Goal: Task Accomplishment & Management: Manage account settings

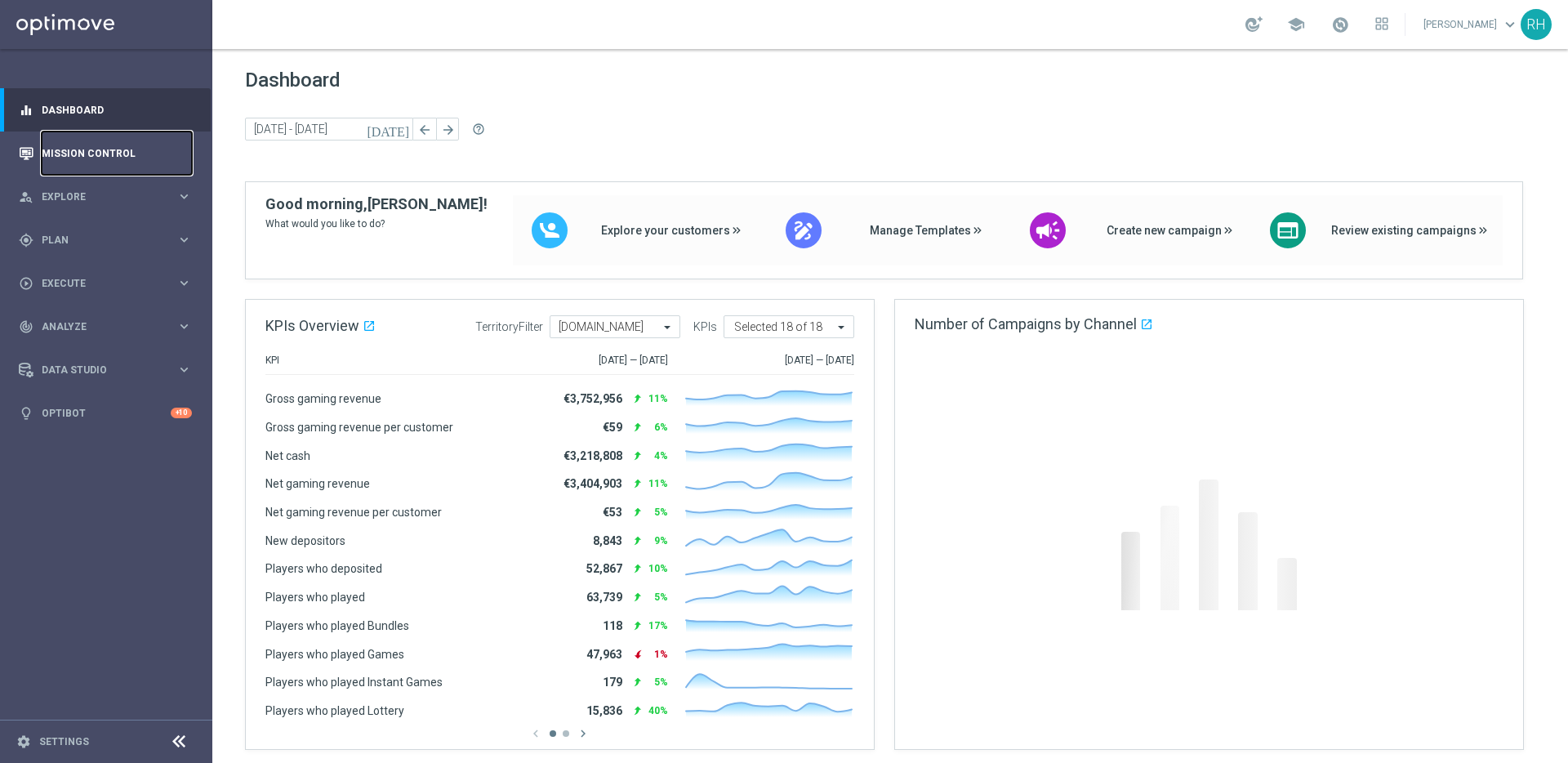
click at [121, 153] on link "Mission Control" at bounding box center [116, 153] width 150 height 44
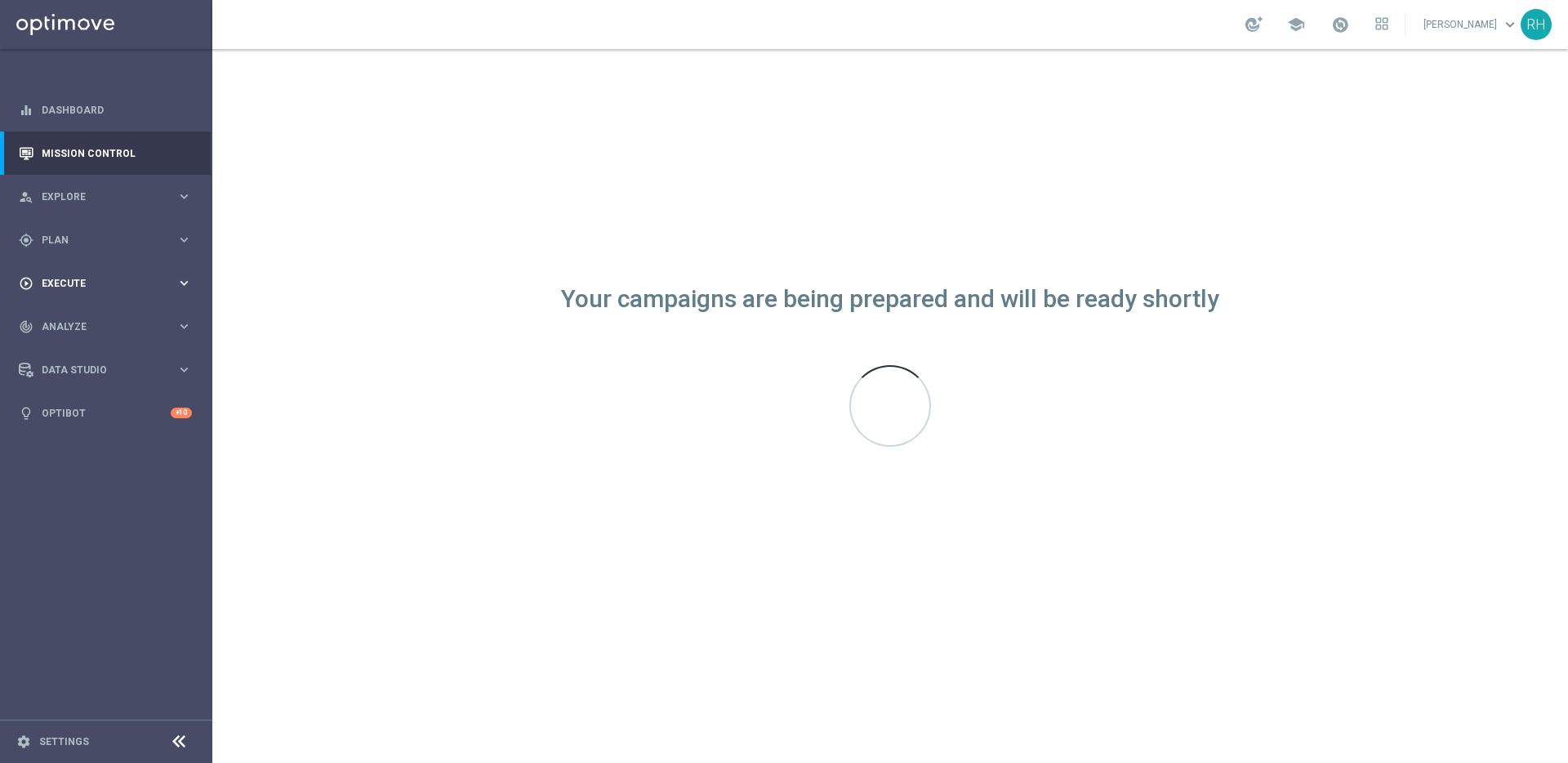
click at [111, 288] on div "play_circle_outline Execute" at bounding box center [97, 283] width 158 height 15
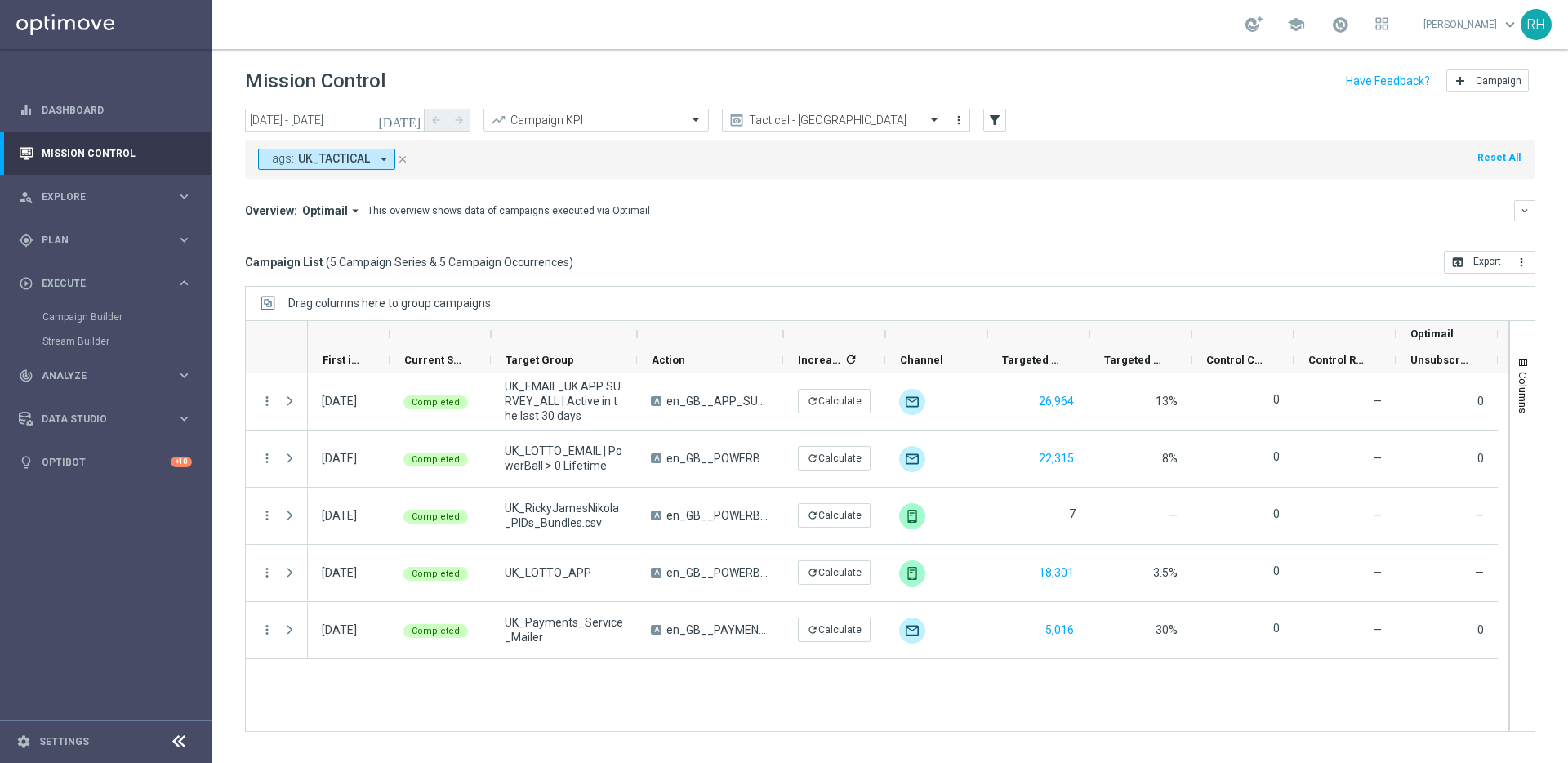
click at [828, 125] on input "text" at bounding box center [818, 120] width 175 height 14
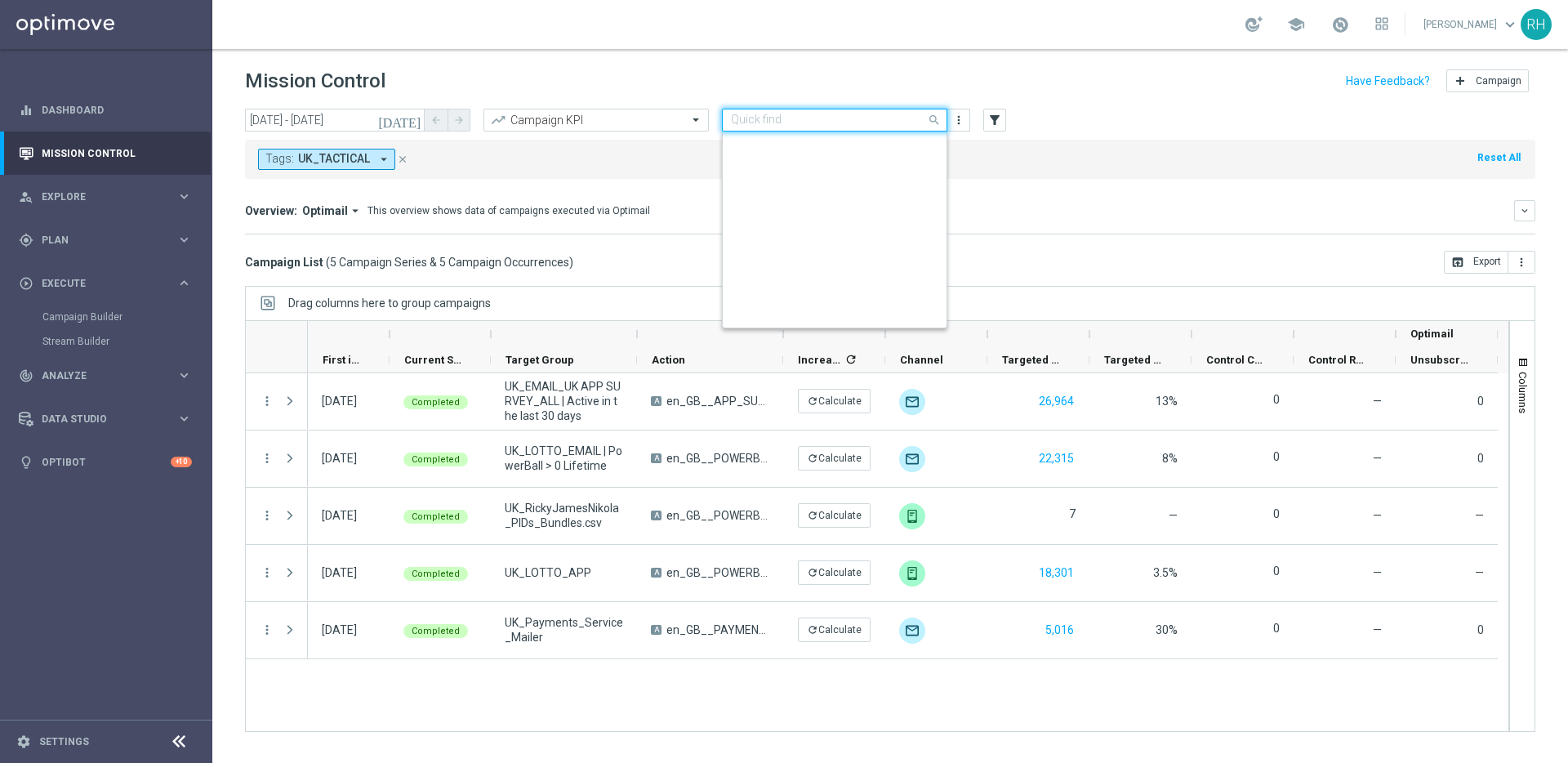
scroll to position [377, 0]
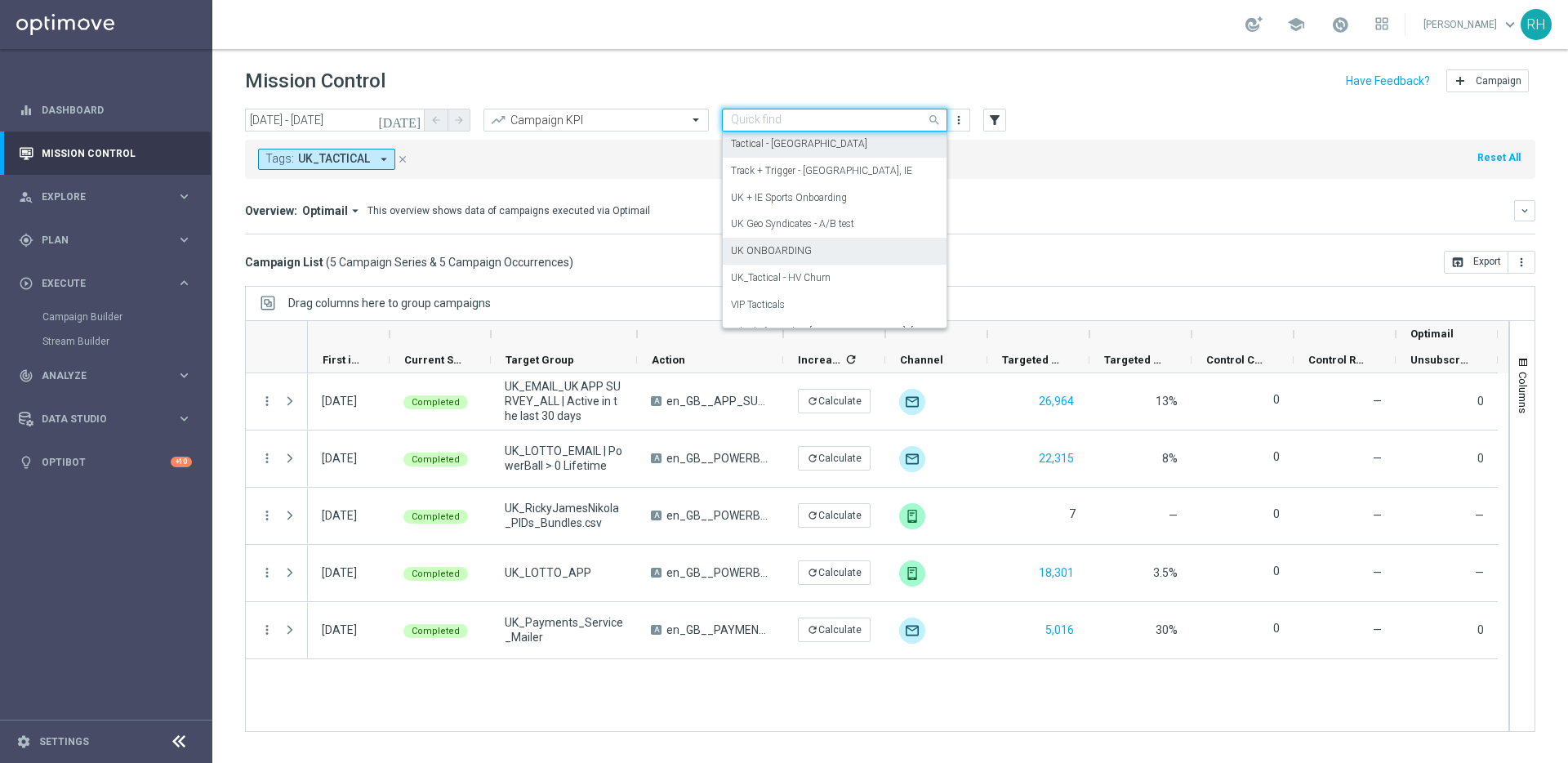
click at [820, 239] on div "UK ONBOARDING" at bounding box center [834, 252] width 207 height 27
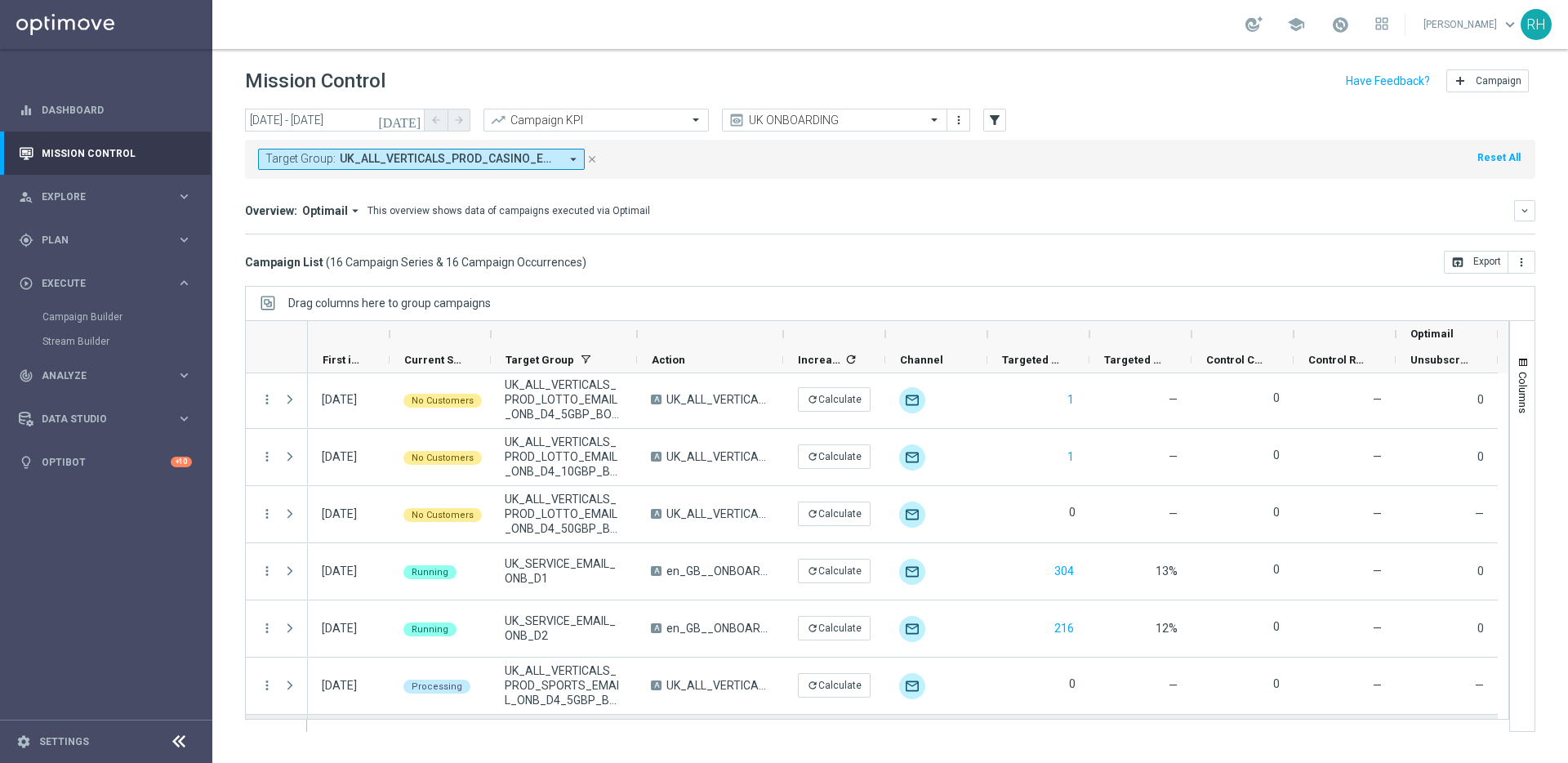
scroll to position [236, 0]
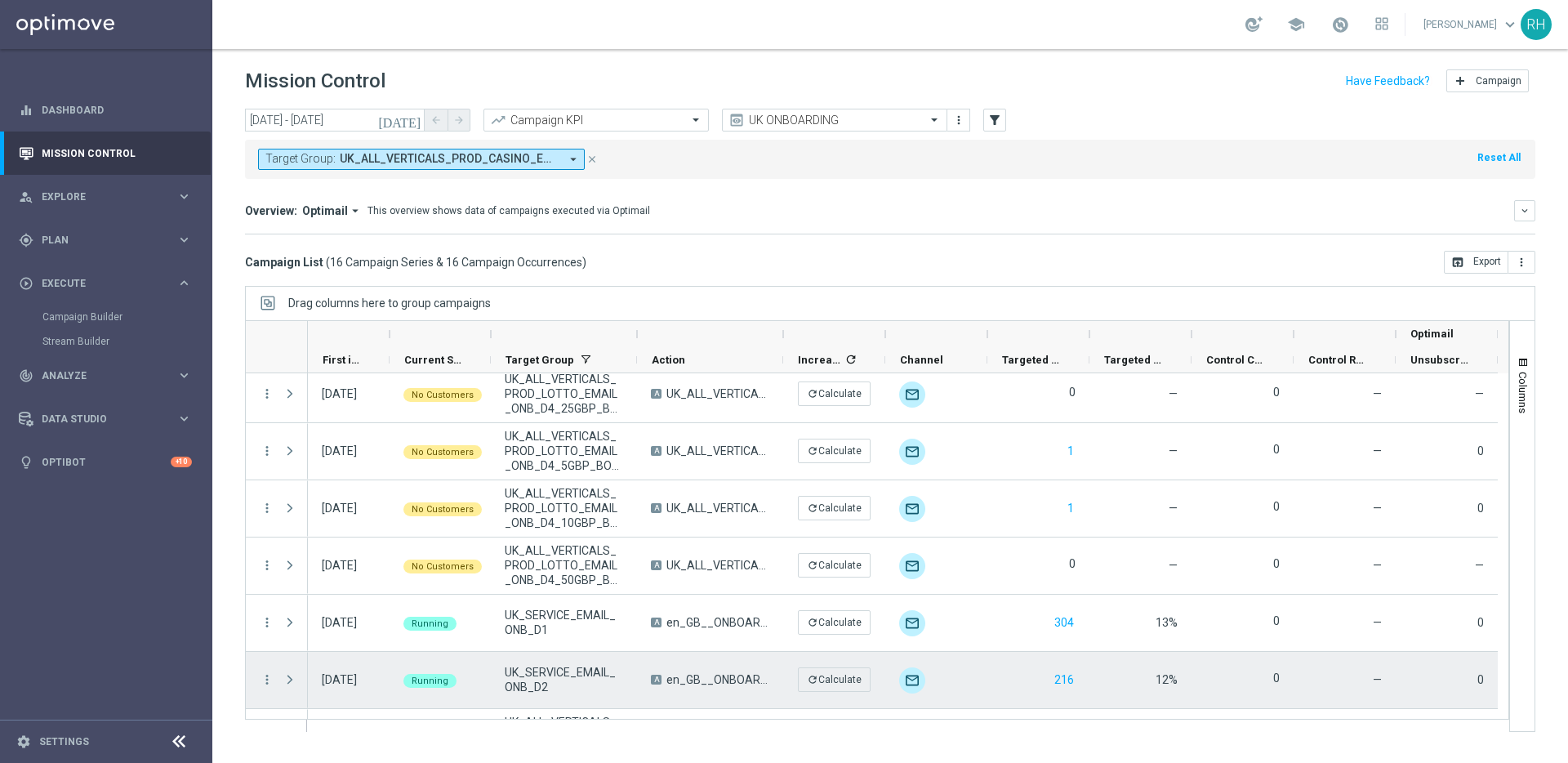
click at [522, 665] on span "UK_SERVICE_EMAIL_ONB_D2" at bounding box center [563, 679] width 118 height 29
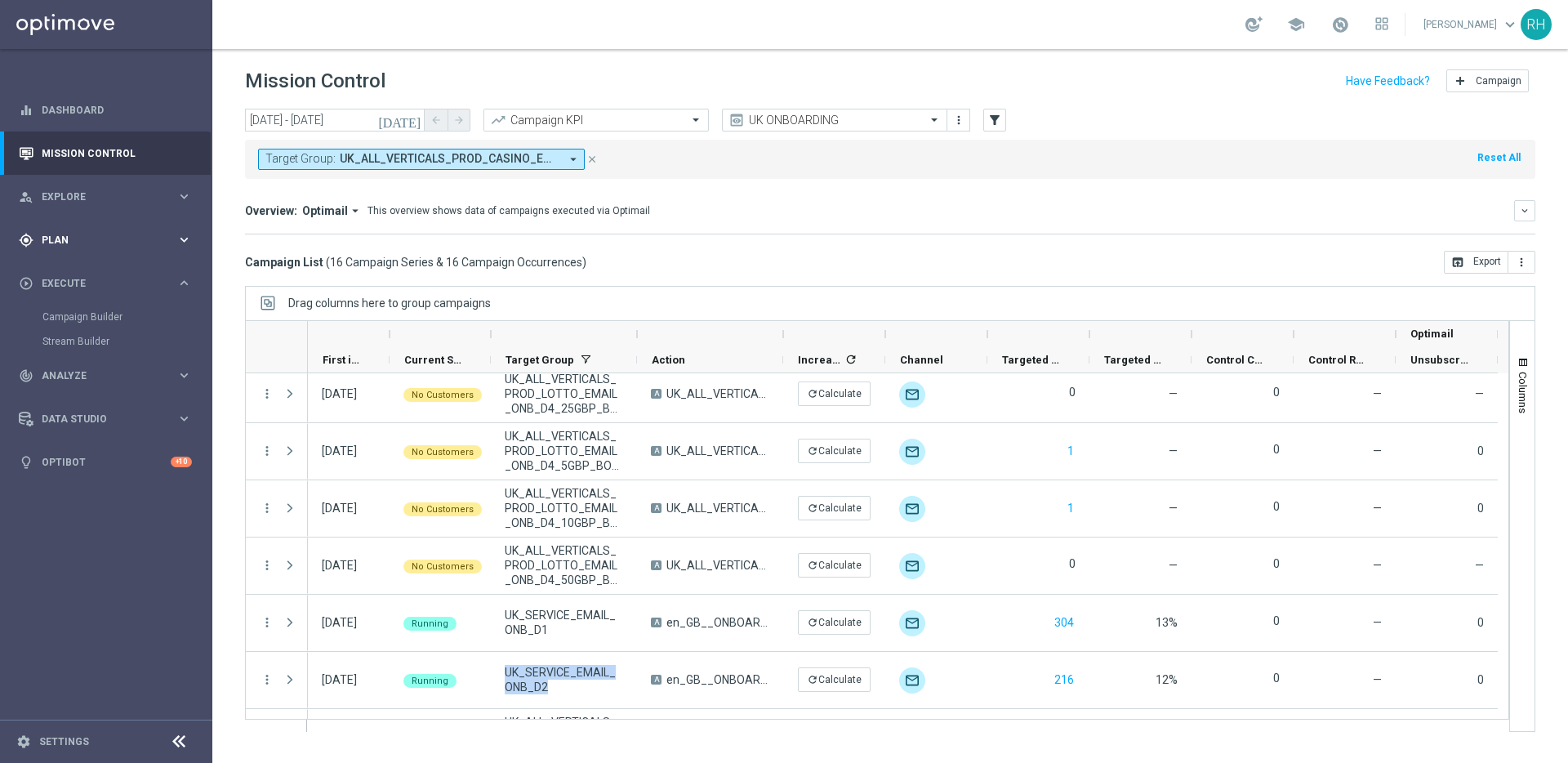
click at [138, 239] on span "Plan" at bounding box center [109, 241] width 135 height 10
click at [106, 274] on link "Target Groups" at bounding box center [106, 274] width 127 height 13
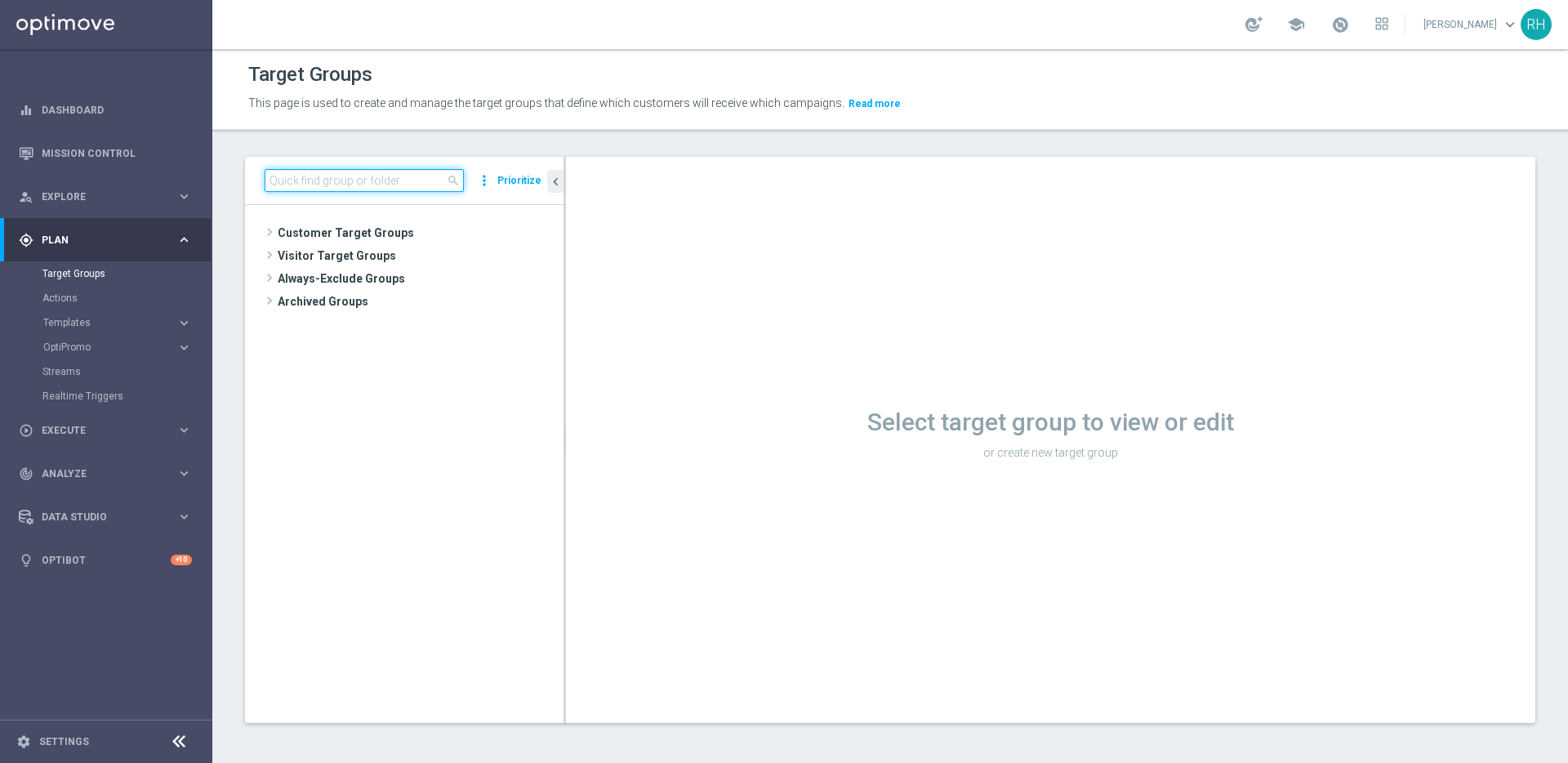
click at [397, 179] on input at bounding box center [365, 180] width 199 height 23
paste input "UK_SERVICE_EMAIL_ONB_D2"
type input "UK_SERVICE_EMAIL_ONB_D2"
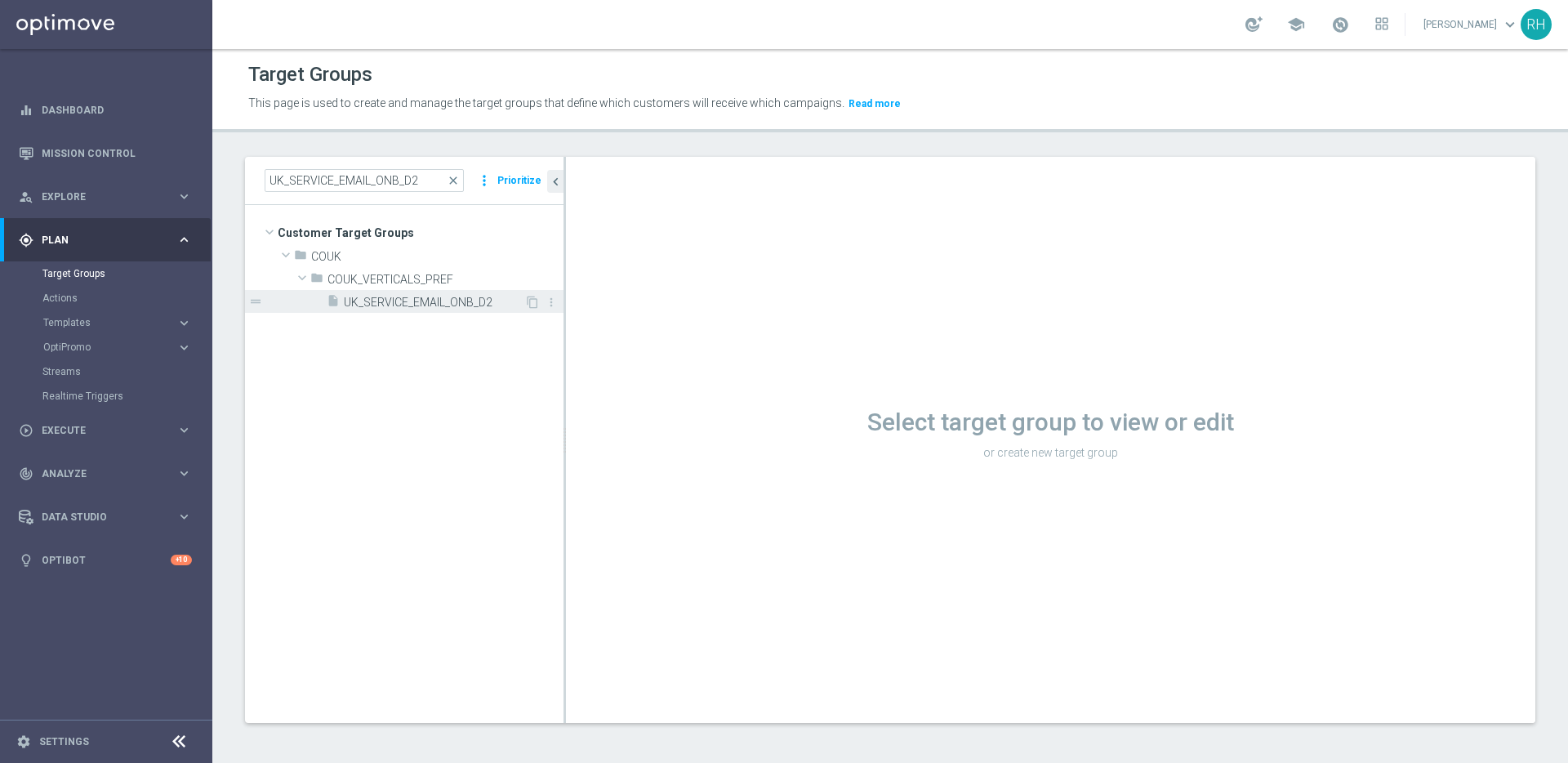
click at [436, 298] on span "UK_SERVICE_EMAIL_ONB_D2" at bounding box center [433, 303] width 180 height 14
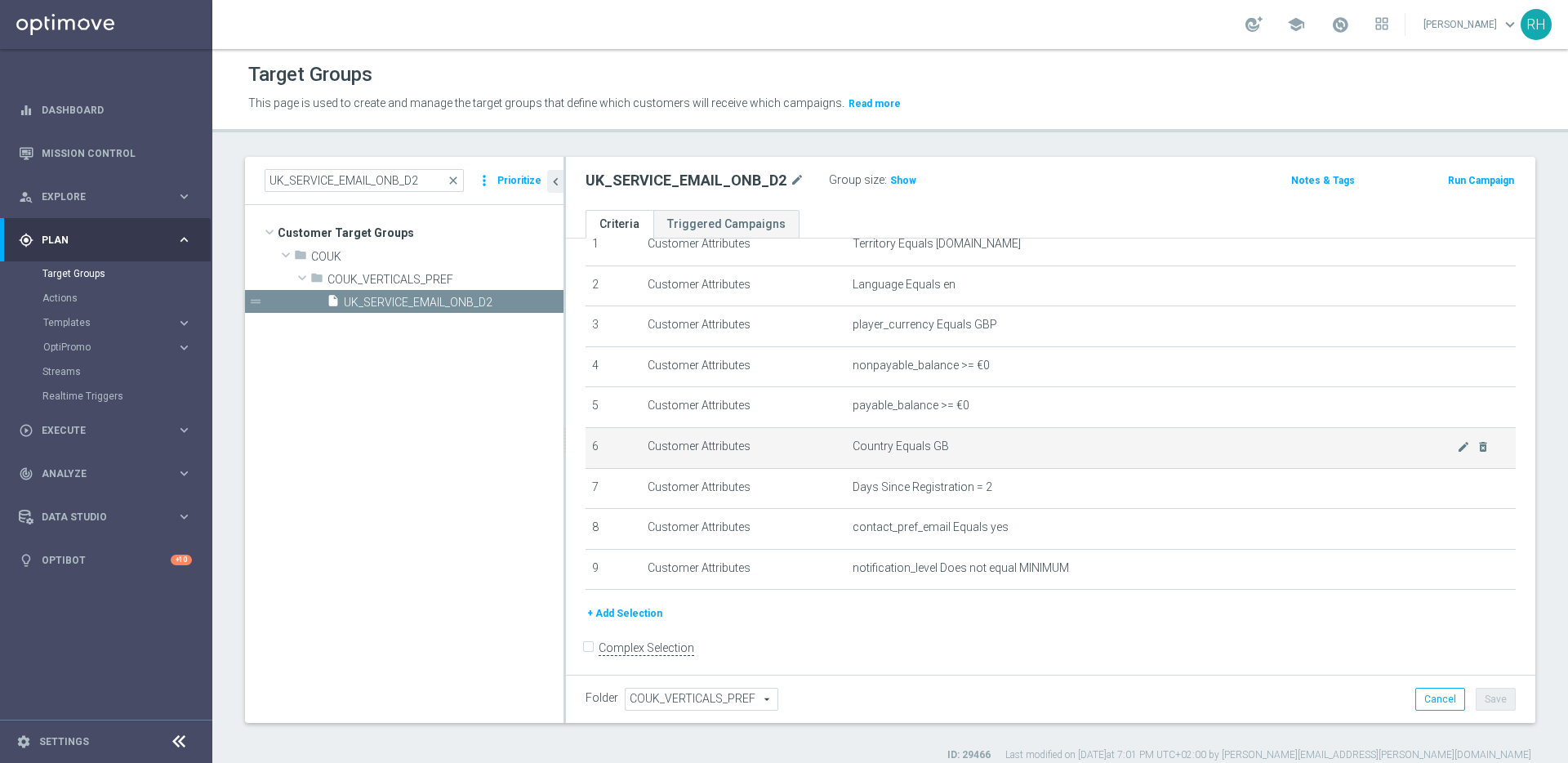
scroll to position [78, 0]
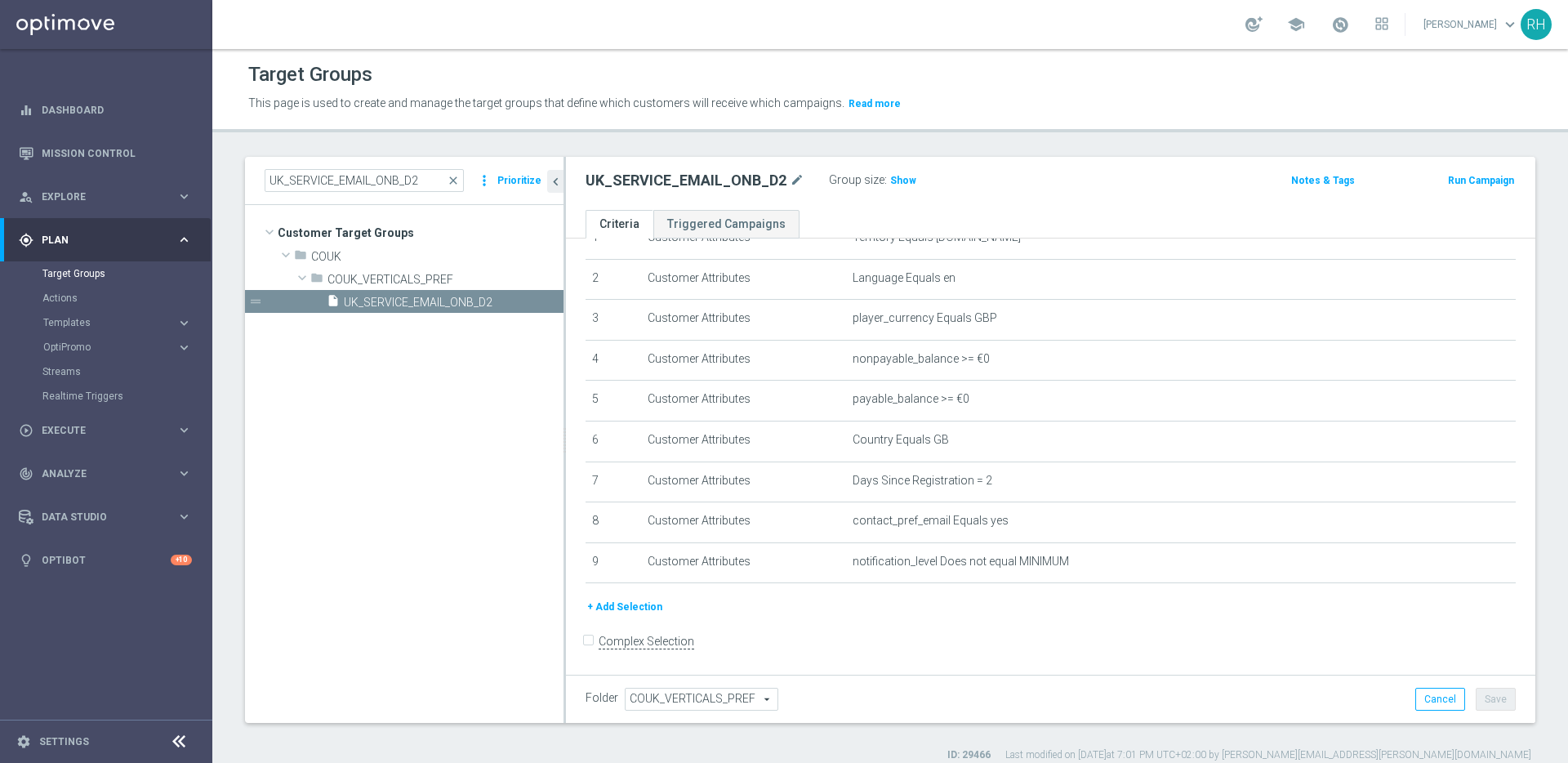
click at [984, 604] on div "+ Add Selection" at bounding box center [1050, 606] width 955 height 18
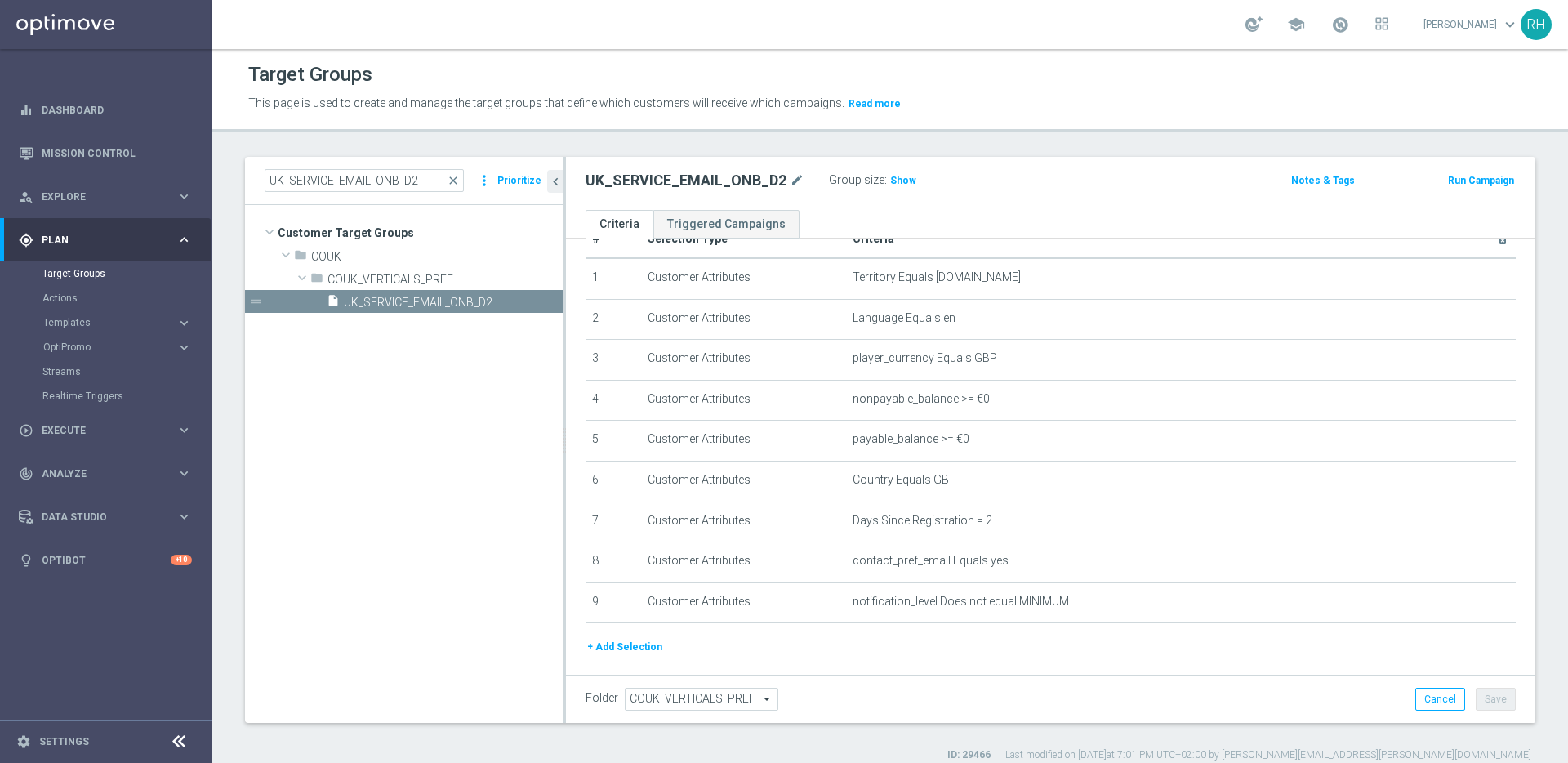
scroll to position [39, 0]
click at [652, 652] on button "+ Add Selection" at bounding box center [625, 646] width 79 height 18
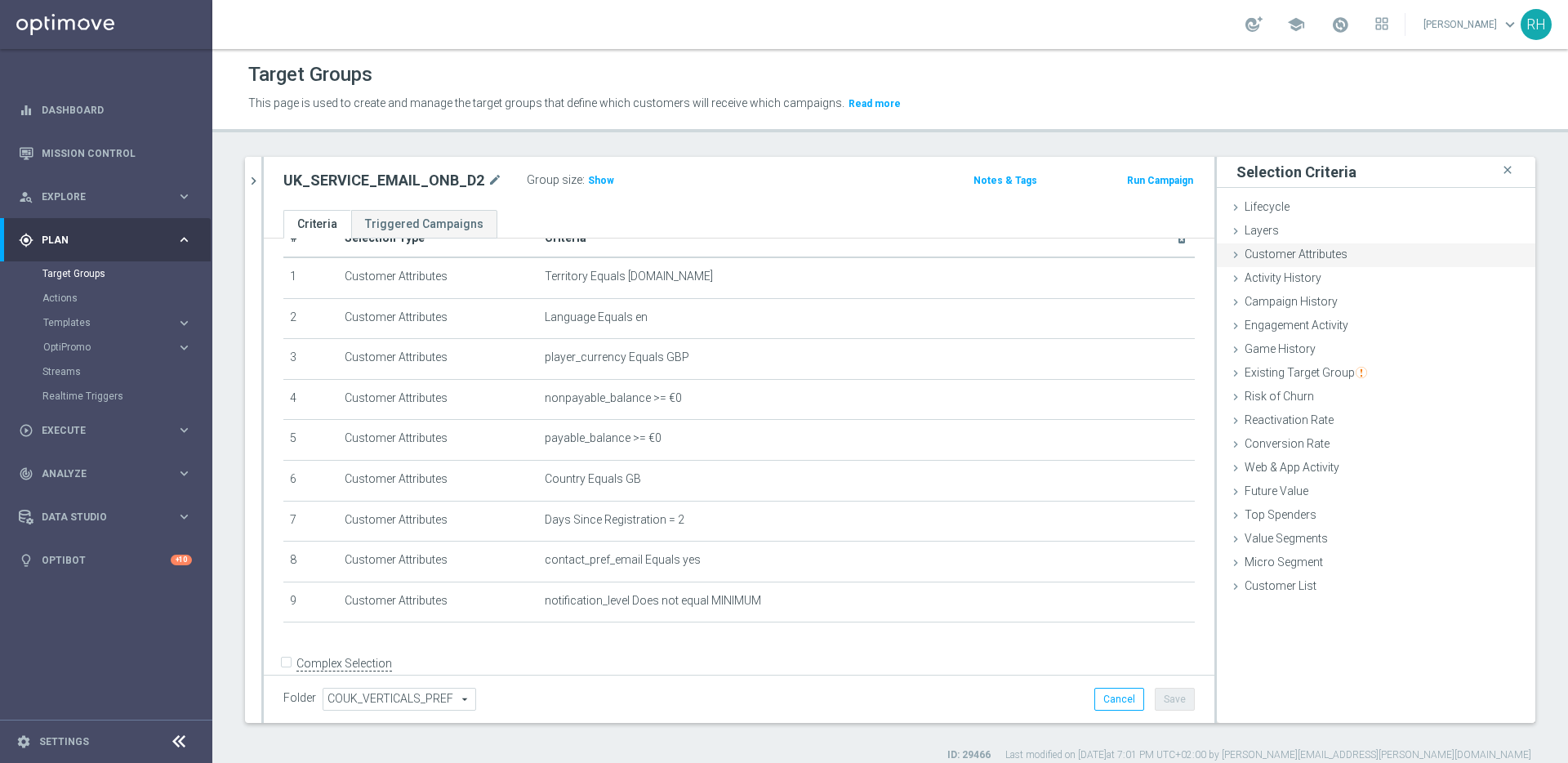
click at [1370, 257] on div "Customer Attributes done" at bounding box center [1376, 255] width 318 height 24
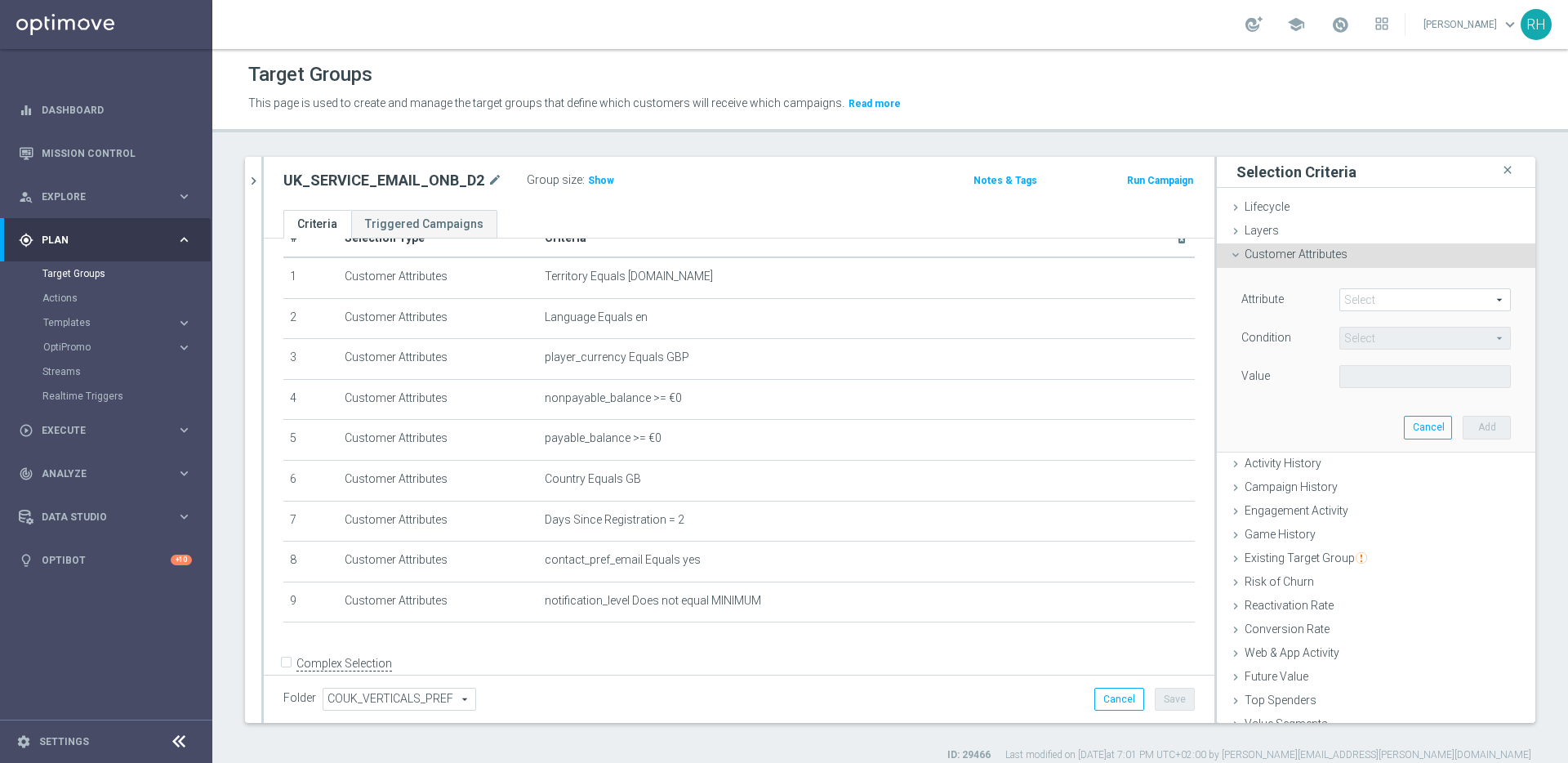
click at [1370, 257] on div "Customer Attributes done" at bounding box center [1376, 255] width 318 height 24
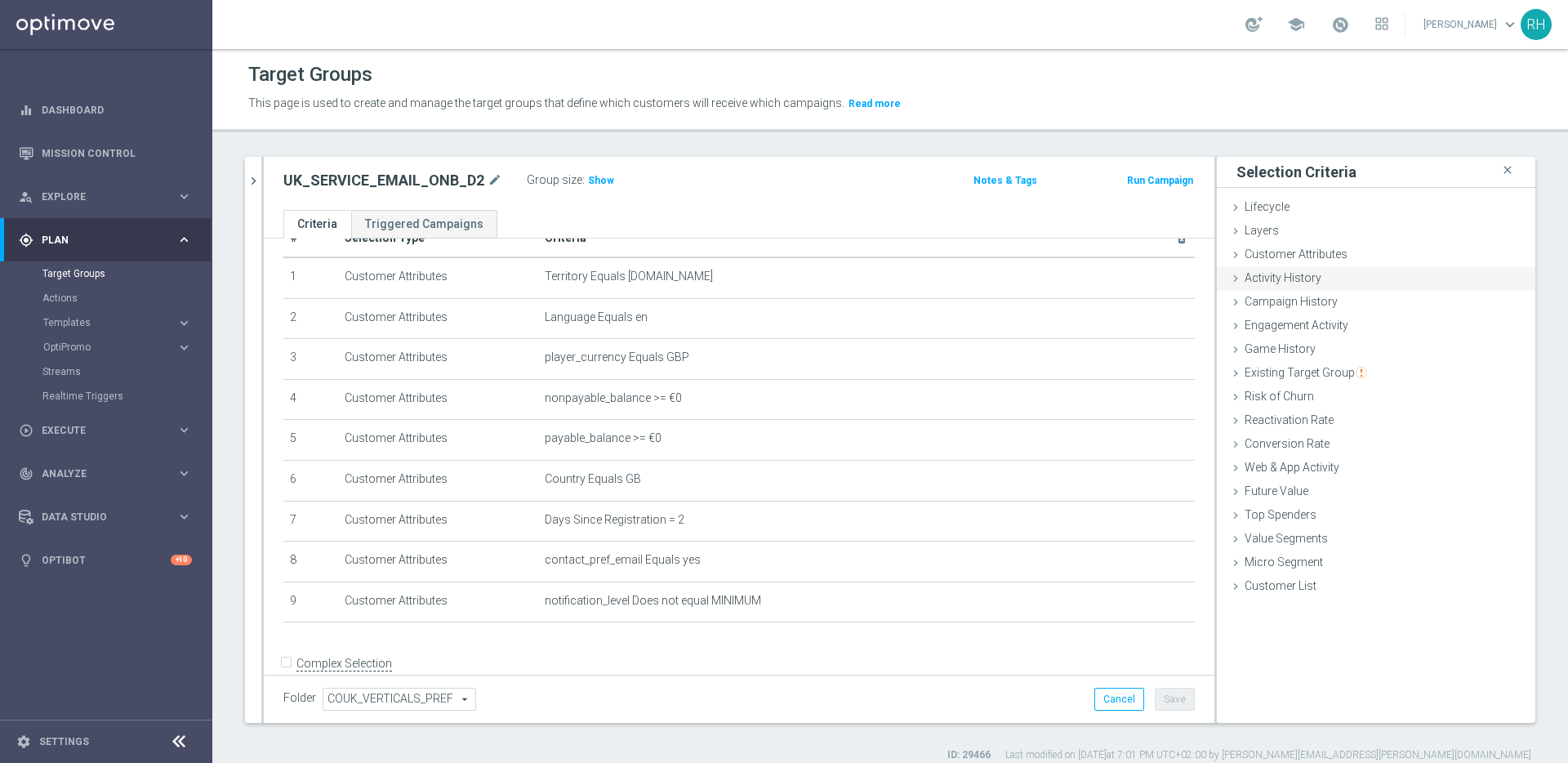
click at [1351, 278] on div "Activity History done" at bounding box center [1376, 279] width 318 height 24
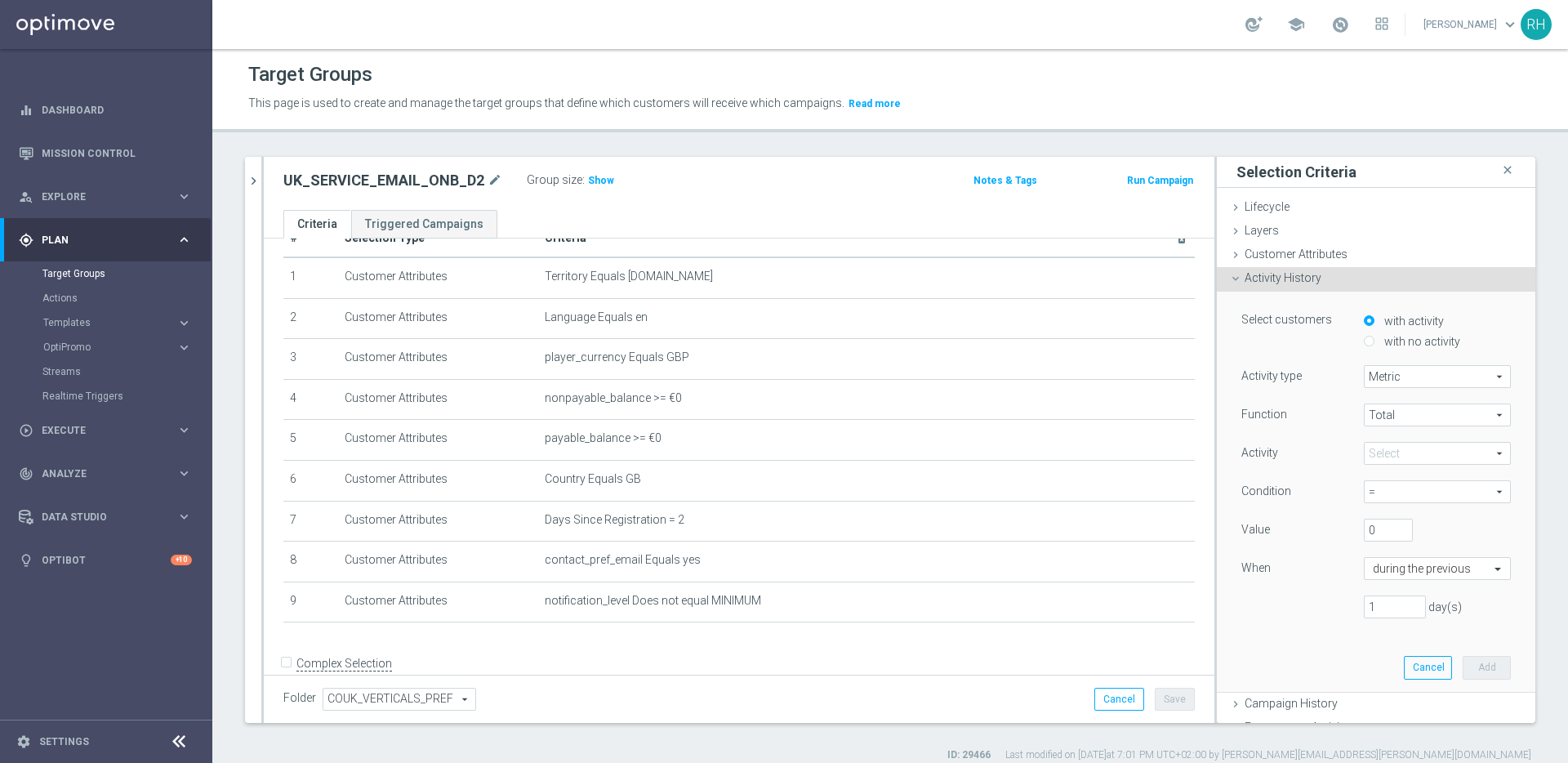
click at [1418, 380] on span "Metric" at bounding box center [1436, 376] width 145 height 21
click at [1421, 412] on span "Total" at bounding box center [1436, 414] width 145 height 21
click at [1320, 431] on div "Function Total Total arrow_drop_down search Total Avg Min Max Activity" at bounding box center [1376, 517] width 270 height 228
click at [1365, 460] on span at bounding box center [1436, 453] width 145 height 21
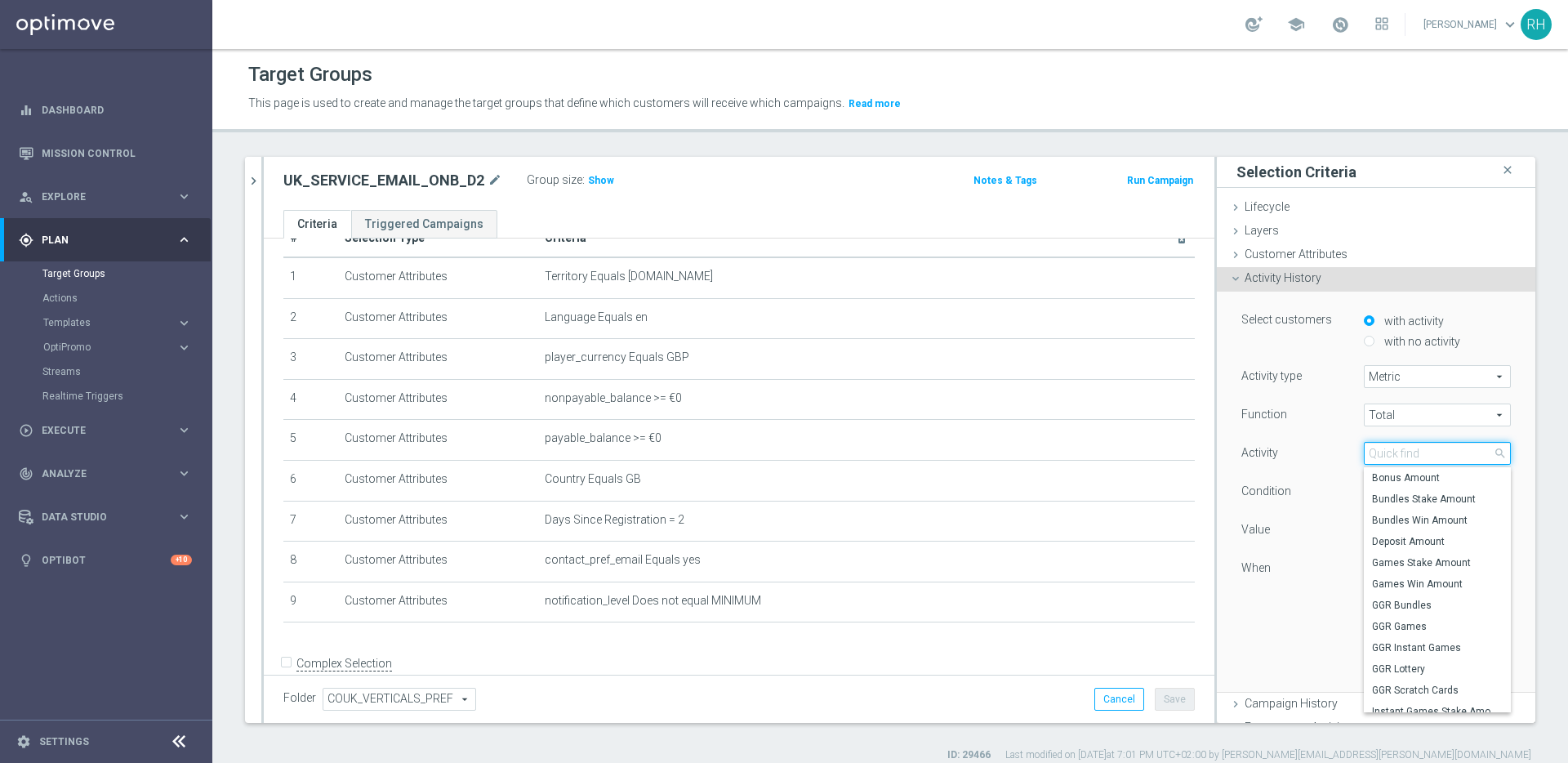
click at [1365, 460] on input "search" at bounding box center [1436, 453] width 147 height 23
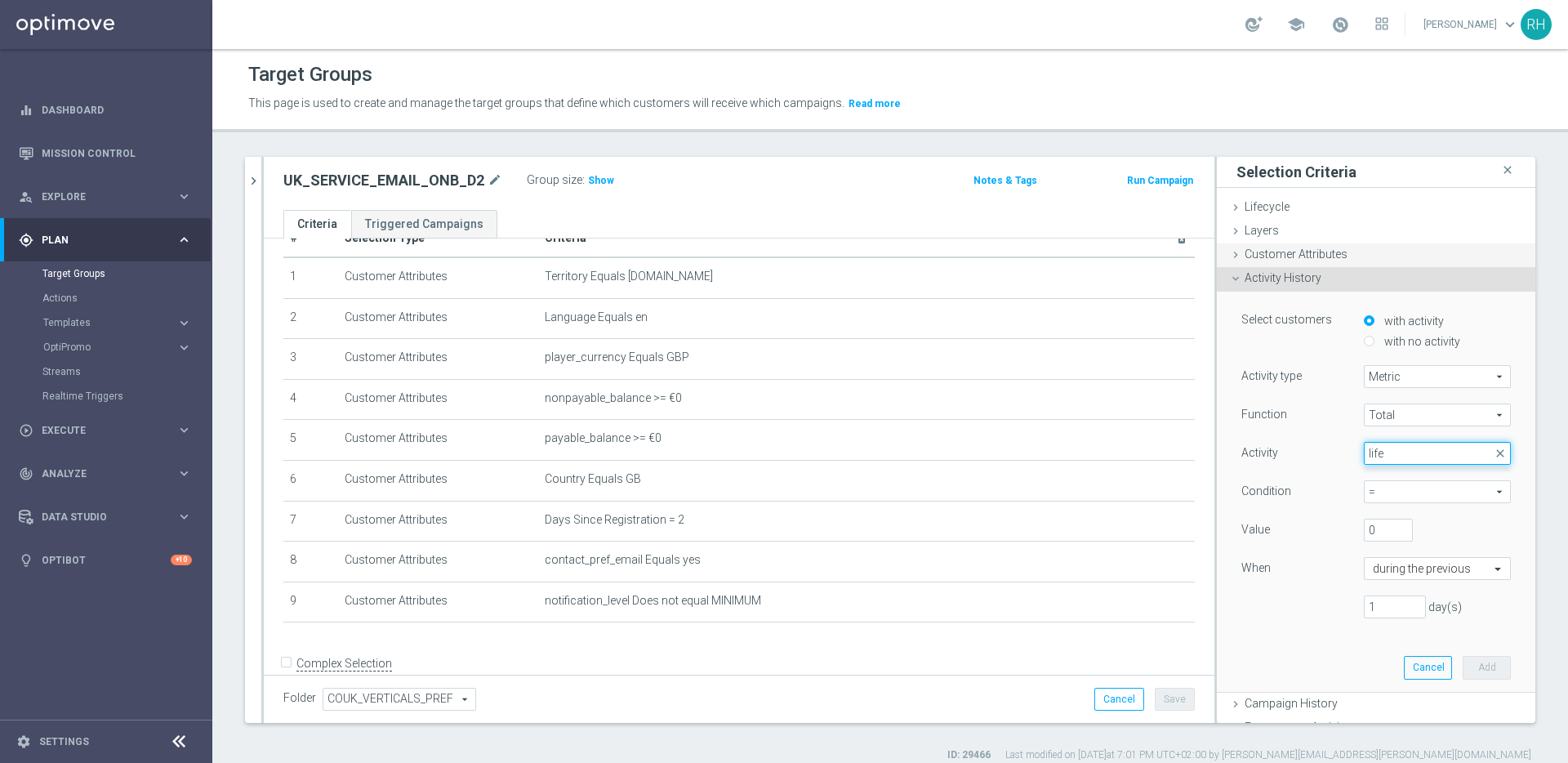
type input "life"
click at [1250, 246] on div "Customer Attributes done" at bounding box center [1376, 255] width 318 height 24
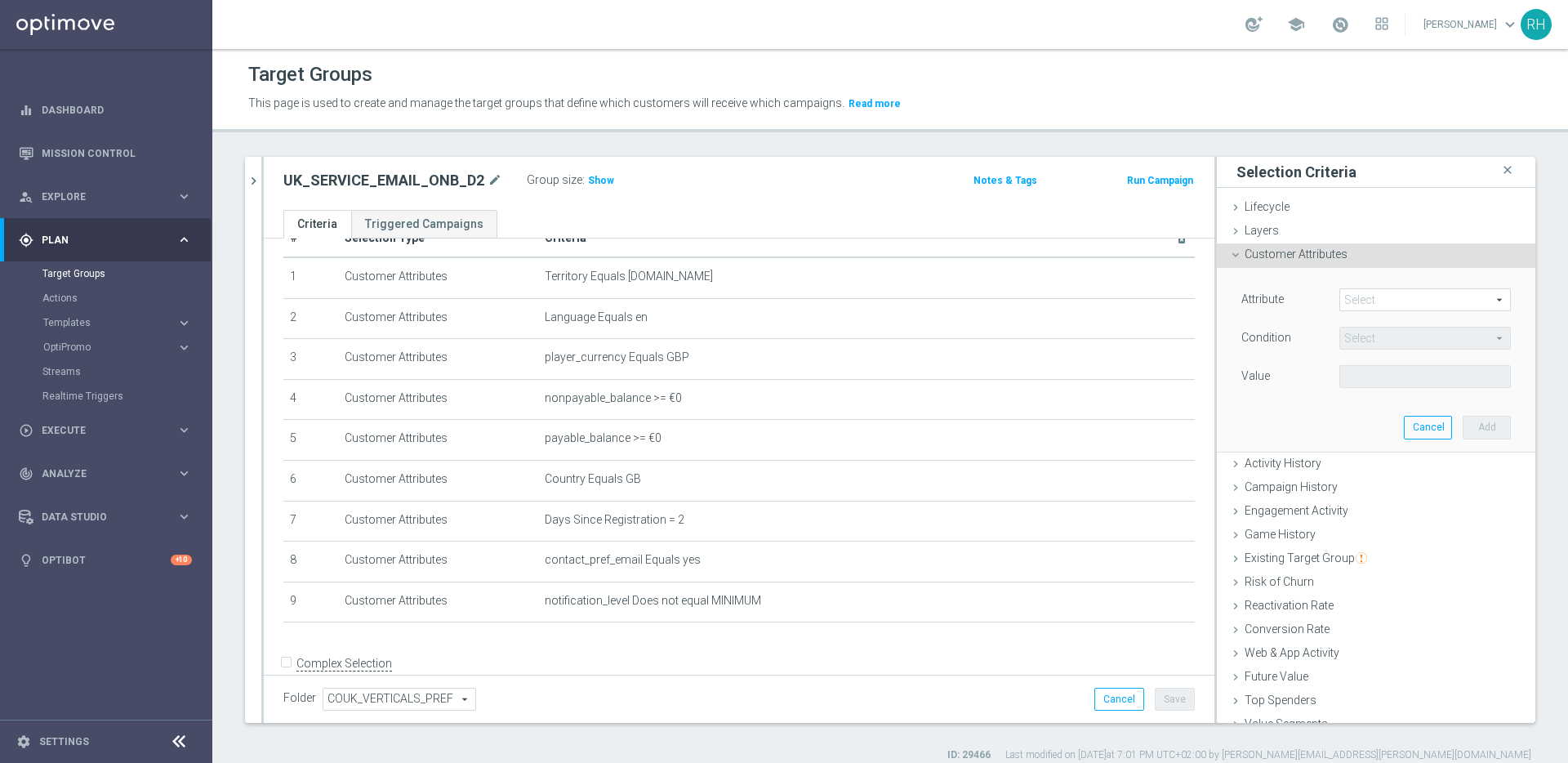
click at [1349, 302] on span at bounding box center [1425, 299] width 170 height 21
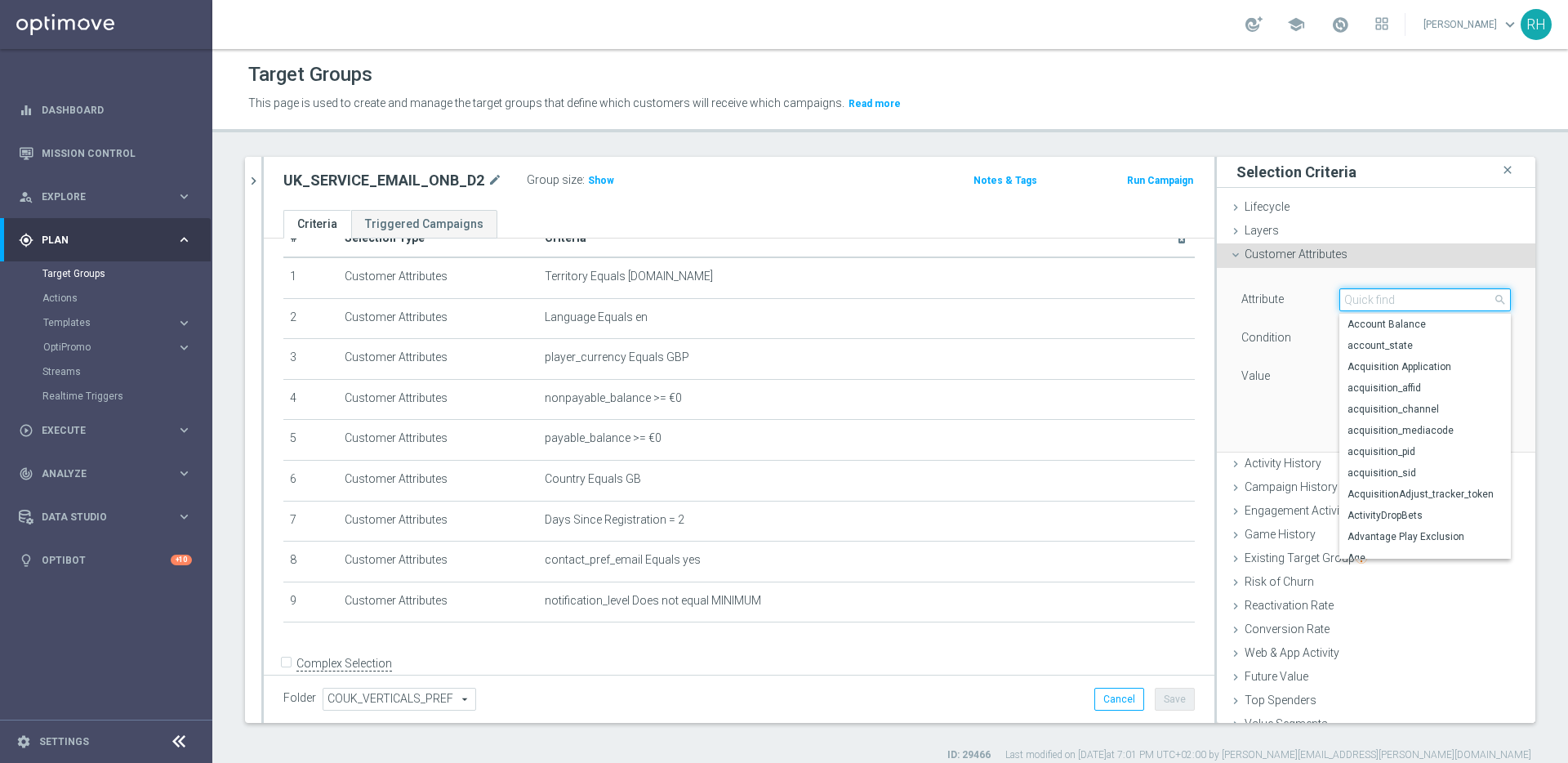
click at [1349, 302] on input "search" at bounding box center [1425, 299] width 172 height 23
type input "lifetime"
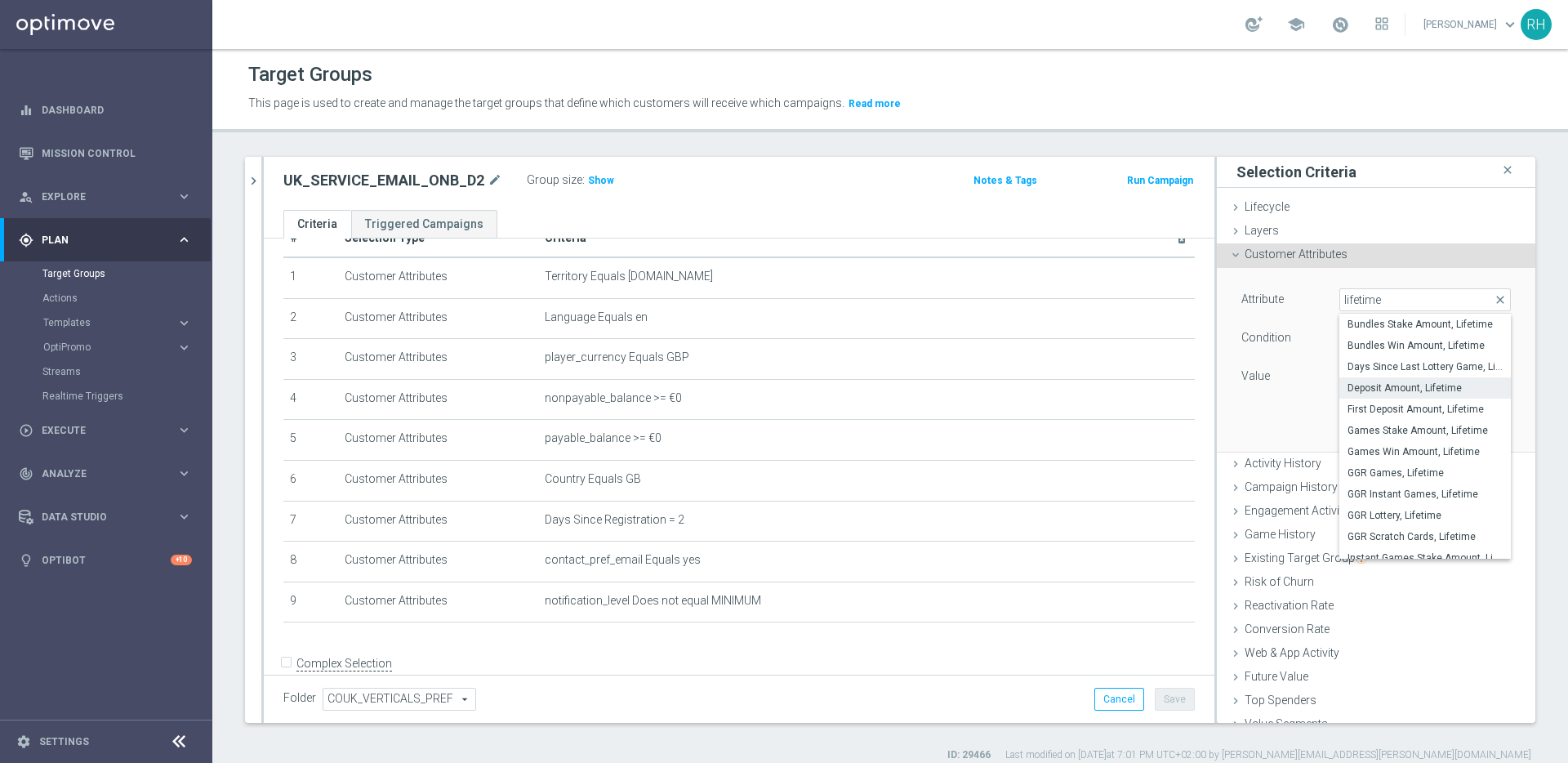
click at [1383, 384] on span "Deposit Amount, Lifetime" at bounding box center [1425, 388] width 155 height 13
type input "Deposit Amount, Lifetime"
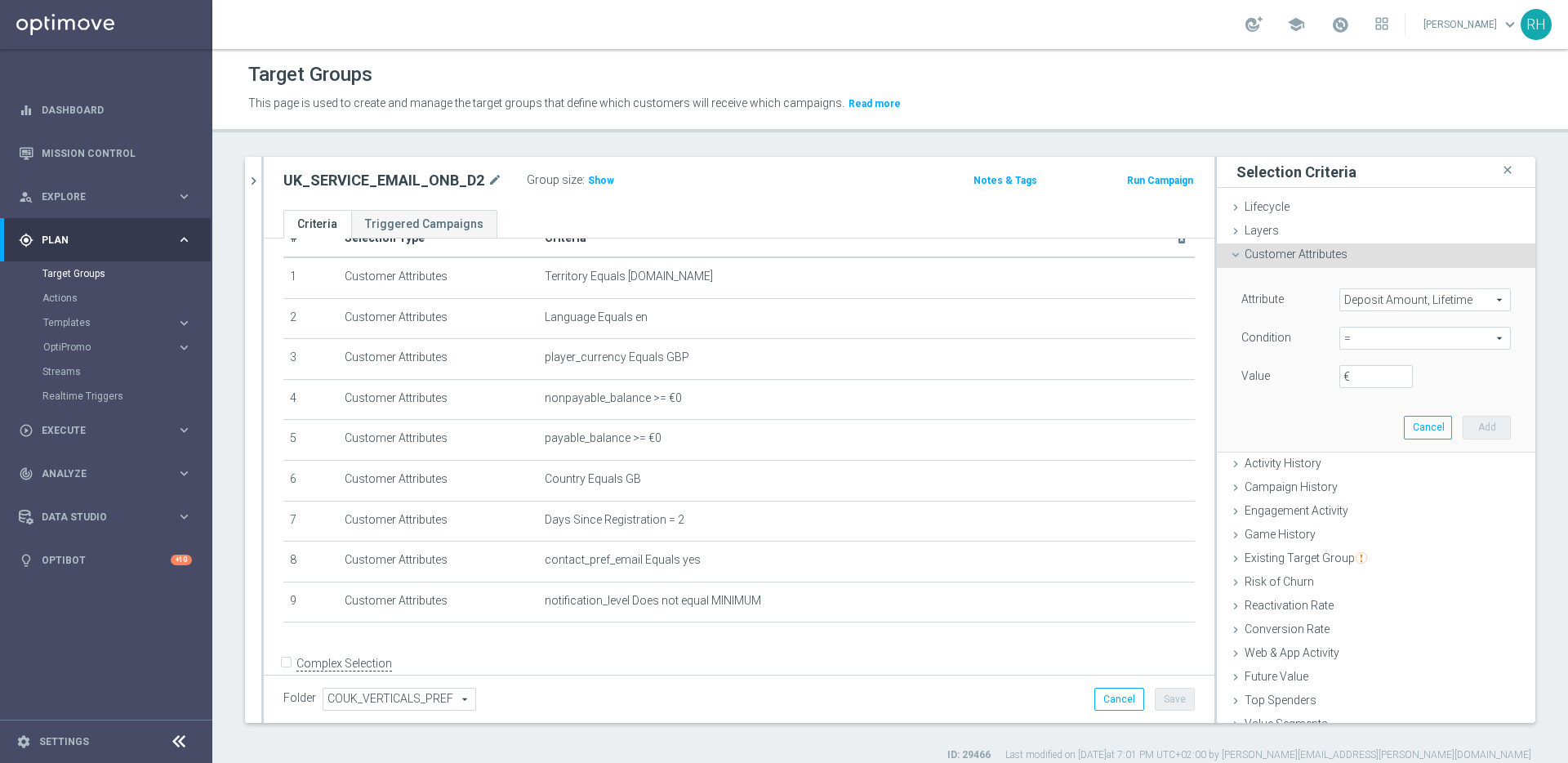
click at [1414, 335] on span "=" at bounding box center [1425, 338] width 170 height 21
click at [1409, 470] on span ">=" at bounding box center [1425, 469] width 155 height 13
type input ">="
click at [1359, 372] on input "€" at bounding box center [1376, 376] width 74 height 23
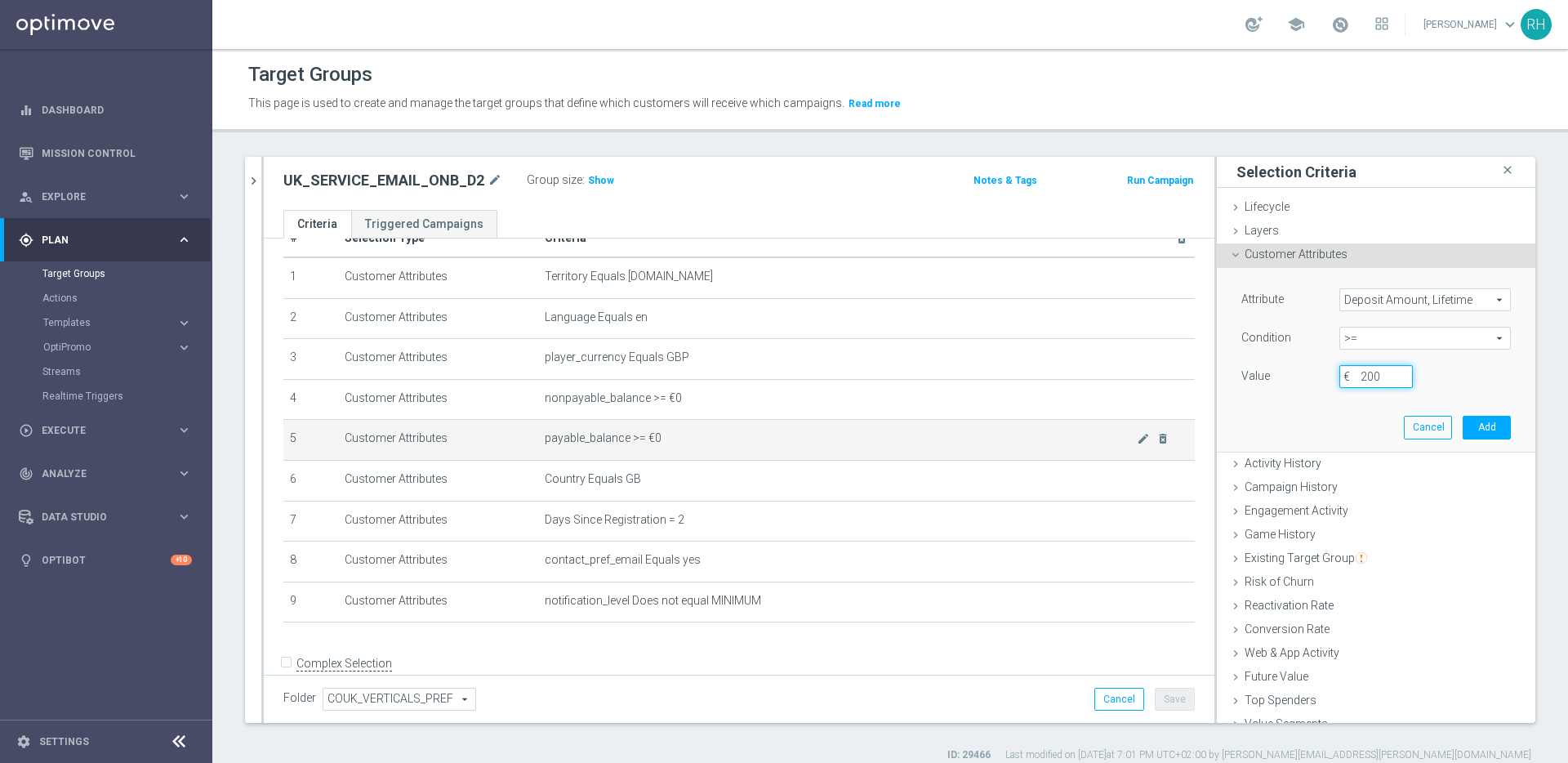
scroll to position [60, 0]
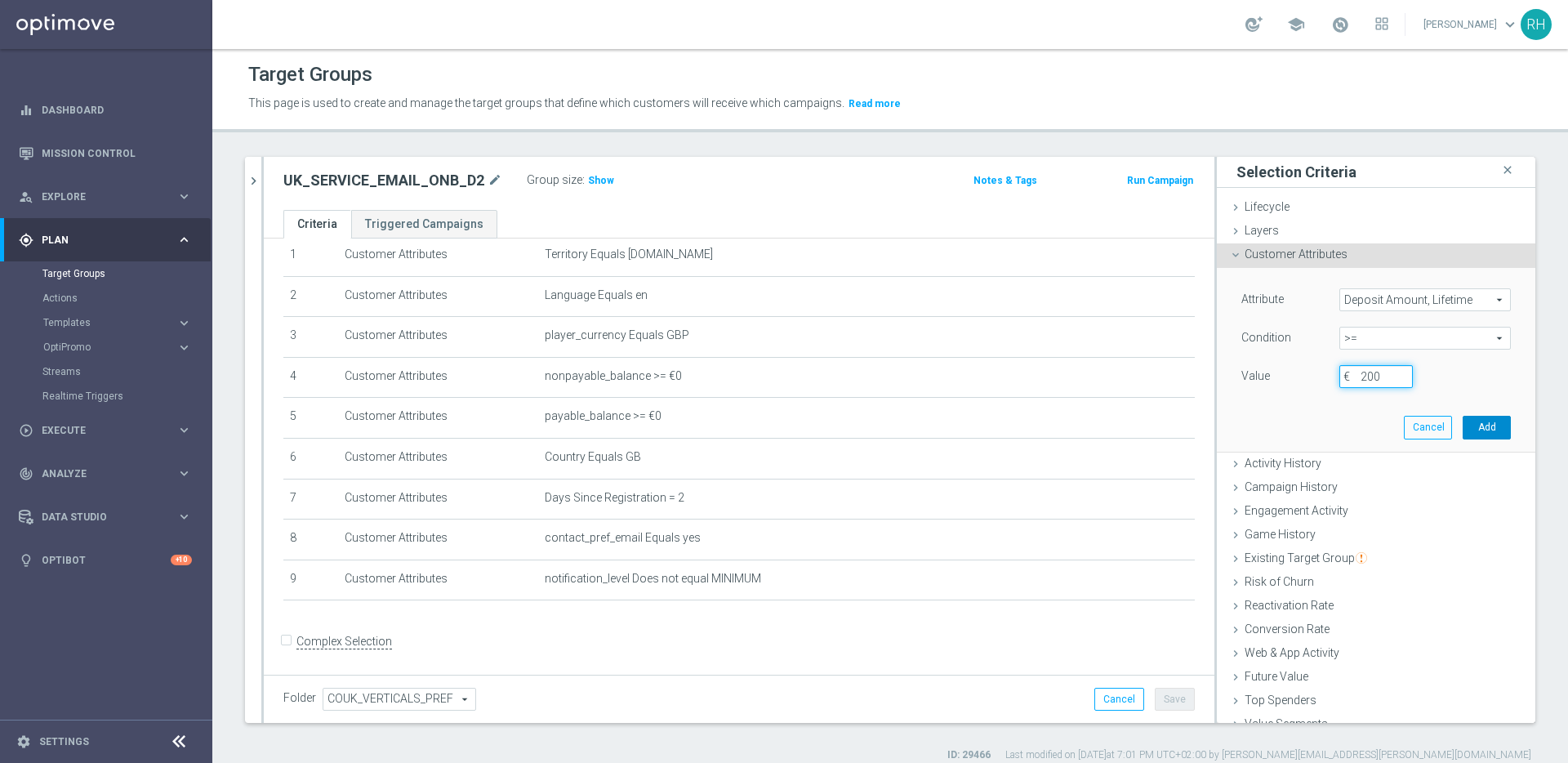
type input "200"
click at [1468, 422] on button "Add" at bounding box center [1486, 427] width 48 height 23
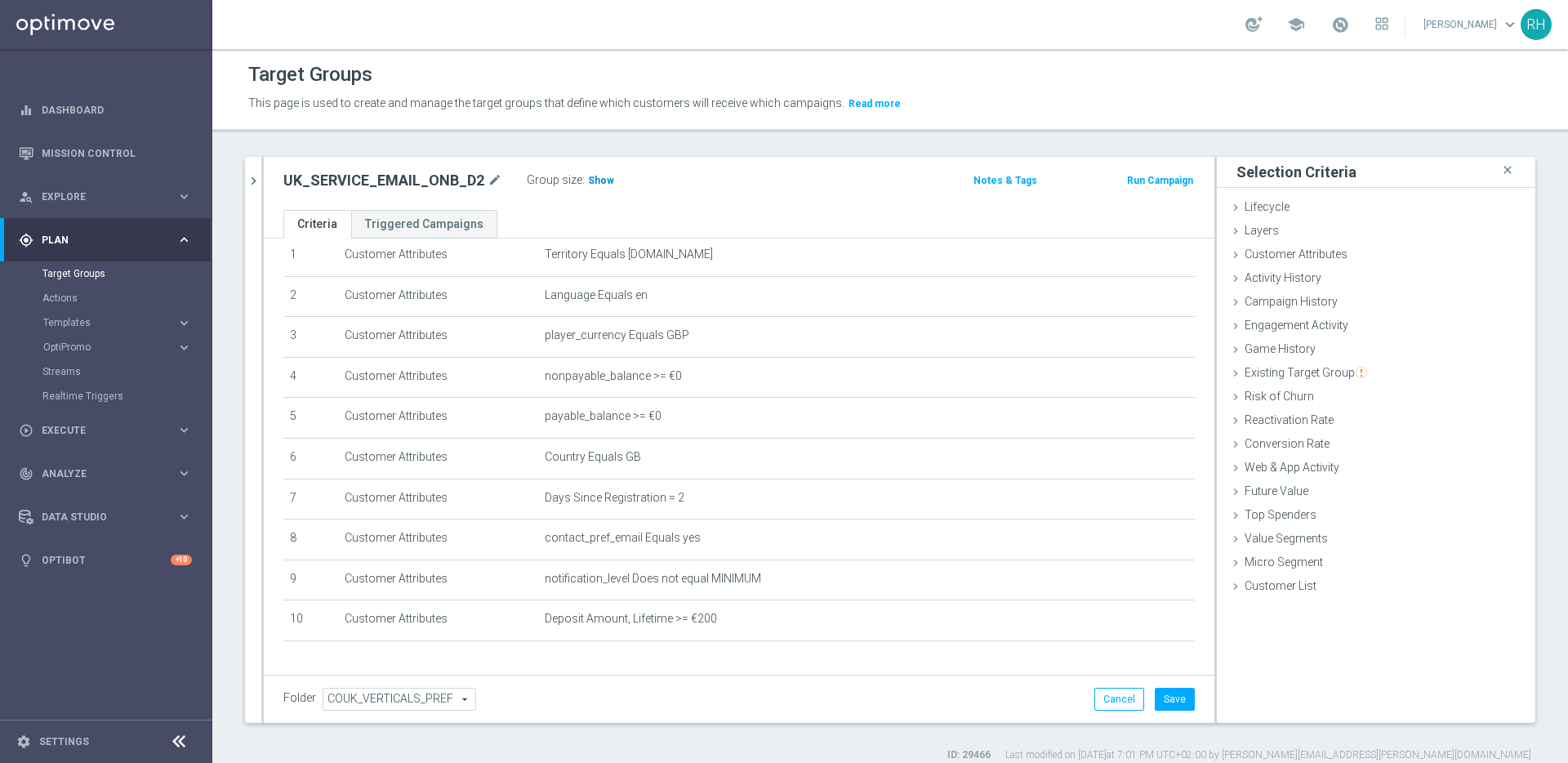
click at [589, 176] on span "Show" at bounding box center [601, 181] width 26 height 12
click at [1165, 692] on button "Save" at bounding box center [1175, 698] width 40 height 23
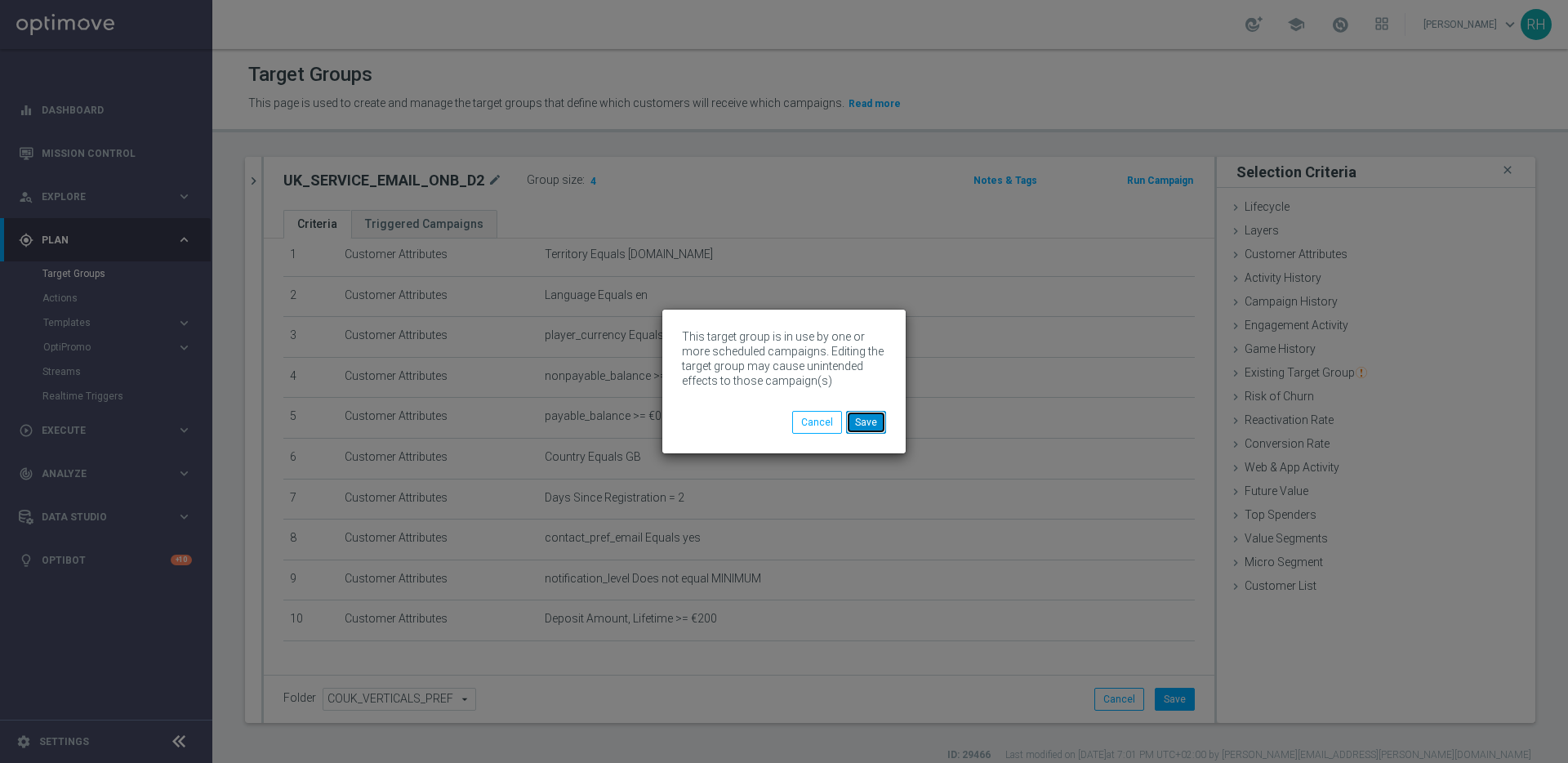
click at [875, 424] on button "Save" at bounding box center [866, 422] width 40 height 23
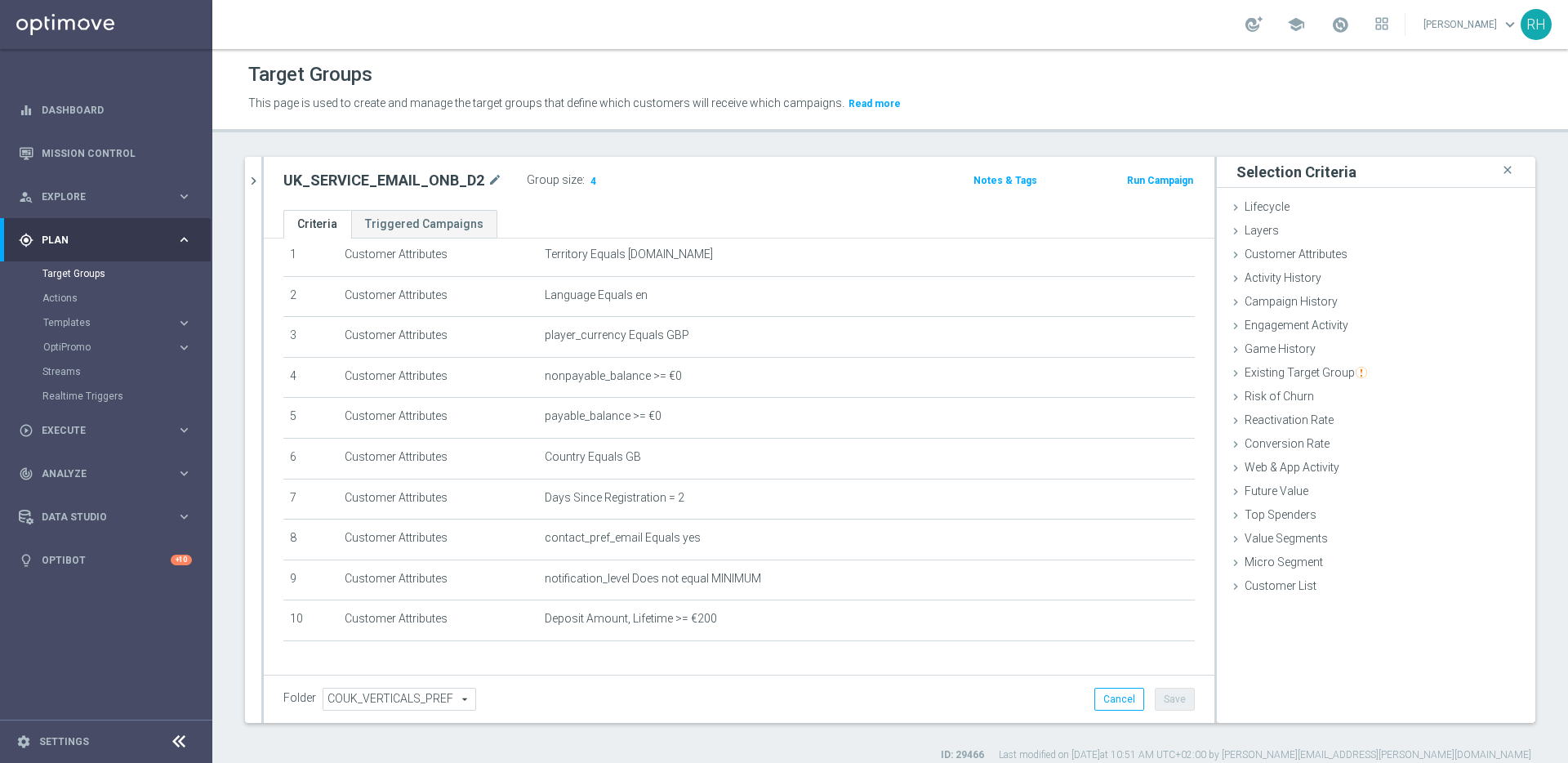
scroll to position [101, 0]
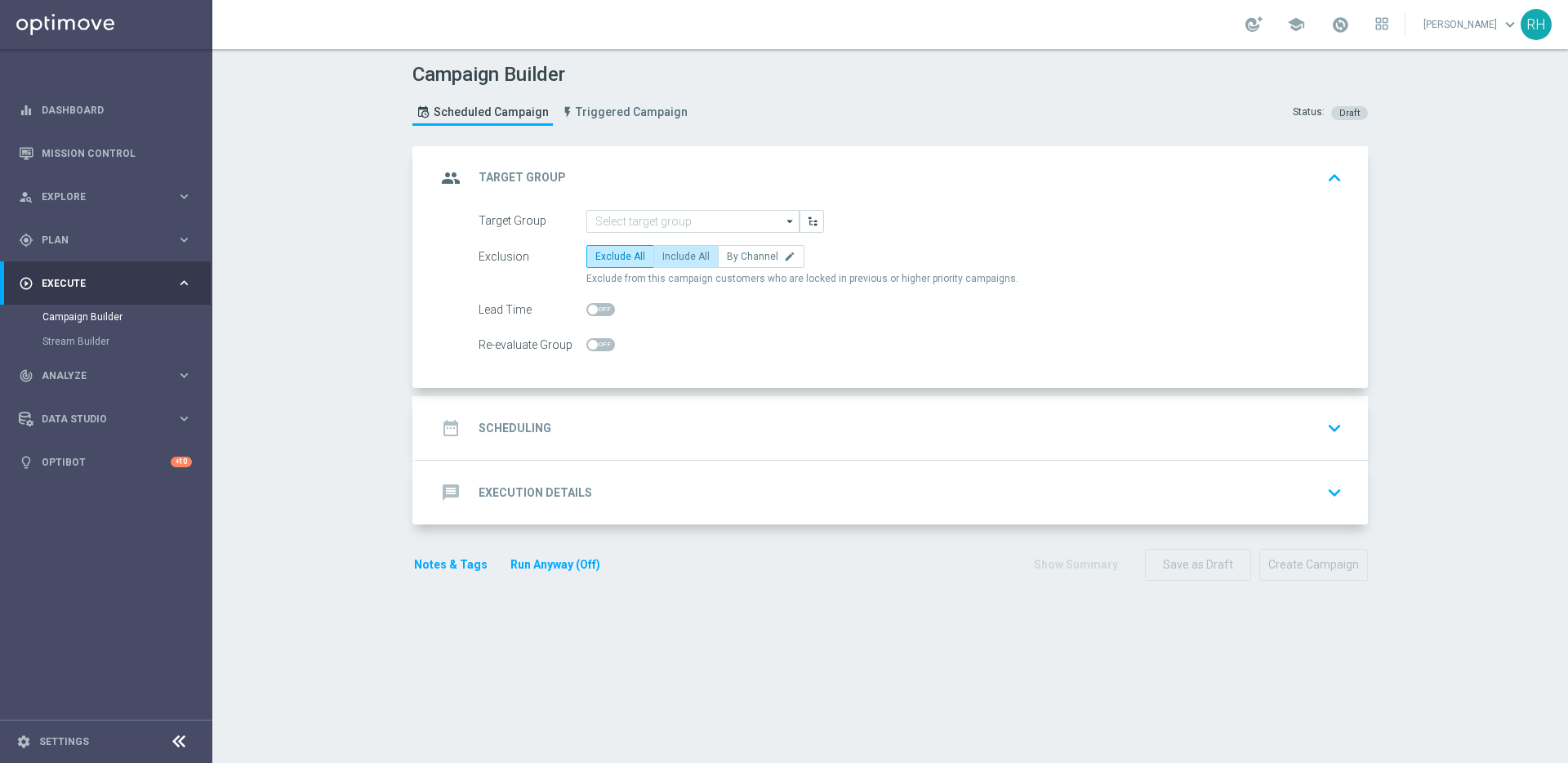
click at [701, 255] on label "Include All" at bounding box center [686, 256] width 65 height 23
click at [673, 255] on input "Include All" at bounding box center [667, 259] width 11 height 11
radio input "true"
click at [96, 244] on div "gps_fixed Plan" at bounding box center [97, 241] width 158 height 15
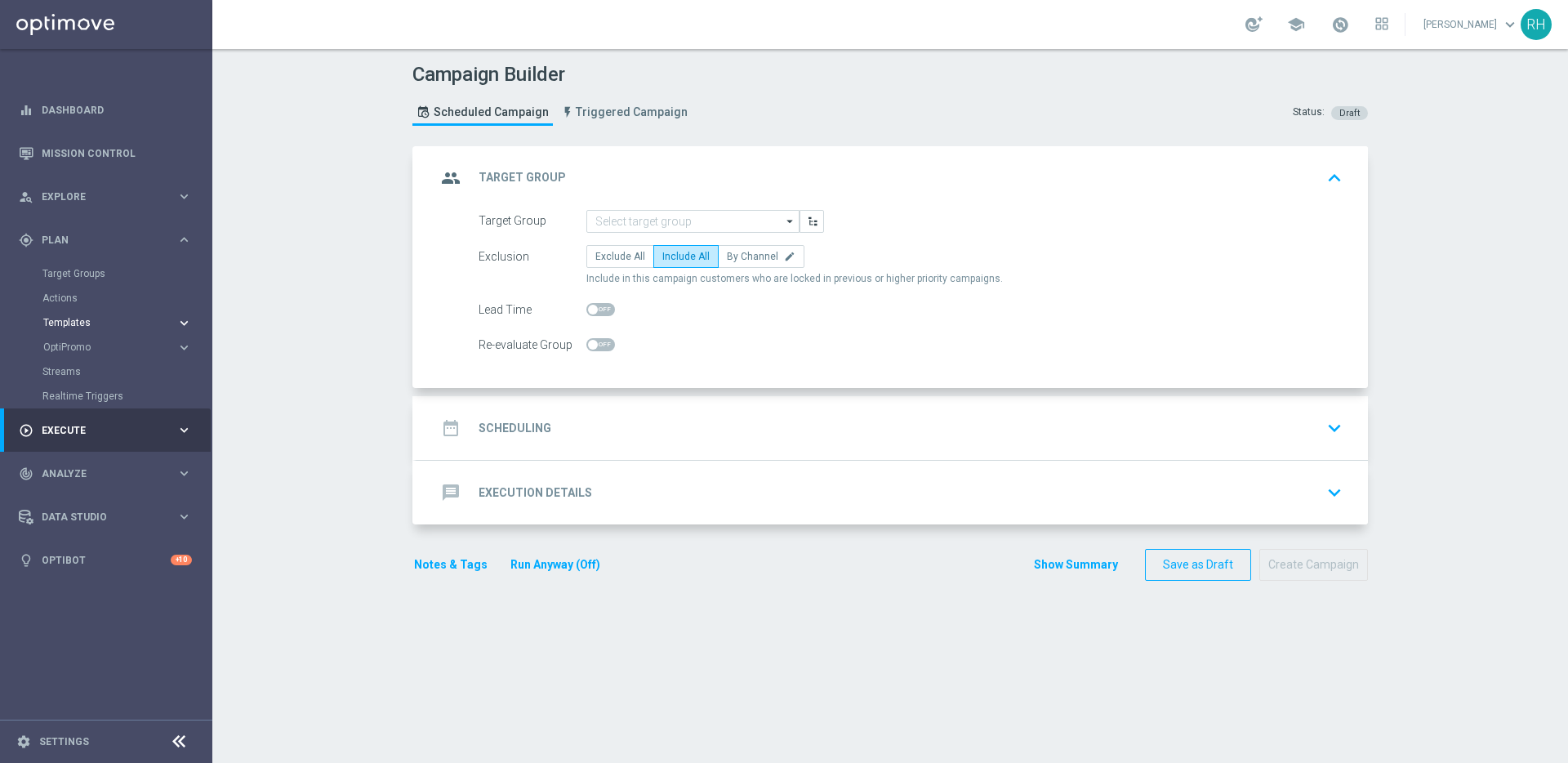
click at [87, 318] on span "Templates" at bounding box center [101, 323] width 116 height 10
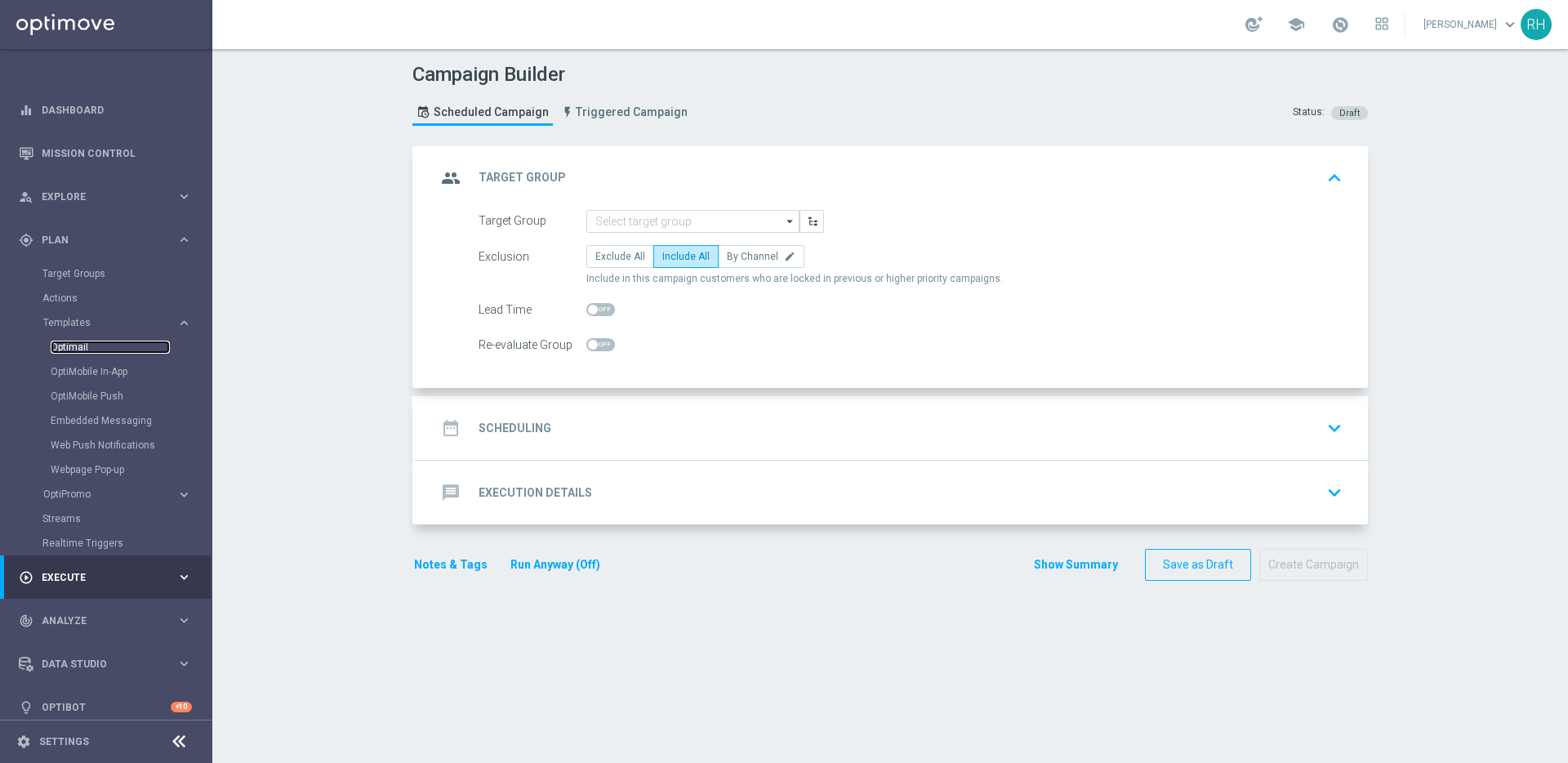
click at [88, 347] on link "Optimail" at bounding box center [110, 347] width 119 height 13
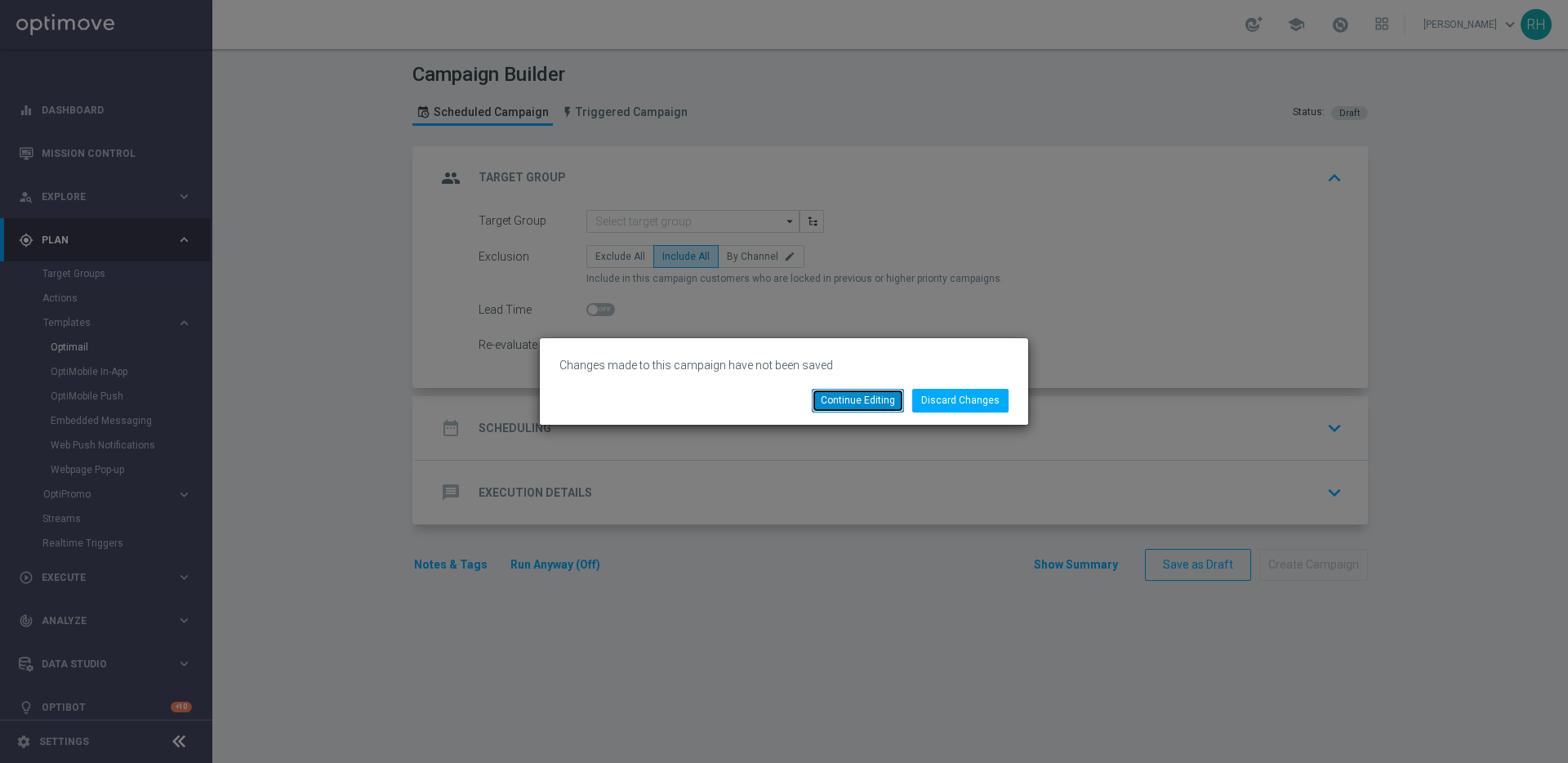
click at [855, 389] on button "Continue Editing" at bounding box center [857, 400] width 92 height 23
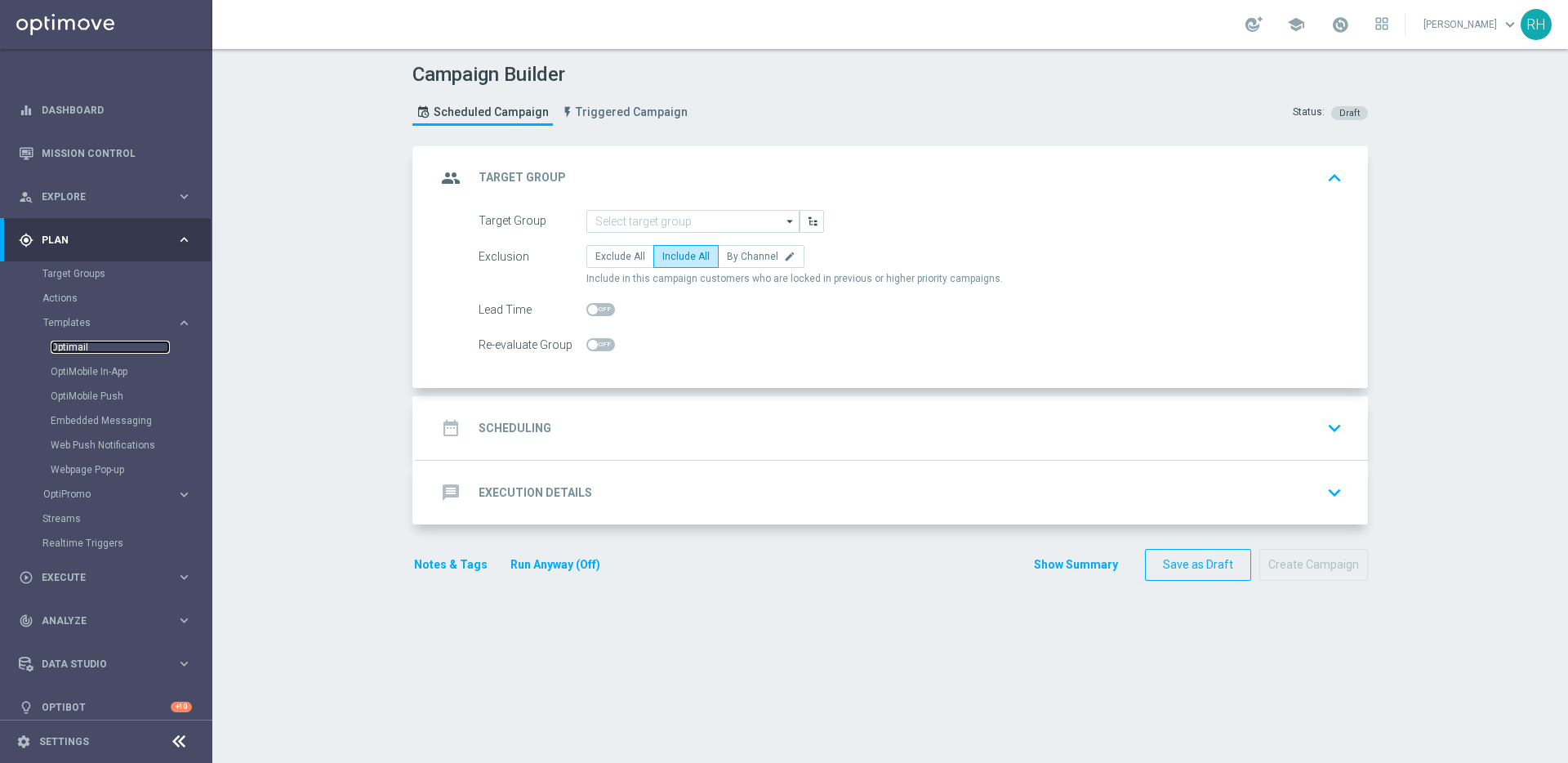
click at [87, 349] on link "Optimail" at bounding box center [110, 347] width 119 height 13
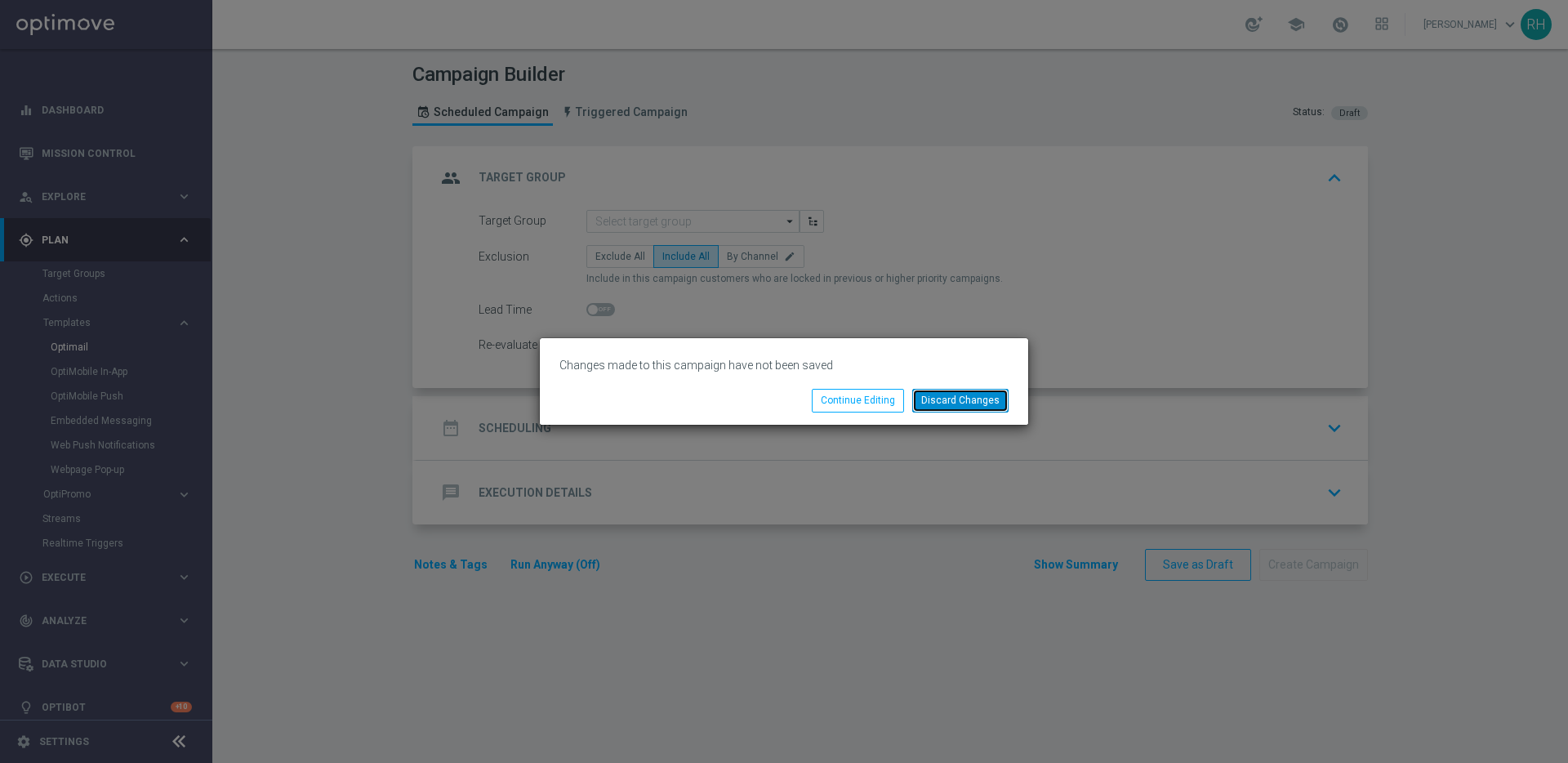
click at [968, 400] on button "Discard Changes" at bounding box center [960, 400] width 96 height 23
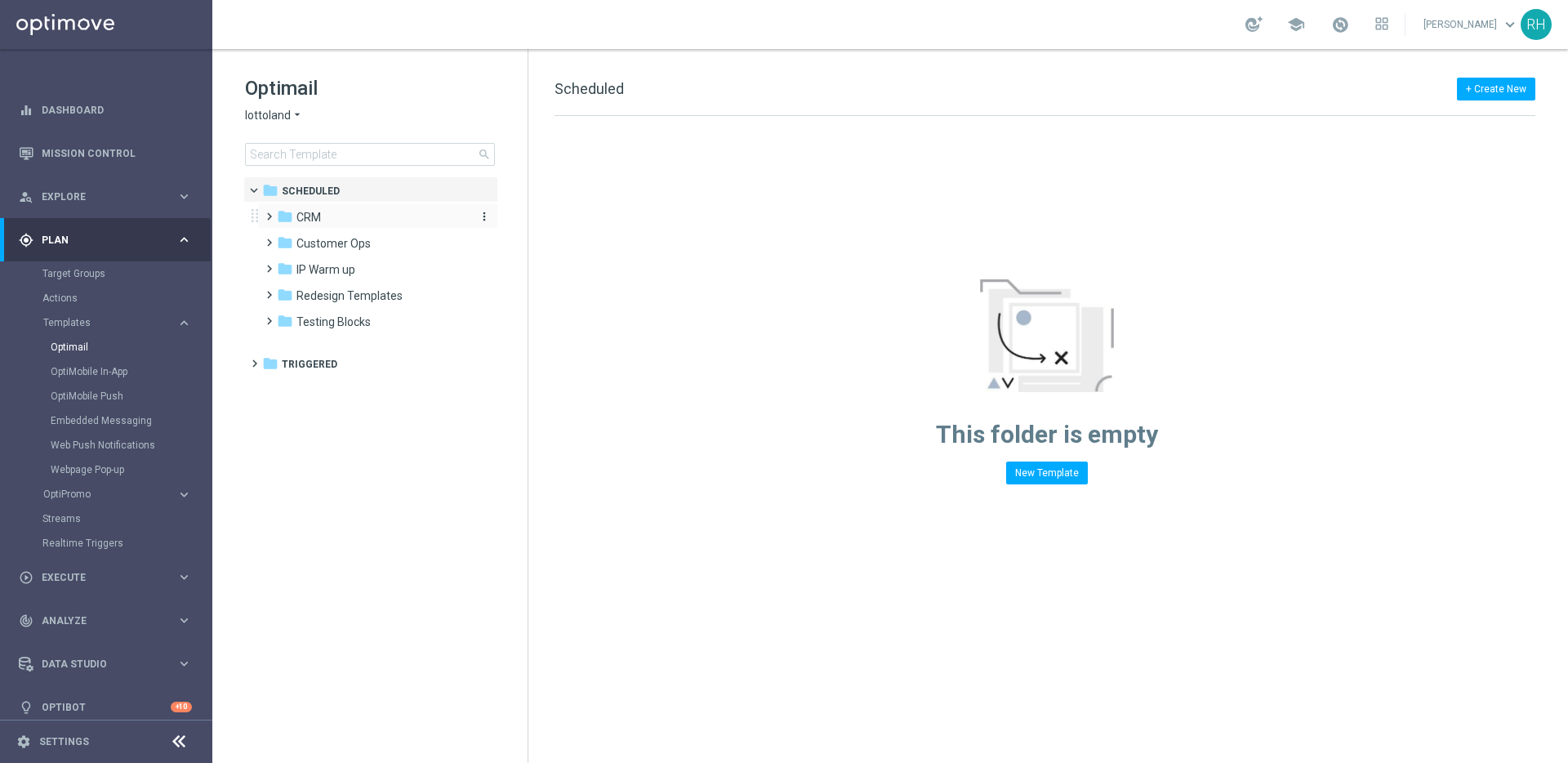
click at [298, 210] on span "CRM" at bounding box center [308, 217] width 24 height 15
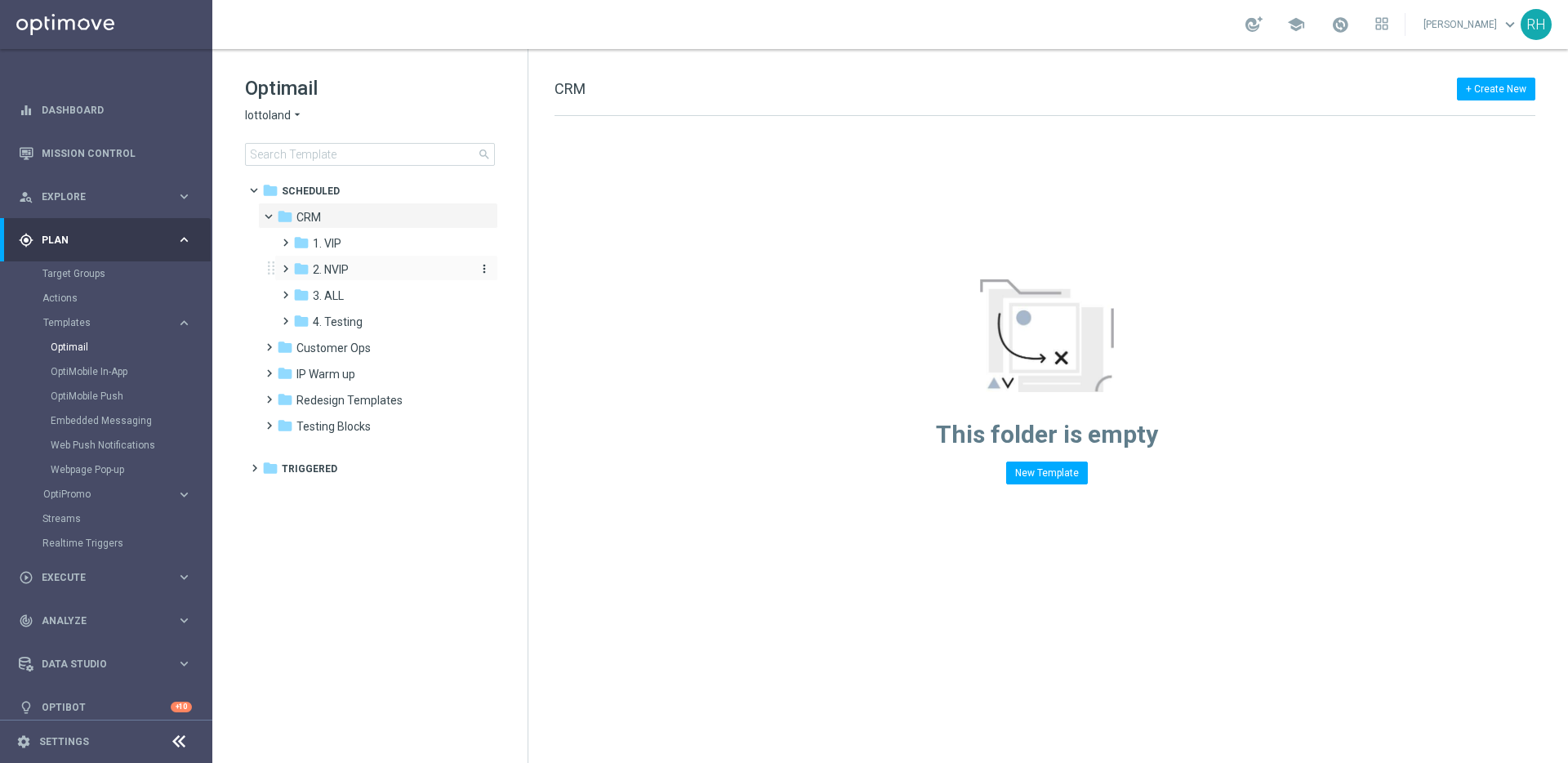
click at [299, 269] on icon "folder" at bounding box center [301, 268] width 16 height 16
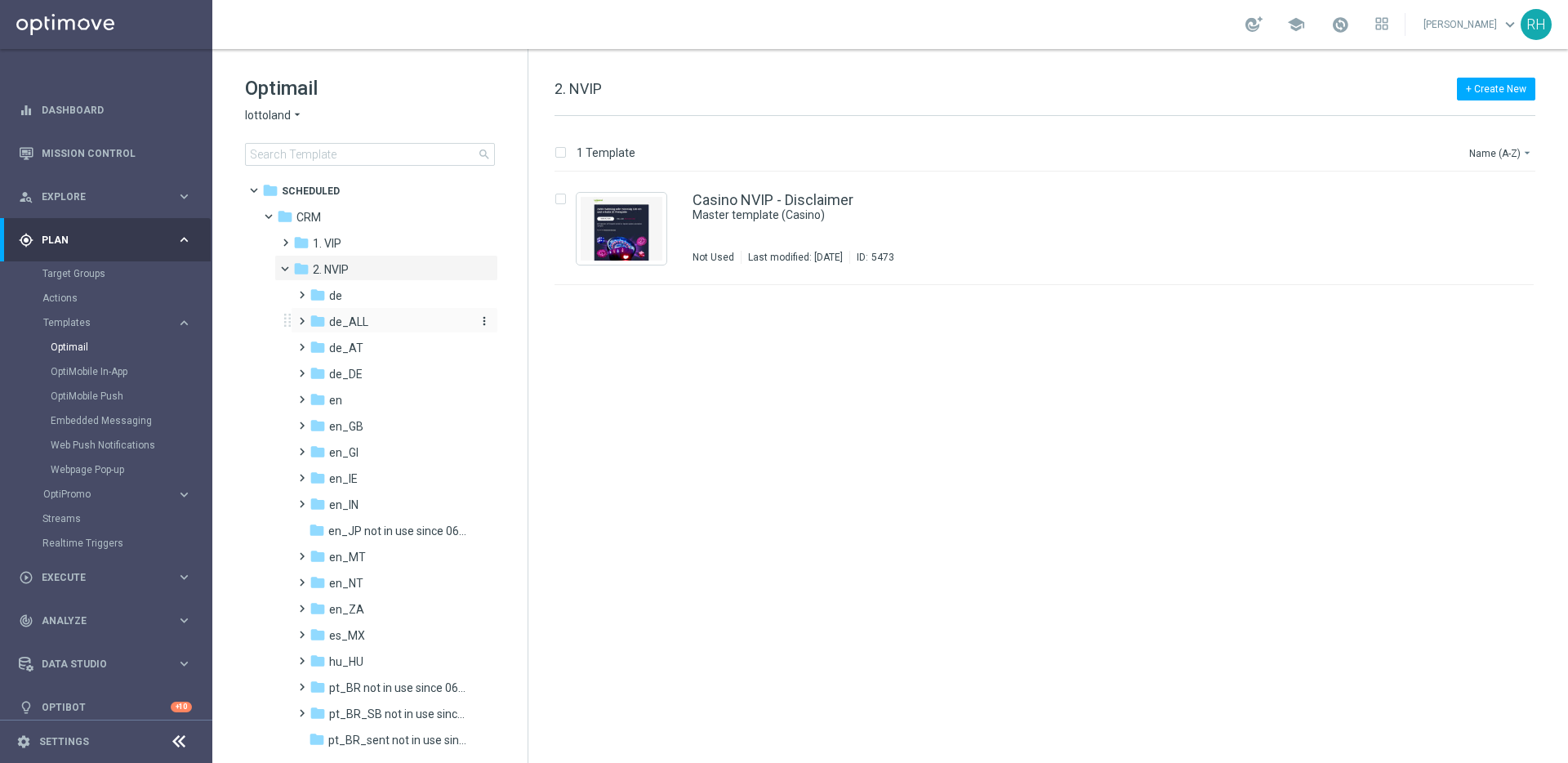
scroll to position [217, 0]
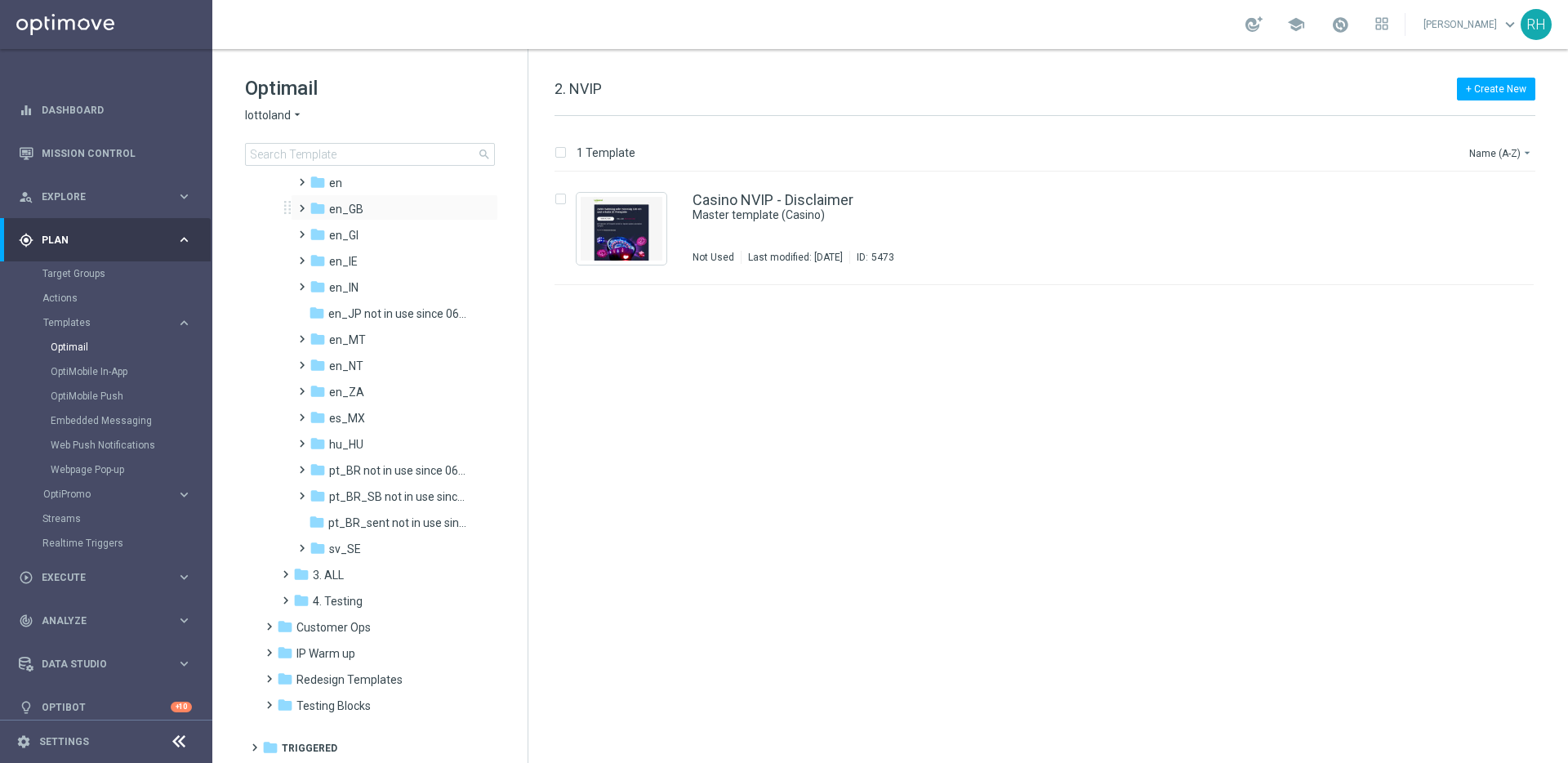
click at [303, 205] on span at bounding box center [298, 201] width 8 height 7
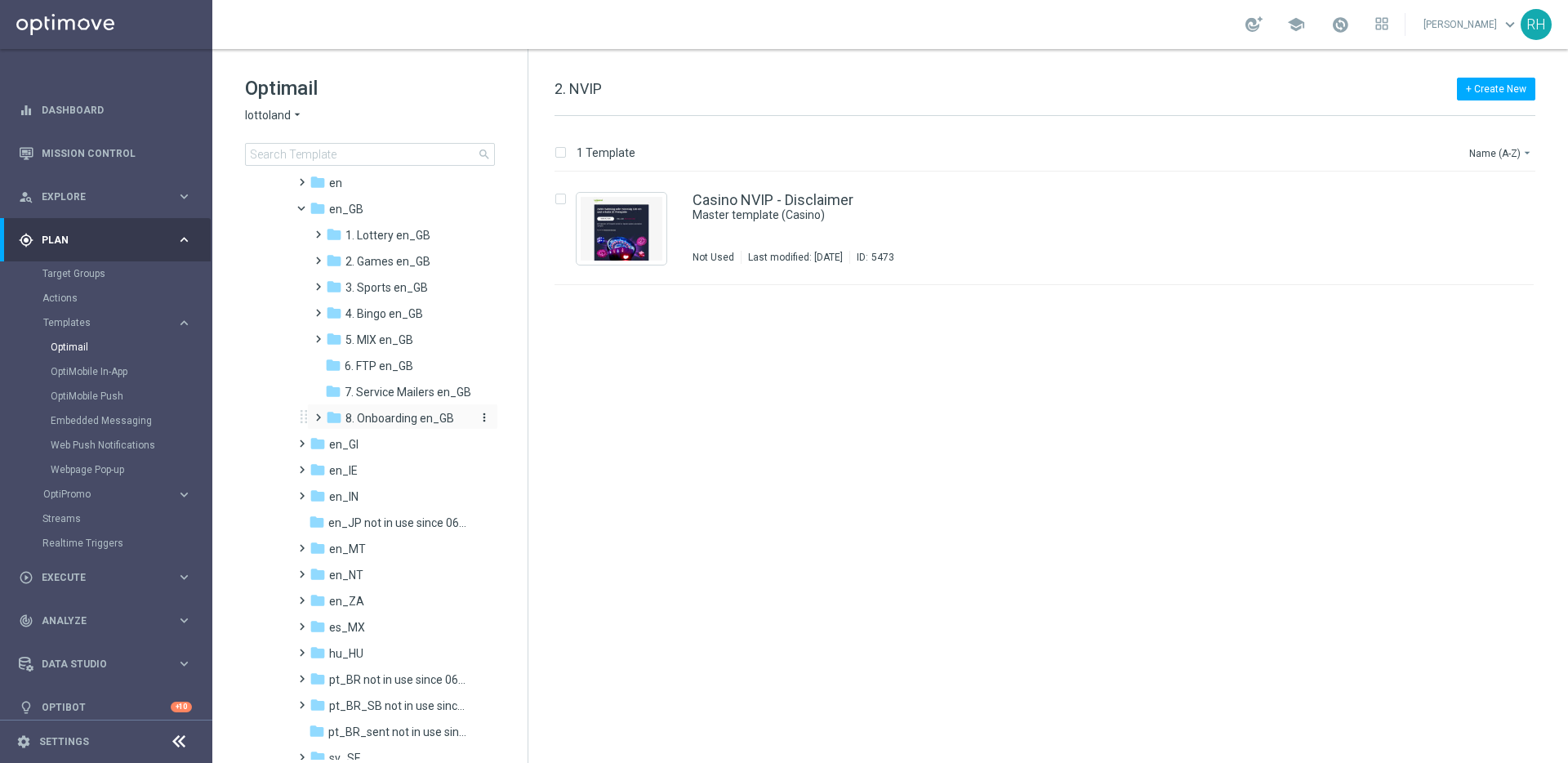
click at [331, 414] on icon "folder" at bounding box center [334, 417] width 16 height 16
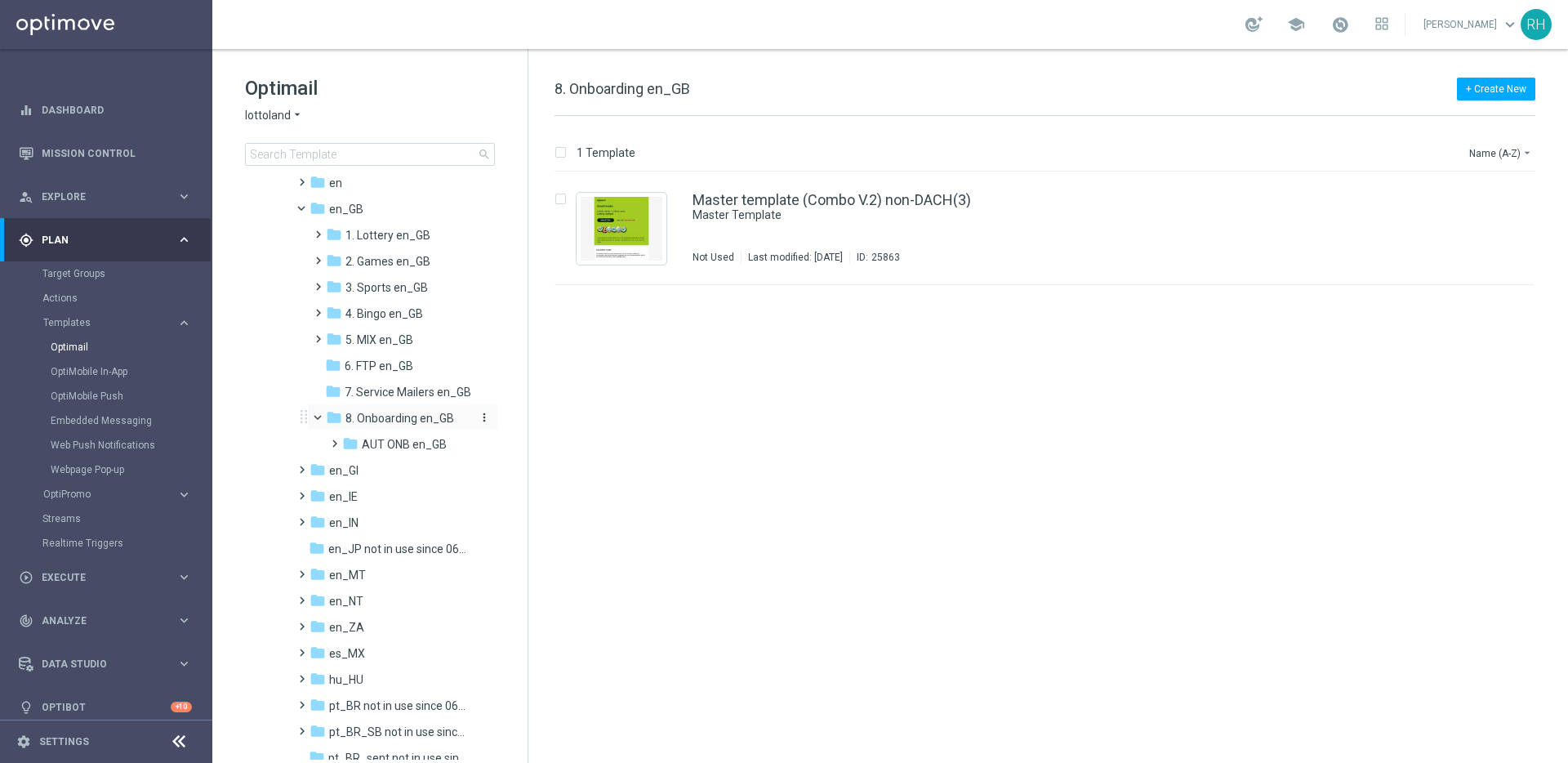
click at [362, 418] on span "8. Onboarding en_GB" at bounding box center [400, 418] width 109 height 15
click at [318, 413] on span at bounding box center [314, 410] width 8 height 7
click at [334, 439] on span at bounding box center [331, 436] width 8 height 7
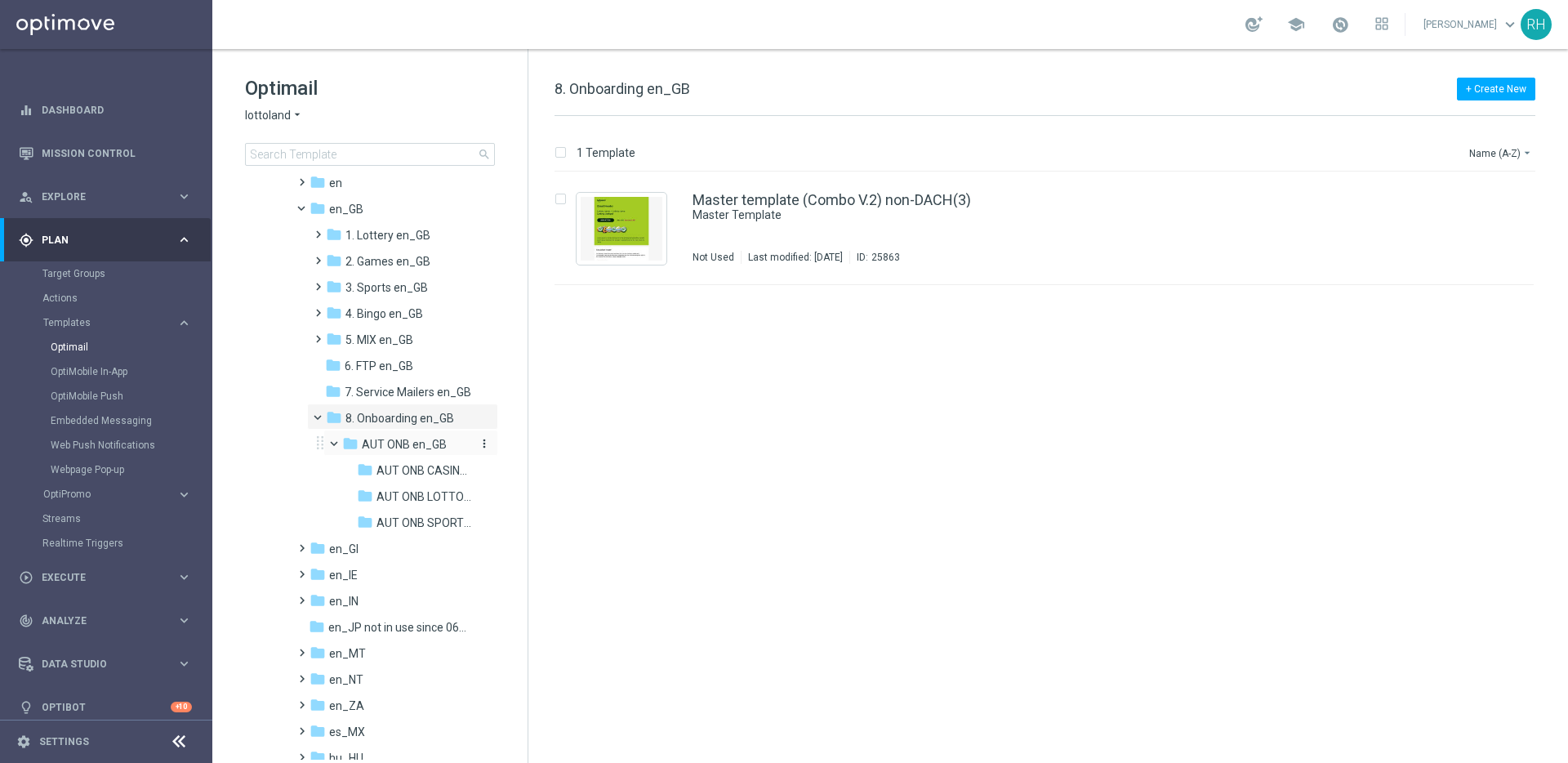
click at [371, 440] on span "AUT ONB en_GB" at bounding box center [404, 444] width 85 height 15
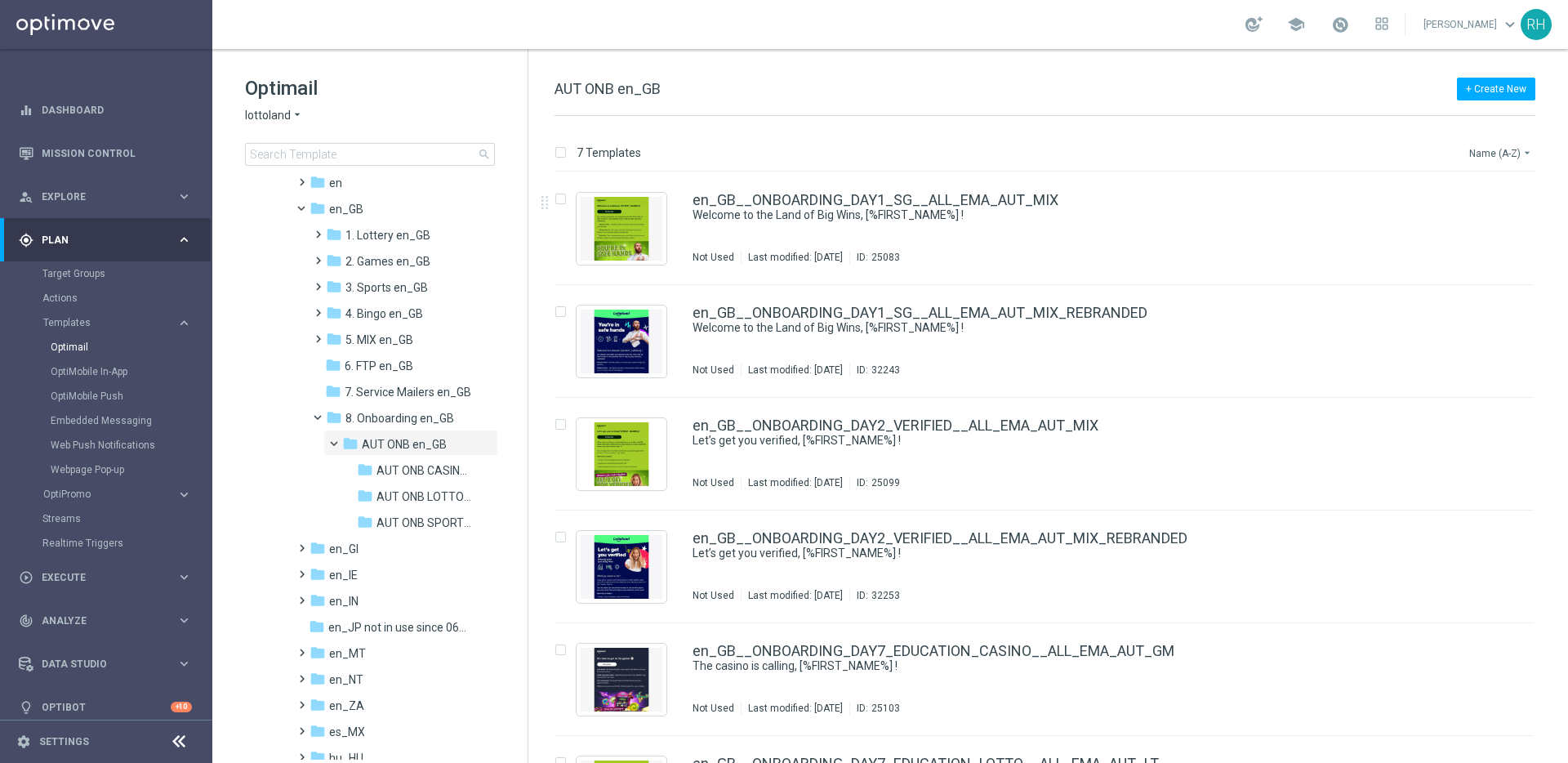
click at [1512, 159] on button "Name (A-Z) arrow_drop_down" at bounding box center [1501, 153] width 68 height 19
click at [1498, 220] on span "Date Modified (Newest)" at bounding box center [1472, 226] width 110 height 12
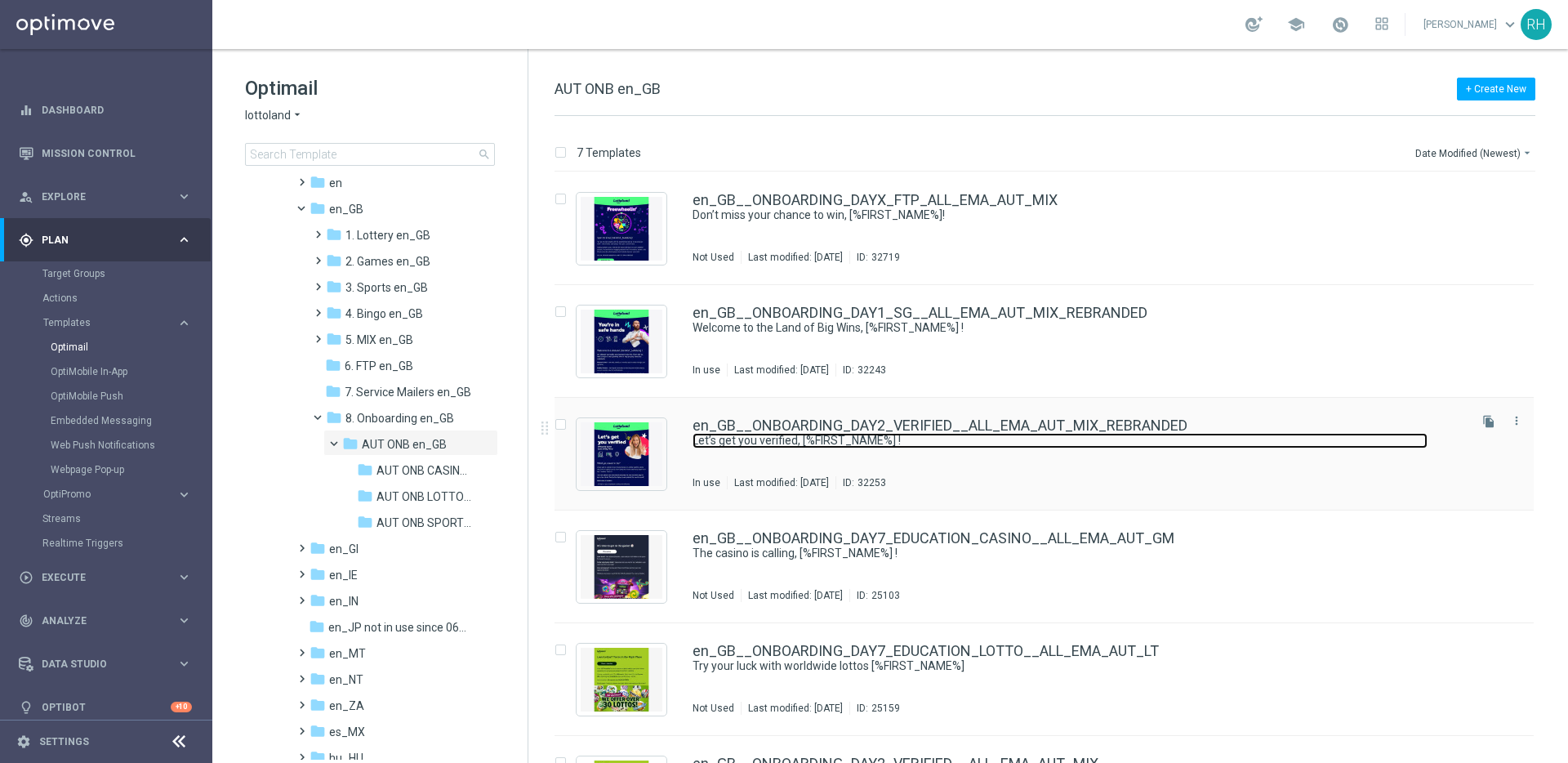
click at [1347, 443] on link "Let’s get you verified, [%FIRST_NAME%] !" at bounding box center [1059, 440] width 735 height 16
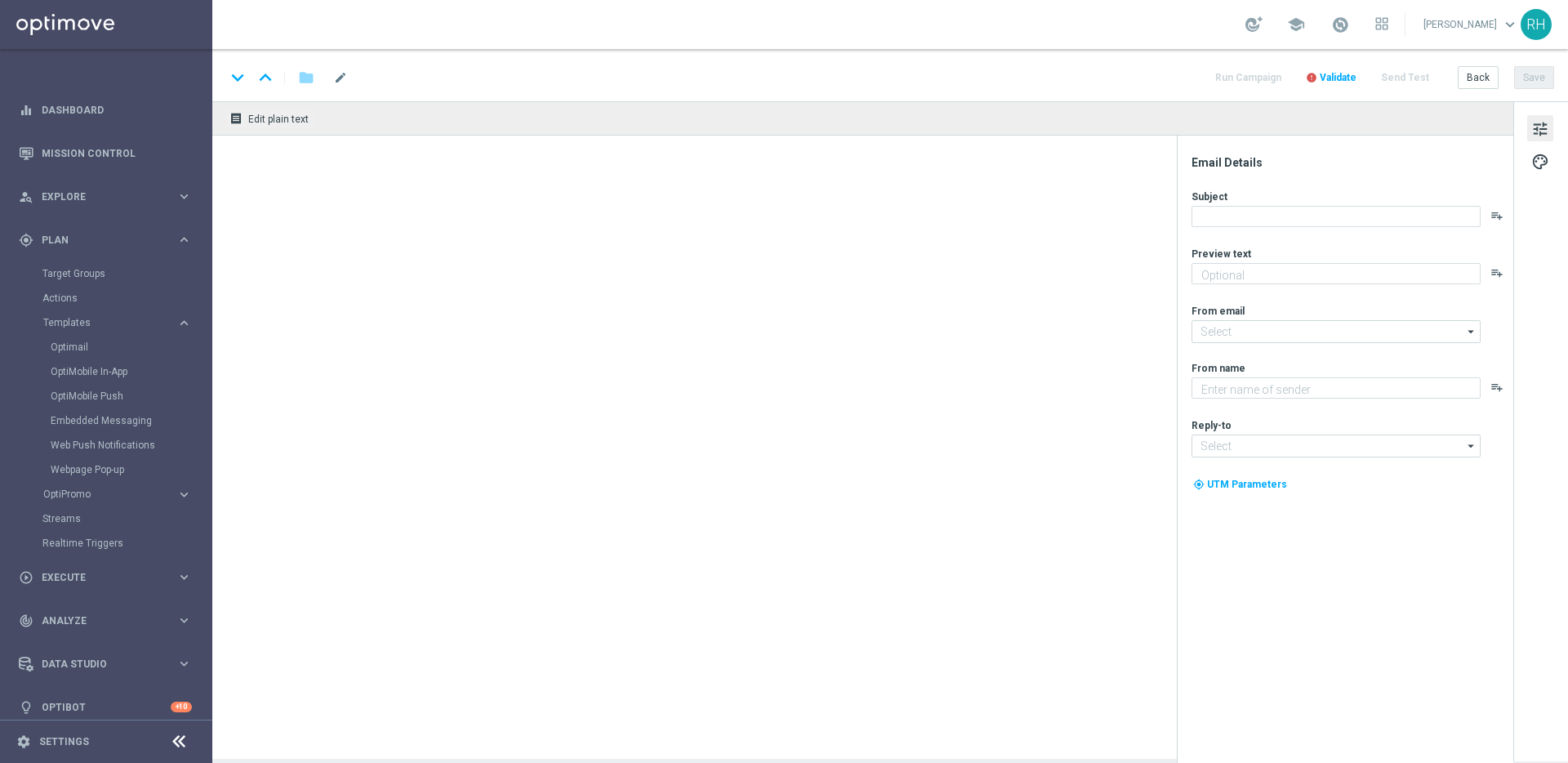
type textarea "All you need to do to get your account ready for those big wins!"
type input "mail@crm.lottoland.com"
type textarea "Lottoland"
type input "support@lottoland.co.uk"
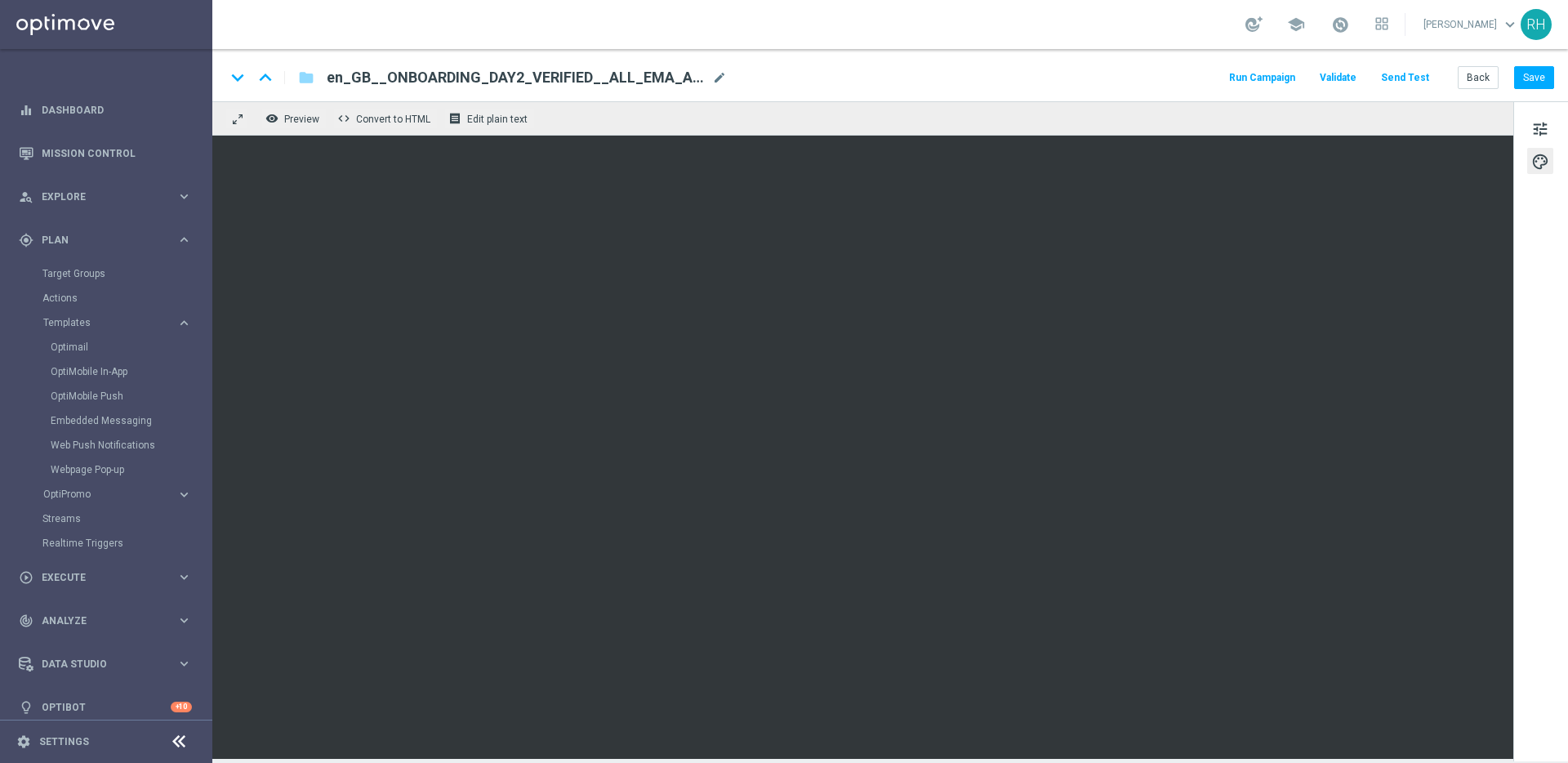
click at [1067, 92] on div "keyboard_arrow_down keyboard_arrow_up folder en_GB__ONBOARDING_DAY2_VERIFIED__A…" at bounding box center [889, 75] width 1355 height 52
click at [1409, 71] on button "Send Test" at bounding box center [1405, 78] width 53 height 22
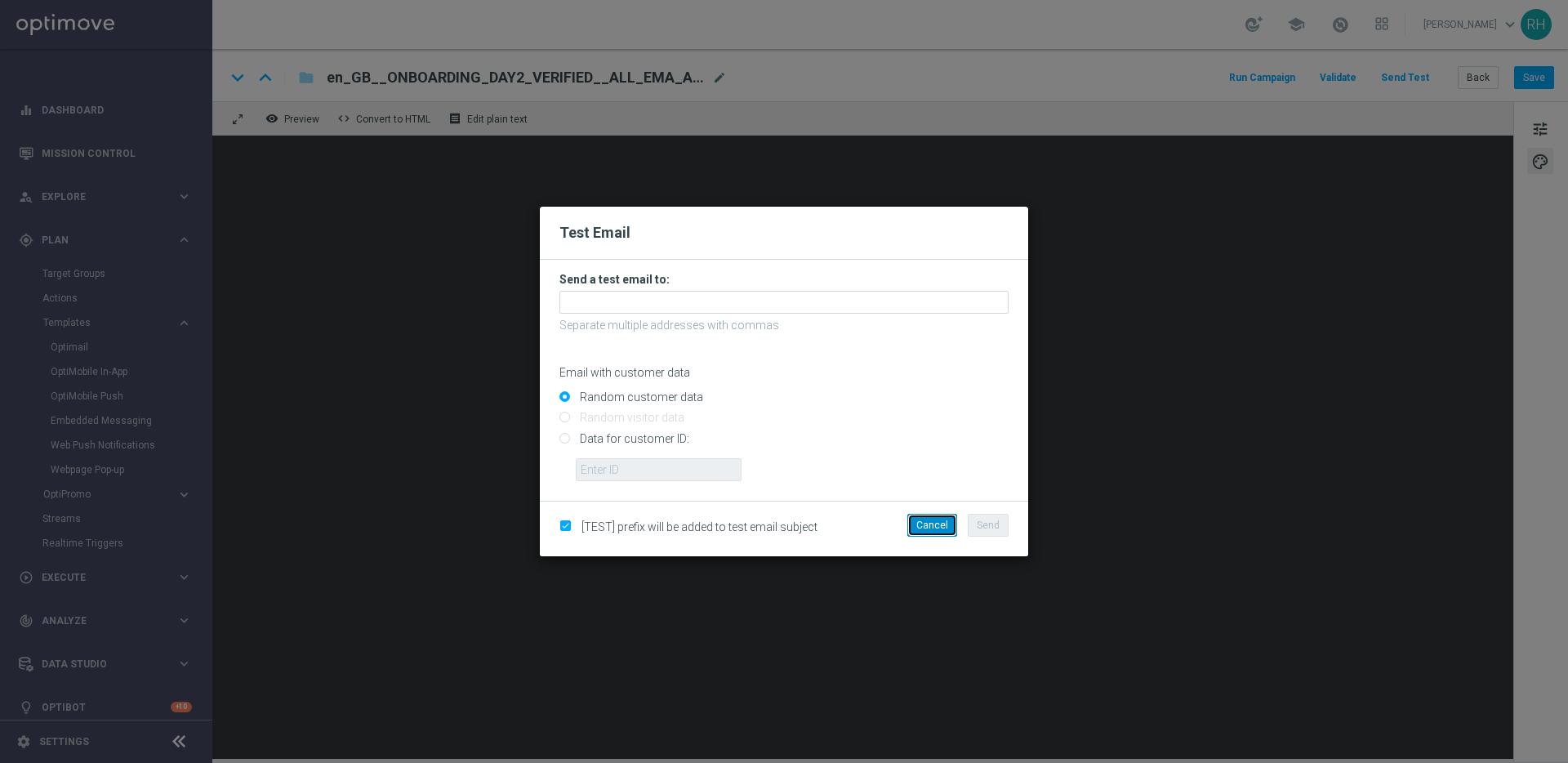
click at [939, 526] on button "Cancel" at bounding box center [931, 525] width 49 height 23
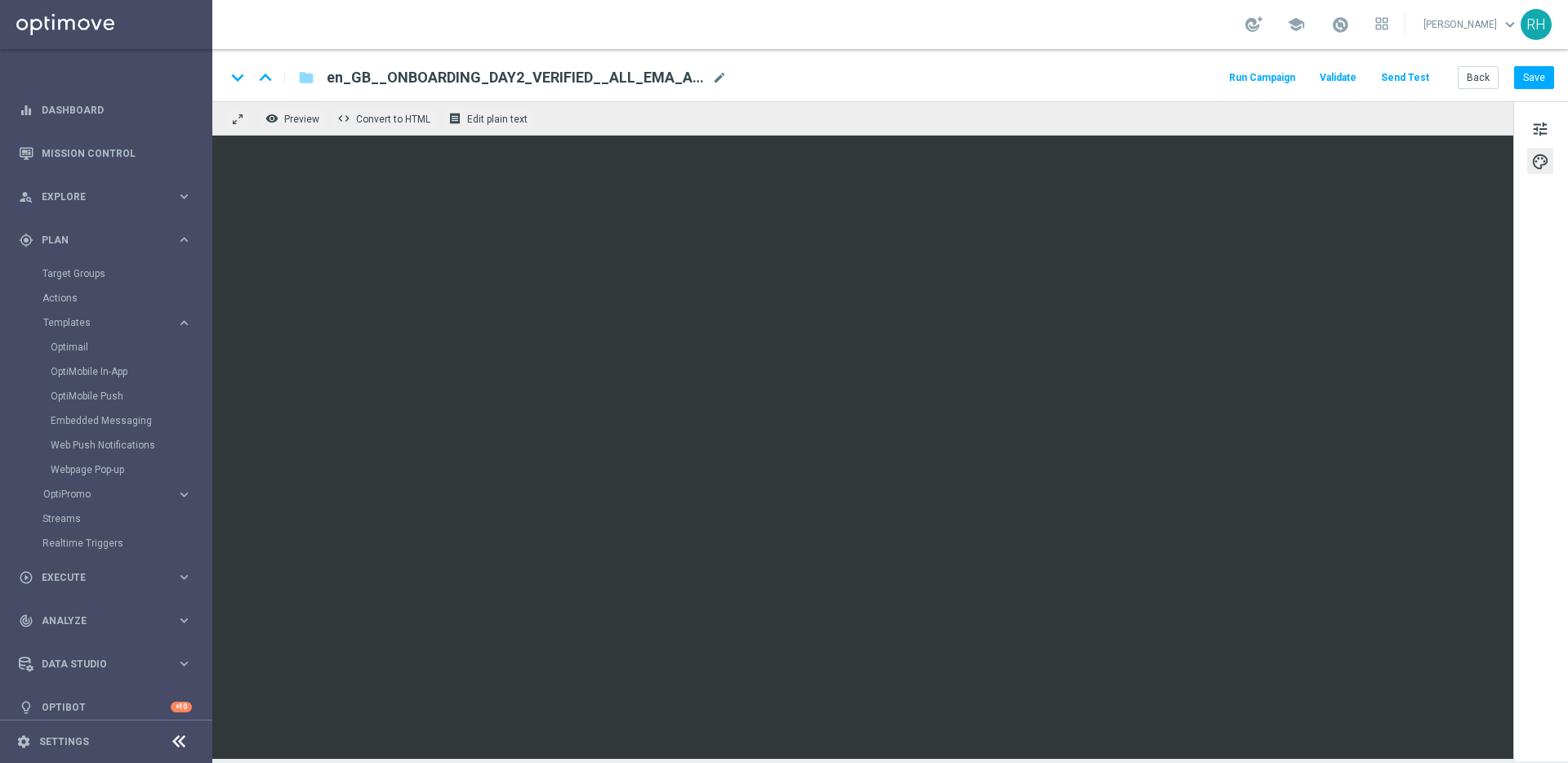
click at [1407, 71] on button "Send Test" at bounding box center [1405, 78] width 53 height 22
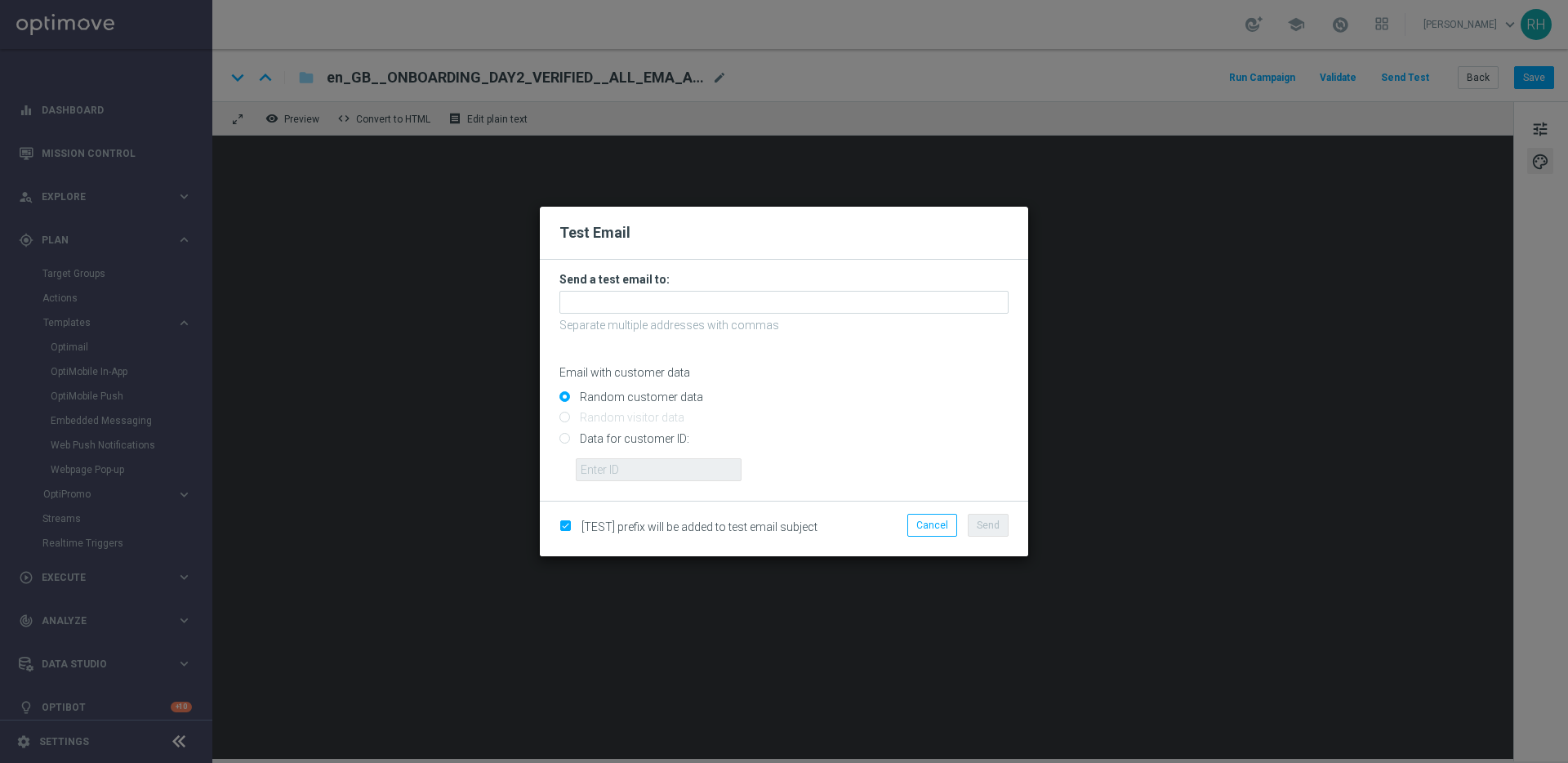
click at [567, 438] on input "Data for customer ID:" at bounding box center [784, 444] width 449 height 23
radio input "true"
click at [602, 465] on input "text" at bounding box center [659, 470] width 166 height 23
type input "9388689"
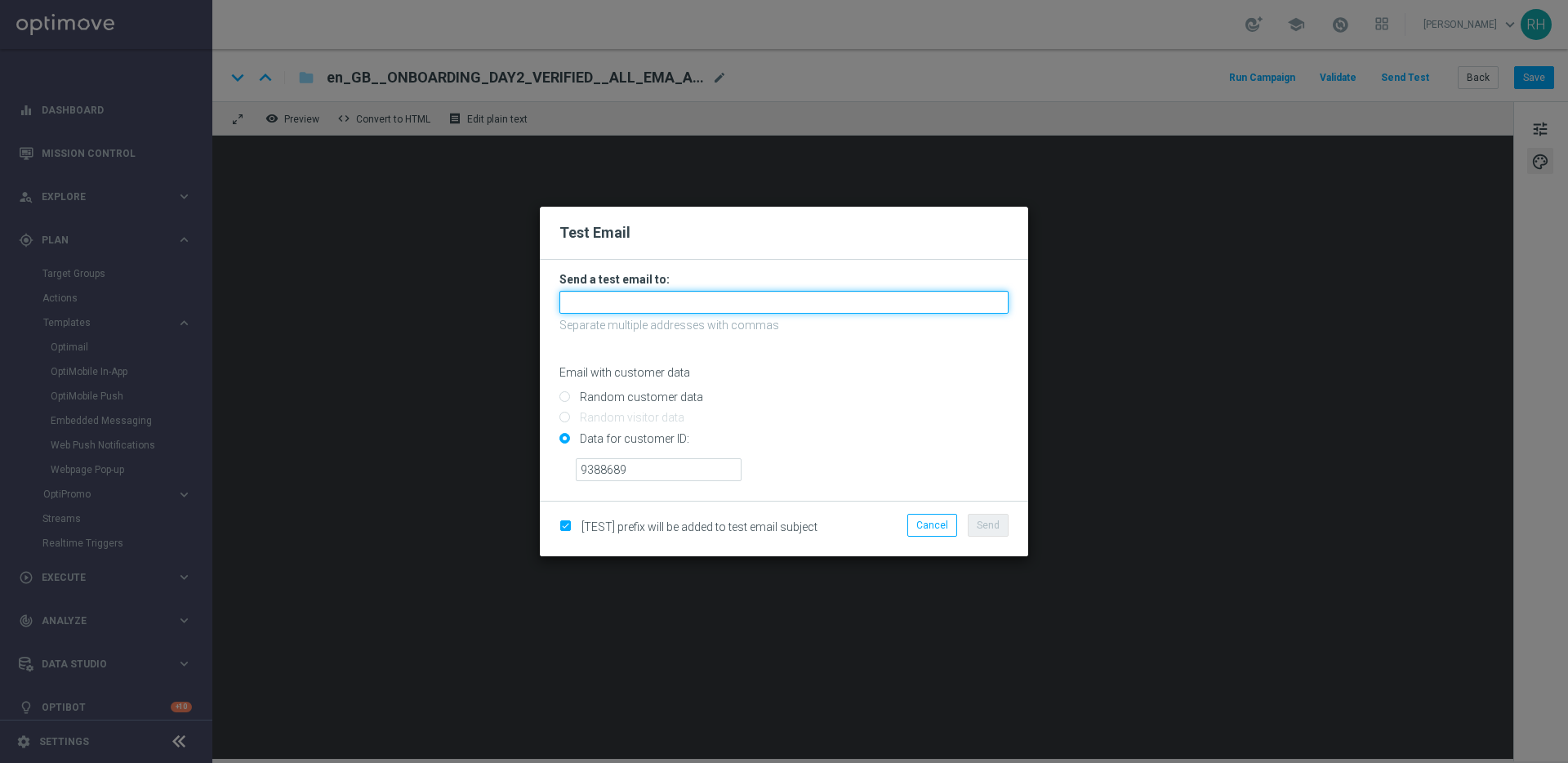
click at [686, 303] on input "text" at bounding box center [784, 302] width 449 height 23
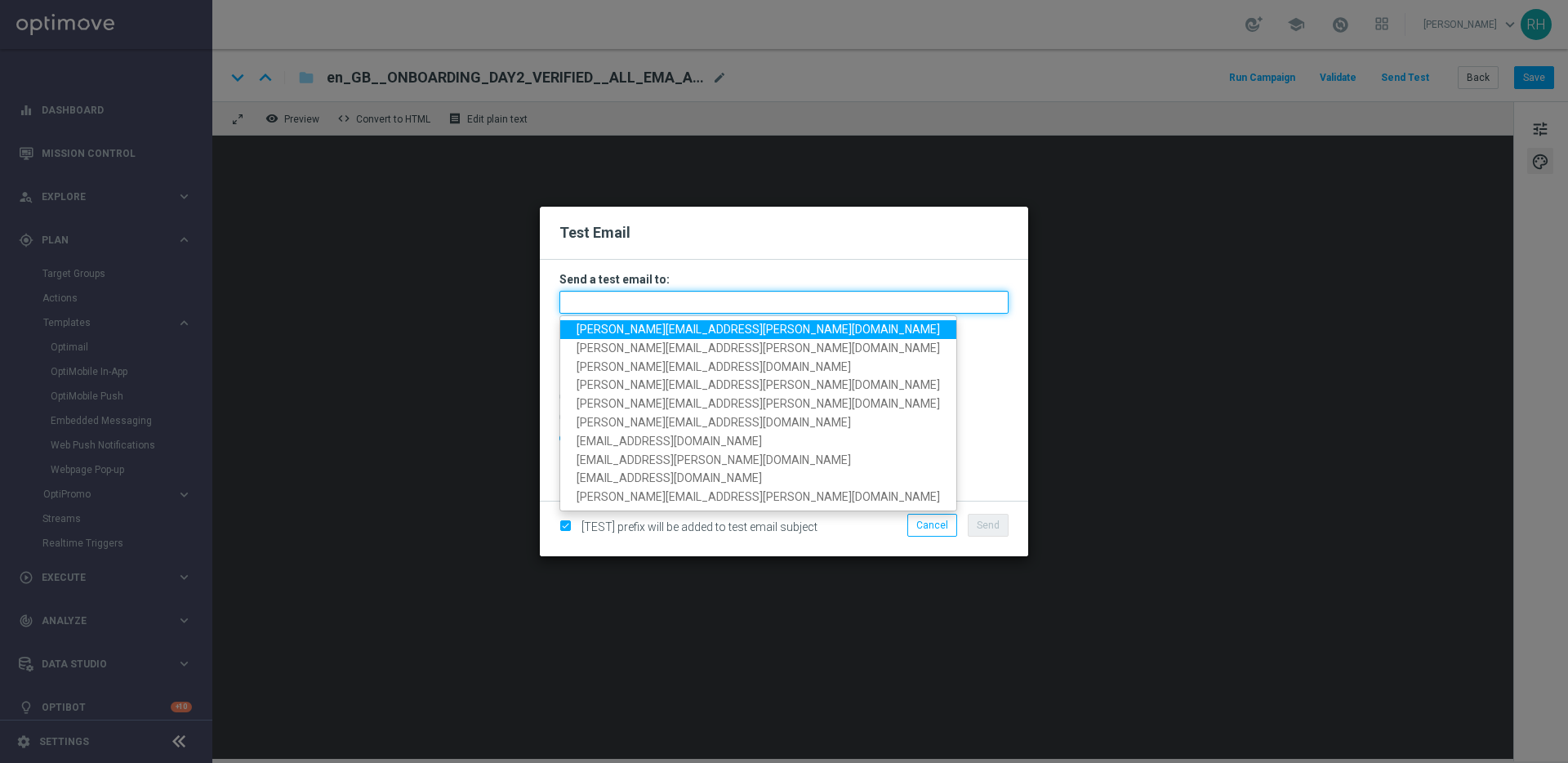
click at [686, 303] on input "text" at bounding box center [784, 302] width 449 height 23
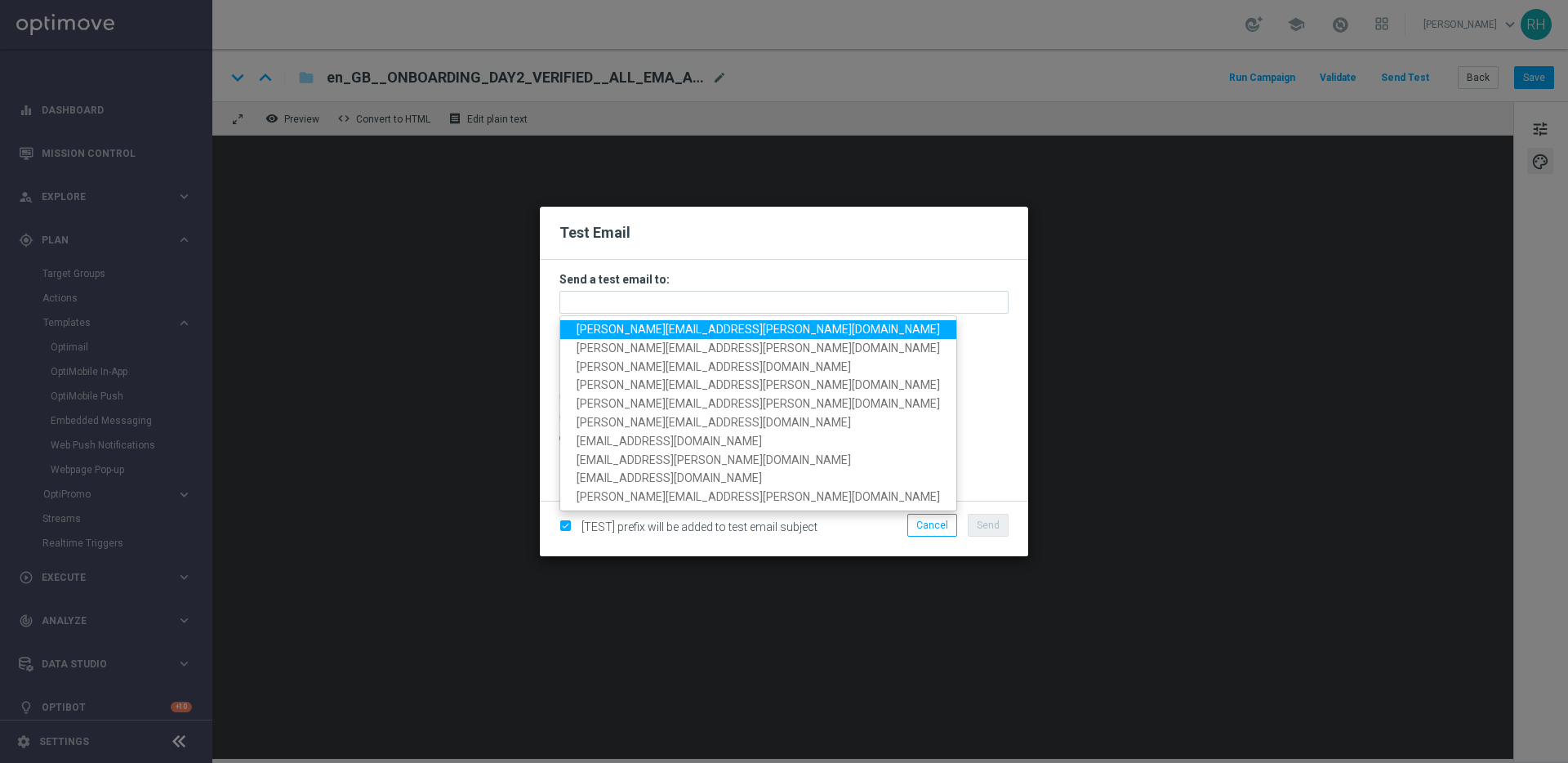
click at [651, 264] on form "Send a test email to: ricky.hubbard@lottoland.com nicholas.kosub@lottoland.com …" at bounding box center [784, 380] width 489 height 241
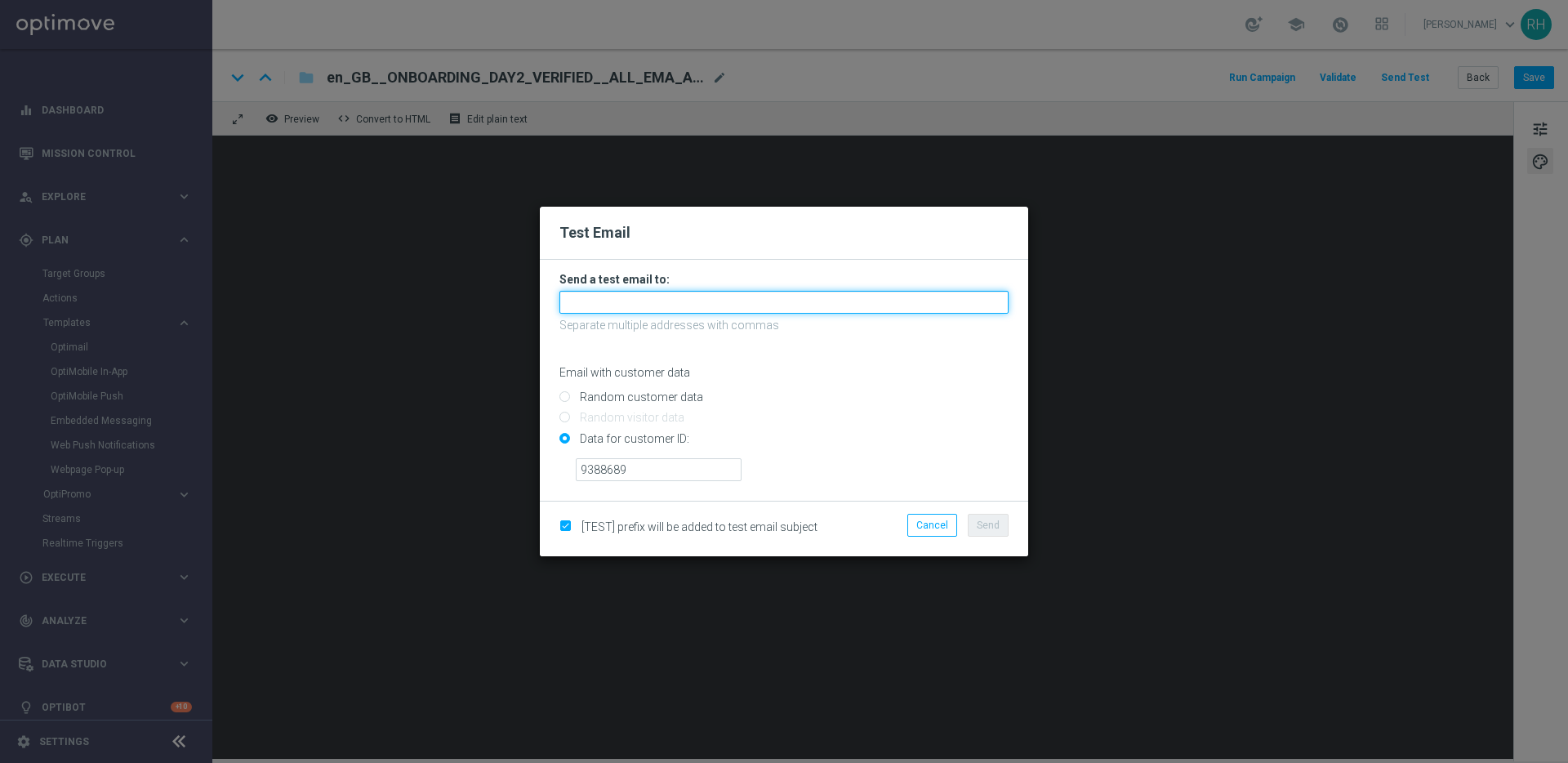
click at [651, 296] on input "text" at bounding box center [784, 302] width 449 height 23
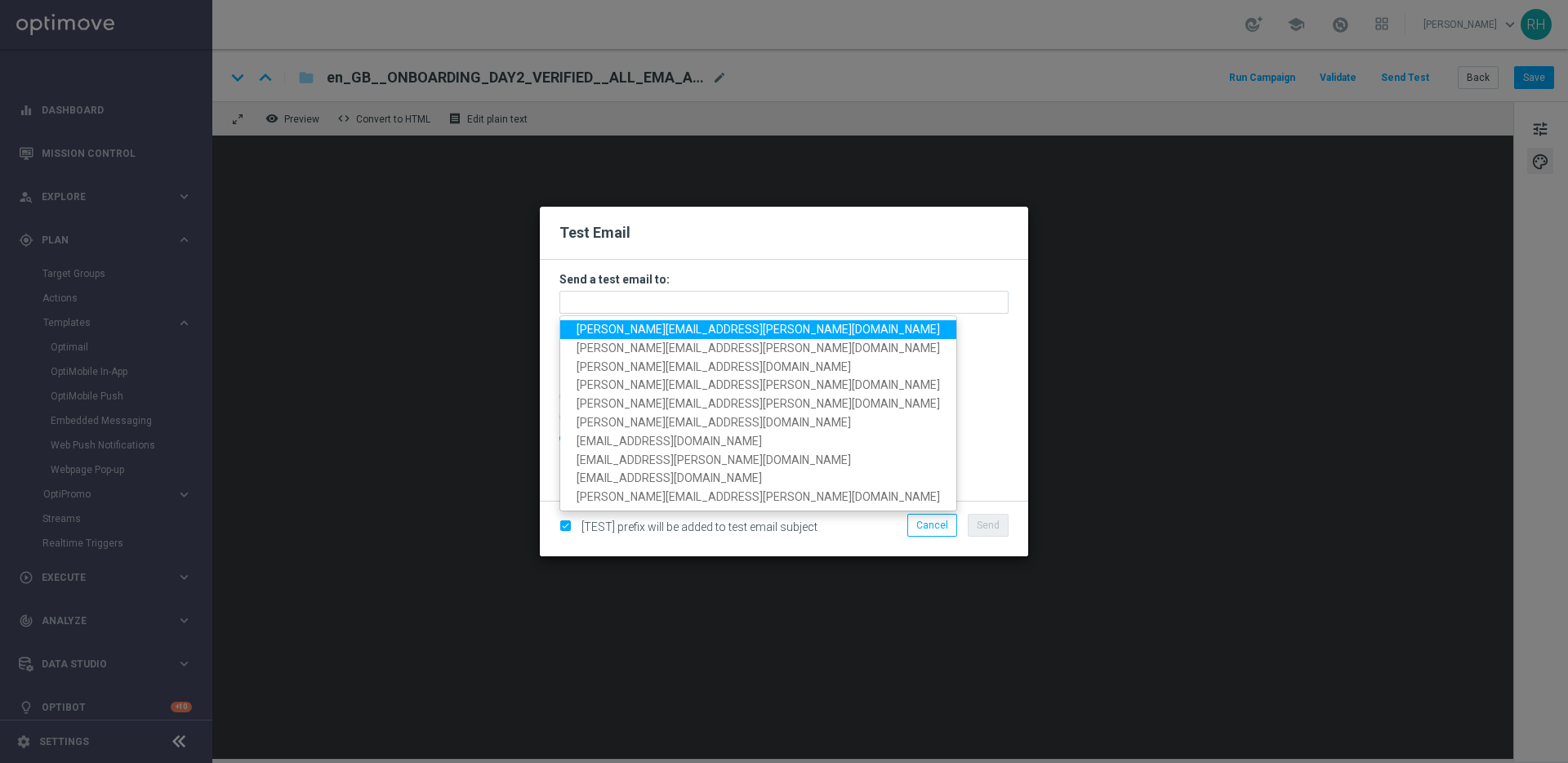
click at [660, 278] on h3 "Send a test email to:" at bounding box center [784, 279] width 449 height 15
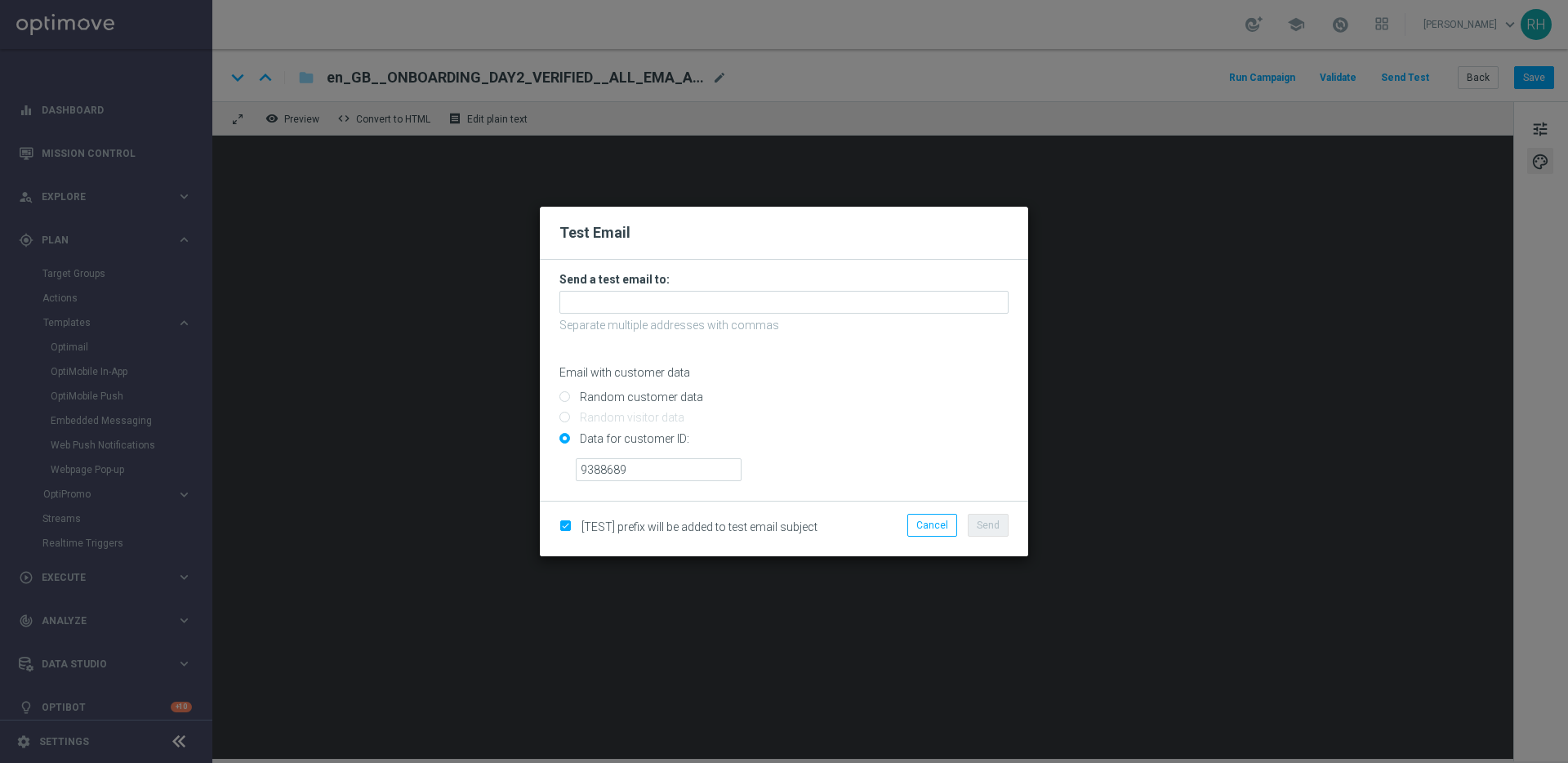
click at [828, 401] on input "Random customer data" at bounding box center [784, 404] width 449 height 23
radio input "true"
click at [566, 433] on input "Data for customer ID:" at bounding box center [784, 444] width 449 height 23
radio input "true"
click at [686, 323] on p "Separate multiple addresses with commas" at bounding box center [784, 325] width 449 height 15
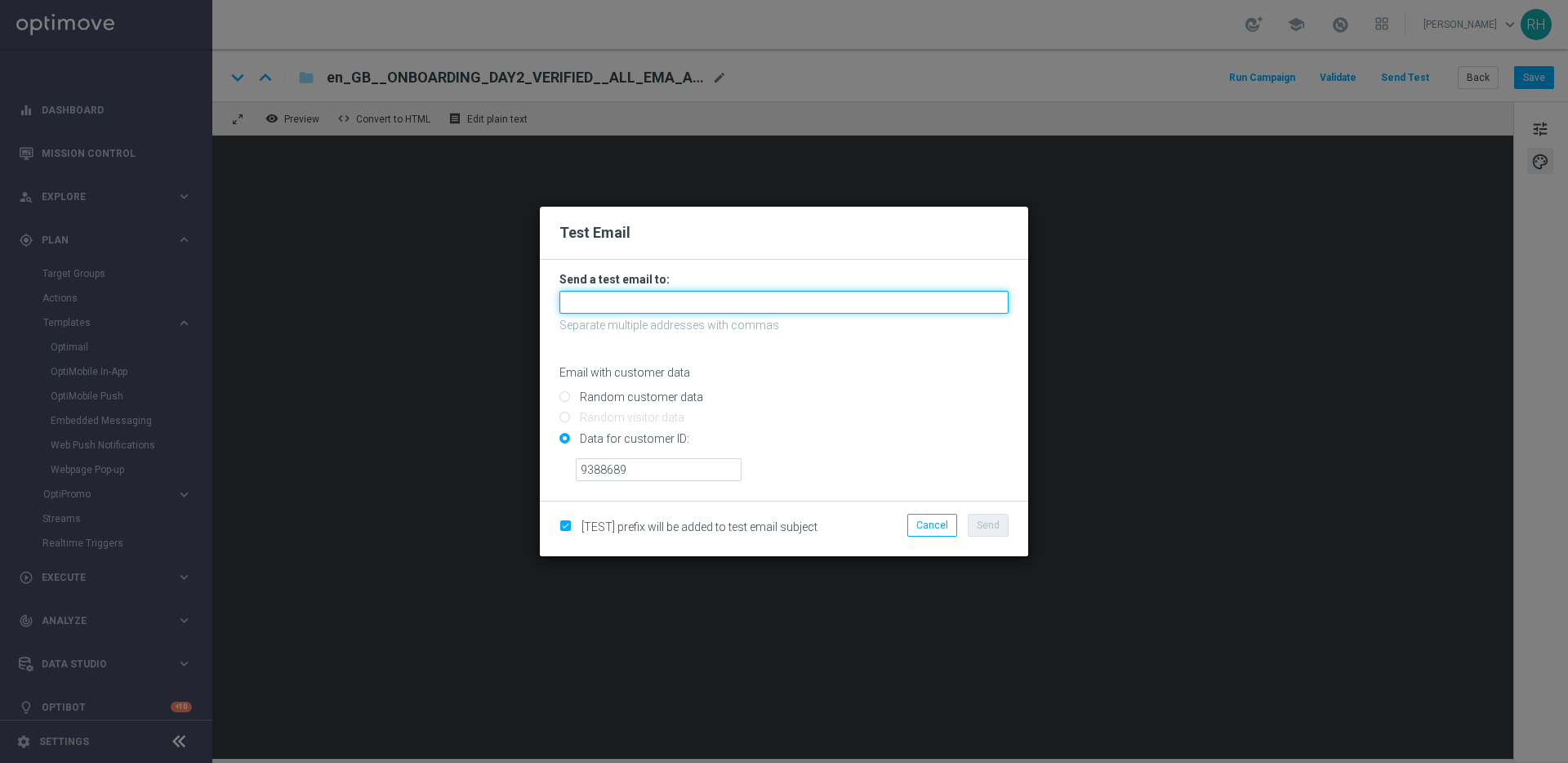
click at [732, 303] on input "text" at bounding box center [784, 302] width 449 height 23
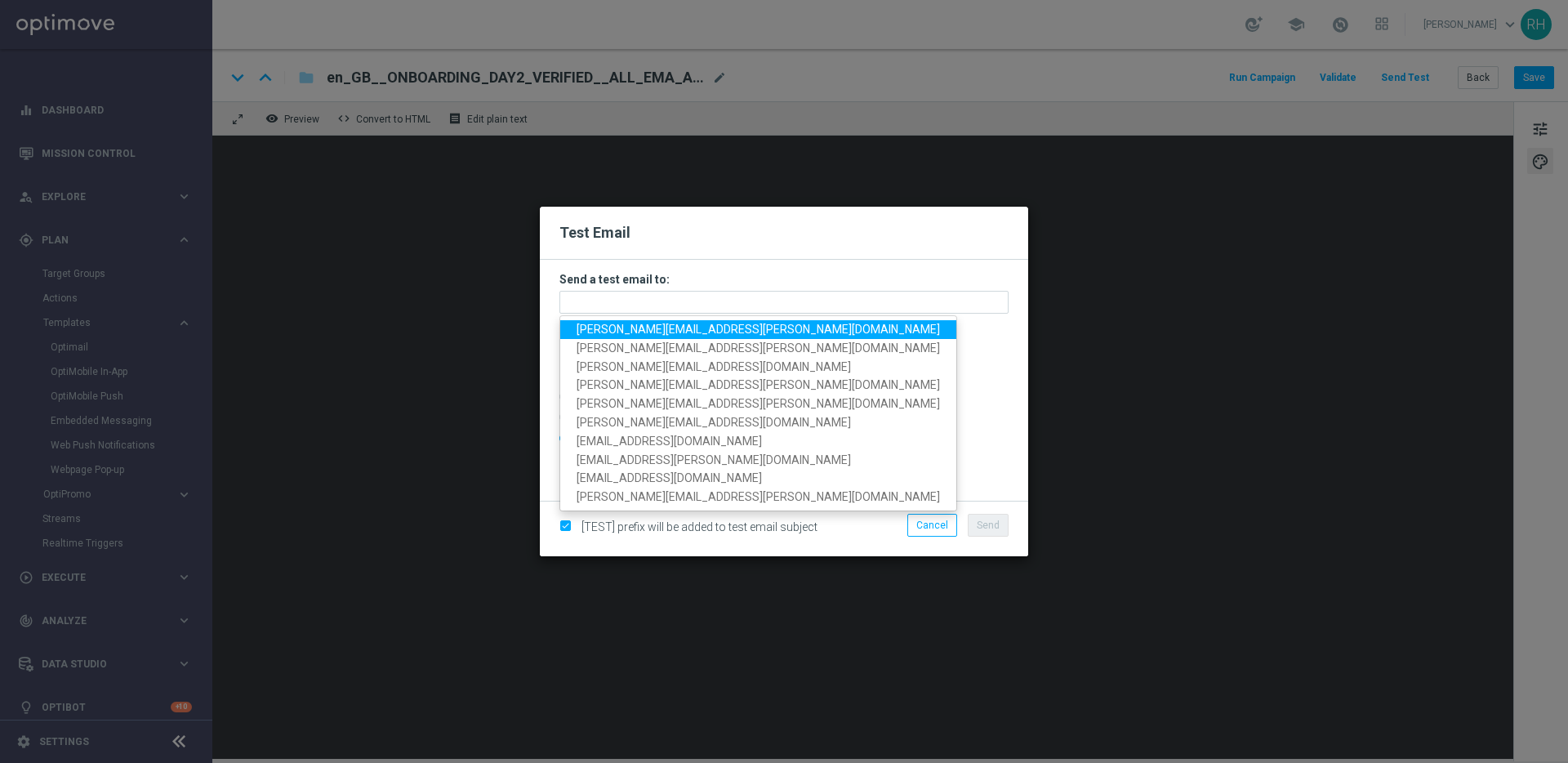
click at [795, 268] on form "Send a test email to: ricky.hubbard@lottoland.com nicholas.kosub@lottoland.com …" at bounding box center [784, 380] width 489 height 241
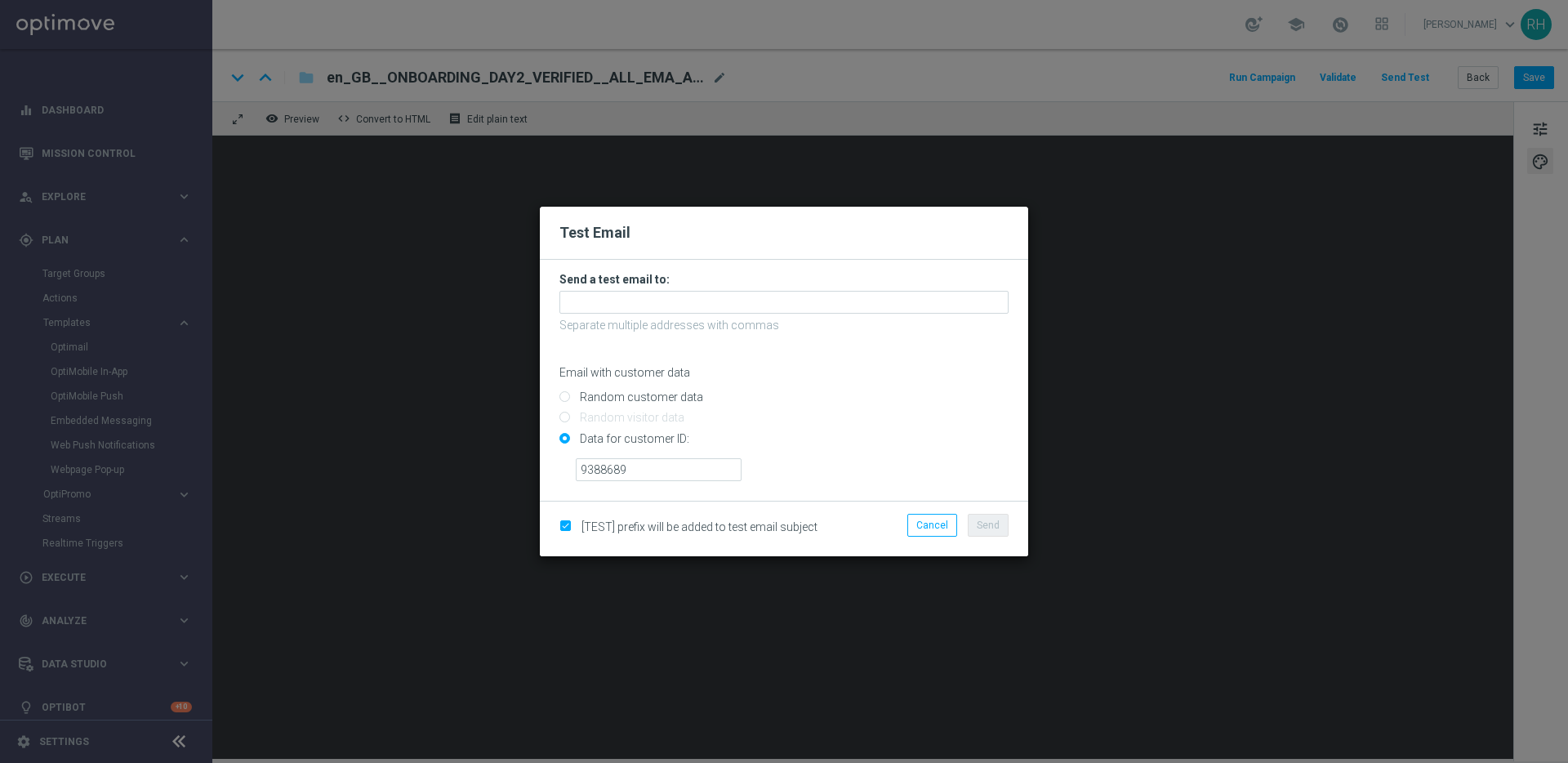
click at [865, 347] on div "Email with customer data" at bounding box center [784, 358] width 449 height 44
click at [823, 246] on div "Test Email" at bounding box center [784, 233] width 489 height 53
click at [852, 349] on div "Email with customer data" at bounding box center [784, 358] width 449 height 44
click at [820, 253] on div "Test Email" at bounding box center [784, 233] width 489 height 53
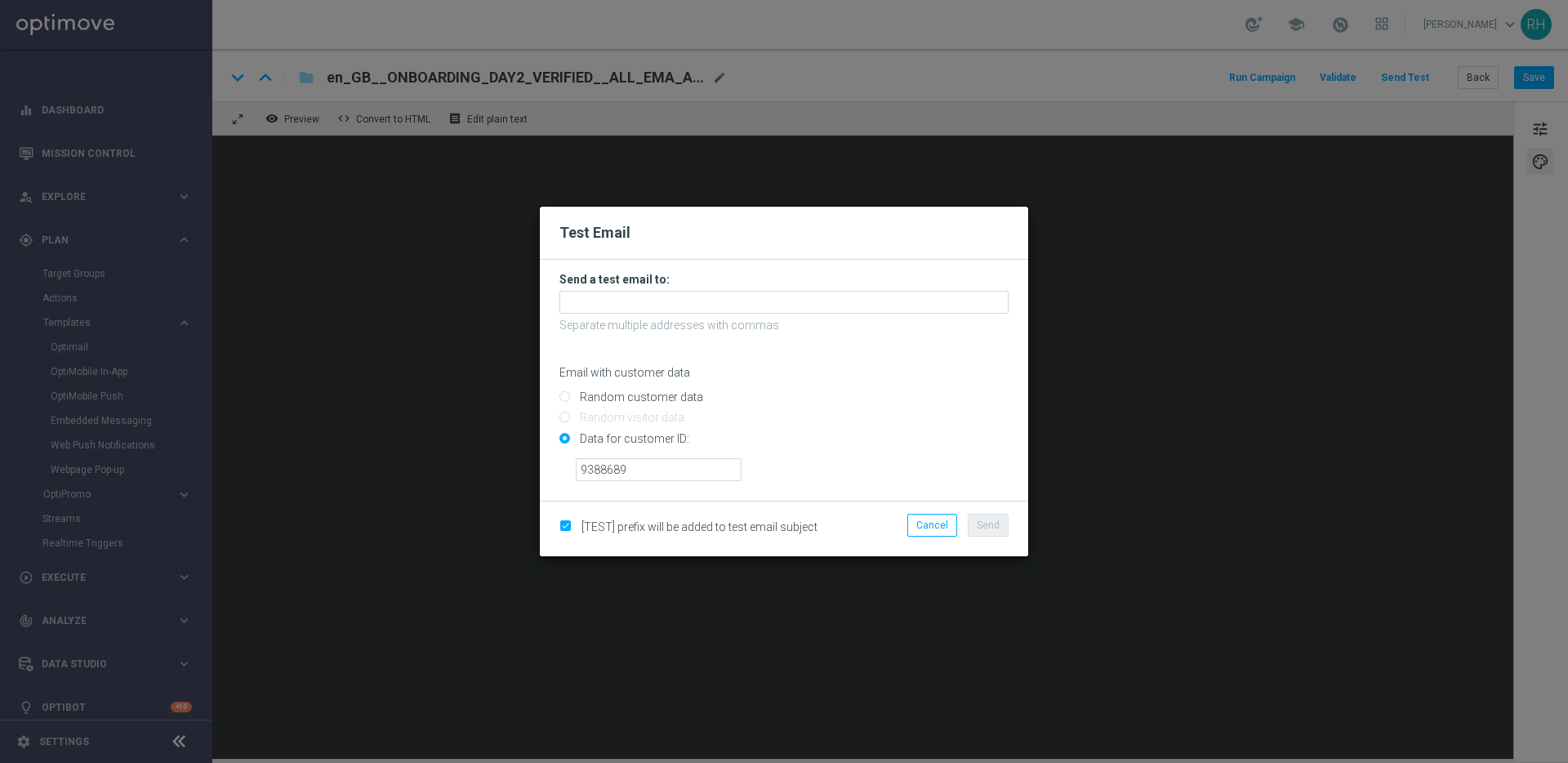
click at [839, 324] on p "Separate multiple addresses with commas" at bounding box center [784, 325] width 449 height 15
click at [819, 255] on div "Test Email" at bounding box center [784, 233] width 489 height 53
click at [831, 314] on form "Send a test email to: Separate multiple addresses with commas Email with custom…" at bounding box center [784, 376] width 449 height 209
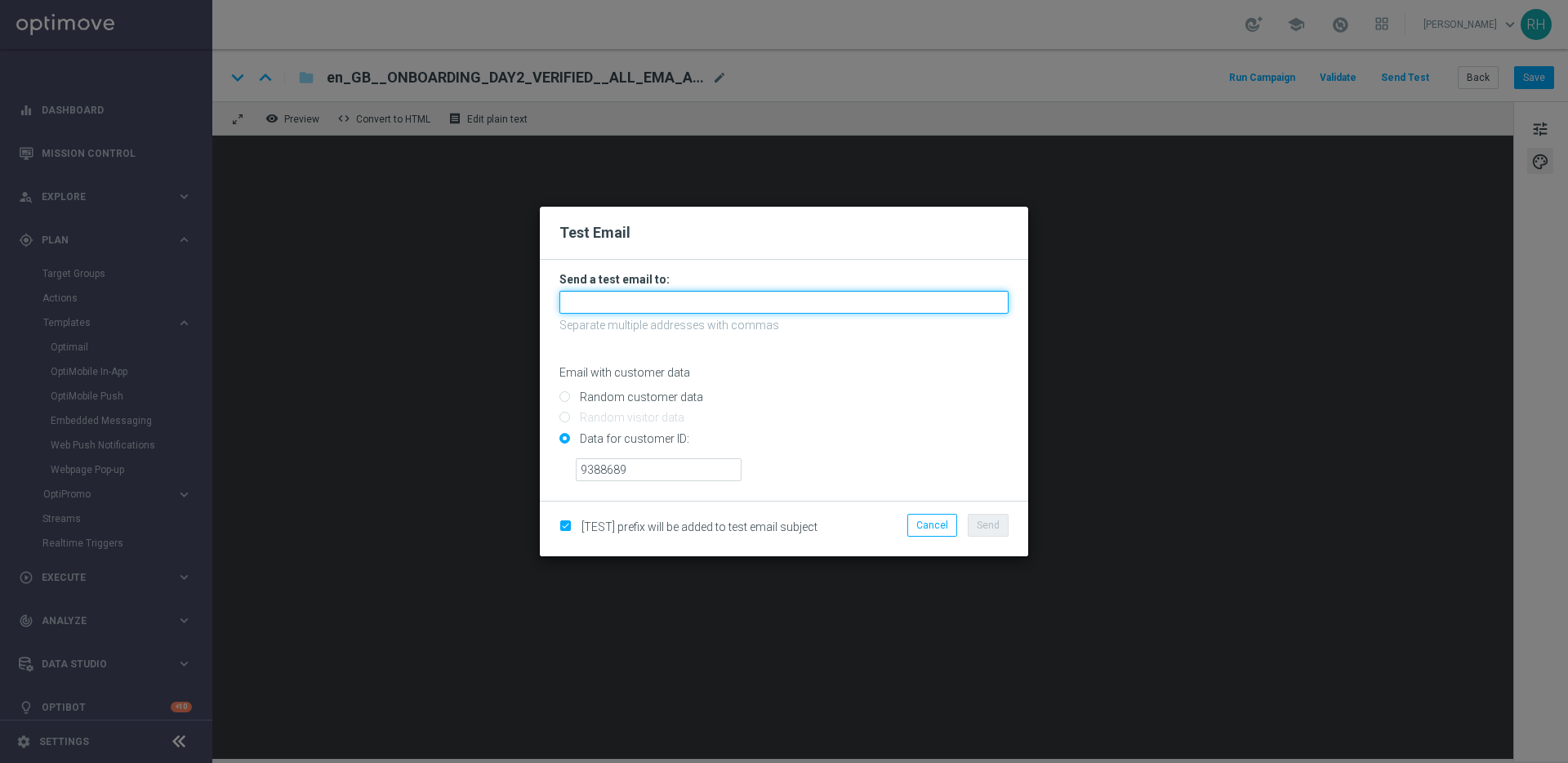
click at [822, 301] on input "text" at bounding box center [784, 302] width 449 height 23
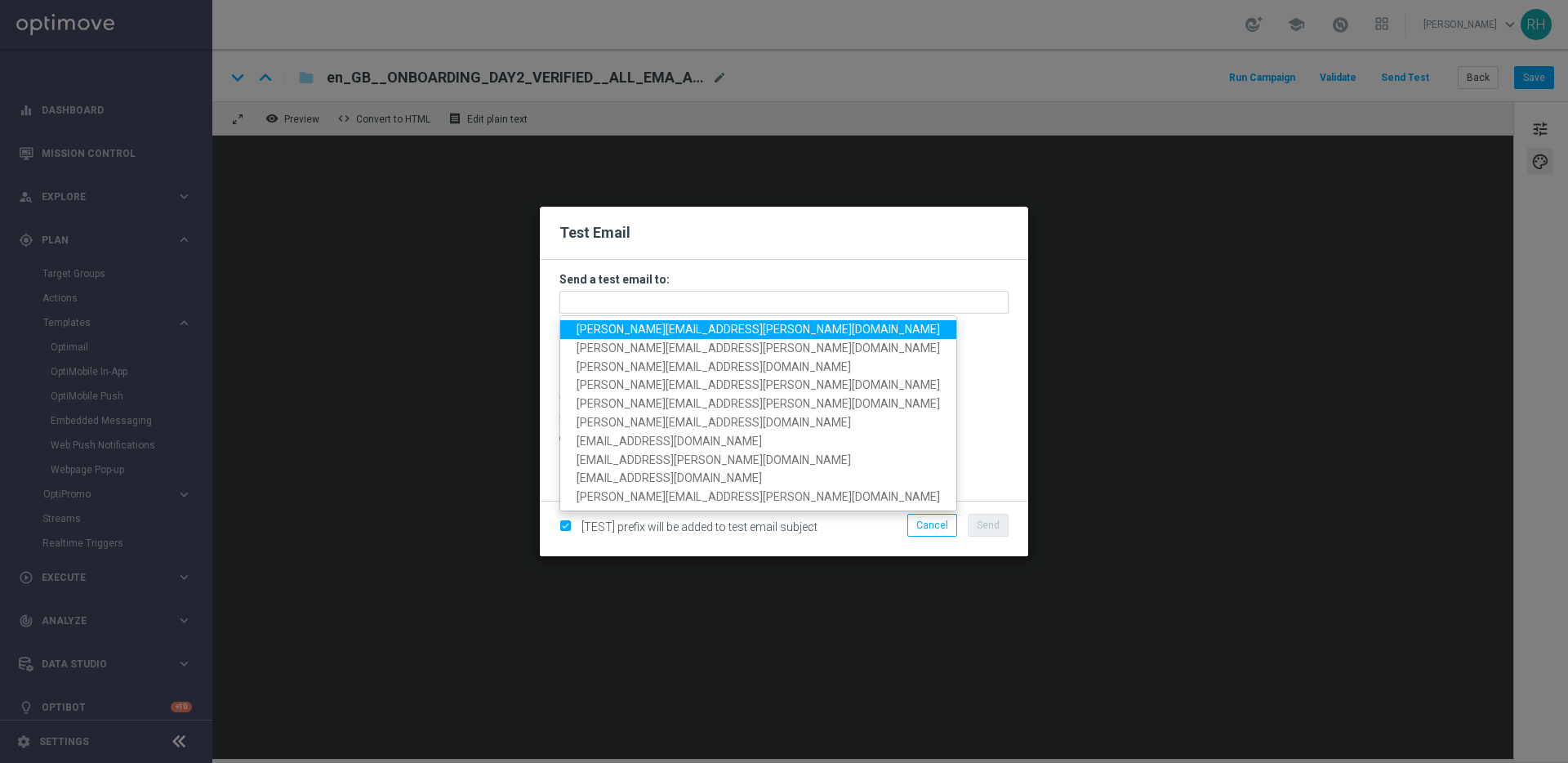
click at [836, 258] on div "Test Email" at bounding box center [784, 233] width 489 height 53
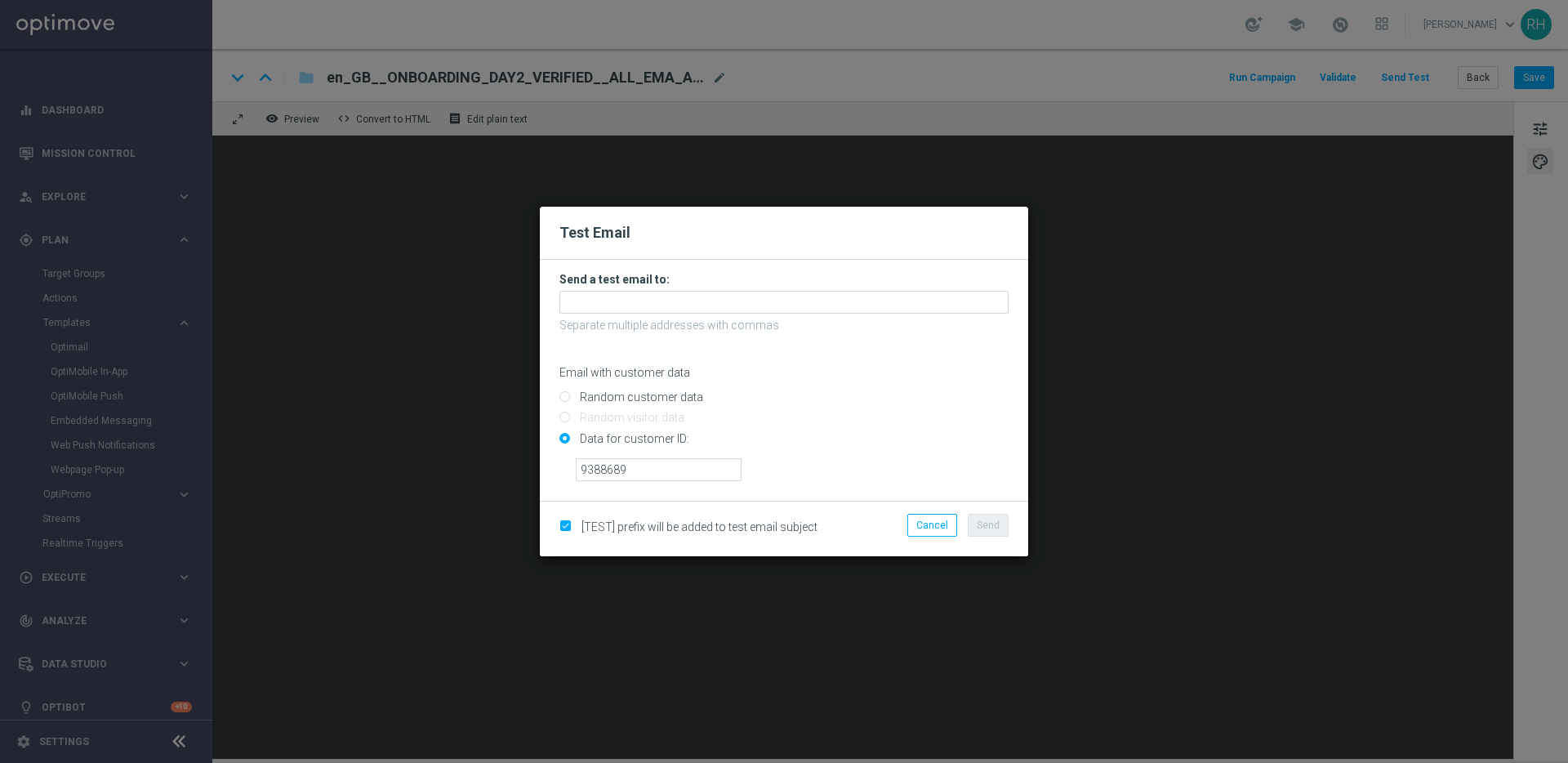
click at [810, 288] on form "Send a test email to: Separate multiple addresses with commas Email with custom…" at bounding box center [784, 376] width 449 height 209
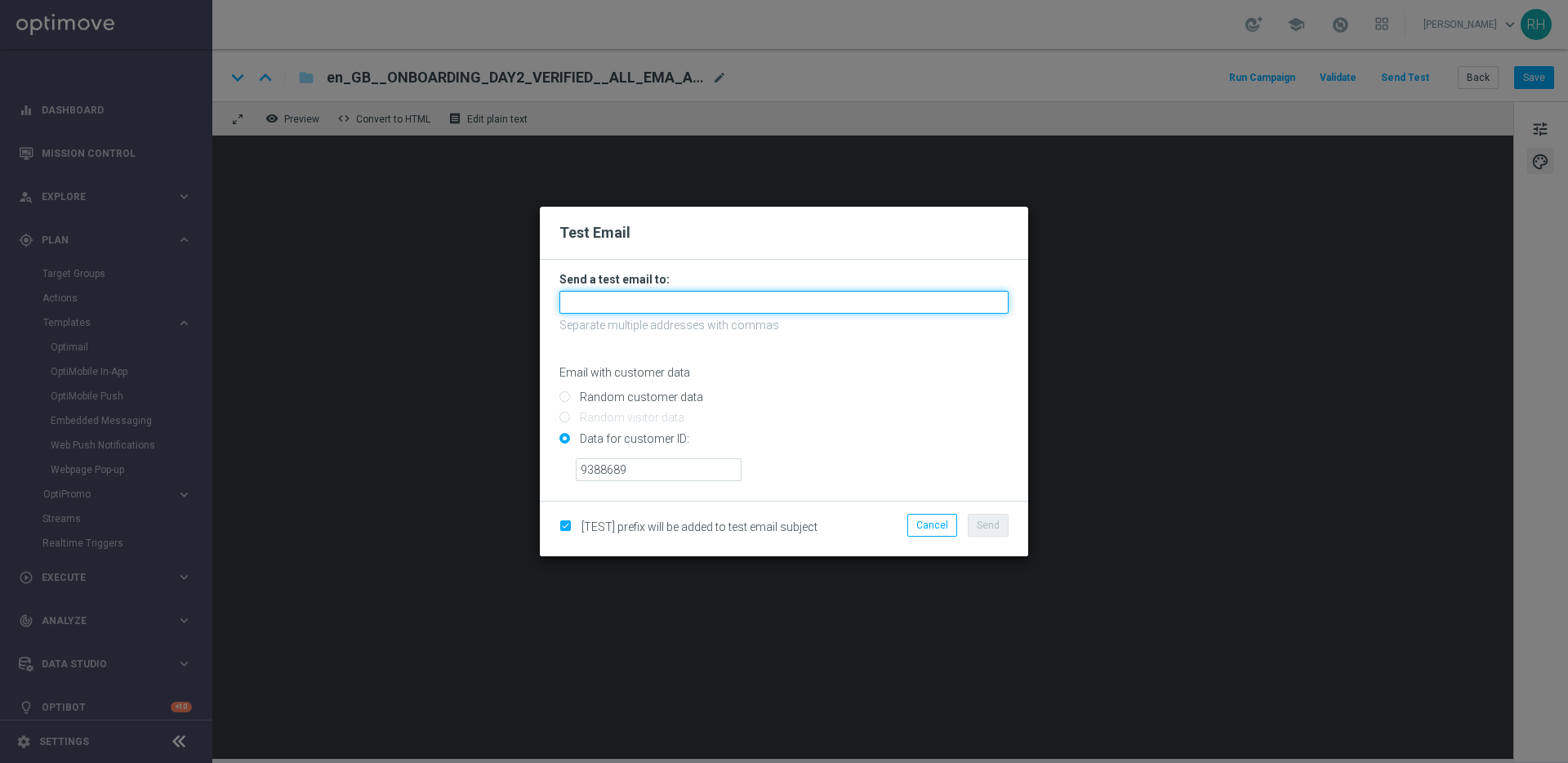
click at [808, 296] on input "text" at bounding box center [784, 302] width 449 height 23
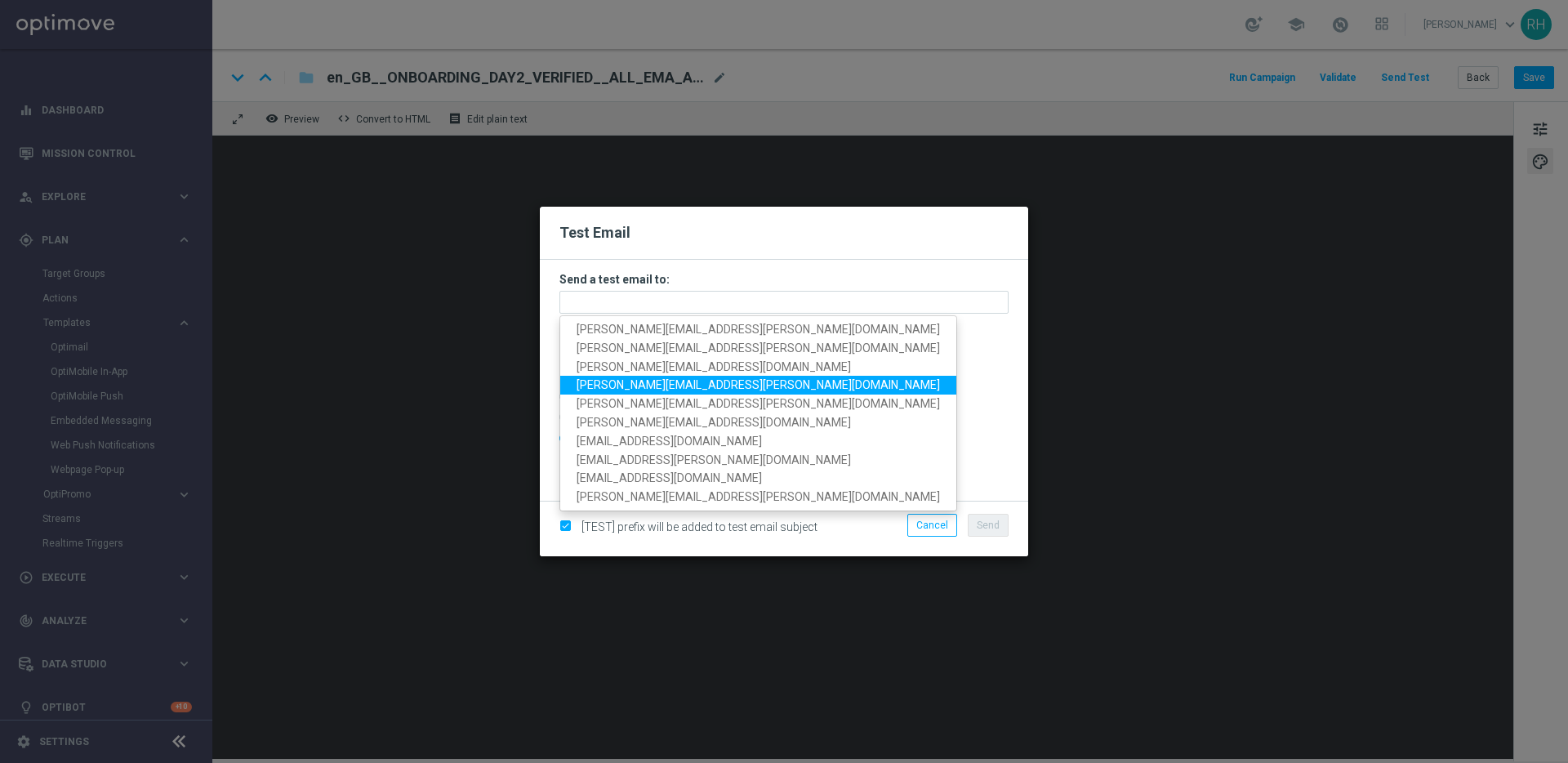
click at [619, 380] on span "mike.errera@lottoland.com" at bounding box center [758, 385] width 364 height 13
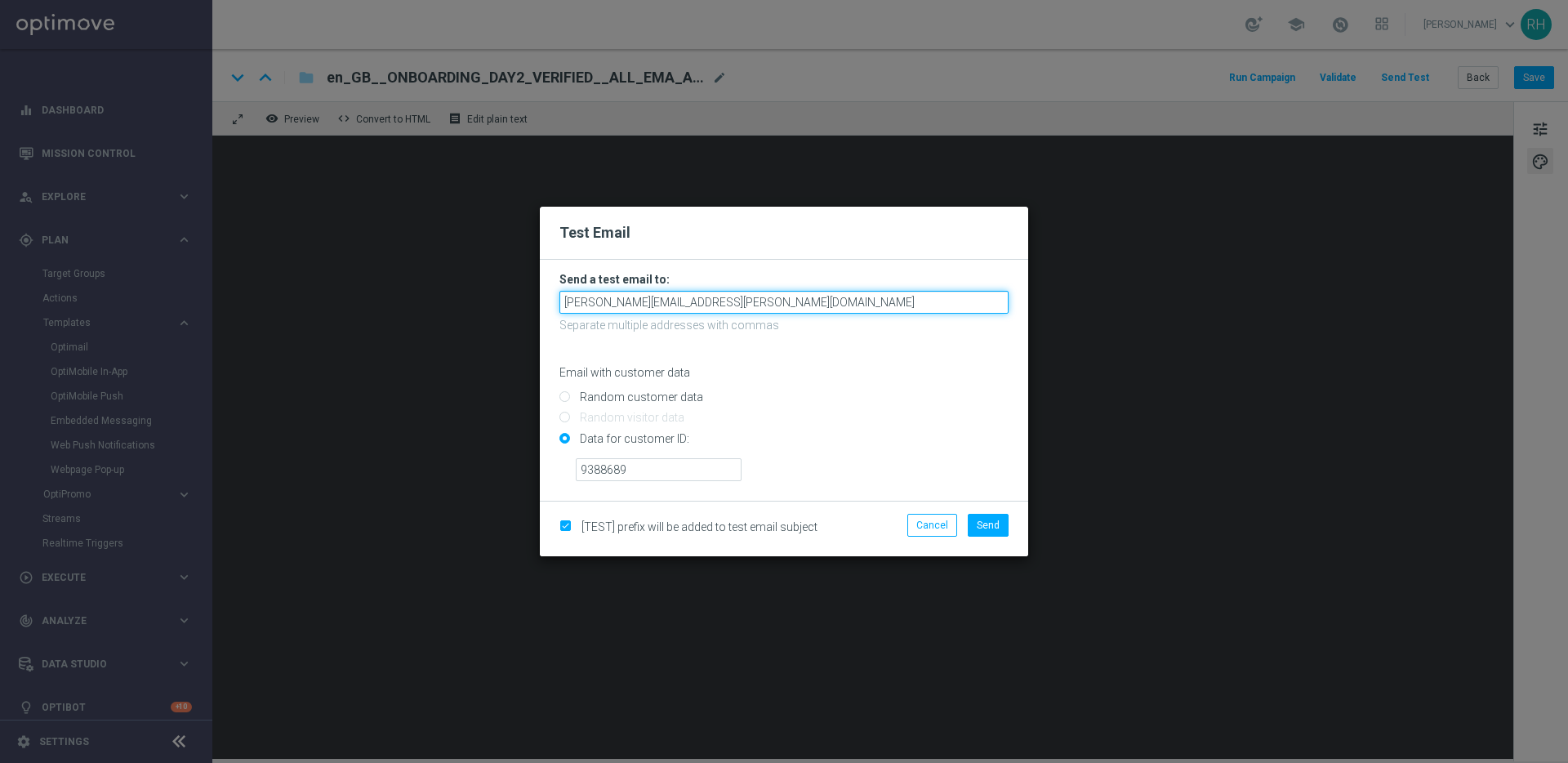
click at [744, 305] on input "mike.errera@lottoland.com" at bounding box center [784, 302] width 449 height 23
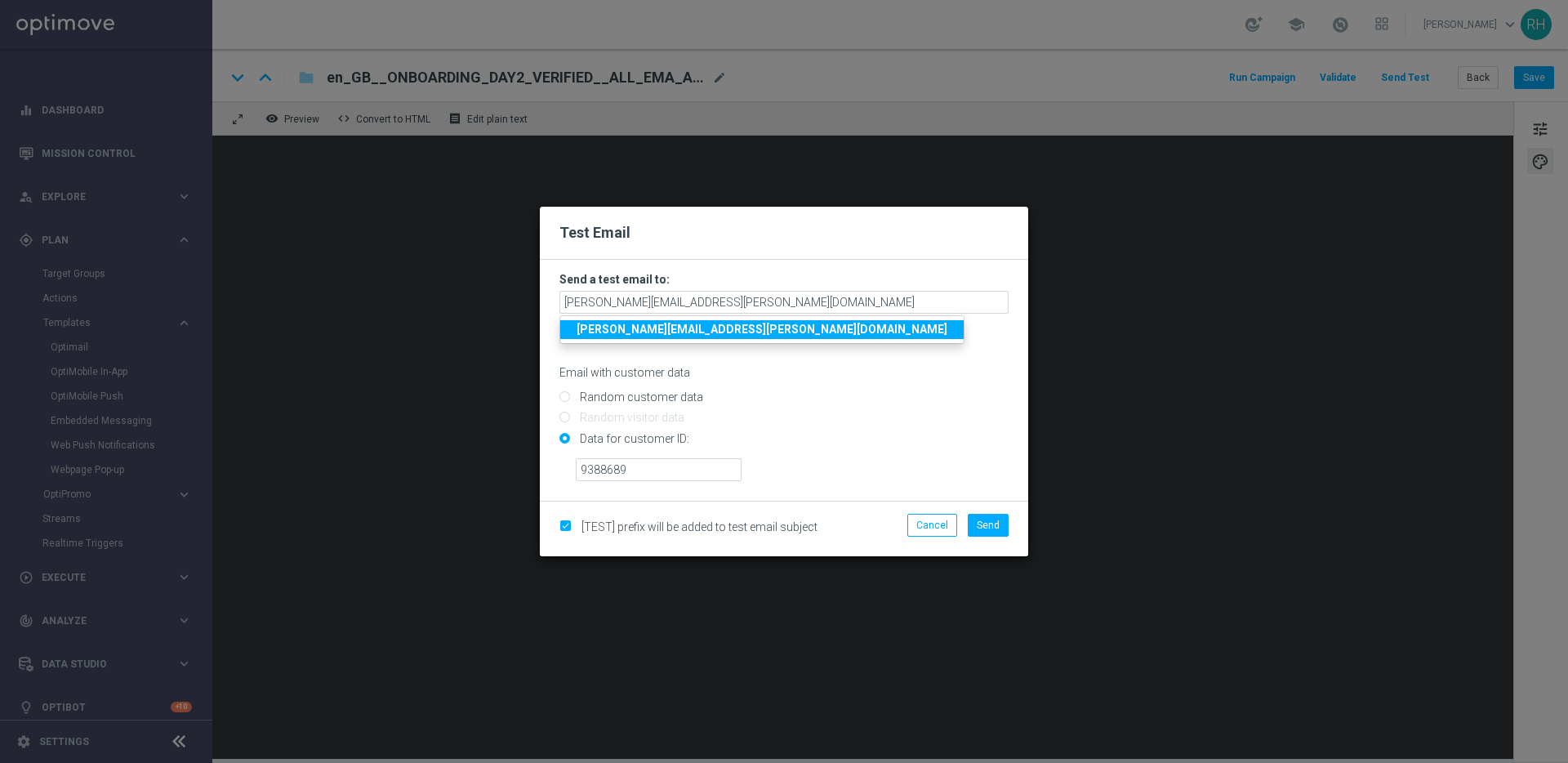
click at [830, 369] on p "Email with customer data" at bounding box center [784, 373] width 449 height 15
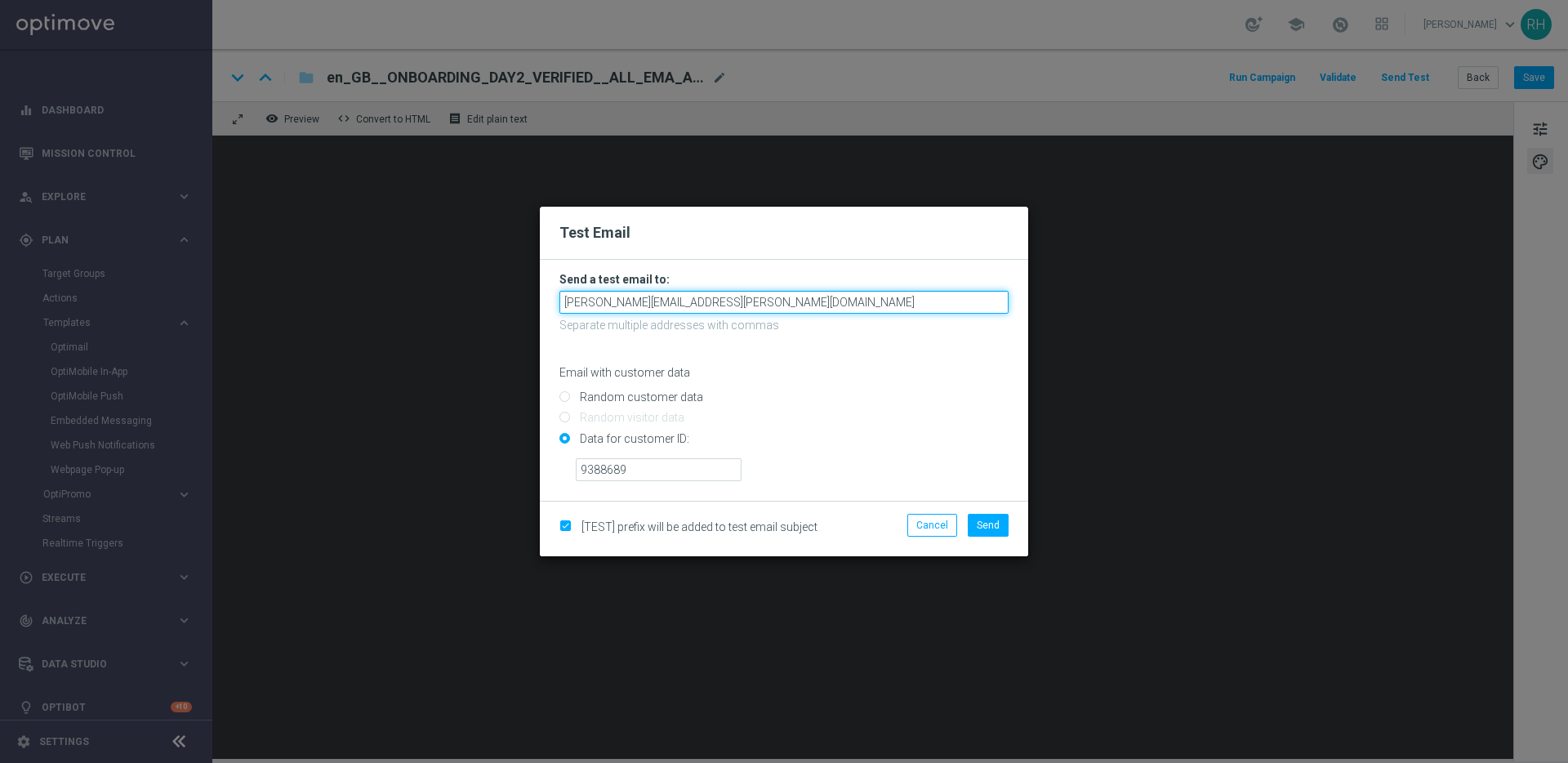
click at [758, 303] on input "mike.errera@lottoland.com" at bounding box center [784, 302] width 449 height 23
type input "mike.errera@lottoland.com,nicholas.kosub@lottoland.com,ricky.hubbard@lottoland.…"
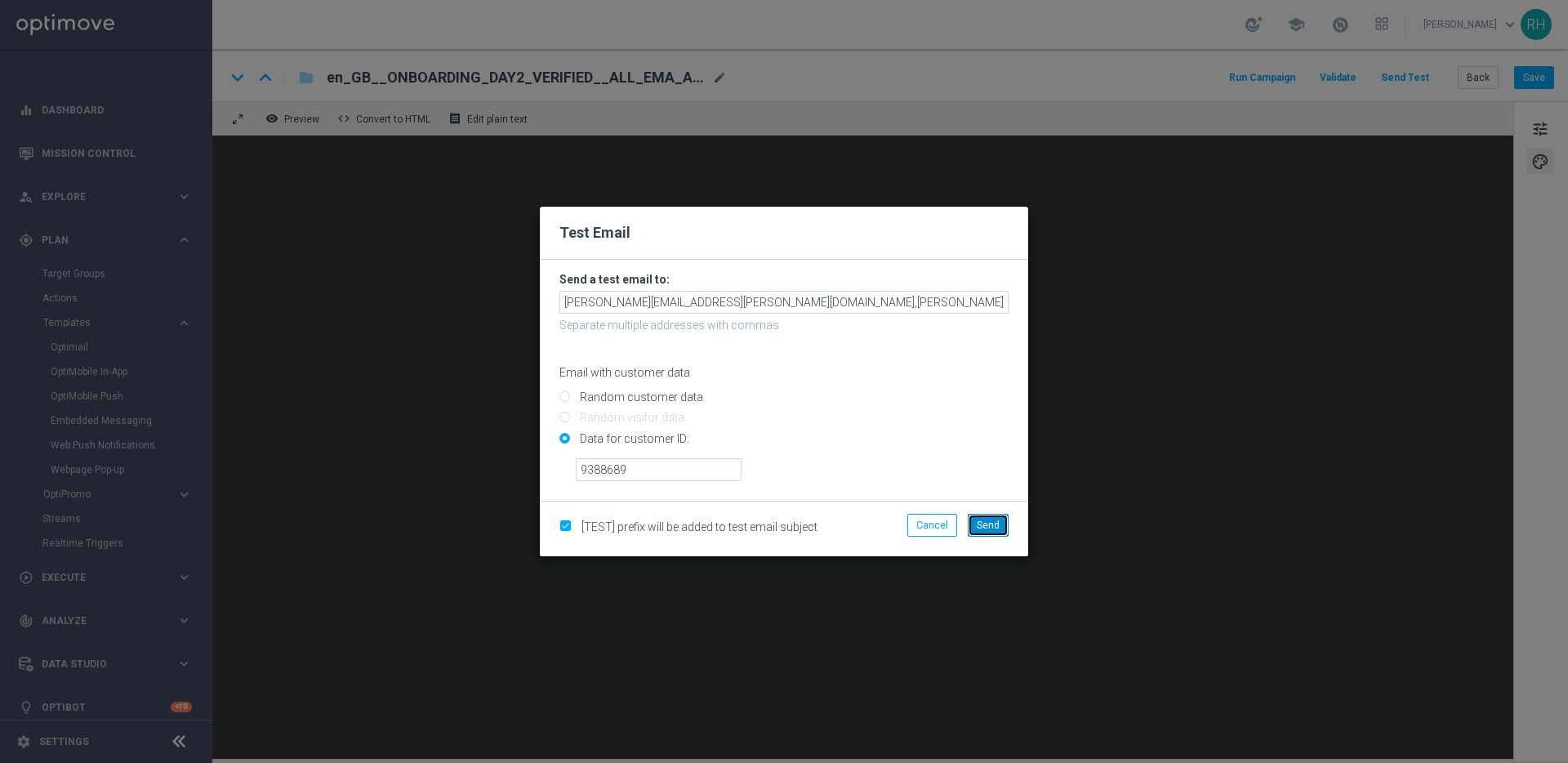
click at [995, 521] on span "Send" at bounding box center [987, 526] width 23 height 12
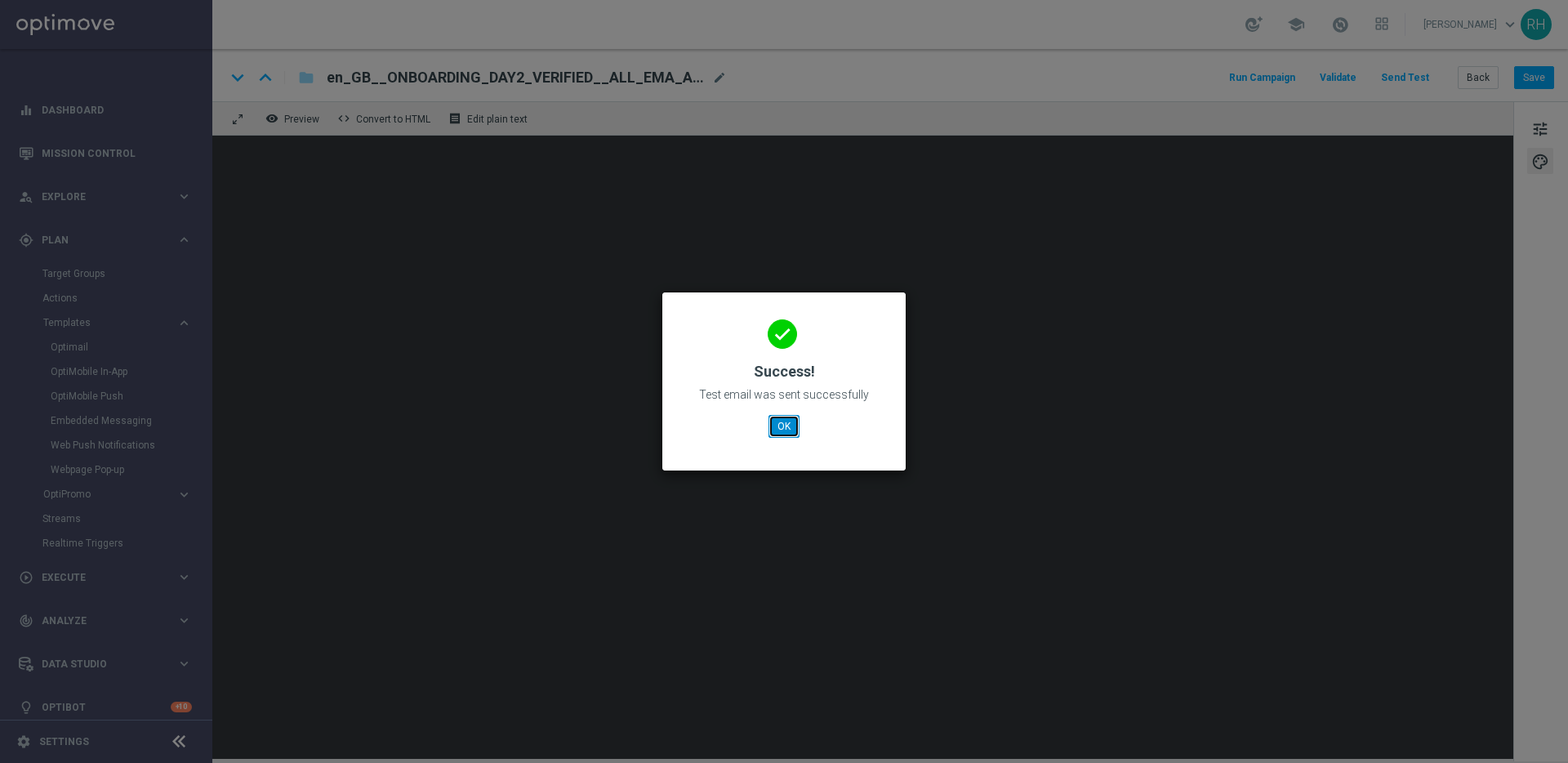
click at [773, 430] on button "OK" at bounding box center [784, 426] width 31 height 23
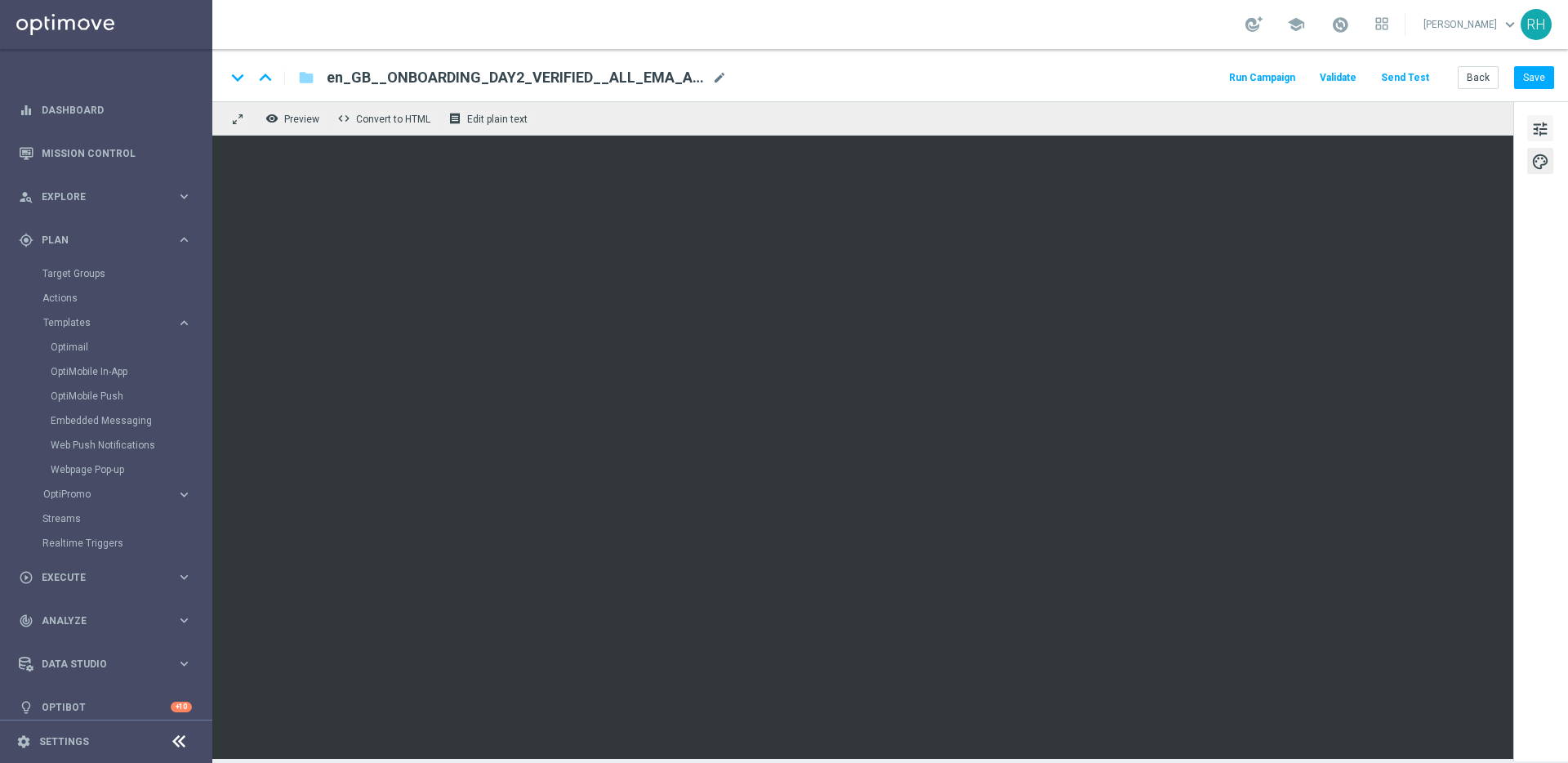
click at [1550, 117] on button "tune" at bounding box center [1540, 127] width 26 height 26
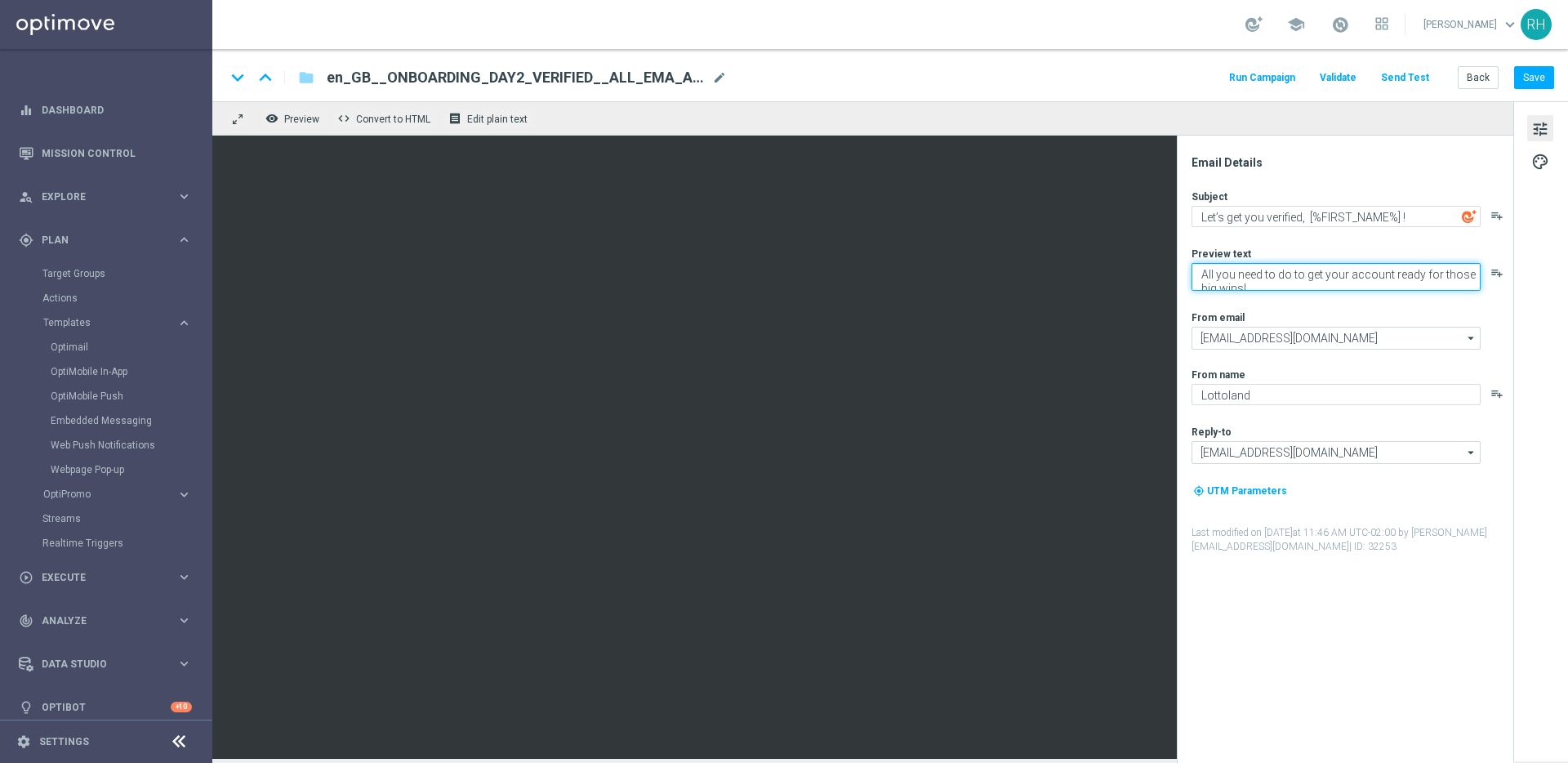
click at [1372, 274] on textarea "All you need to do to get your account ready for those big wins!" at bounding box center [1336, 277] width 289 height 28
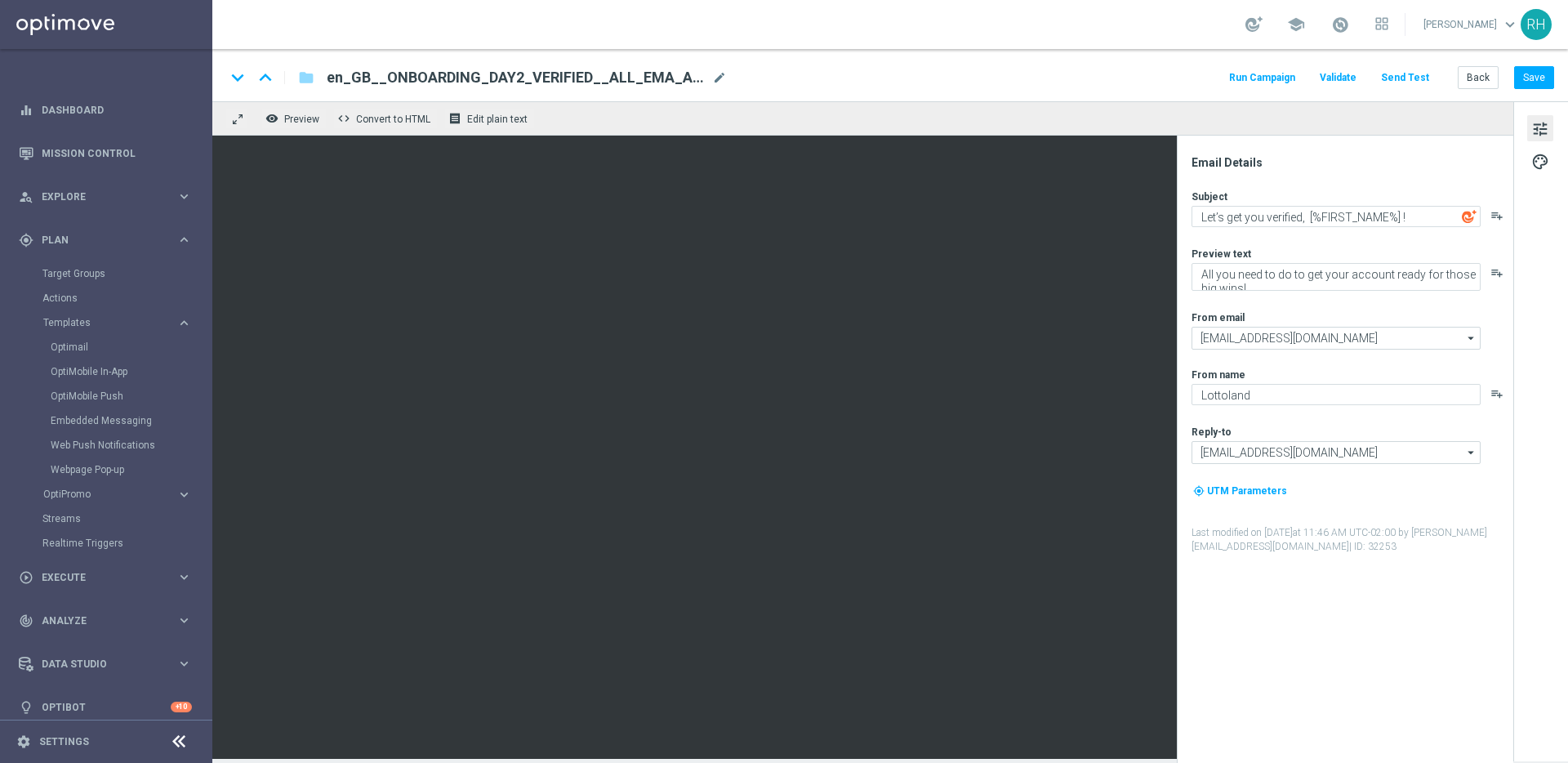
click at [1372, 293] on div "Subject Let’s get you verified, [%FIRST_NAME%] ! playlist_add Preview text All …" at bounding box center [1352, 371] width 320 height 365
click at [1044, 49] on div "keyboard_arrow_down keyboard_arrow_up folder en_GB__ONBOARDING_DAY2_VERIFIED__A…" at bounding box center [889, 75] width 1355 height 52
click at [1045, 49] on div "keyboard_arrow_down keyboard_arrow_up folder en_GB__ONBOARDING_DAY2_VERIFIED__A…" at bounding box center [889, 75] width 1355 height 52
click at [153, 163] on link "Mission Control" at bounding box center [116, 153] width 150 height 44
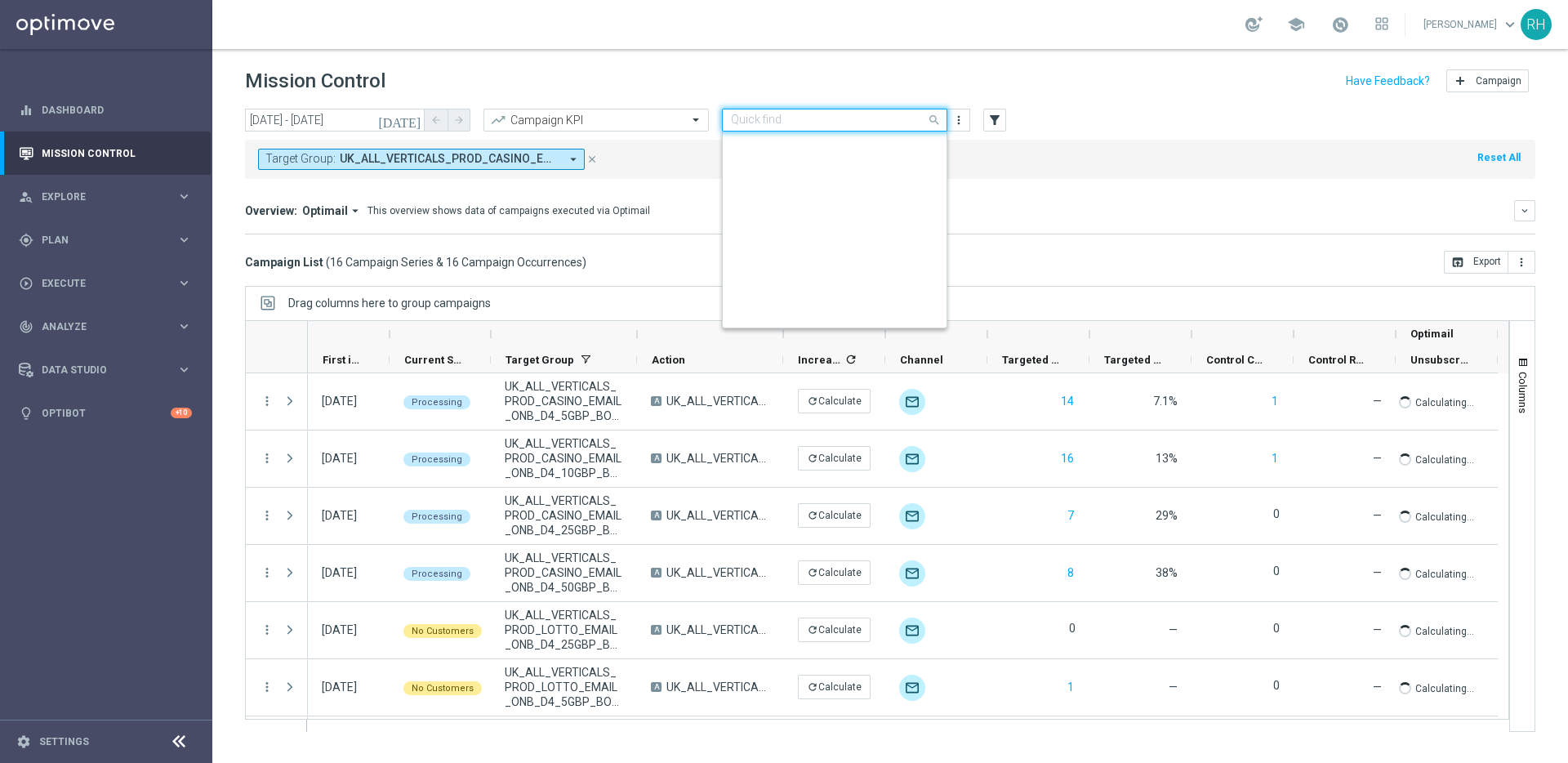
click at [853, 131] on div "Quick find UK ONBOARDING" at bounding box center [834, 120] width 225 height 23
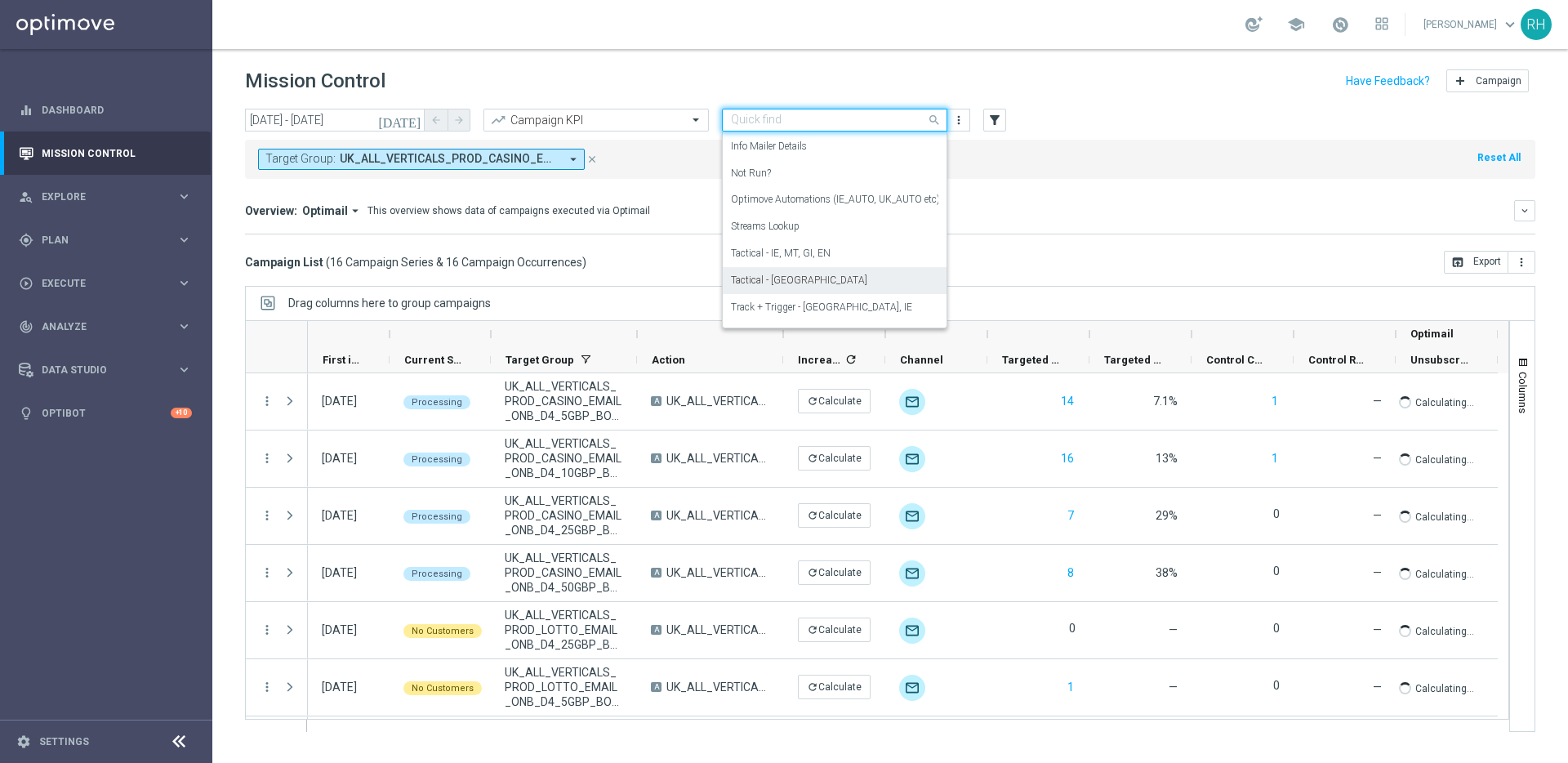
scroll to position [241, 0]
click at [826, 273] on div "Tactical - UK" at bounding box center [834, 280] width 207 height 27
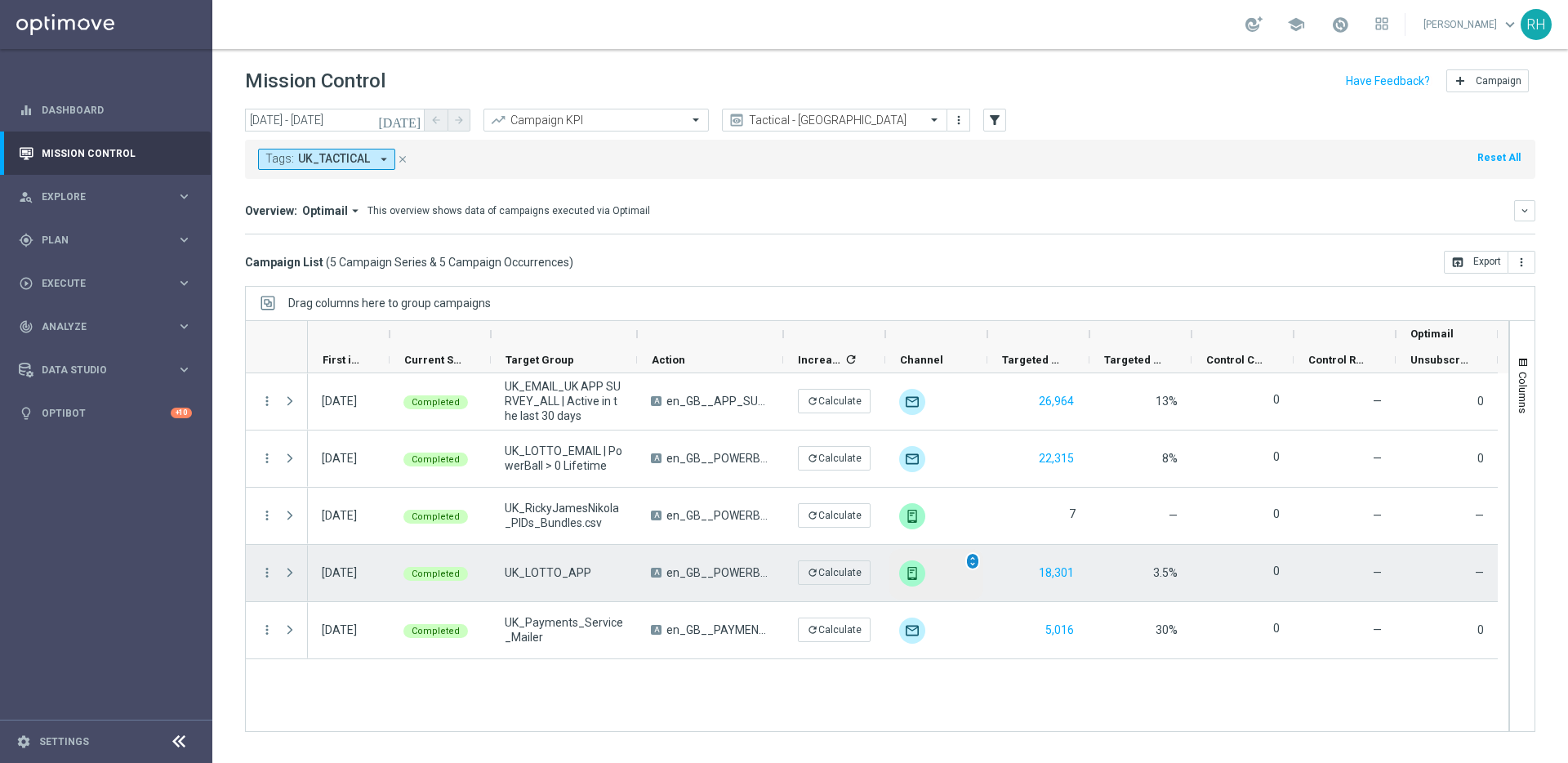
click at [973, 563] on span "unfold_more" at bounding box center [973, 562] width 12 height 12
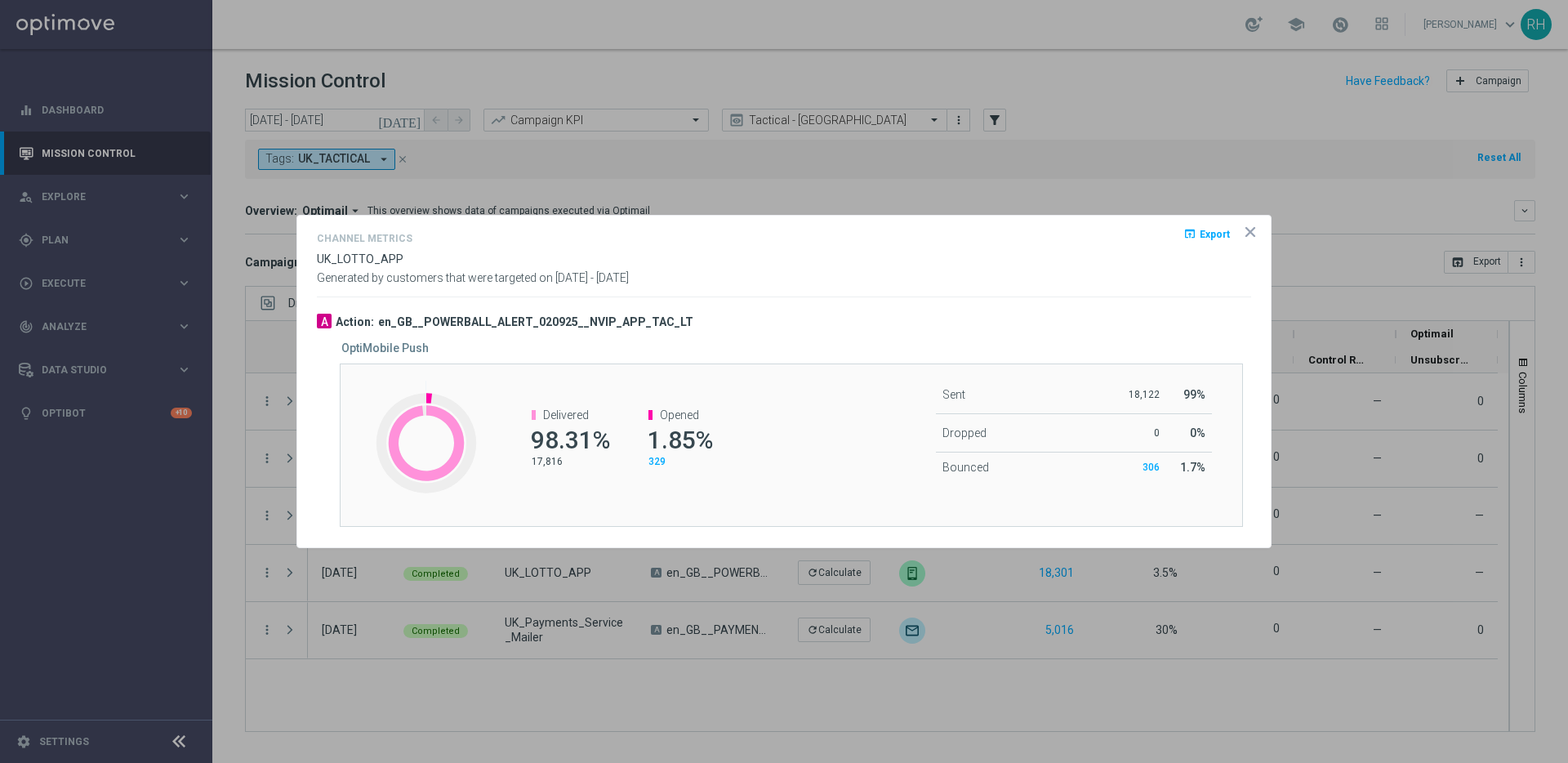
click at [1256, 230] on icon "icon" at bounding box center [1250, 231] width 16 height 16
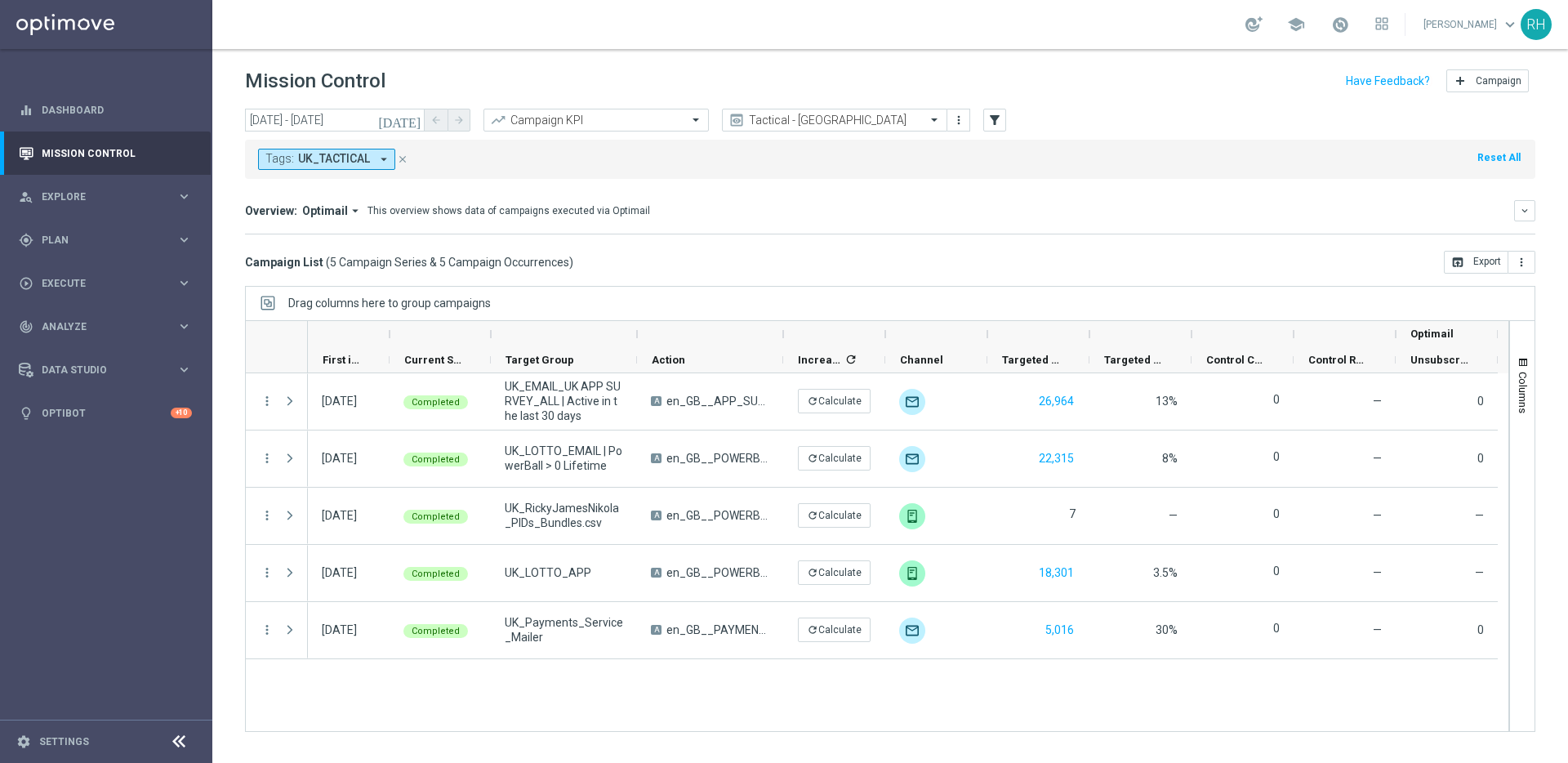
click at [1220, 133] on div "Tags: UK_TACTICAL arrow_drop_down close Reset All" at bounding box center [889, 156] width 1290 height 46
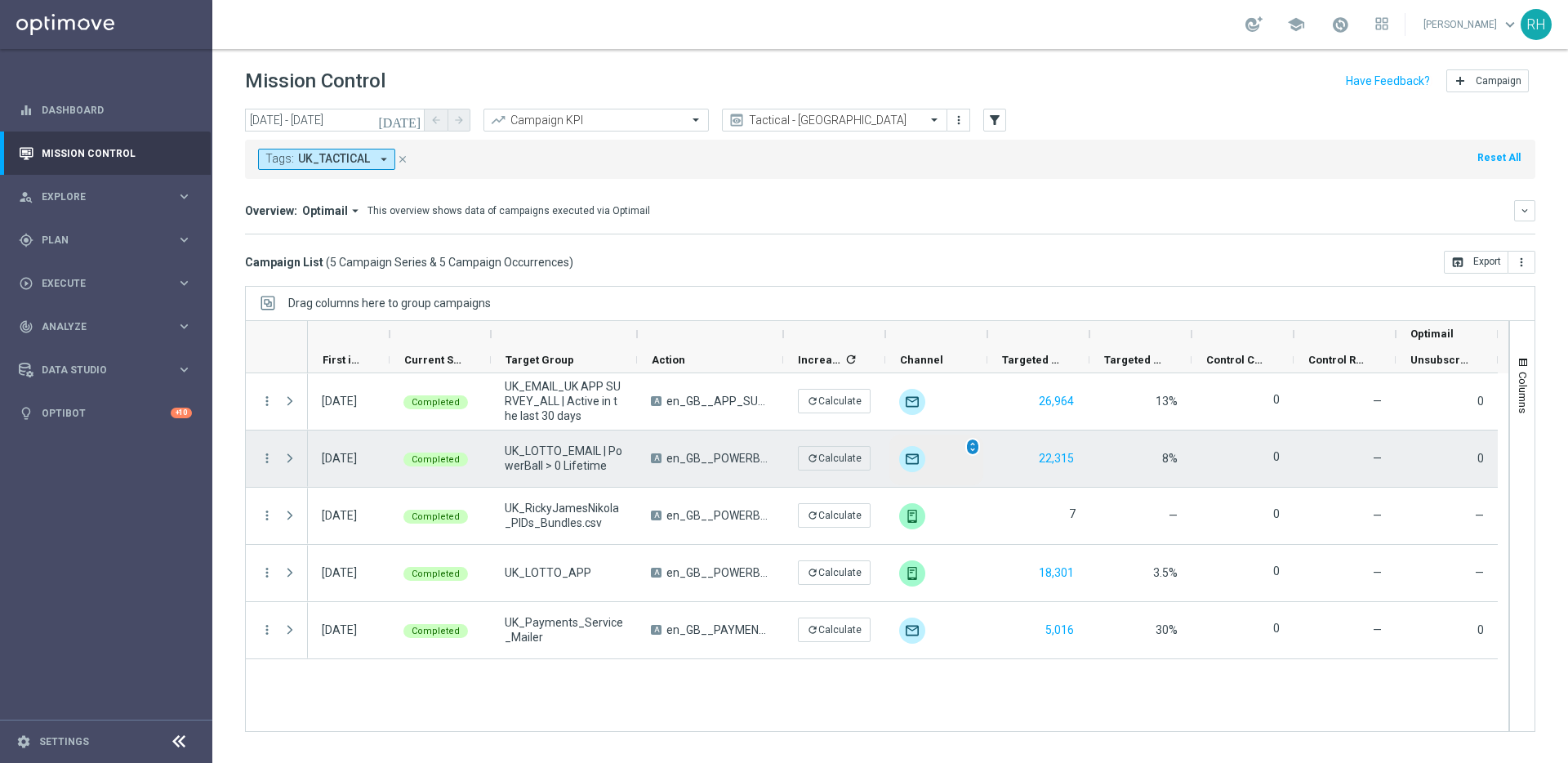
click at [975, 449] on span "unfold_more" at bounding box center [973, 447] width 12 height 12
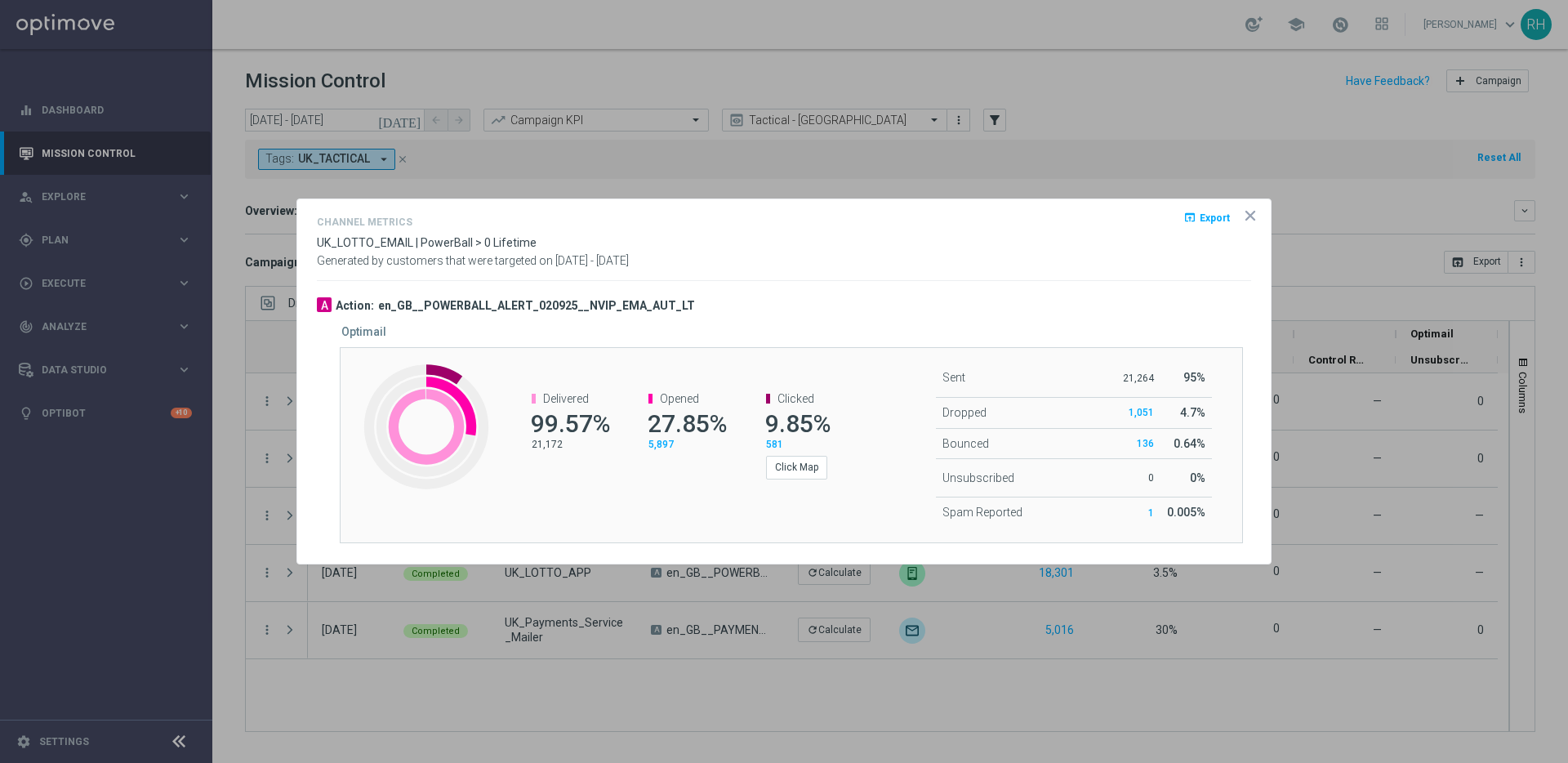
click at [1209, 266] on div "Generated by customers that were targeted on 02 Sep 2025 - 02 Sep 2025" at bounding box center [784, 261] width 959 height 14
click at [1253, 218] on icon "icon" at bounding box center [1250, 215] width 8 height 8
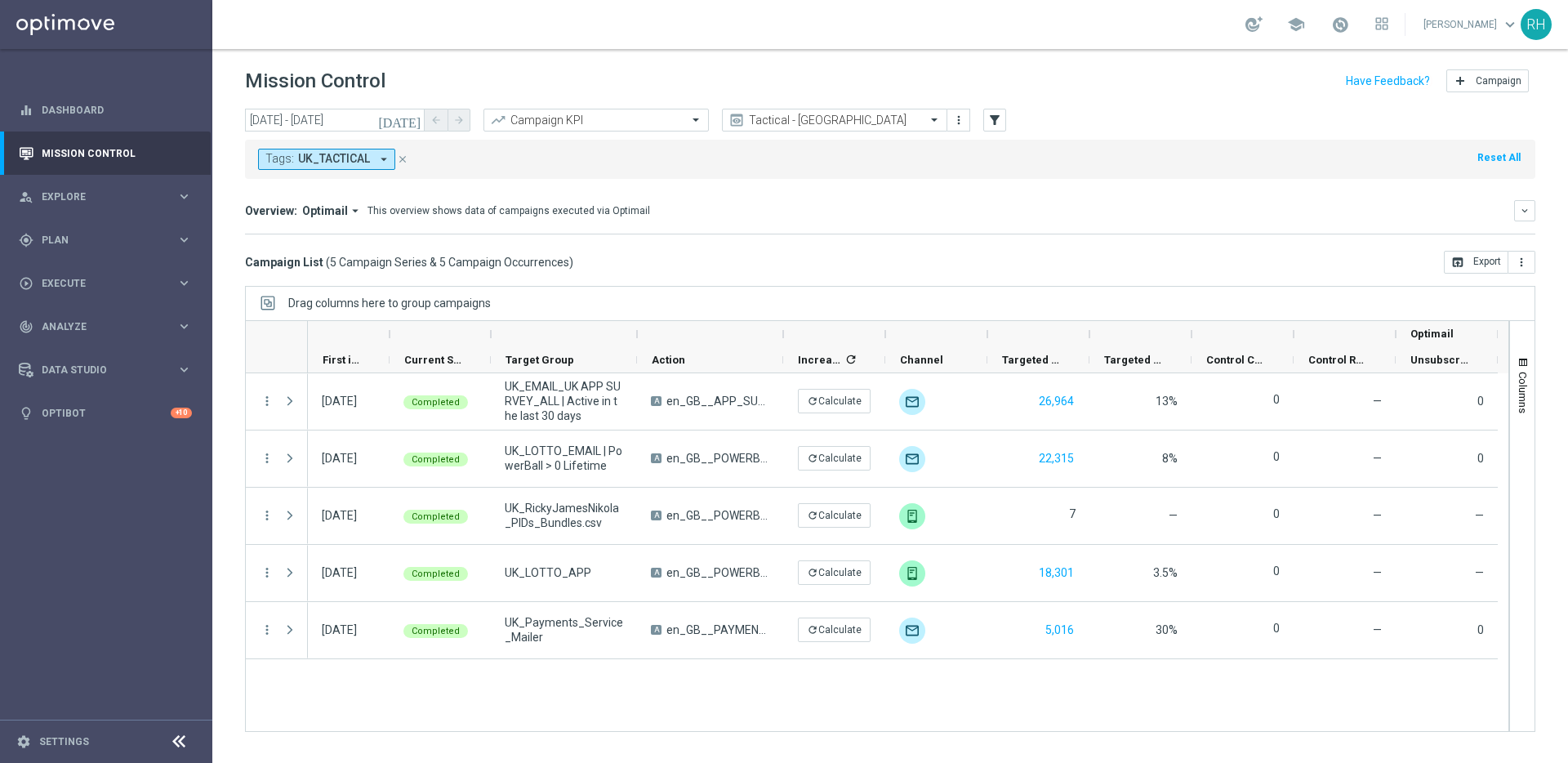
click at [1374, 207] on div "Overview: Optimail arrow_drop_down This overview shows data of campaigns execut…" at bounding box center [879, 211] width 1269 height 15
click at [1220, 266] on div "Campaign List ( 5 Campaign Series & 5 Campaign Occurrences ) open_in_browser Ex…" at bounding box center [889, 262] width 1290 height 23
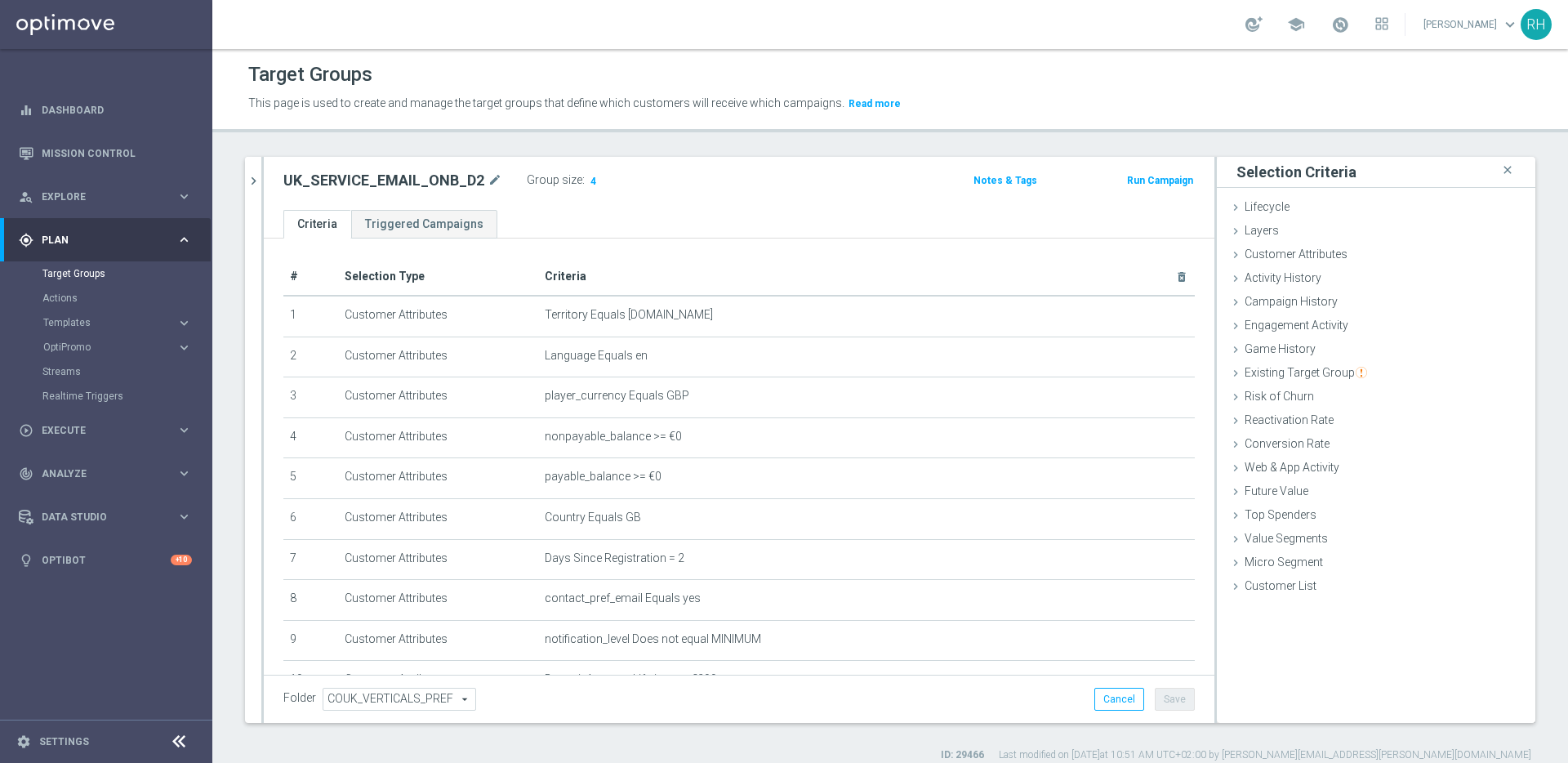
scroll to position [101, 0]
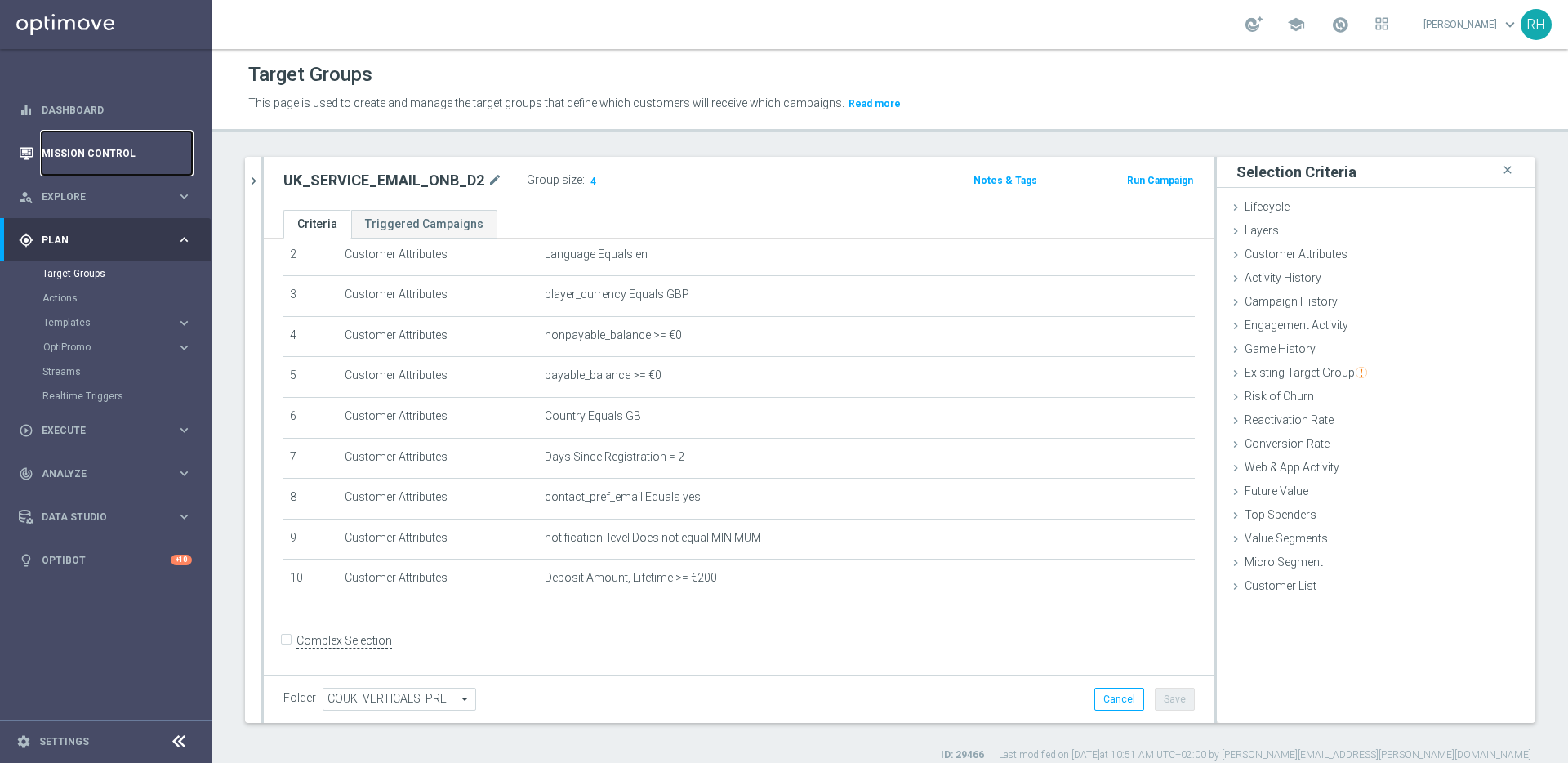
click at [116, 136] on link "Mission Control" at bounding box center [116, 153] width 150 height 44
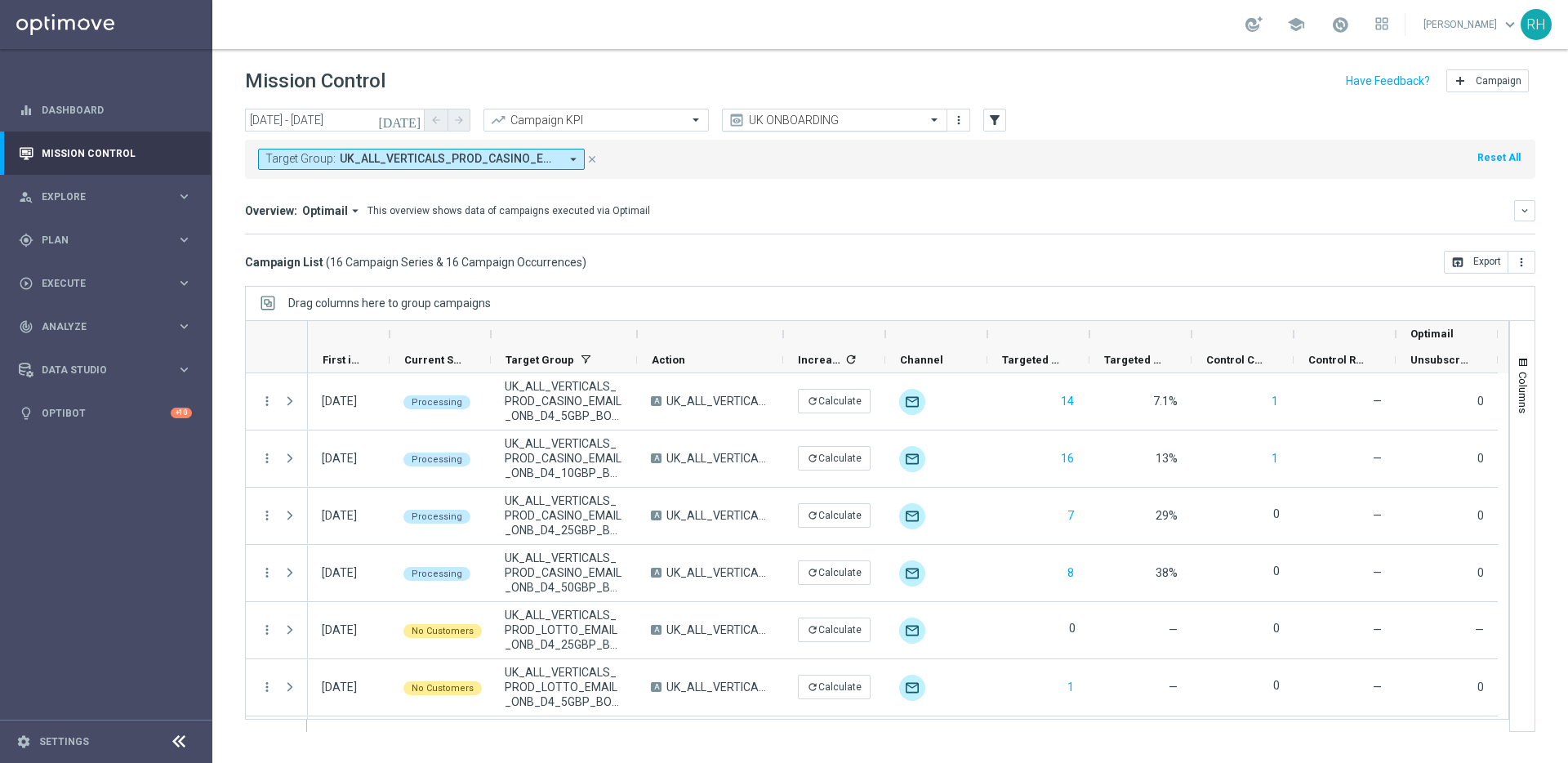
click at [862, 110] on div "UK ONBOARDING" at bounding box center [834, 120] width 225 height 23
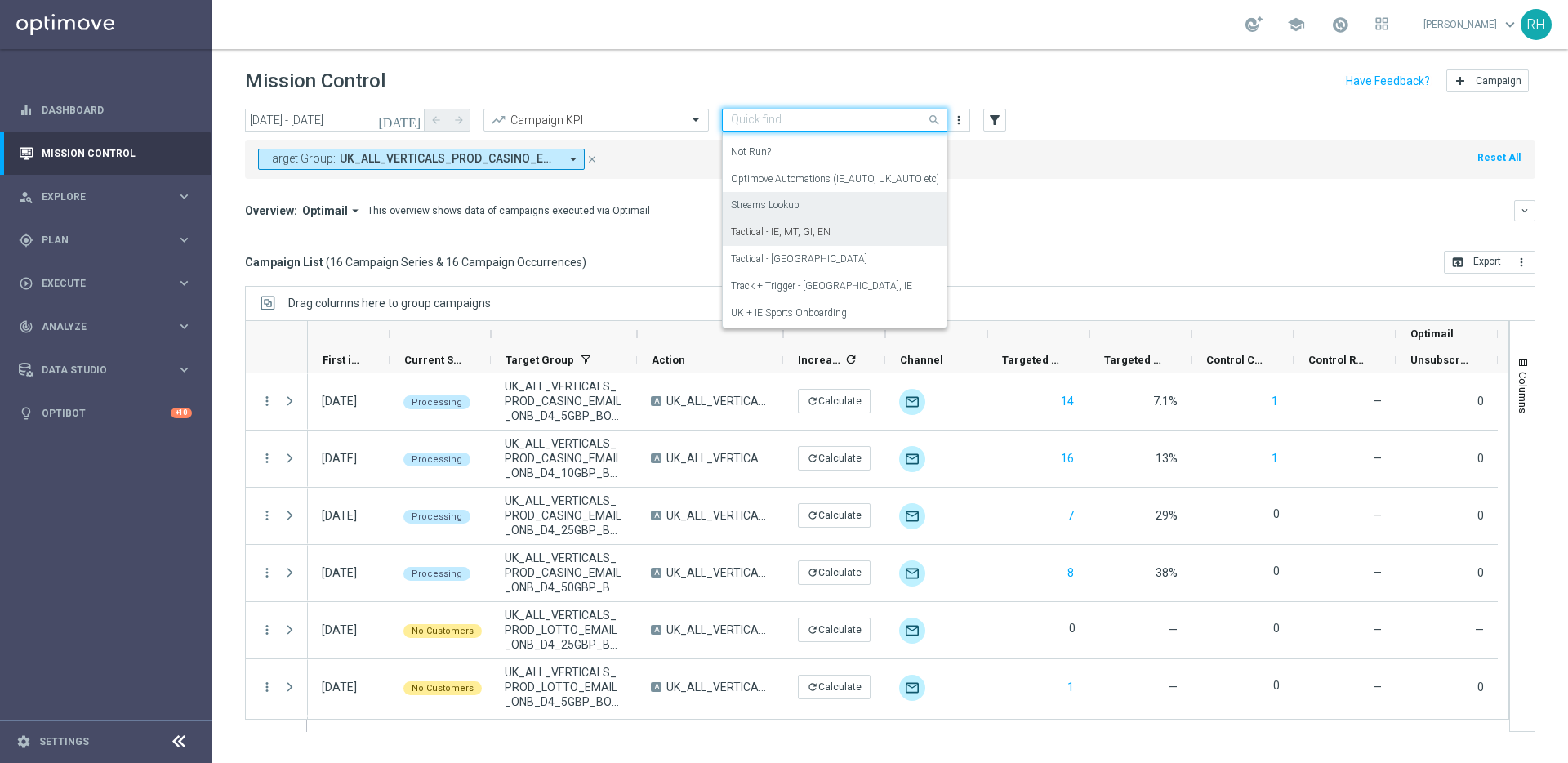
scroll to position [255, 0]
click at [874, 184] on label "Optimove Automations (IE_AUTO, UK_AUTO etc)" at bounding box center [835, 185] width 209 height 14
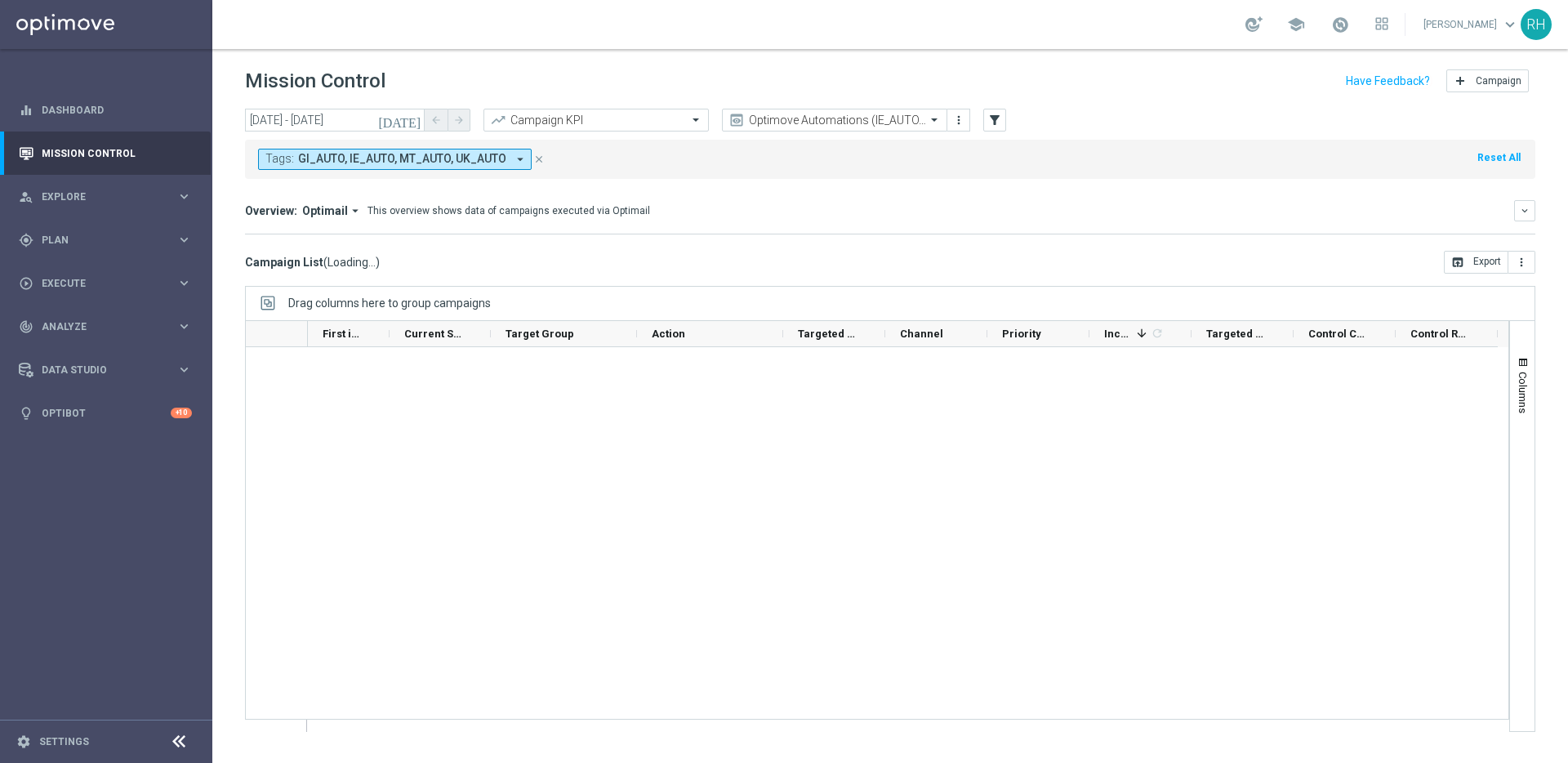
click at [412, 122] on icon "[DATE]" at bounding box center [400, 120] width 44 height 15
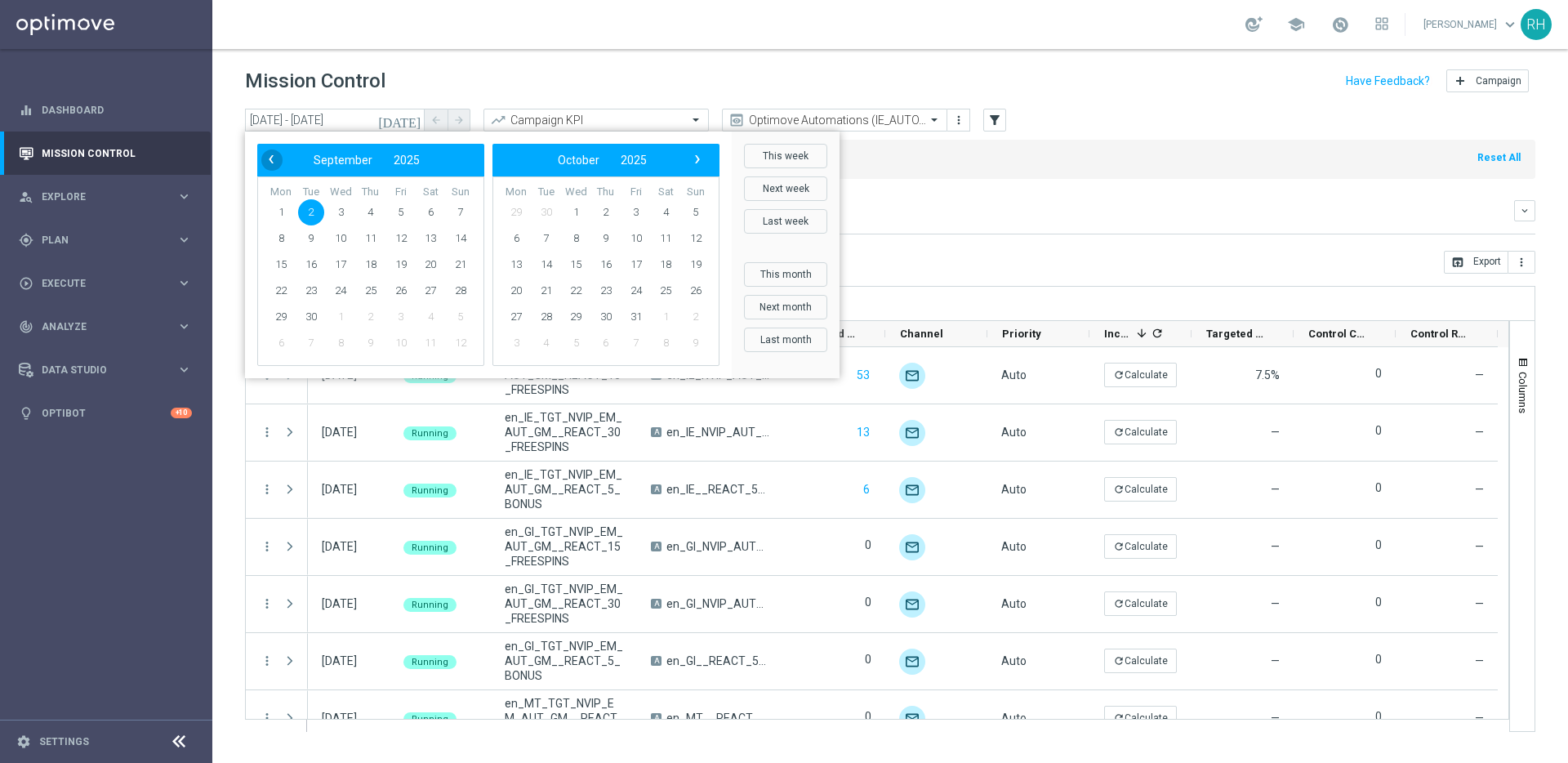
click at [267, 153] on span "‹" at bounding box center [271, 158] width 21 height 21
click at [401, 283] on span "22" at bounding box center [401, 290] width 26 height 26
type input "[DATE] - [DATE]"
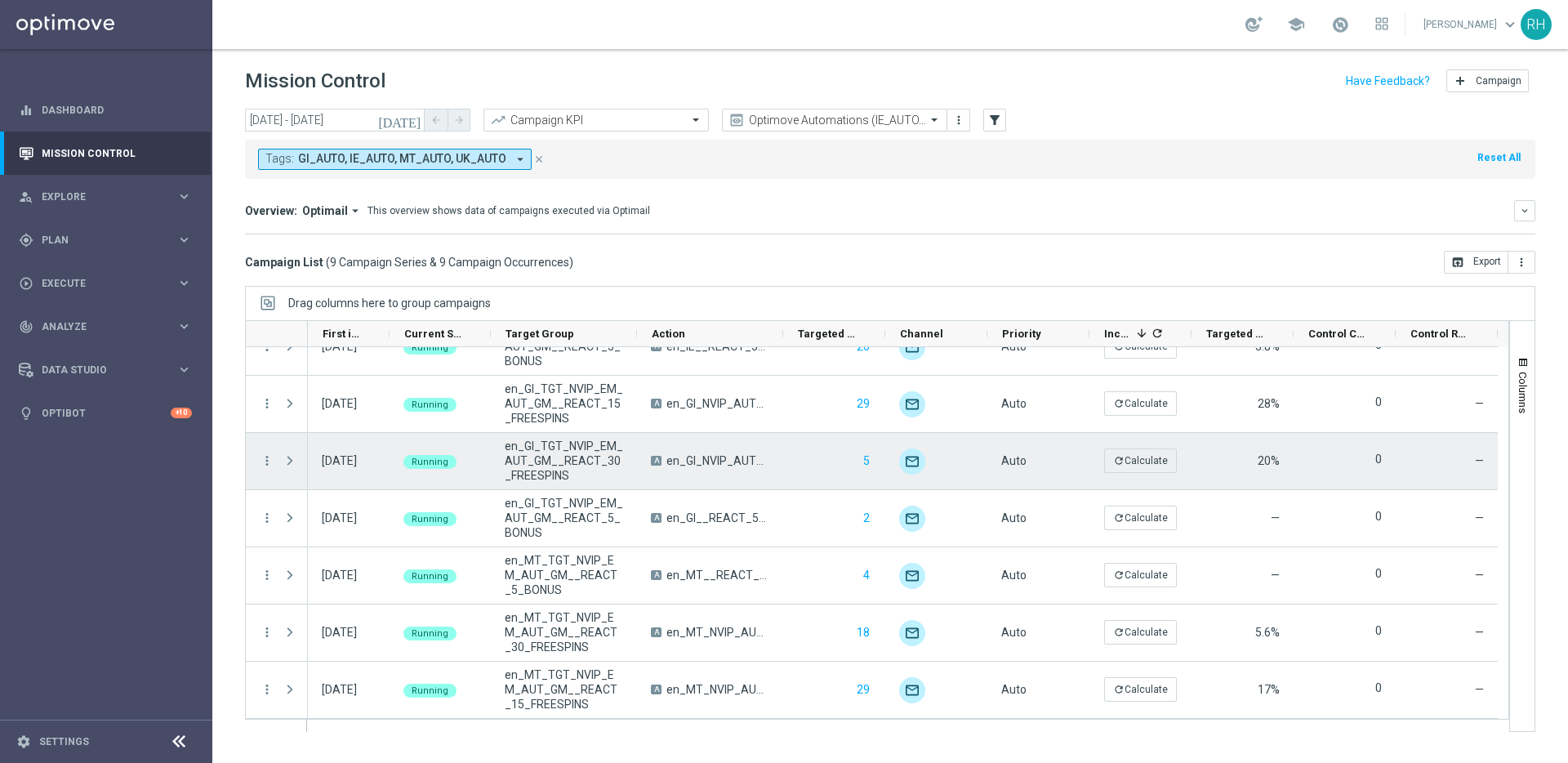
scroll to position [0, 0]
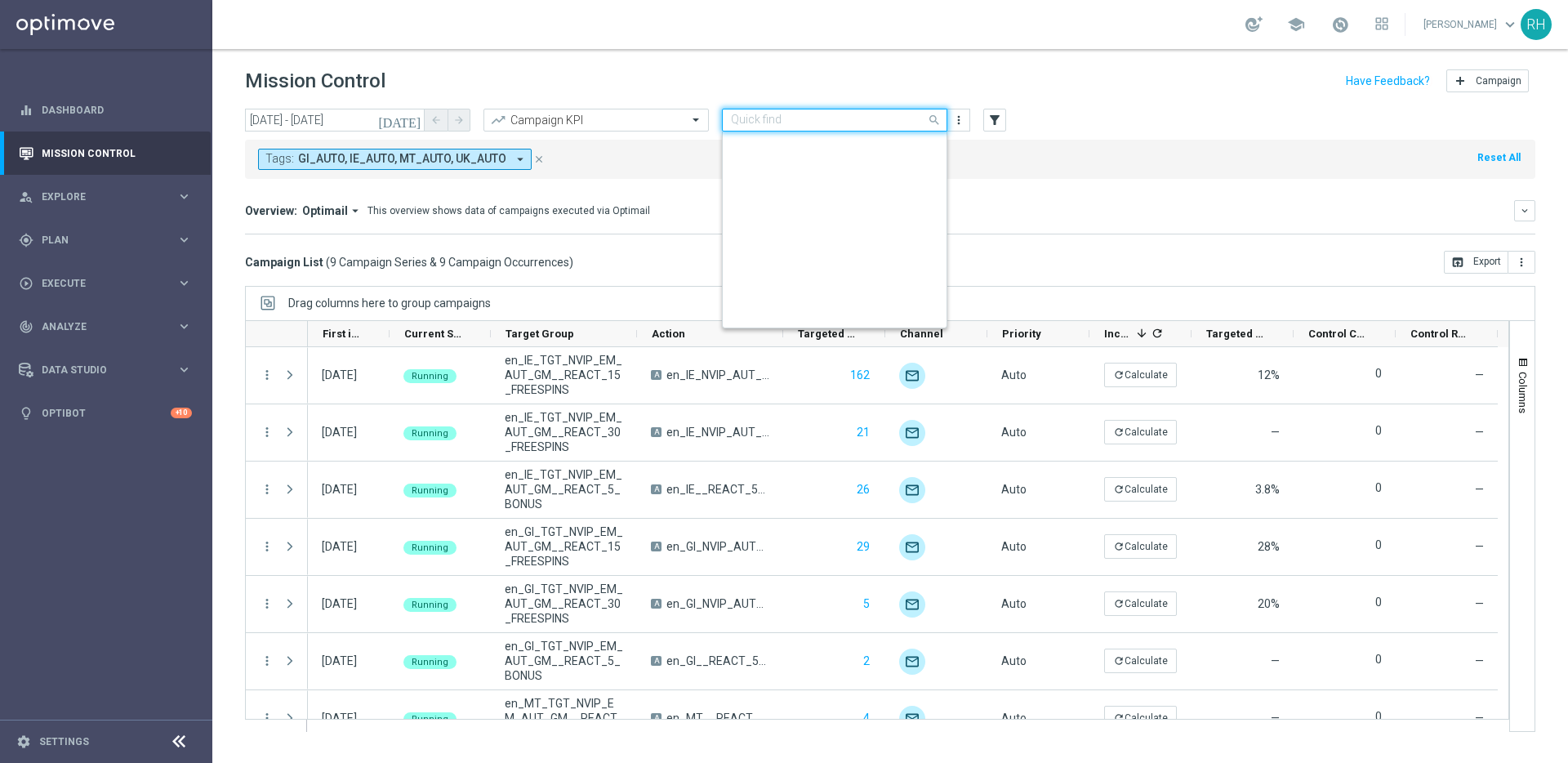
click at [766, 127] on div "Quick find Optimove Automations (IE_AUTO, UK_AUTO etc)" at bounding box center [834, 120] width 225 height 23
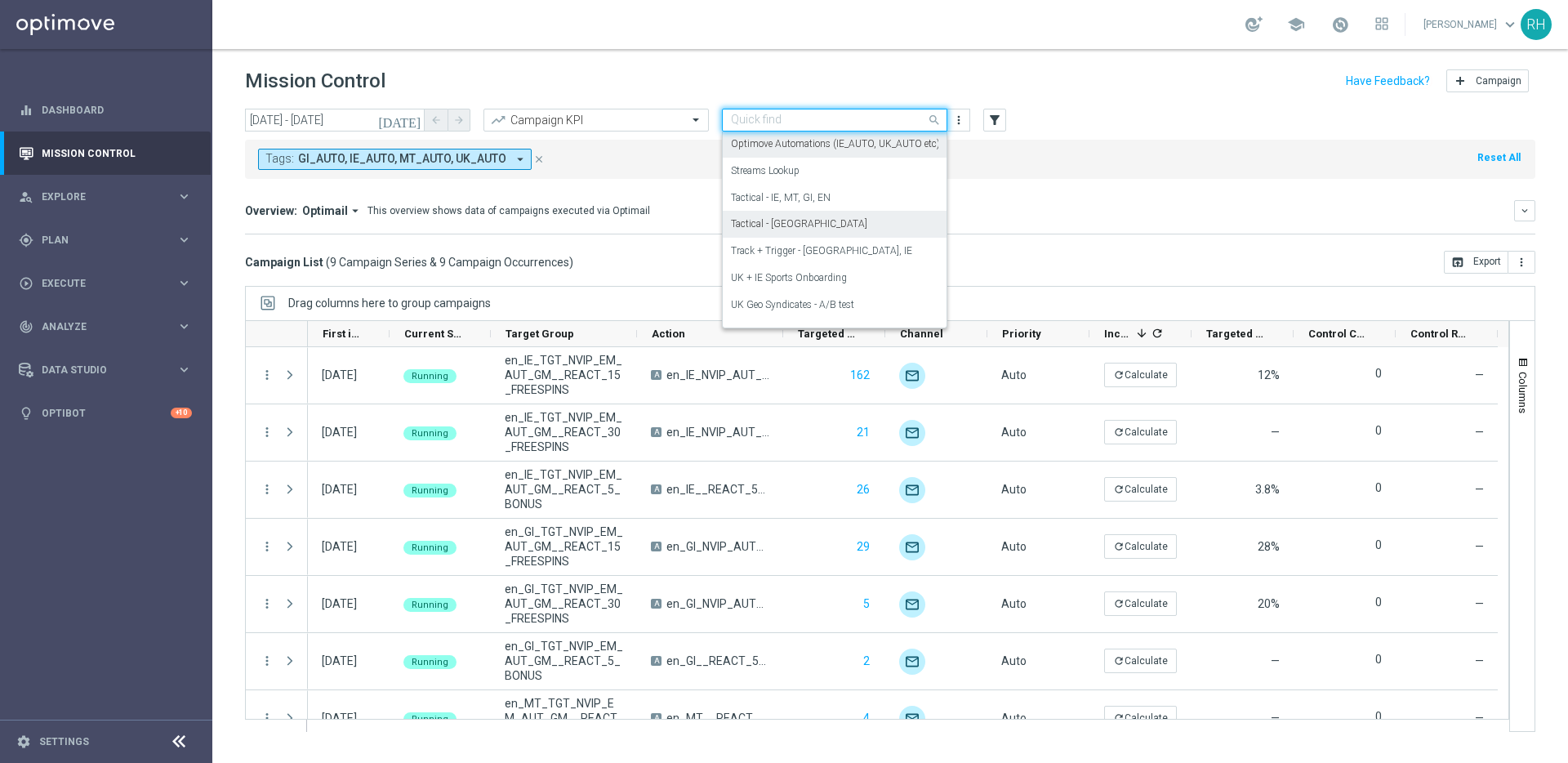
click at [763, 218] on label "Tactical - [GEOGRAPHIC_DATA]" at bounding box center [799, 224] width 137 height 14
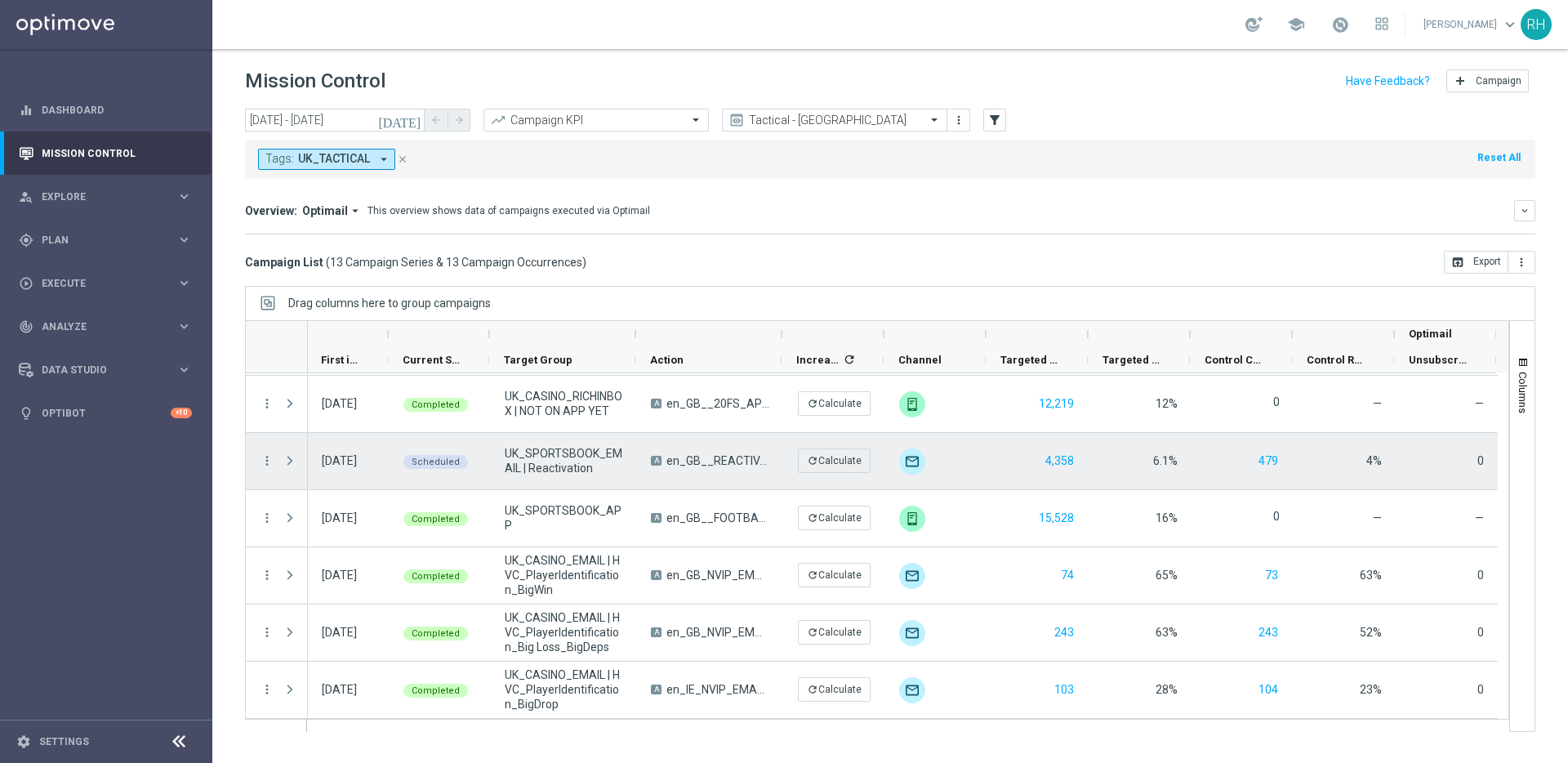
scroll to position [0, 2]
click at [264, 452] on div "more_vert" at bounding box center [260, 460] width 29 height 56
click at [264, 454] on icon "more_vert" at bounding box center [267, 461] width 15 height 15
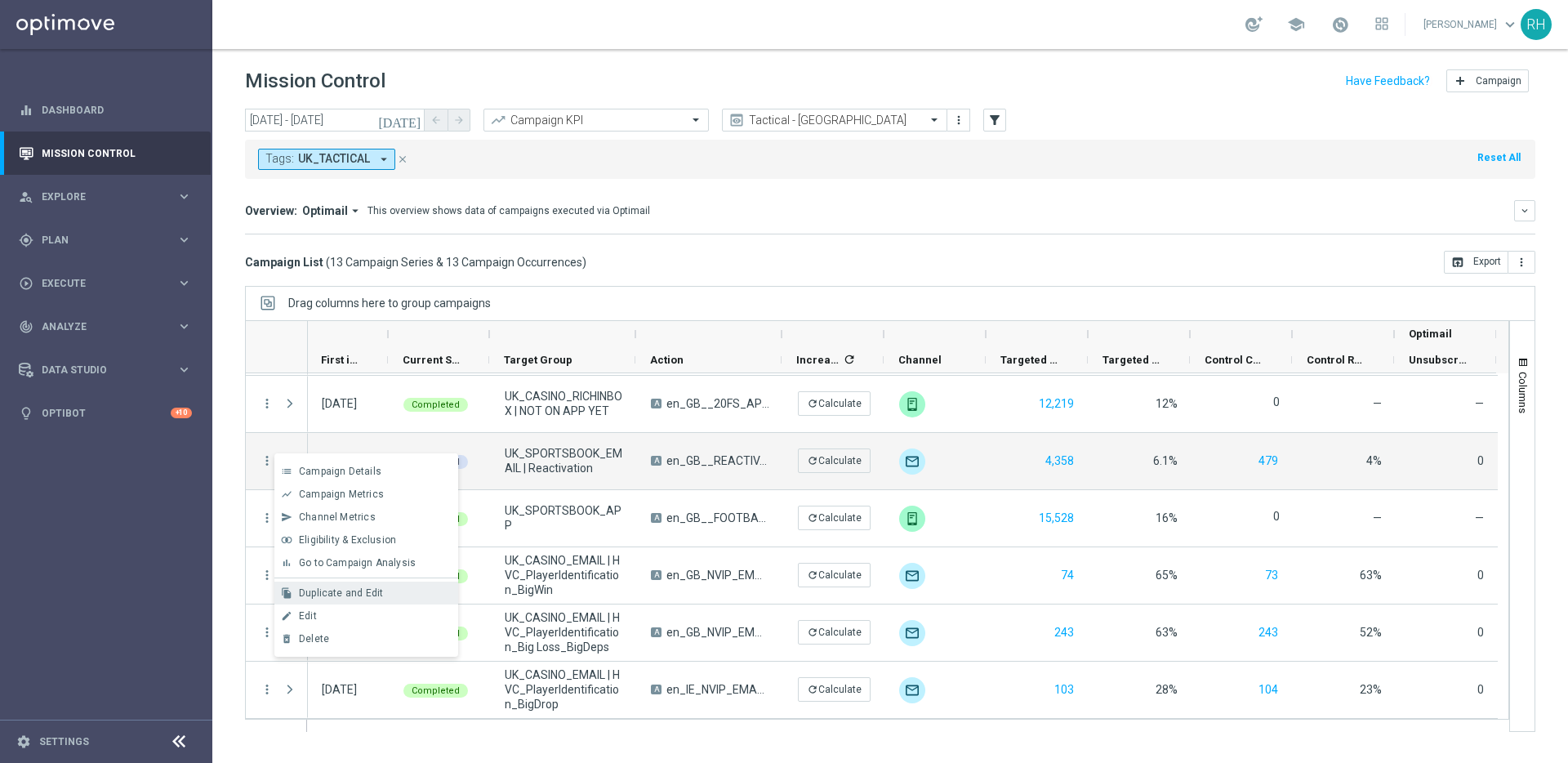
click at [346, 595] on span "Duplicate and Edit" at bounding box center [341, 594] width 84 height 12
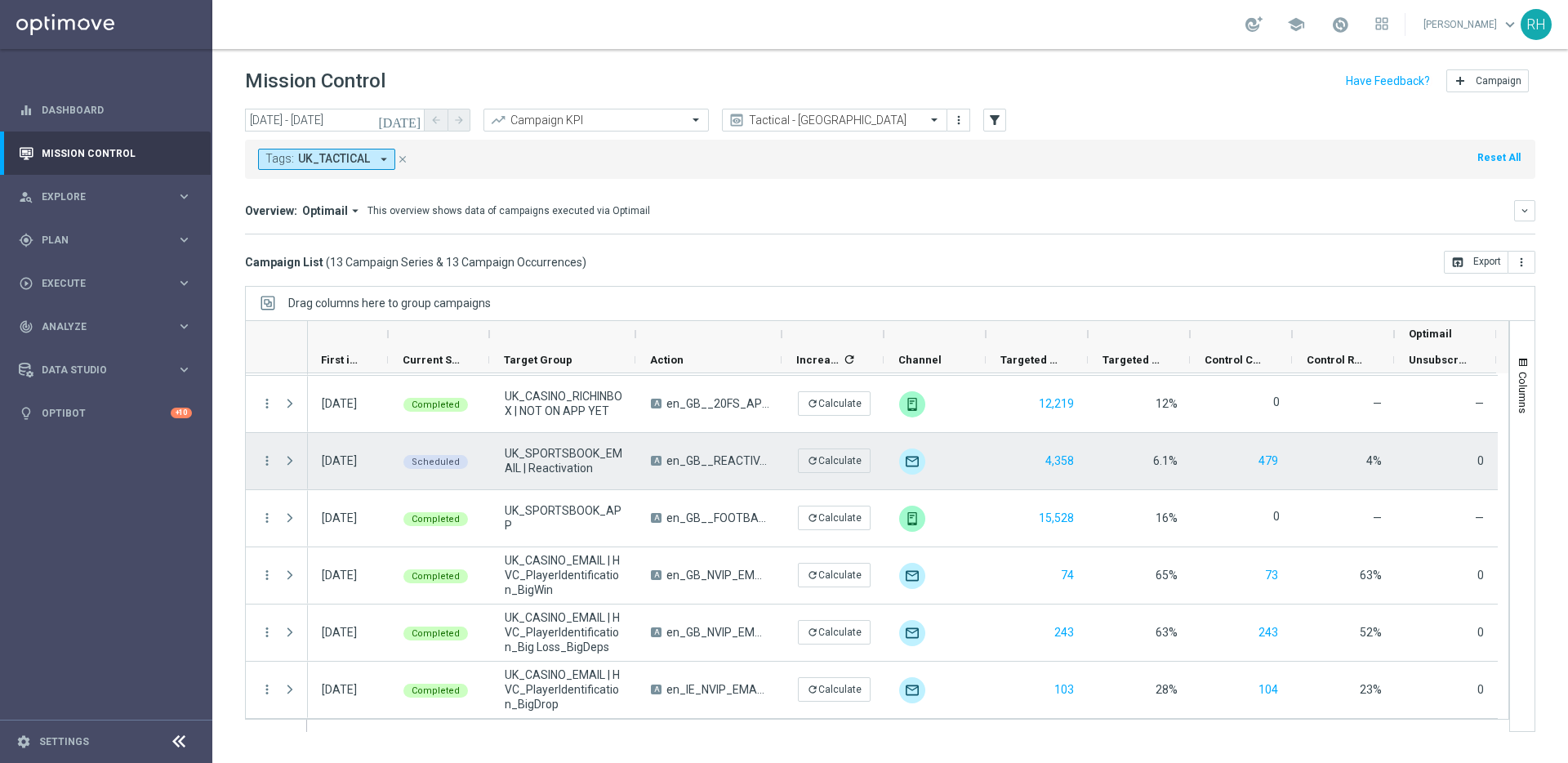
click at [257, 454] on div "more_vert" at bounding box center [260, 460] width 29 height 56
click at [266, 462] on icon "more_vert" at bounding box center [267, 461] width 15 height 15
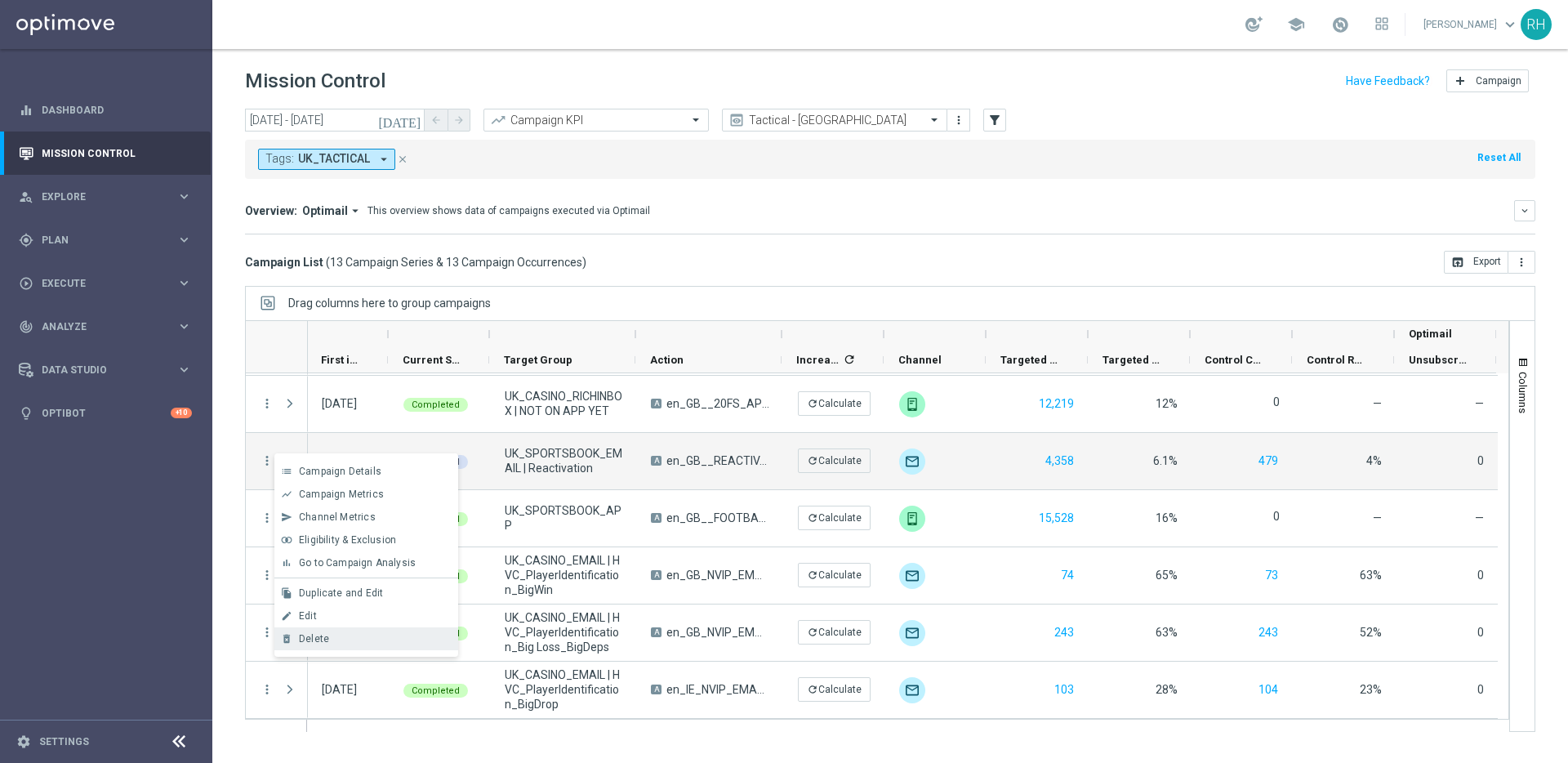
click at [348, 637] on div "Delete" at bounding box center [375, 639] width 152 height 12
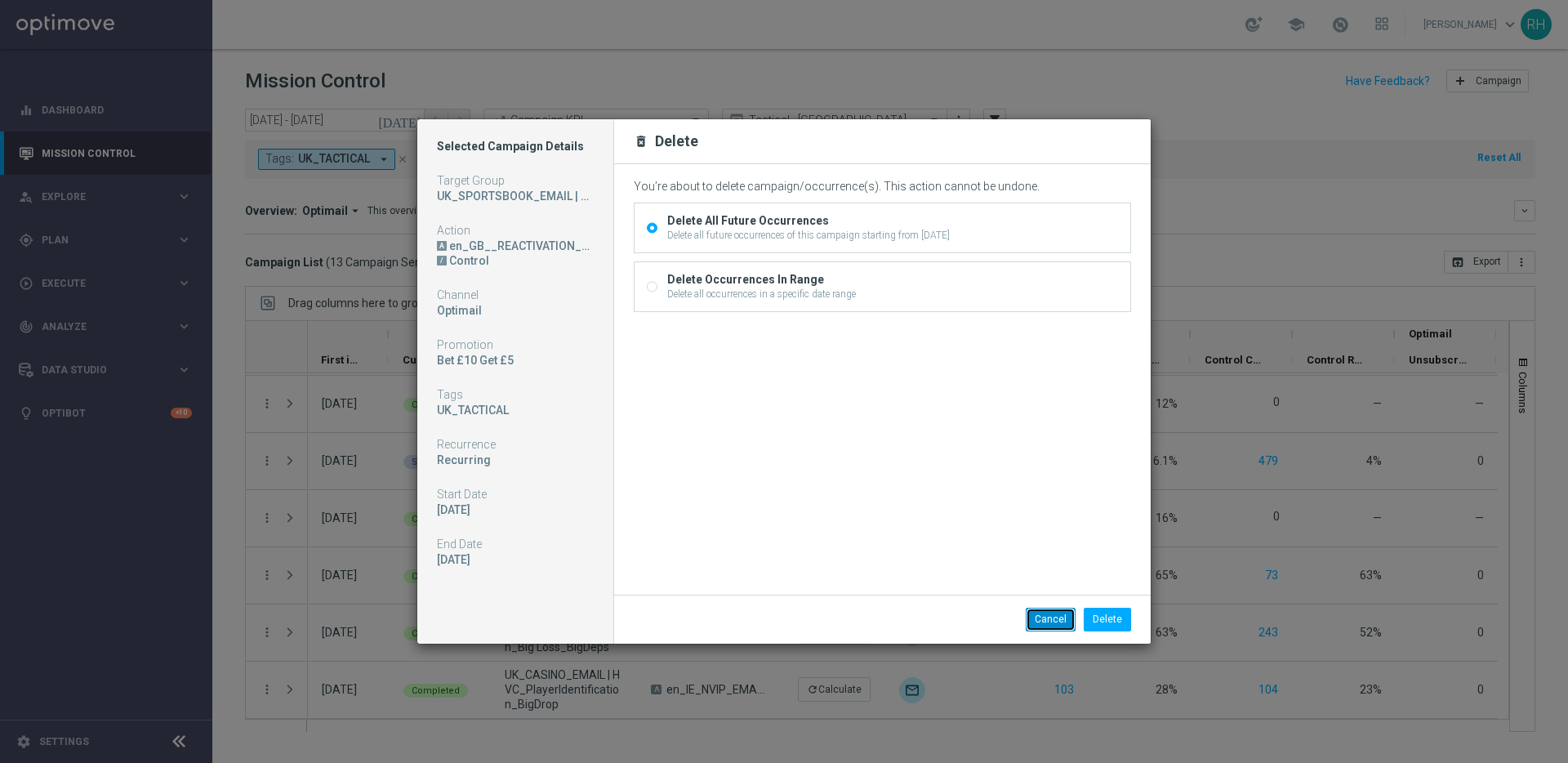
click at [1051, 620] on button "Cancel" at bounding box center [1050, 619] width 49 height 23
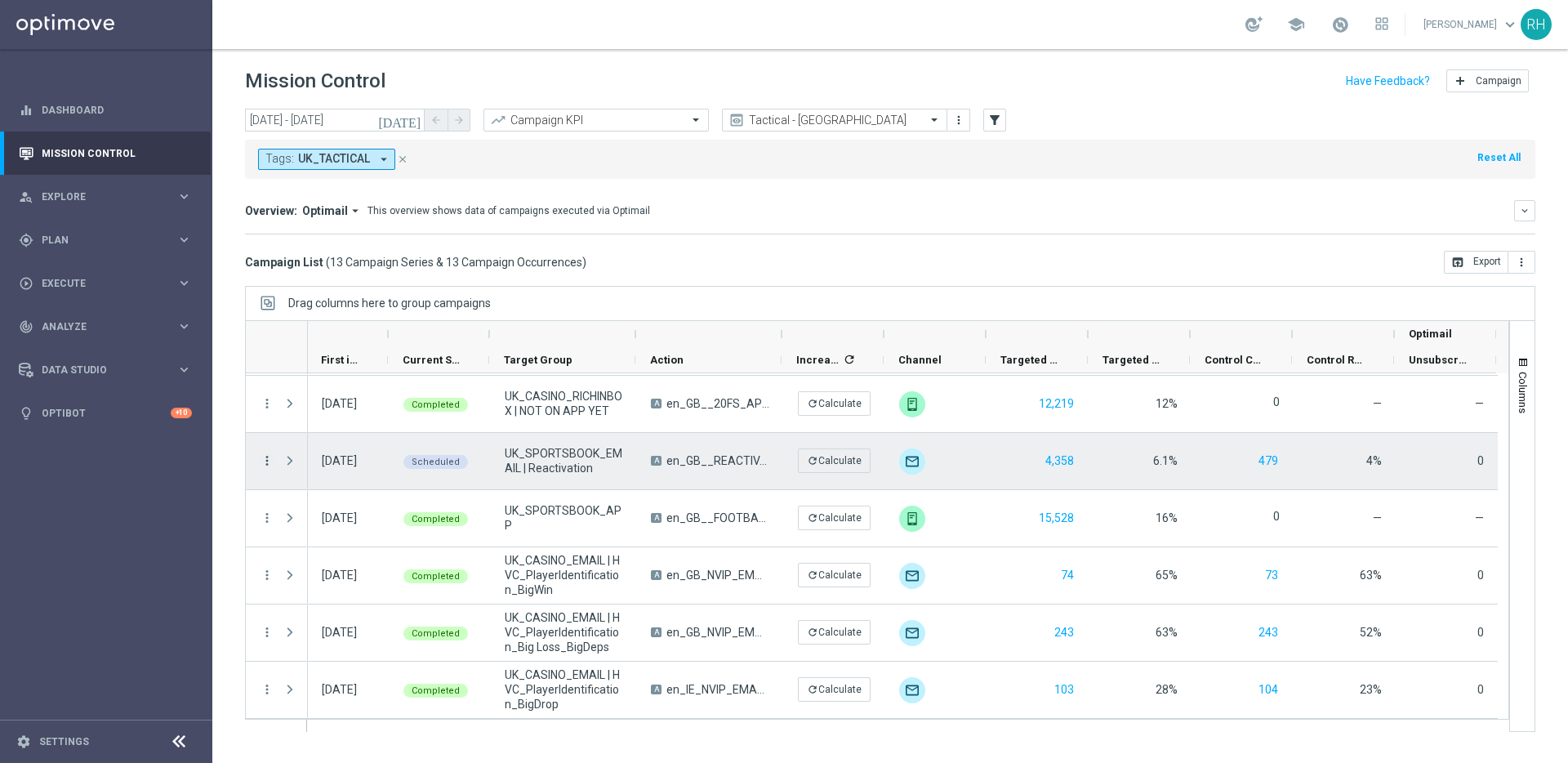
click at [271, 465] on icon "more_vert" at bounding box center [267, 461] width 15 height 15
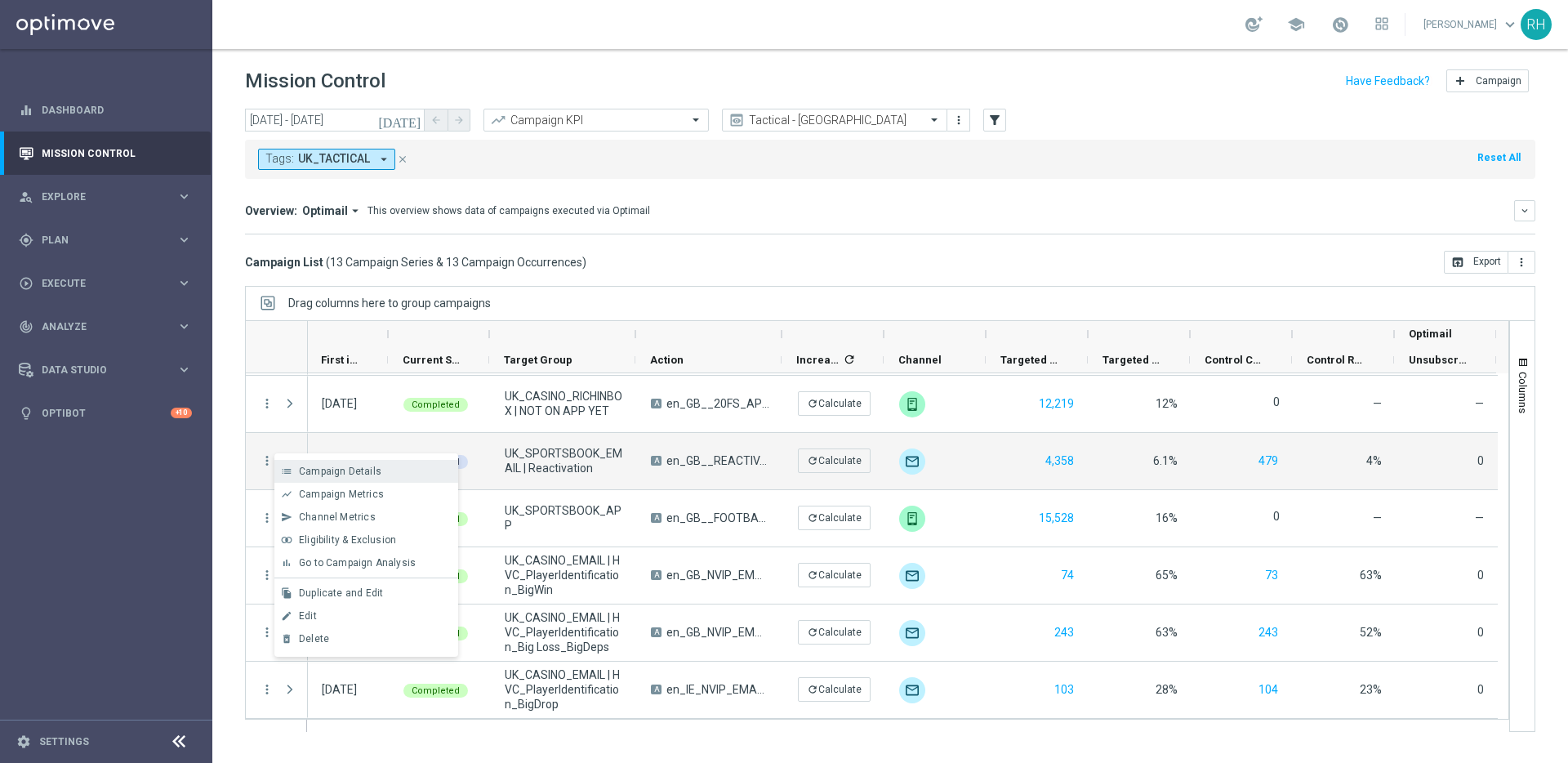
click at [333, 480] on div "list Campaign Details" at bounding box center [365, 471] width 184 height 23
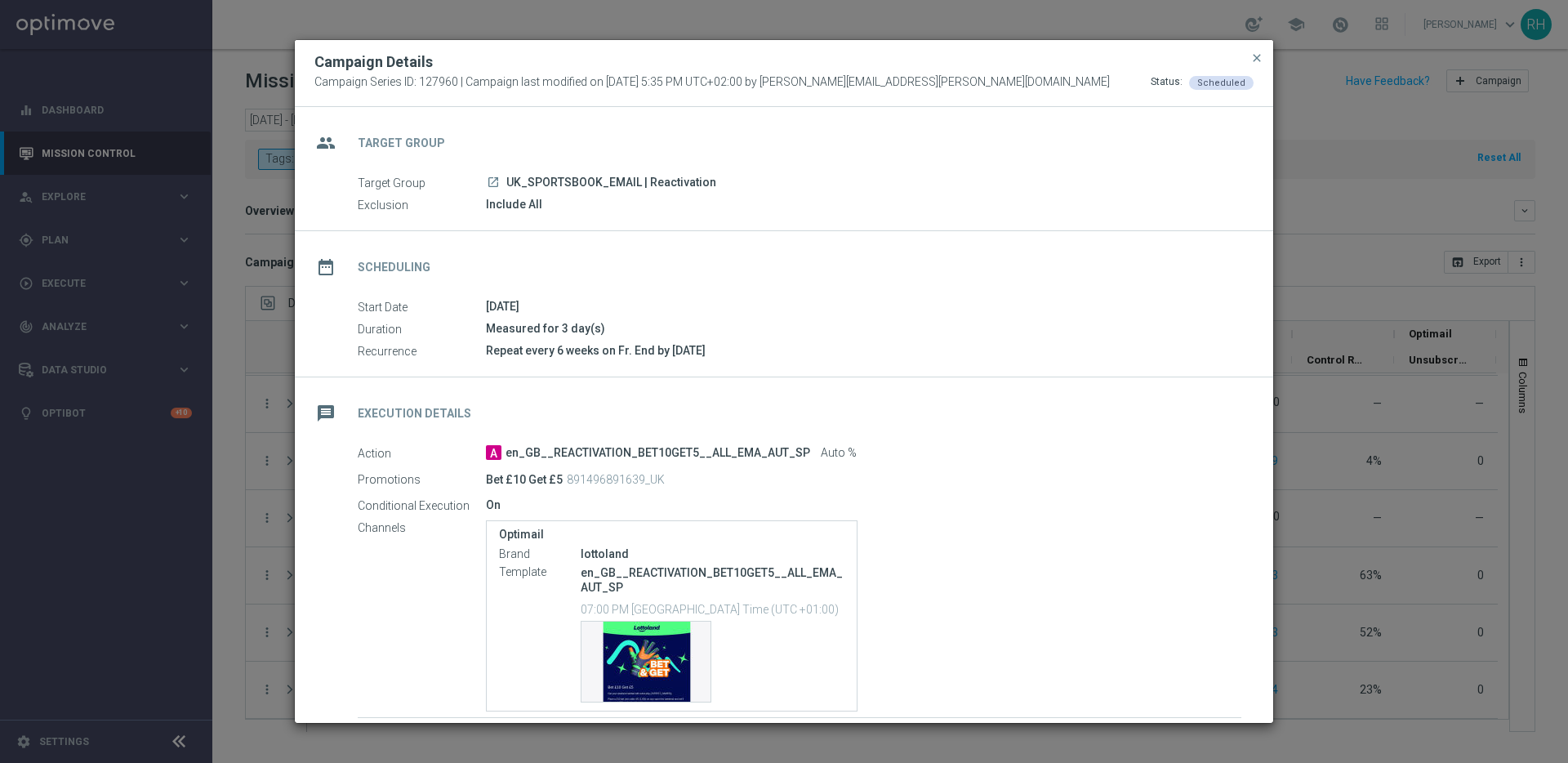
click at [1171, 345] on div "Repeat every 6 weeks on Fr. End by 2025-12-26" at bounding box center [863, 350] width 755 height 16
click at [1253, 56] on span "close" at bounding box center [1257, 58] width 13 height 13
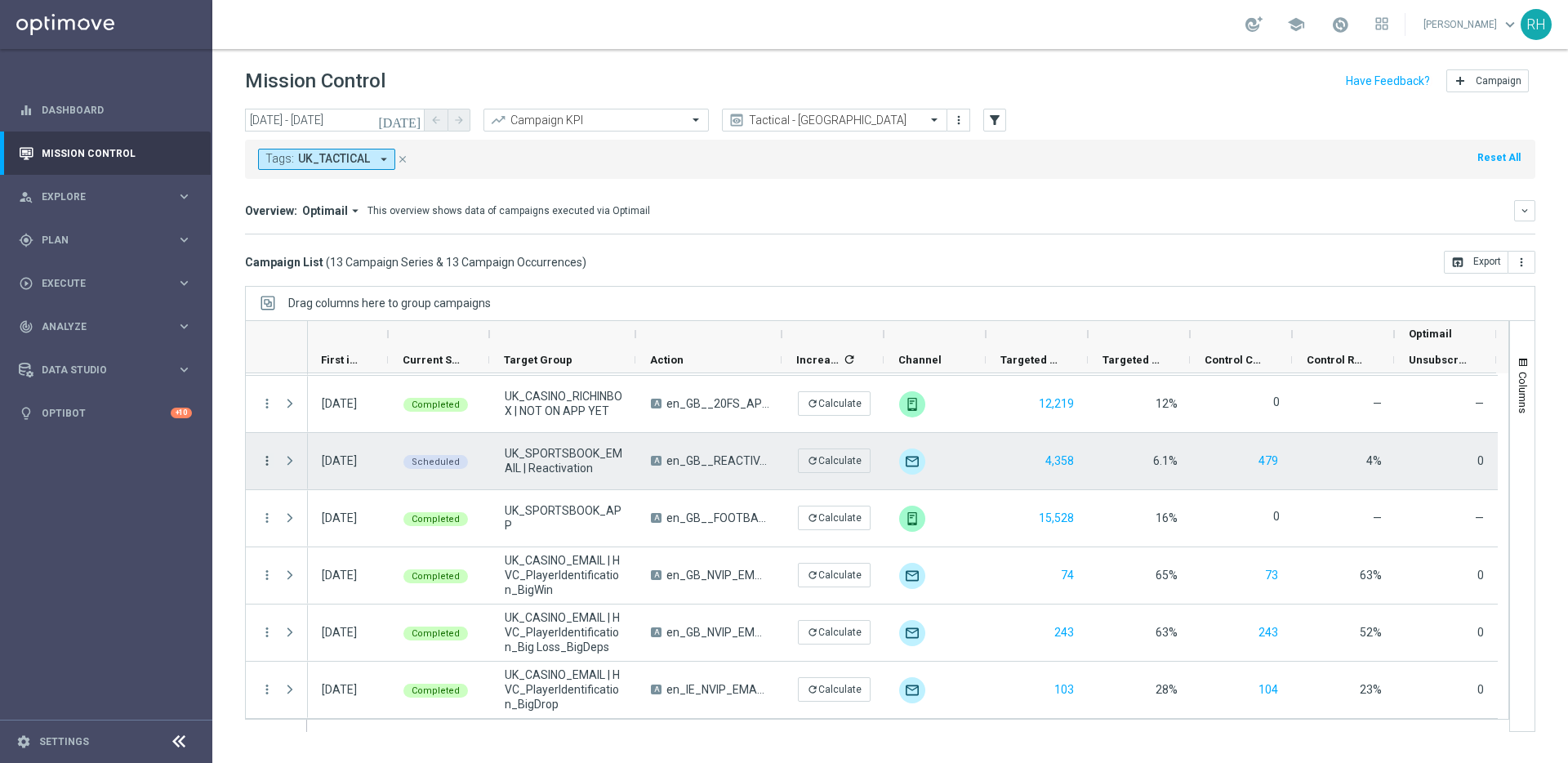
click at [273, 460] on icon "more_vert" at bounding box center [267, 461] width 15 height 15
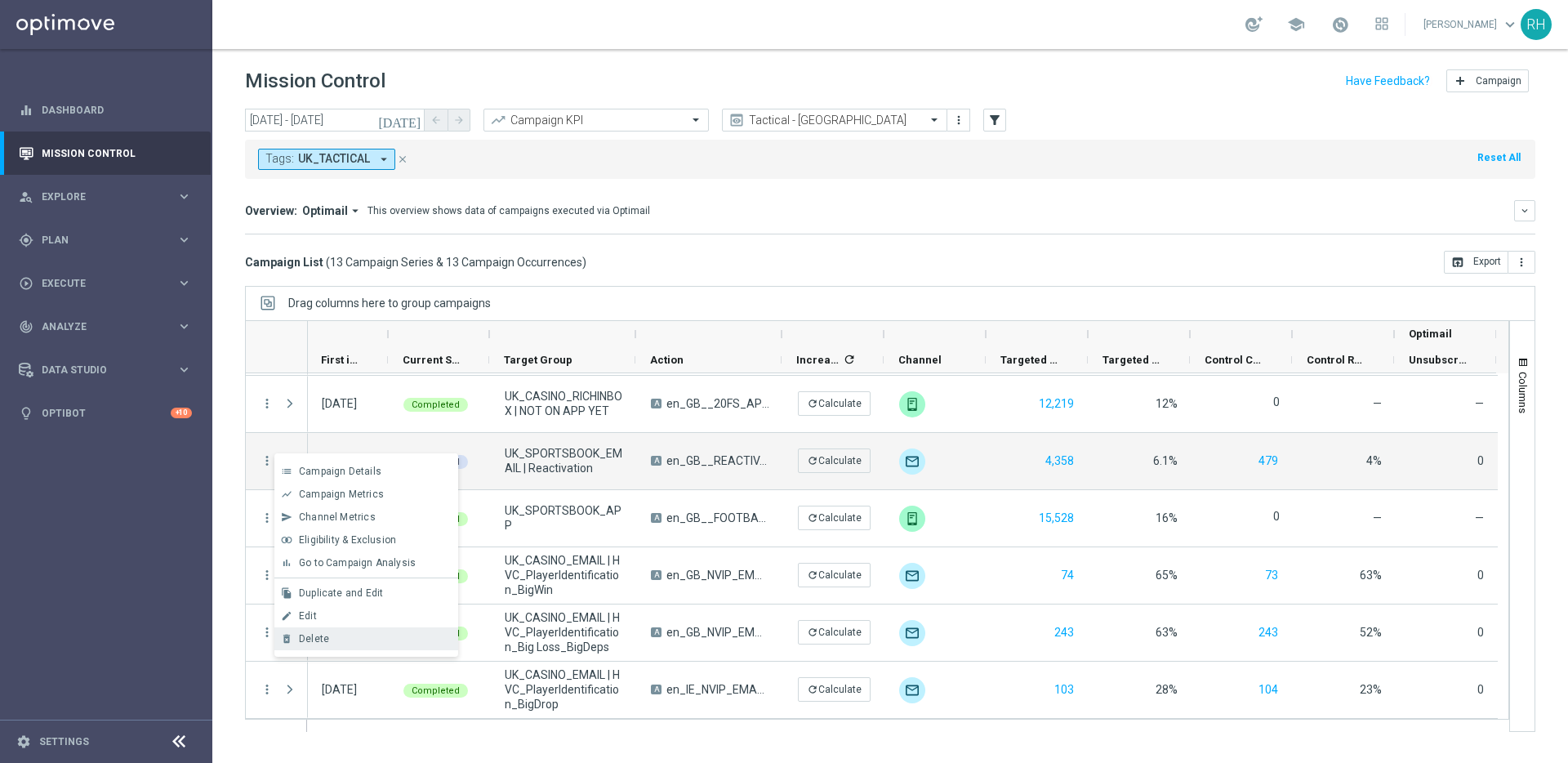
click at [365, 641] on div "Delete" at bounding box center [375, 639] width 152 height 12
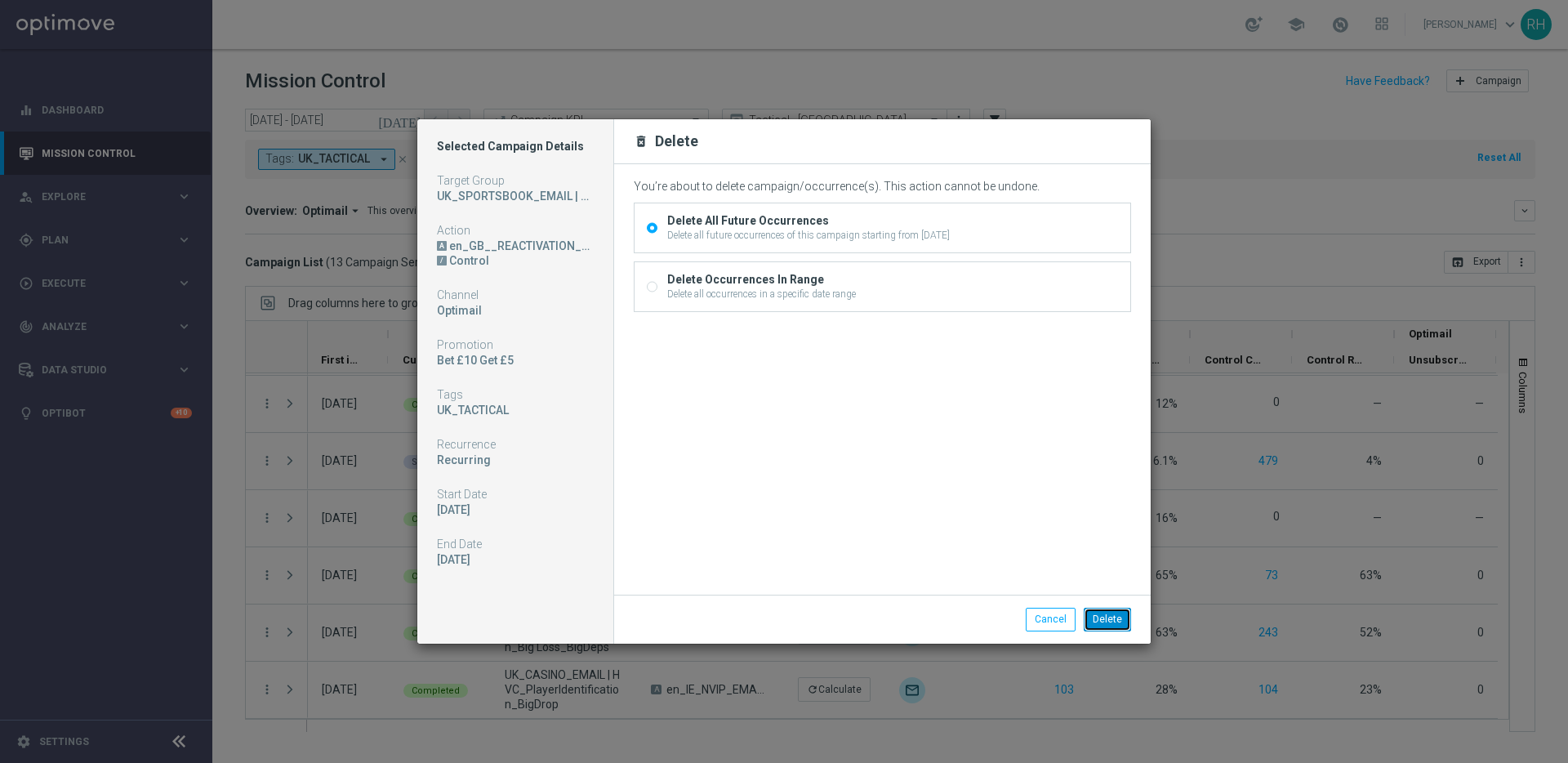
click at [1101, 611] on button "Delete" at bounding box center [1107, 619] width 48 height 23
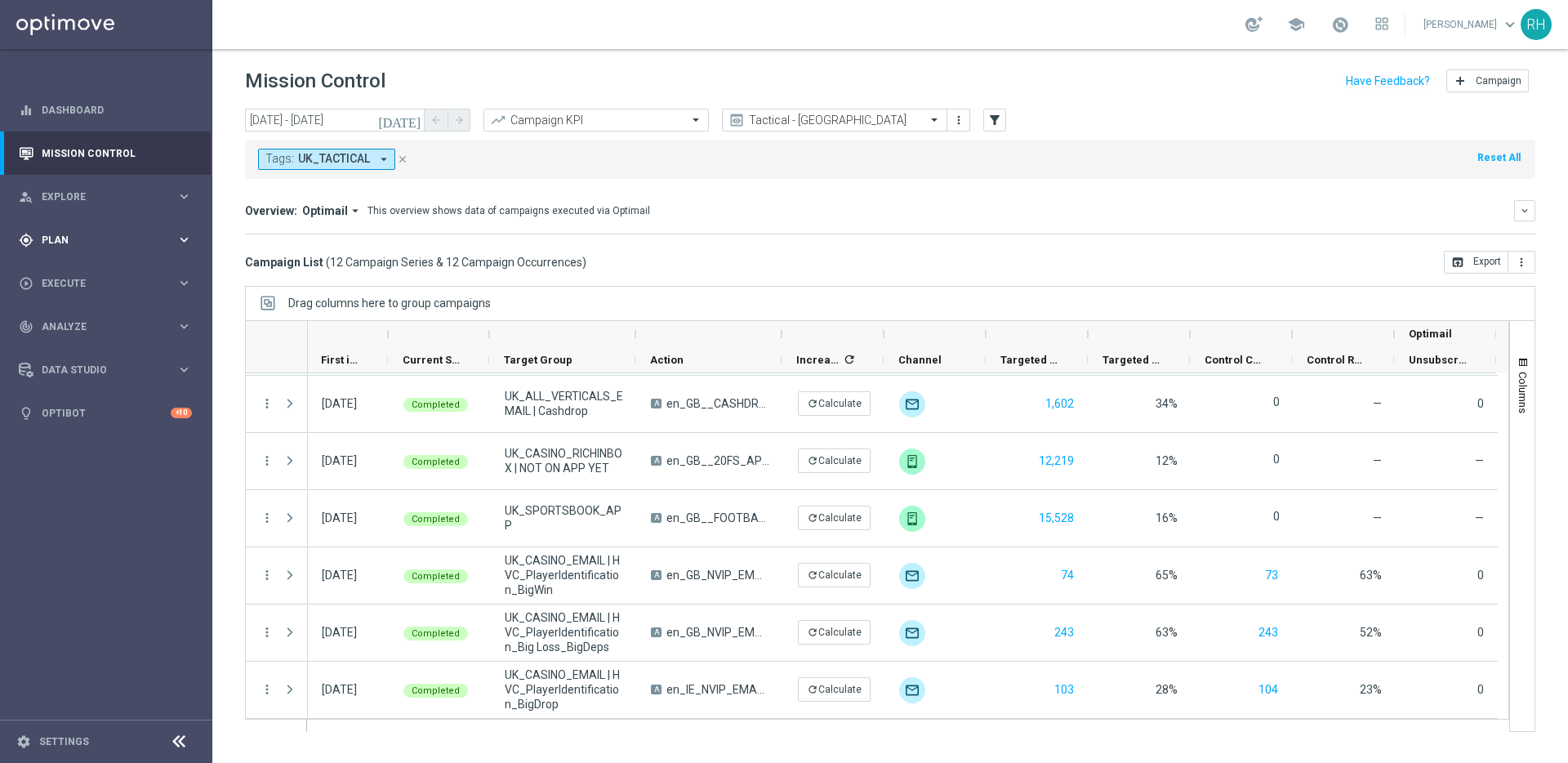
click at [168, 219] on div "gps_fixed Plan keyboard_arrow_right" at bounding box center [105, 240] width 210 height 44
click at [135, 272] on link "Target Groups" at bounding box center [106, 274] width 127 height 13
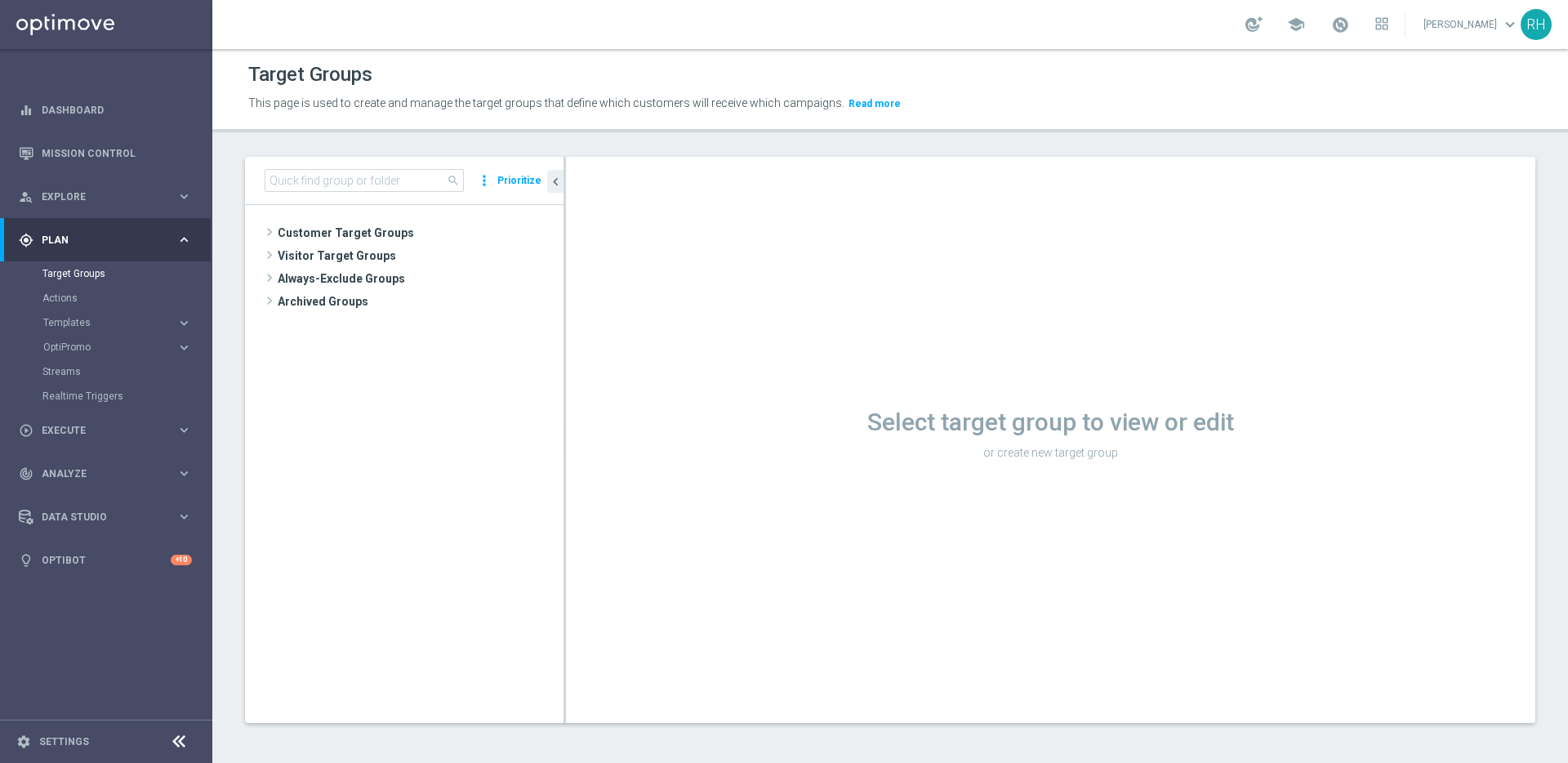
click at [1026, 419] on h1 "Select target group to view or edit" at bounding box center [1050, 422] width 970 height 29
drag, startPoint x: 863, startPoint y: 422, endPoint x: 1209, endPoint y: 416, distance: 346.1
click at [1209, 416] on h1 "Select target group to view or edit" at bounding box center [1050, 422] width 970 height 29
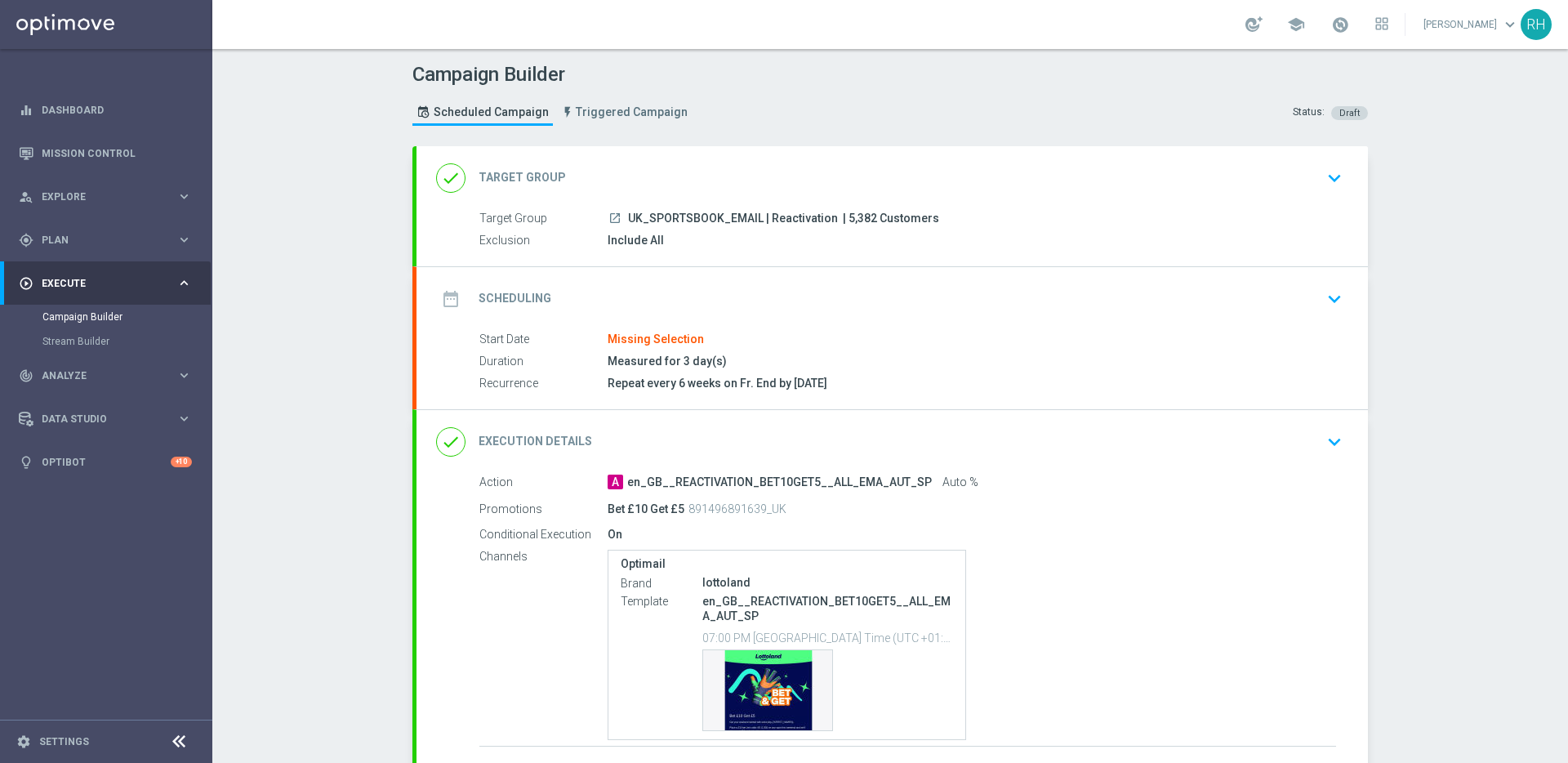
click at [991, 293] on div "date_range Scheduling keyboard_arrow_down" at bounding box center [892, 298] width 912 height 31
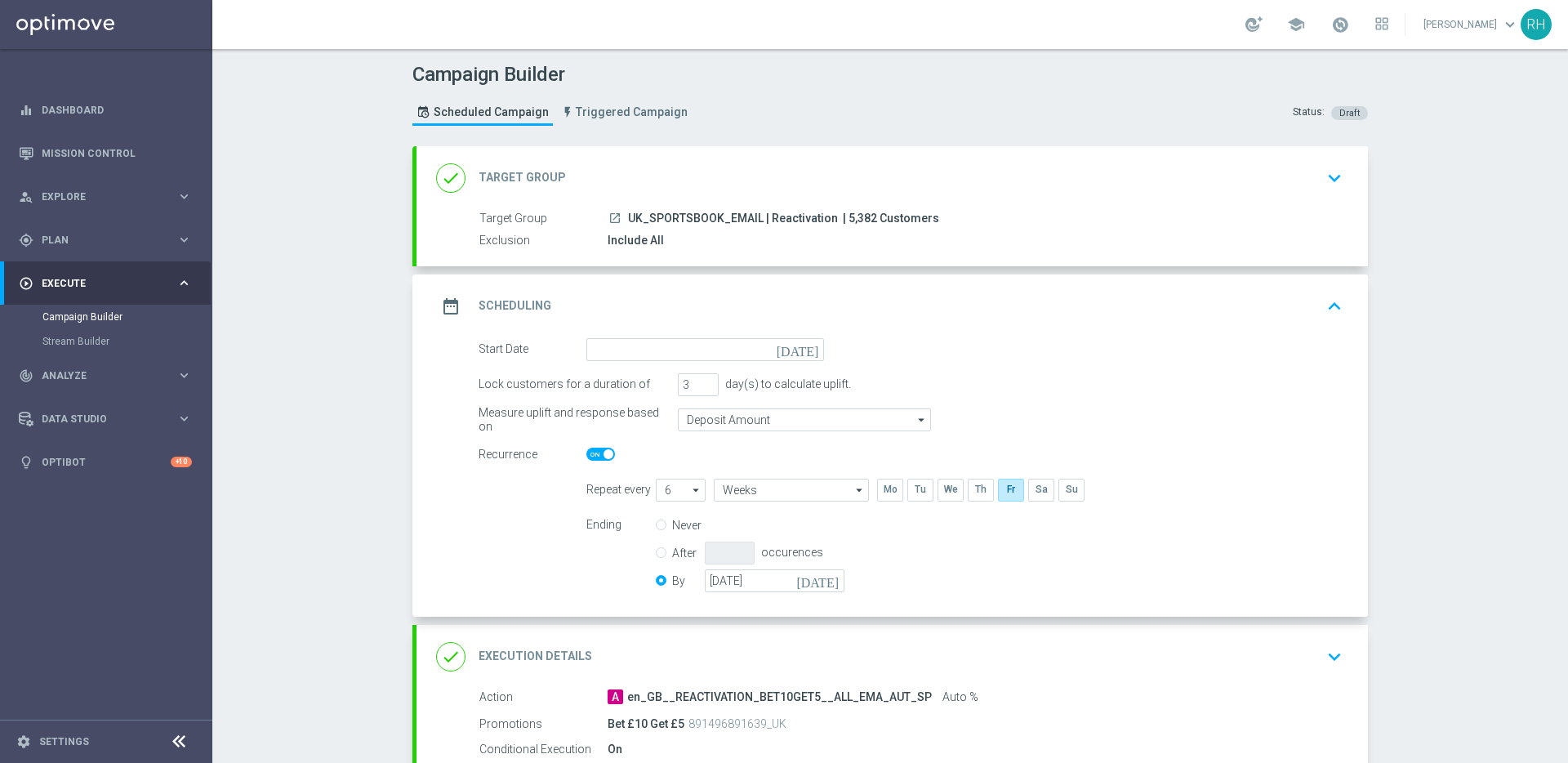
click at [807, 348] on icon "[DATE]" at bounding box center [800, 346] width 48 height 18
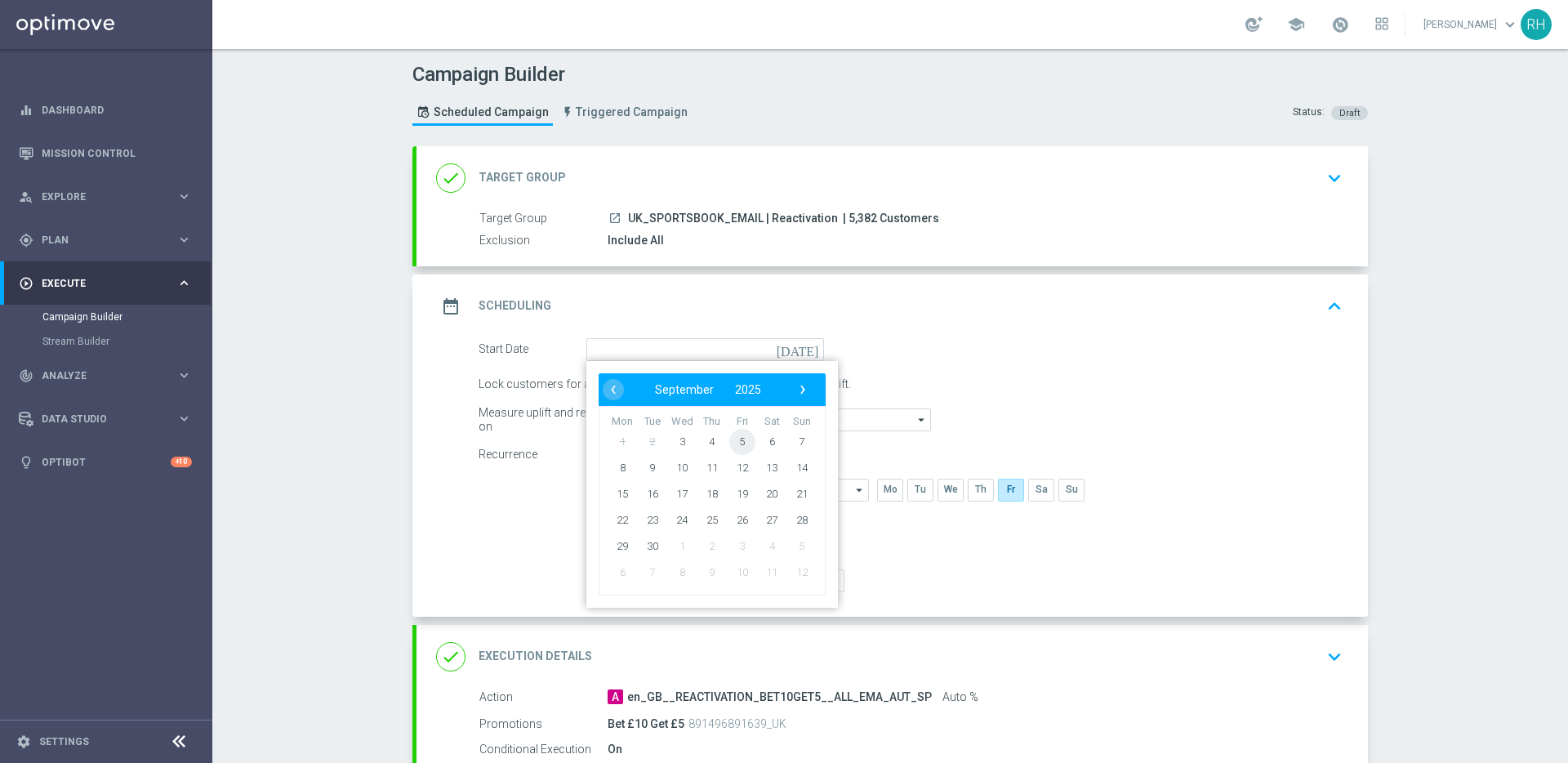
click at [739, 444] on span "5" at bounding box center [742, 441] width 26 height 26
type input "05 Sep 2025"
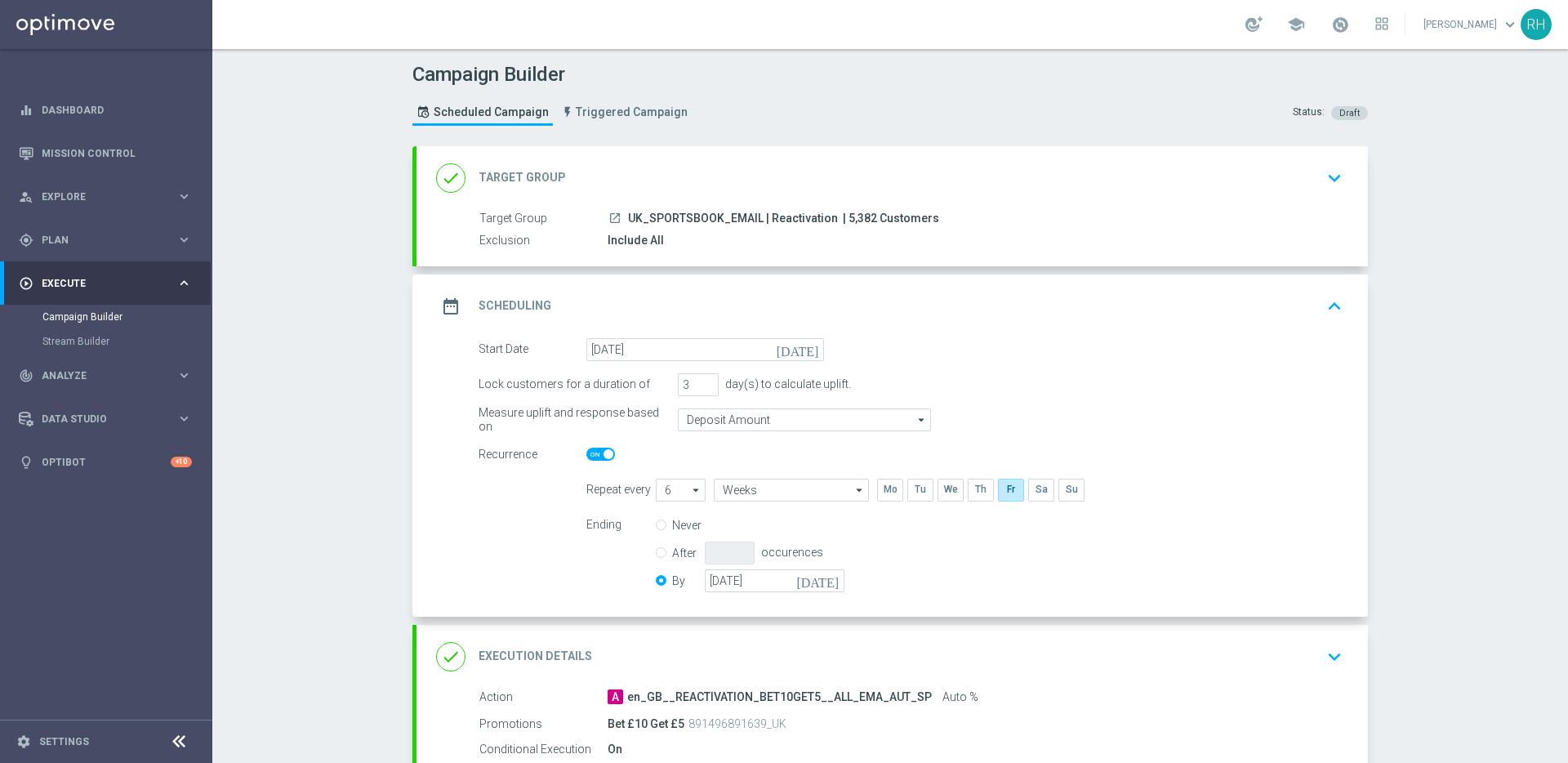
click at [1430, 348] on div "Campaign Builder Scheduled Campaign Triggered Campaign Status: Draft done Targe…" at bounding box center [889, 406] width 1355 height 714
click at [1430, 350] on div "Campaign Builder Scheduled Campaign Triggered Campaign Status: Draft done Targe…" at bounding box center [889, 406] width 1355 height 714
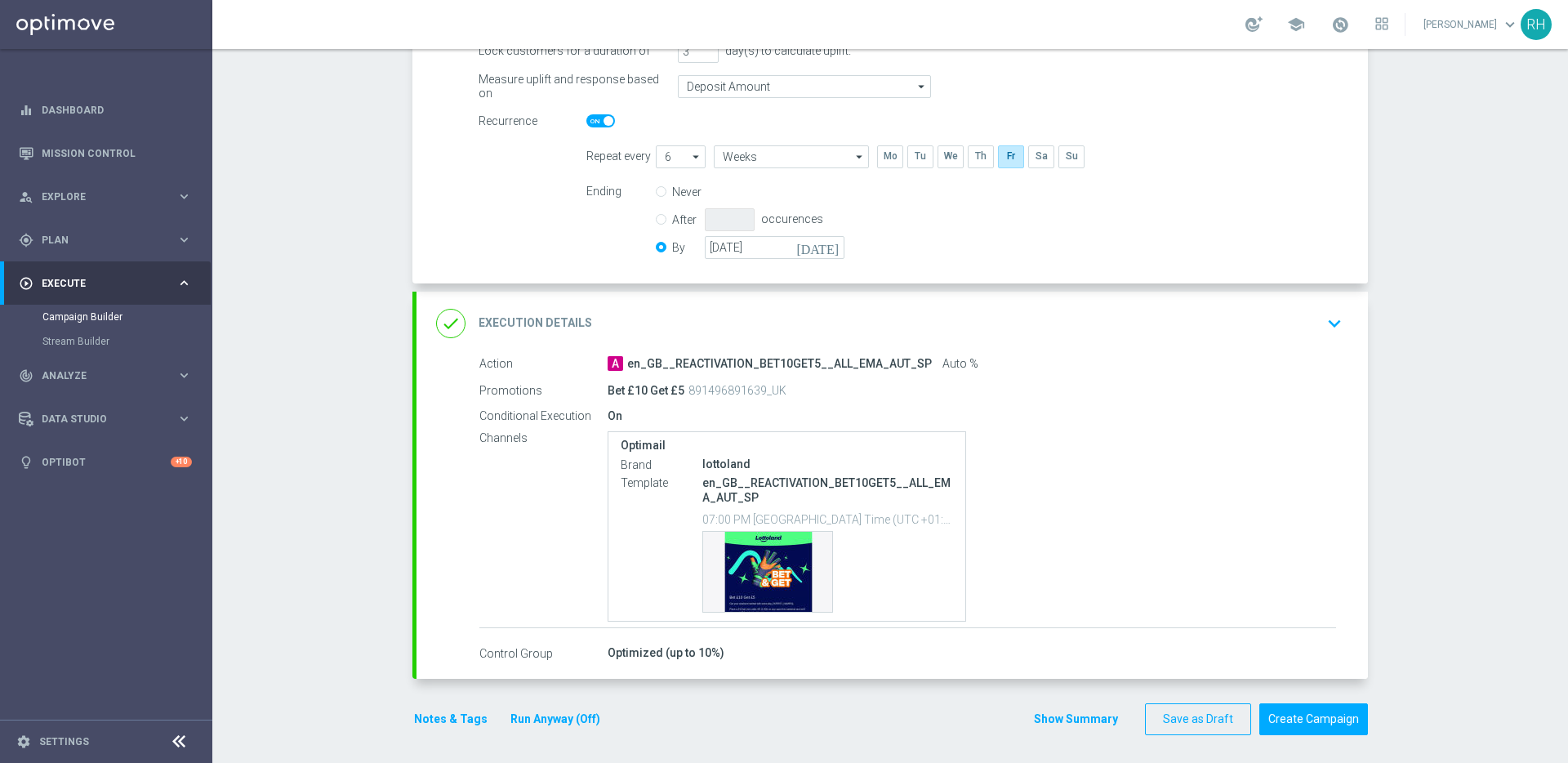
scroll to position [338, 0]
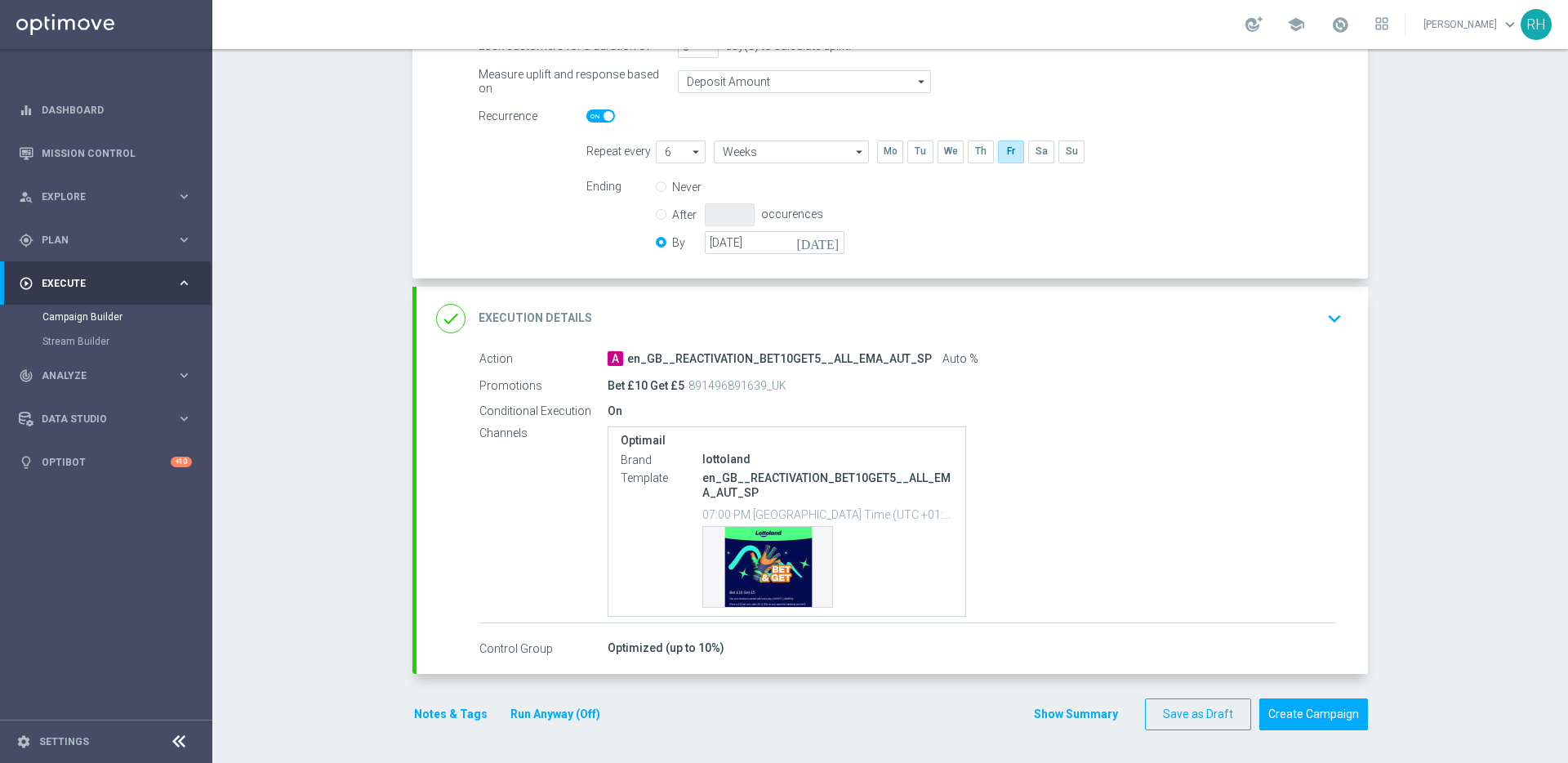
click at [1430, 350] on div "Campaign Builder Scheduled Campaign Triggered Campaign Status: Draft done Targe…" at bounding box center [889, 406] width 1355 height 714
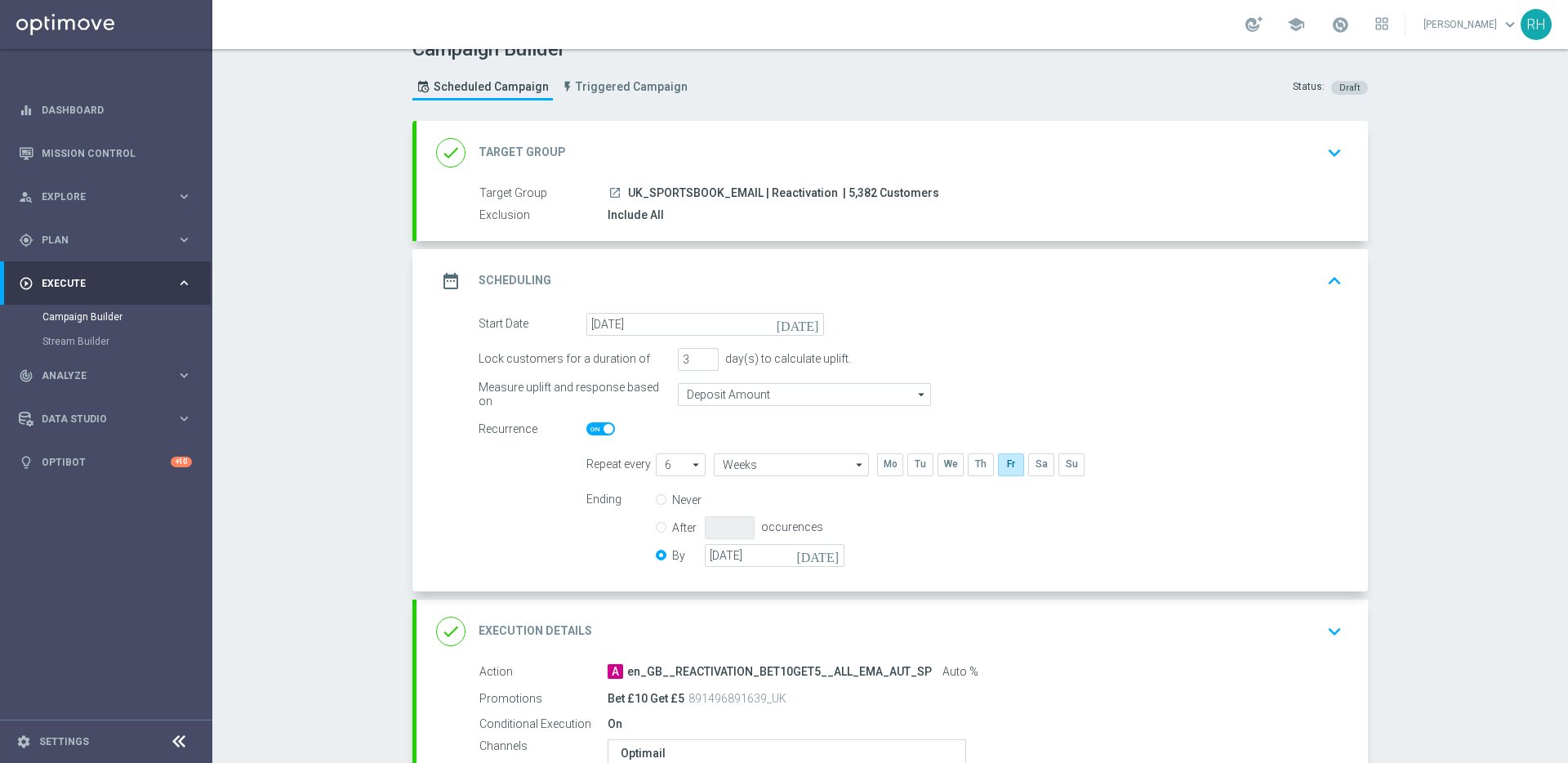
scroll to position [0, 0]
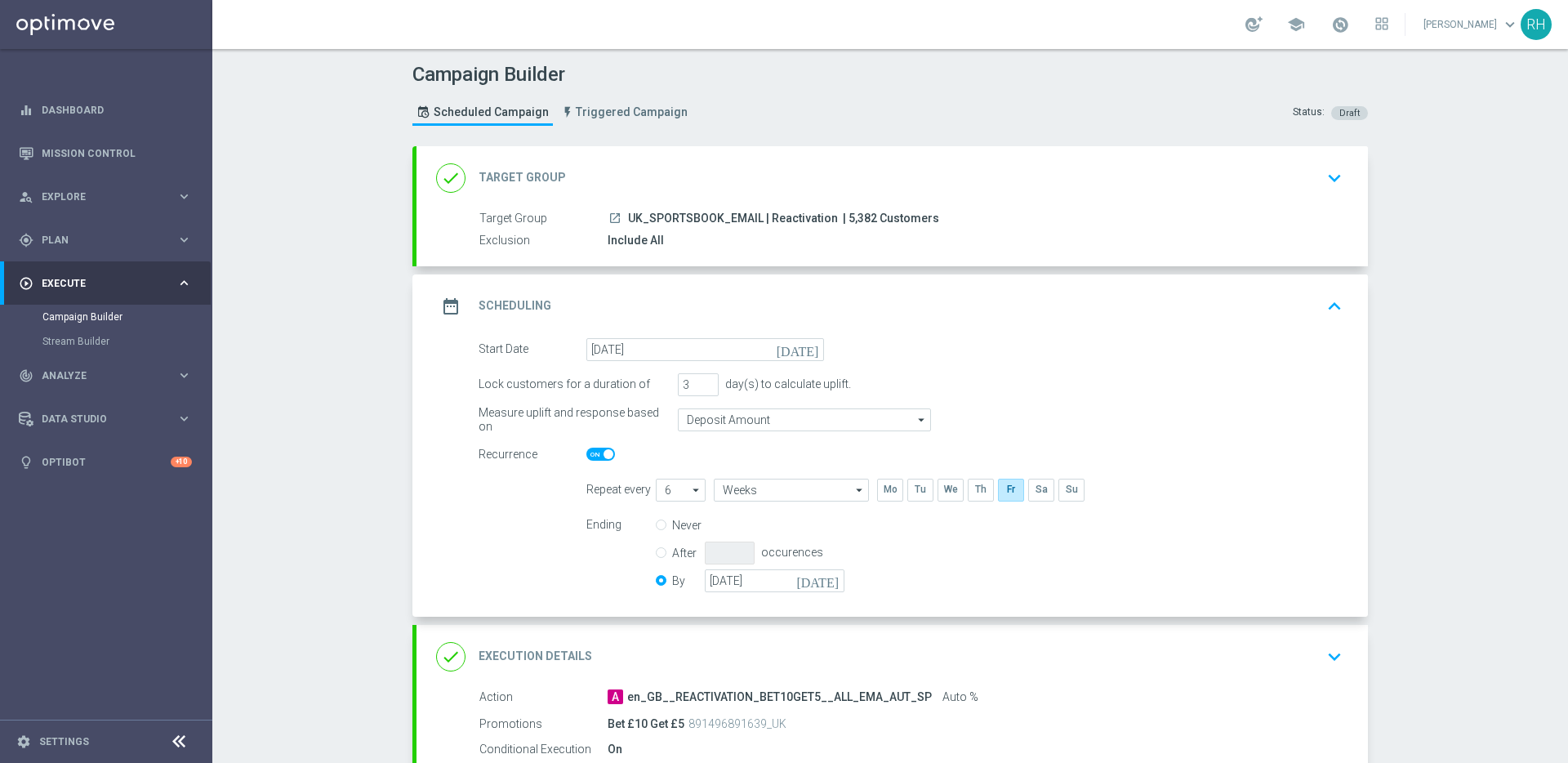
click at [1430, 326] on div "Campaign Builder Scheduled Campaign Triggered Campaign Status: Draft done Targe…" at bounding box center [889, 406] width 1355 height 714
click at [1332, 307] on icon "keyboard_arrow_up" at bounding box center [1333, 306] width 24 height 24
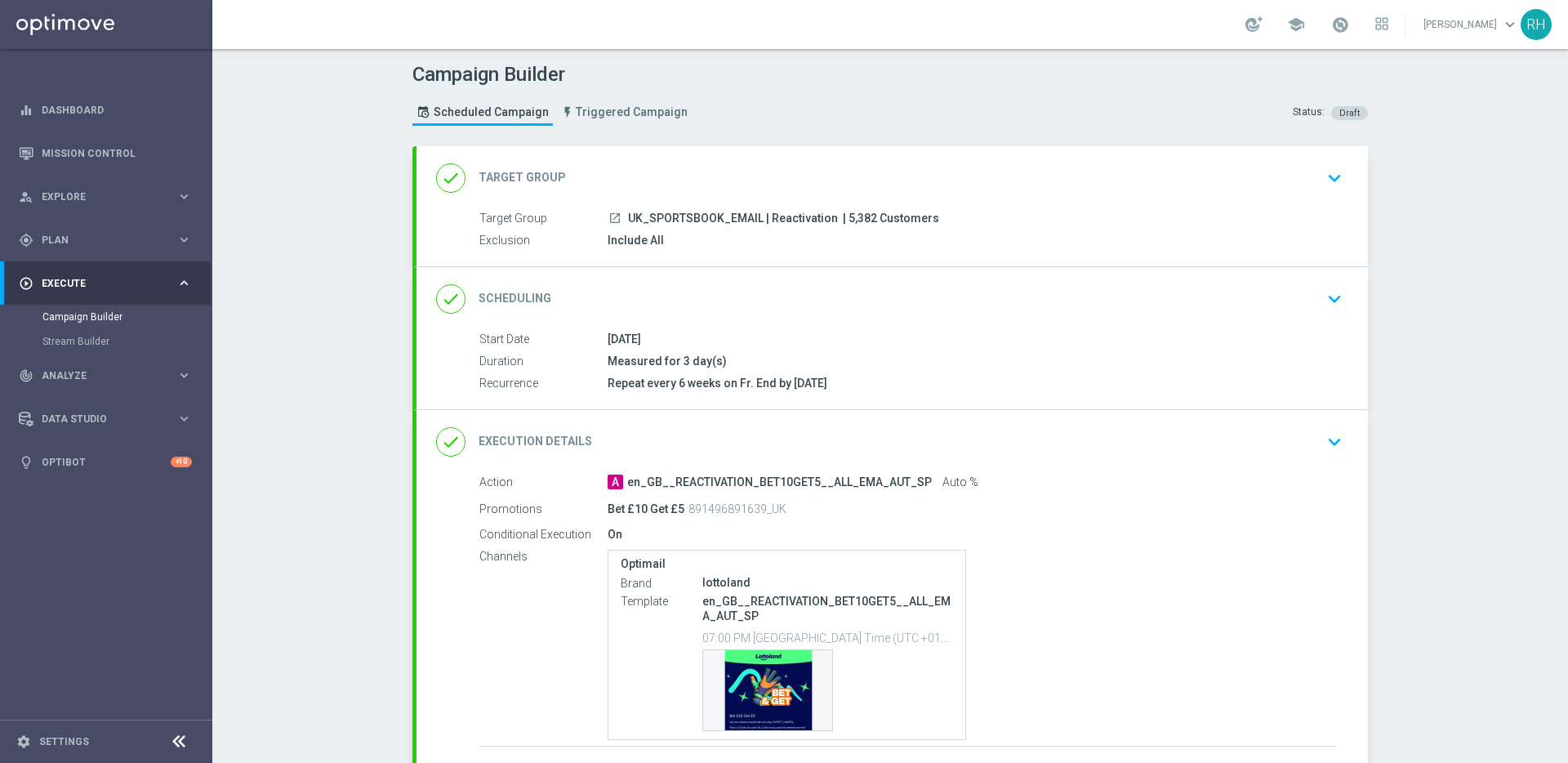
click at [1332, 307] on icon "keyboard_arrow_down" at bounding box center [1333, 298] width 24 height 24
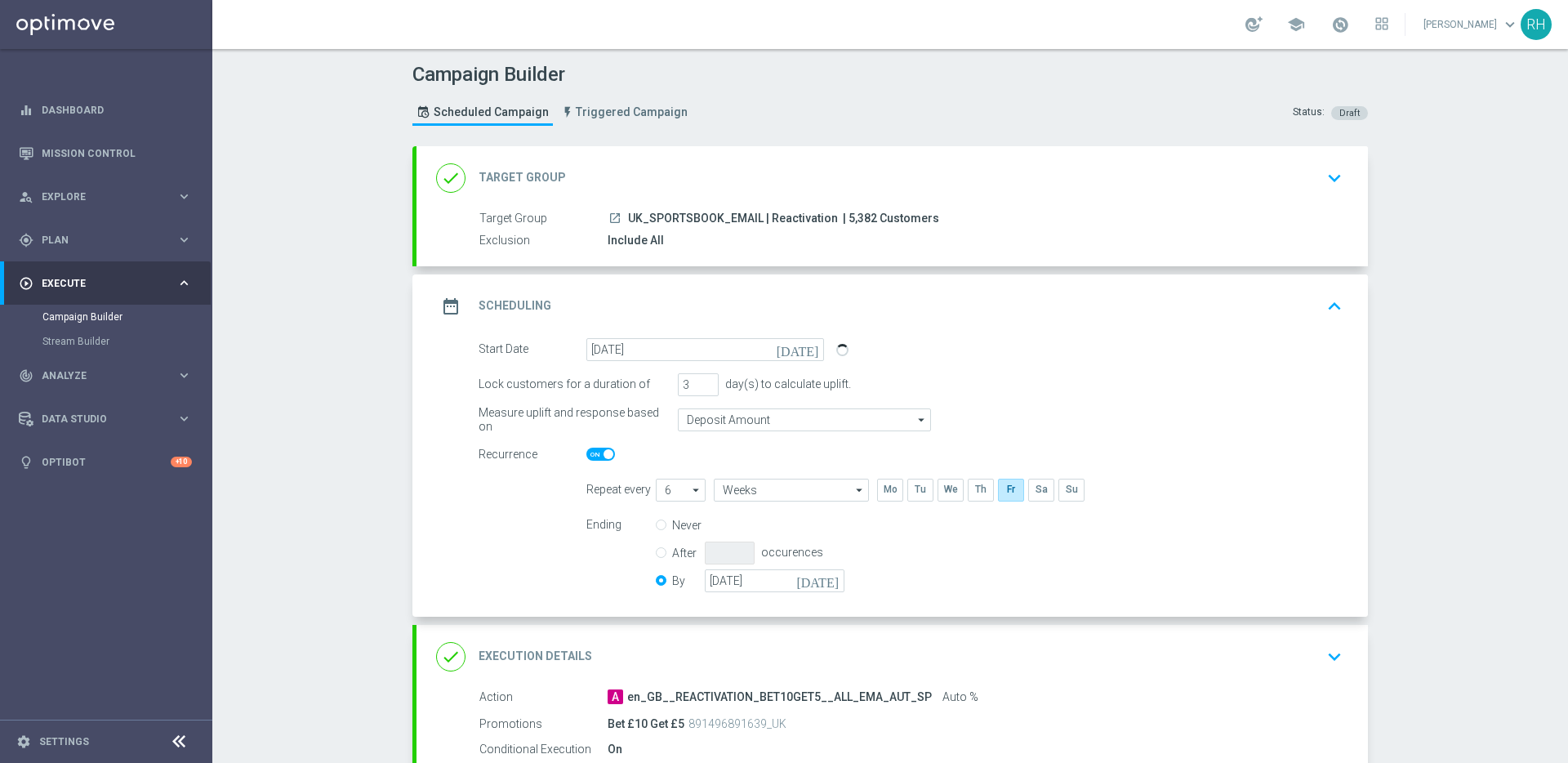
click at [1332, 307] on div "date_range Scheduling keyboard_arrow_up Start Date 05 Sep 2025 Duration Measure…" at bounding box center [892, 445] width 951 height 342
click at [1327, 307] on icon "keyboard_arrow_up" at bounding box center [1333, 306] width 24 height 24
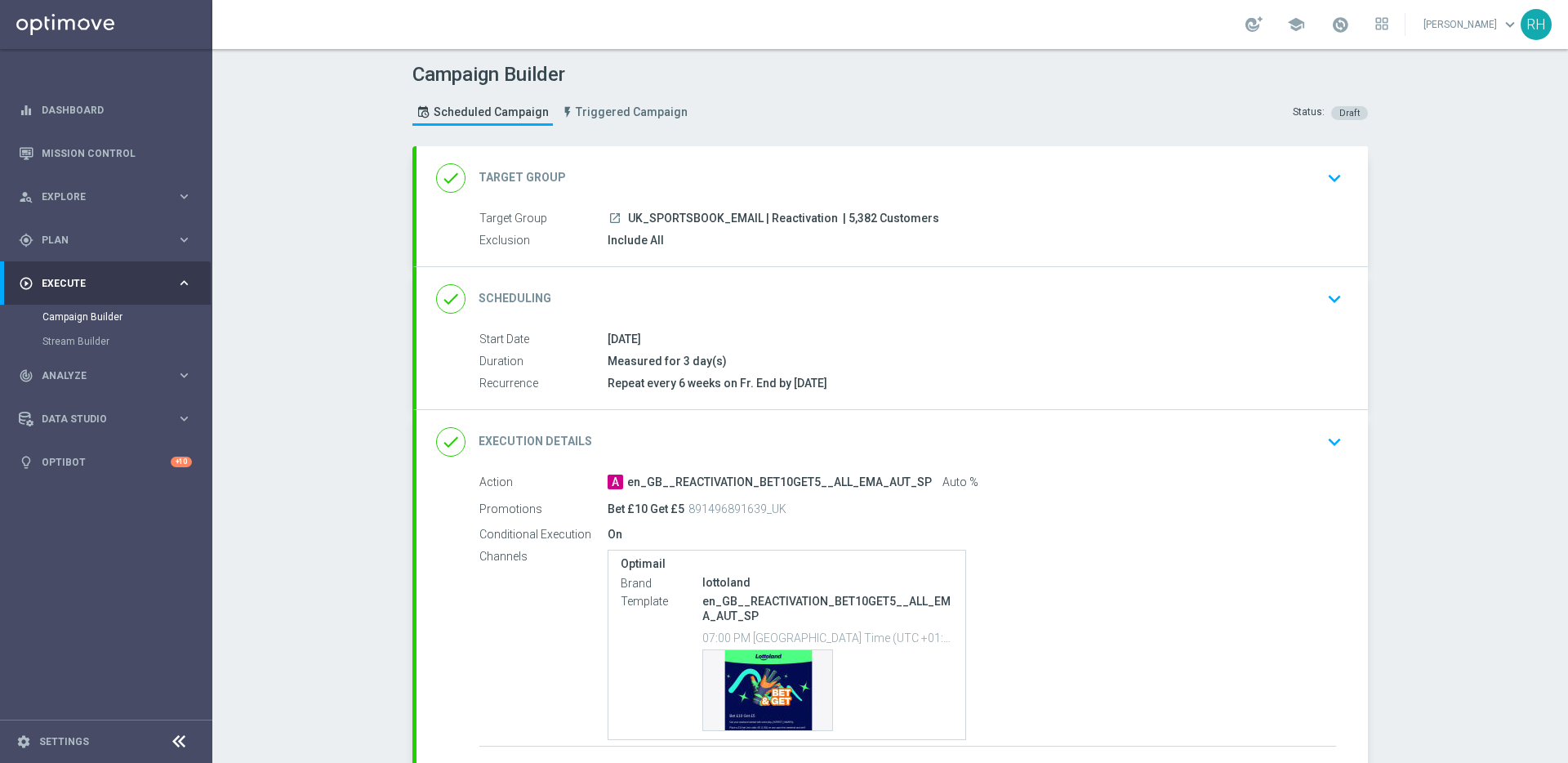
click at [1327, 307] on icon "keyboard_arrow_down" at bounding box center [1333, 298] width 24 height 24
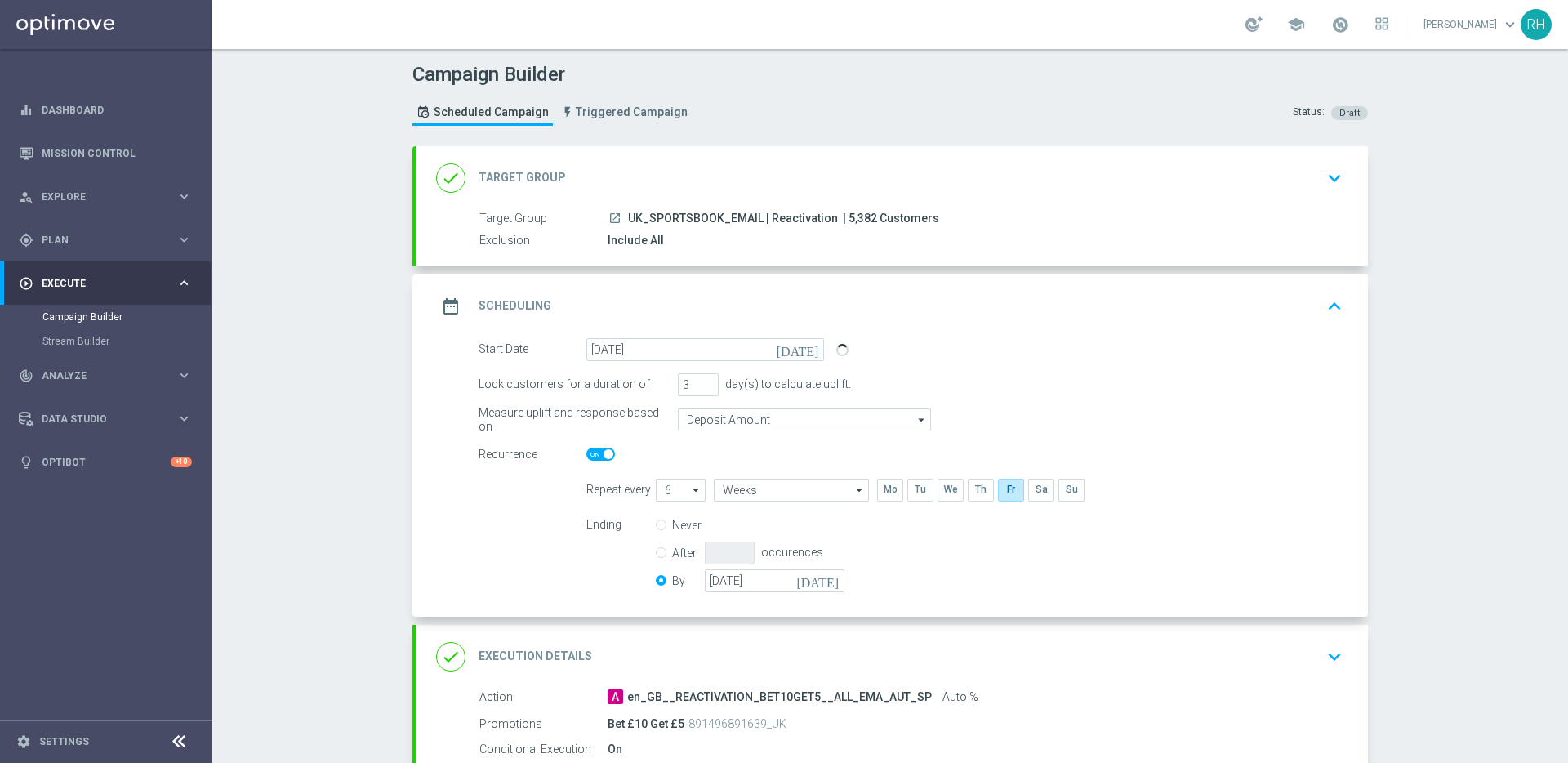
click at [688, 491] on icon "arrow_drop_down" at bounding box center [696, 490] width 16 height 21
click at [670, 512] on div "1" at bounding box center [673, 513] width 36 height 23
type input "1"
type input "Week"
click at [961, 540] on div "Ending Never After occurences By 26 Dec 2025 today" at bounding box center [964, 555] width 780 height 83
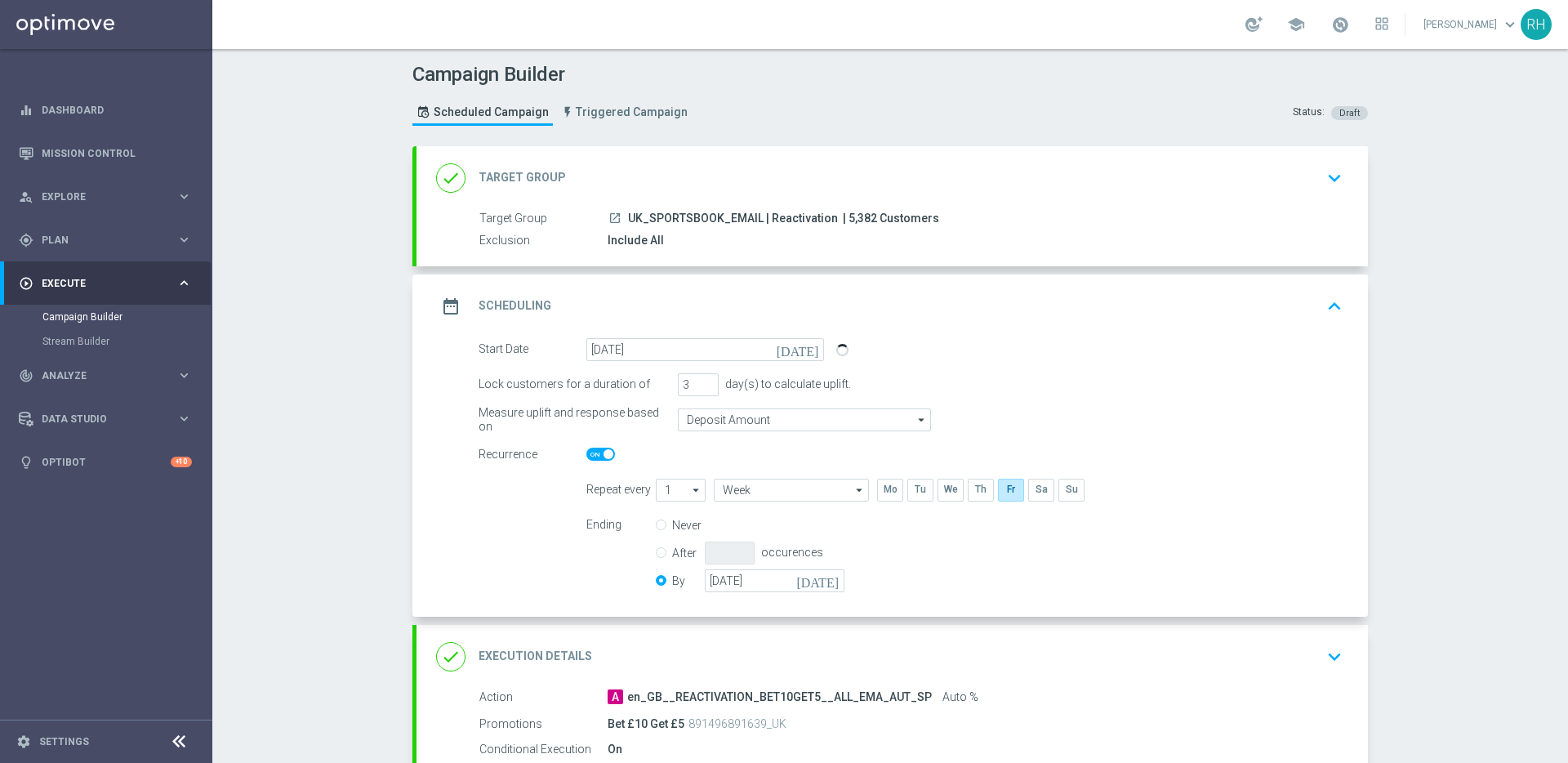
click at [1322, 315] on icon "keyboard_arrow_up" at bounding box center [1333, 306] width 24 height 24
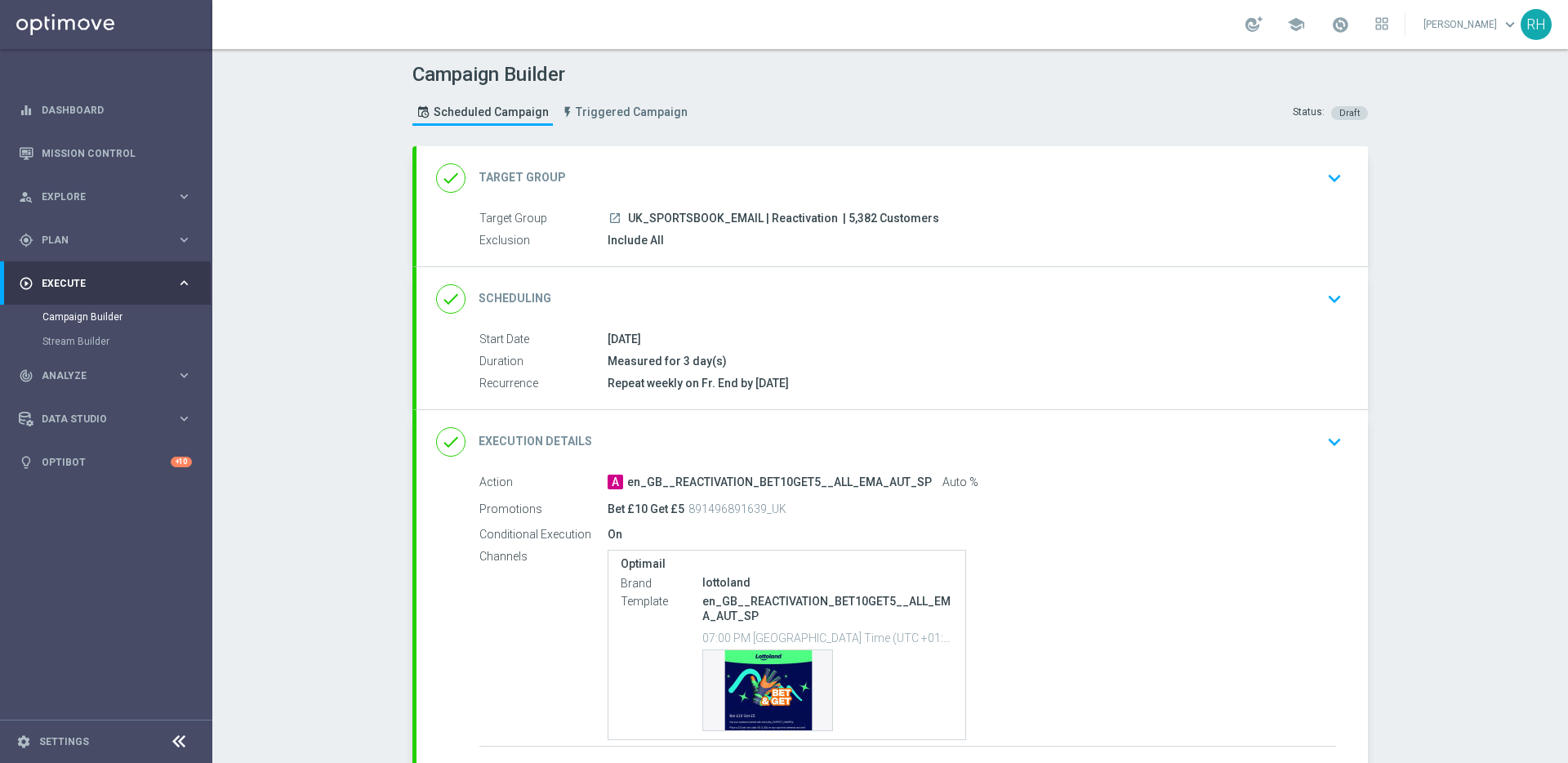
click at [1327, 184] on icon "keyboard_arrow_down" at bounding box center [1333, 178] width 24 height 24
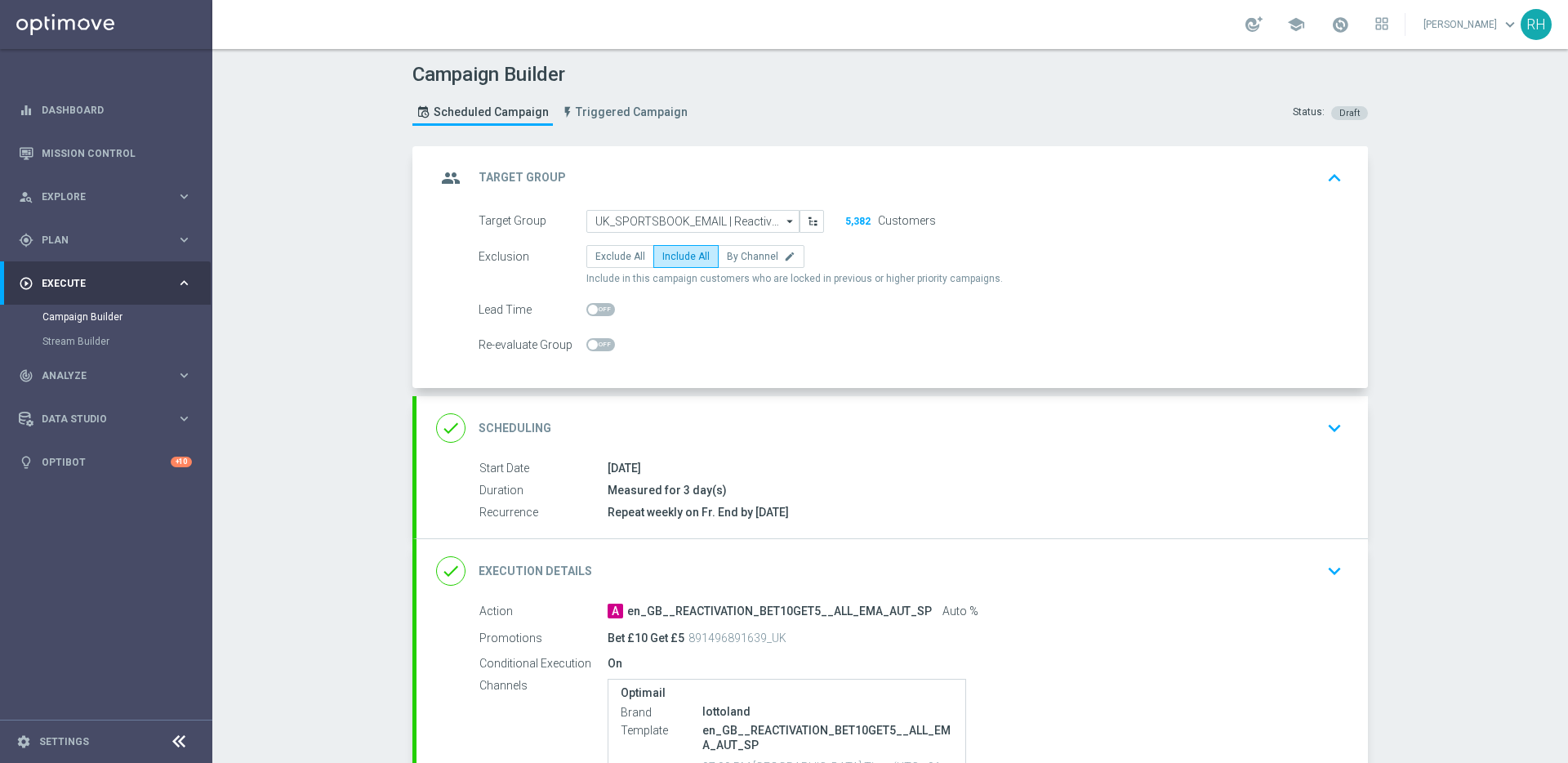
click at [1327, 184] on div "group Target Group keyboard_arrow_up Target Group launch UK_SPORTSBOOK_EMAIL | …" at bounding box center [892, 267] width 951 height 242
click at [1348, 169] on div "group Target Group keyboard_arrow_up" at bounding box center [892, 178] width 951 height 64
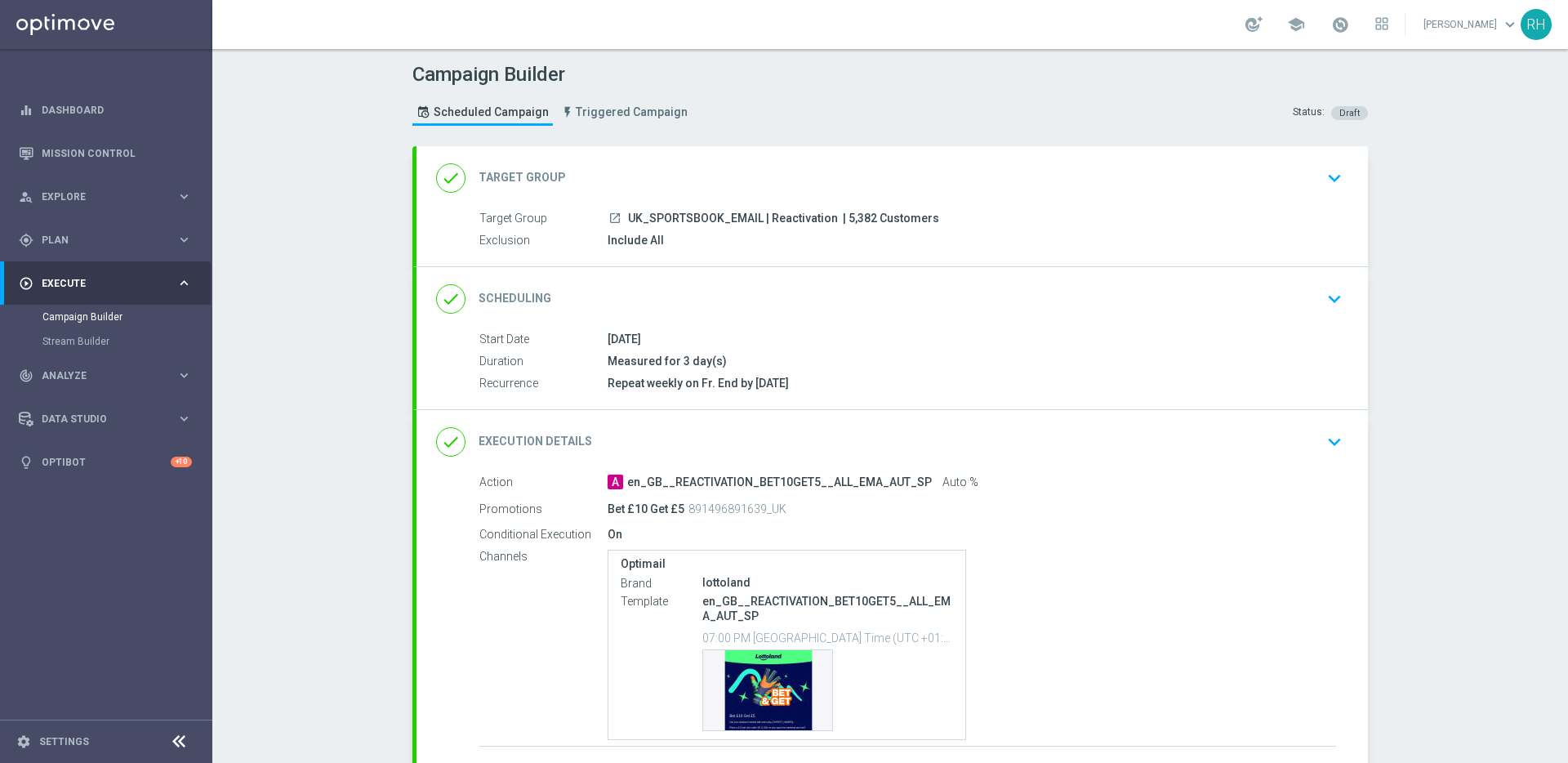
click at [1337, 450] on icon "keyboard_arrow_down" at bounding box center [1333, 441] width 24 height 24
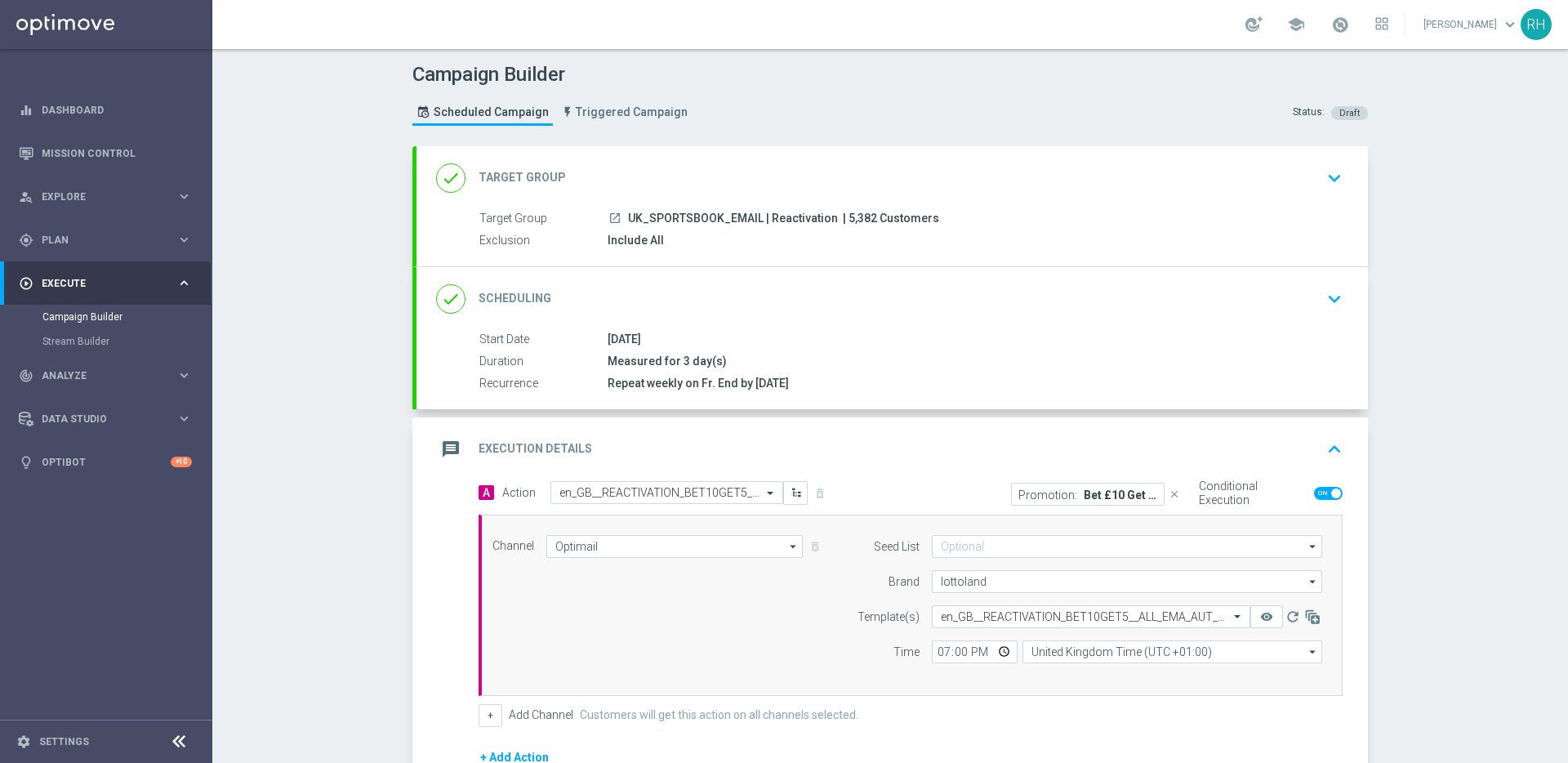
click at [1327, 454] on icon "keyboard_arrow_up" at bounding box center [1333, 449] width 24 height 24
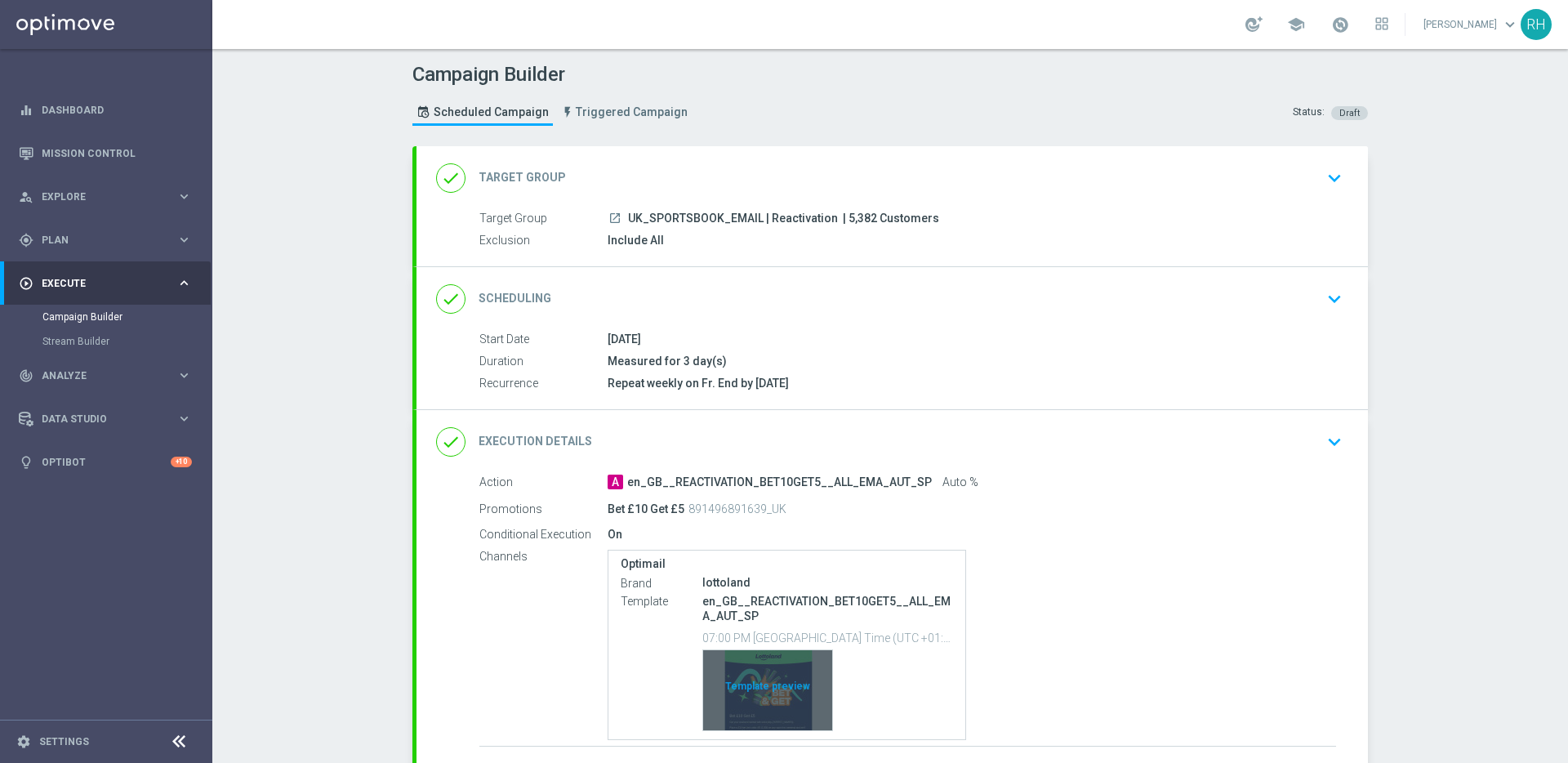
click at [748, 708] on div "Template preview" at bounding box center [768, 690] width 129 height 80
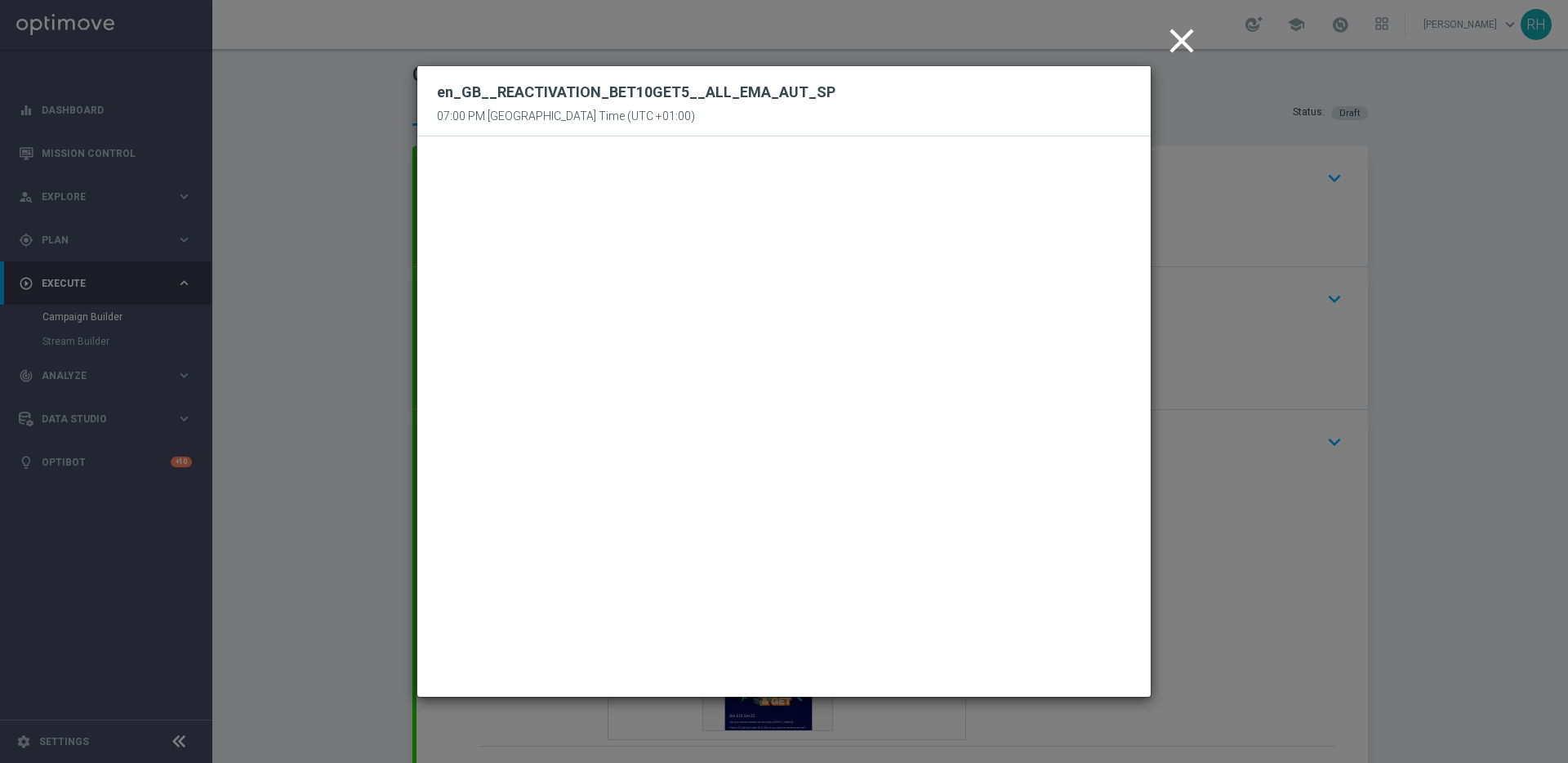
click at [1194, 39] on icon "close" at bounding box center [1182, 40] width 41 height 41
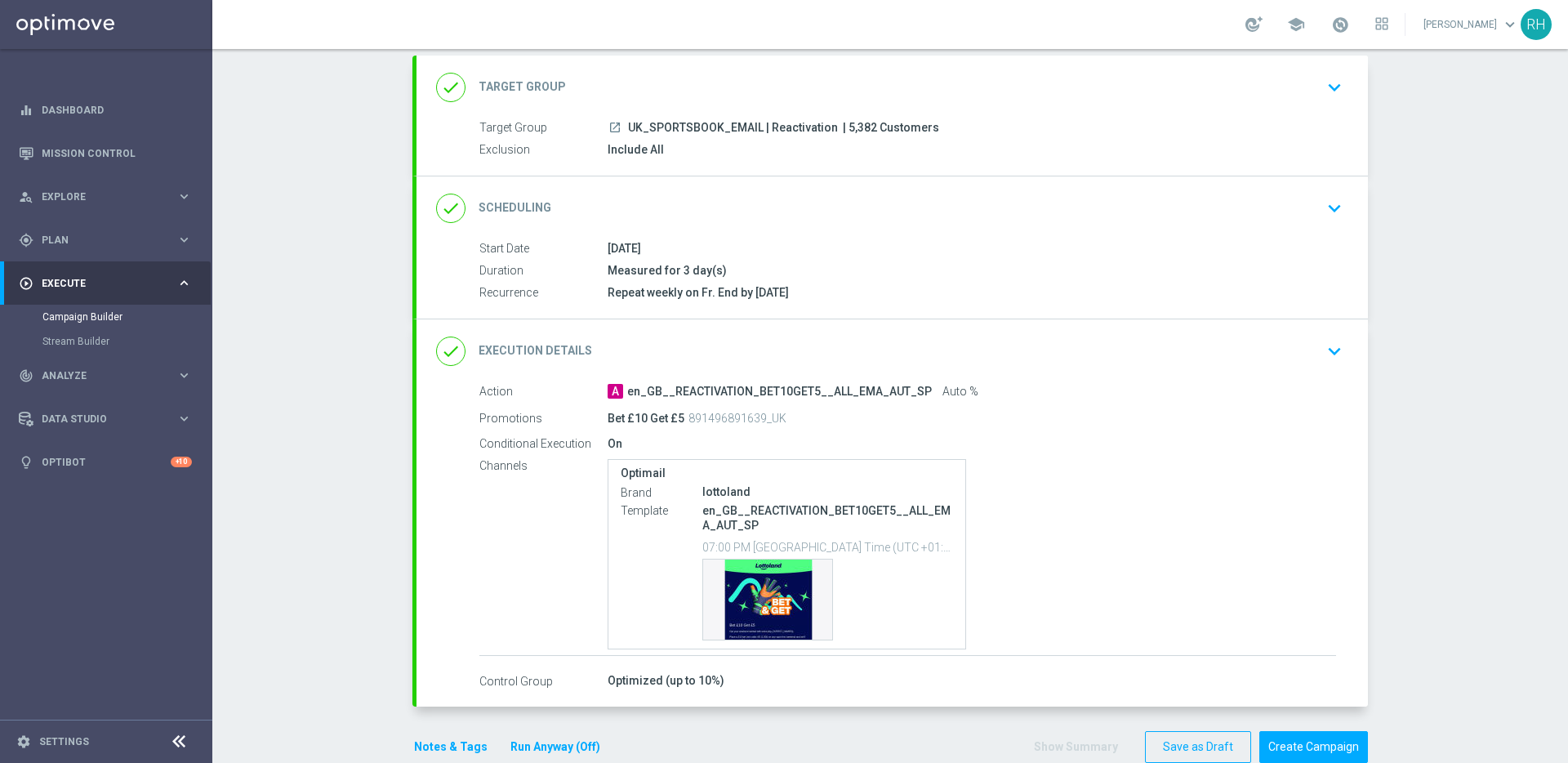
scroll to position [123, 0]
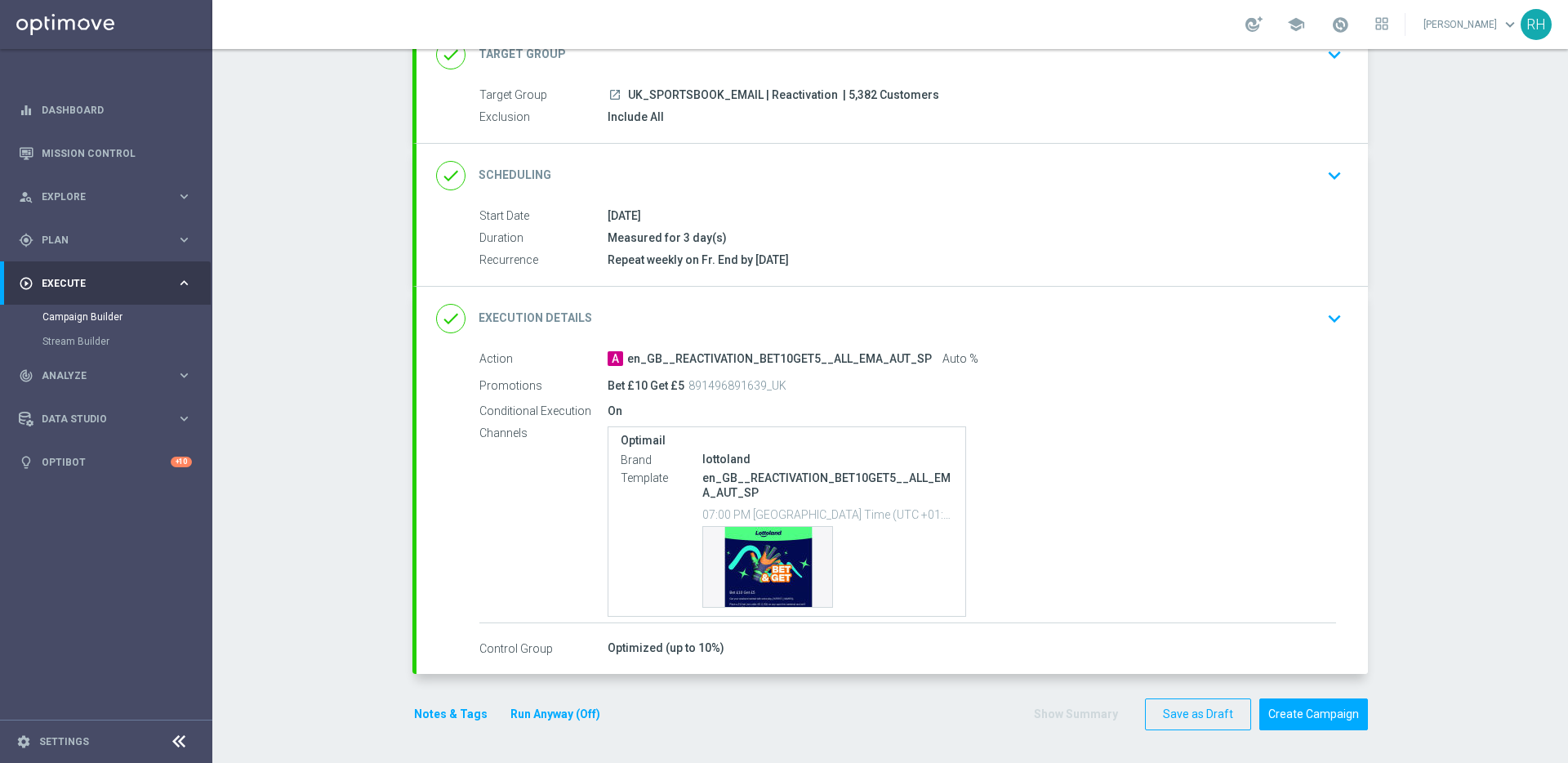
click at [462, 722] on button "Notes & Tags" at bounding box center [451, 714] width 77 height 20
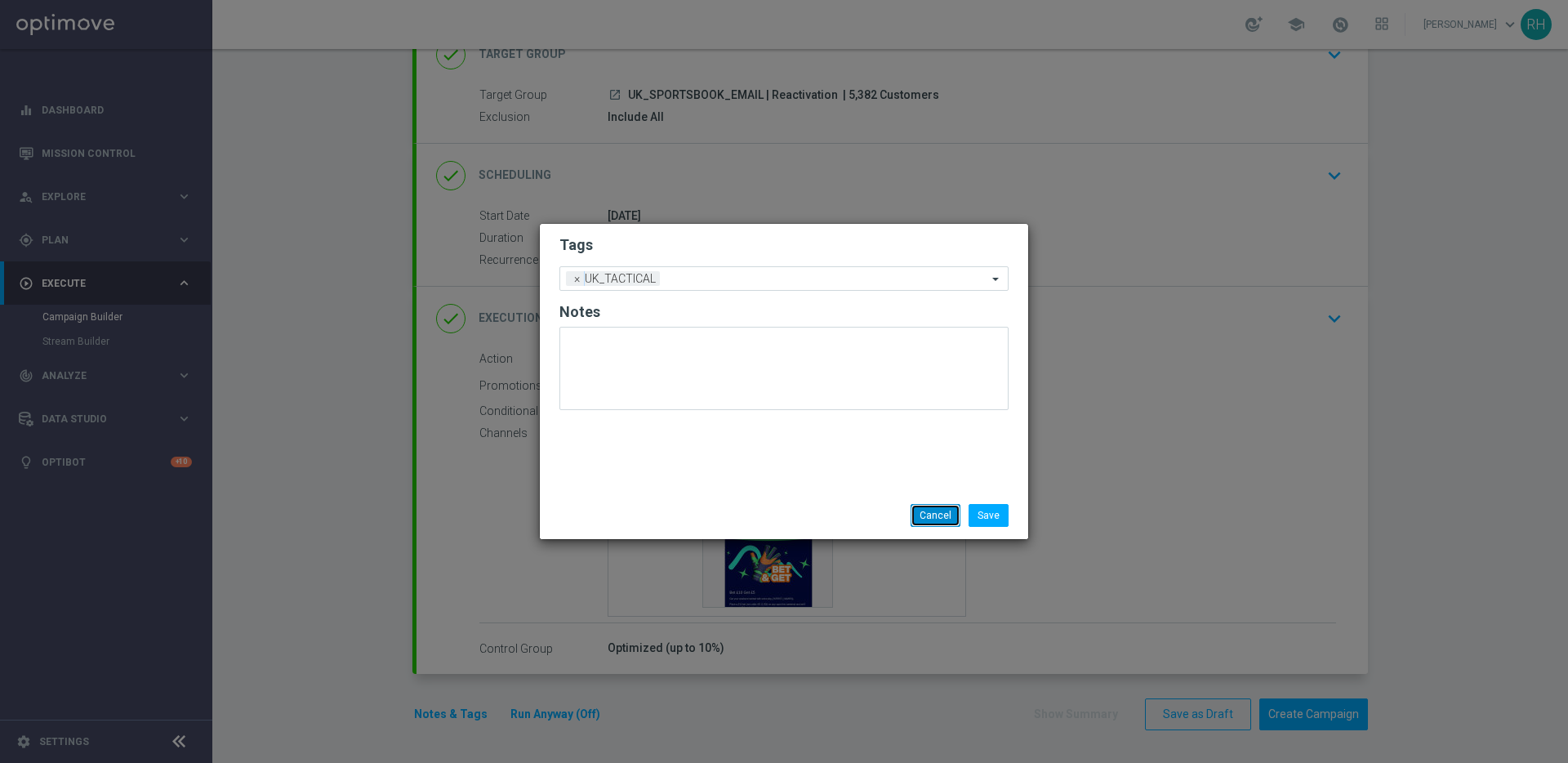
click at [934, 516] on button "Cancel" at bounding box center [934, 515] width 49 height 23
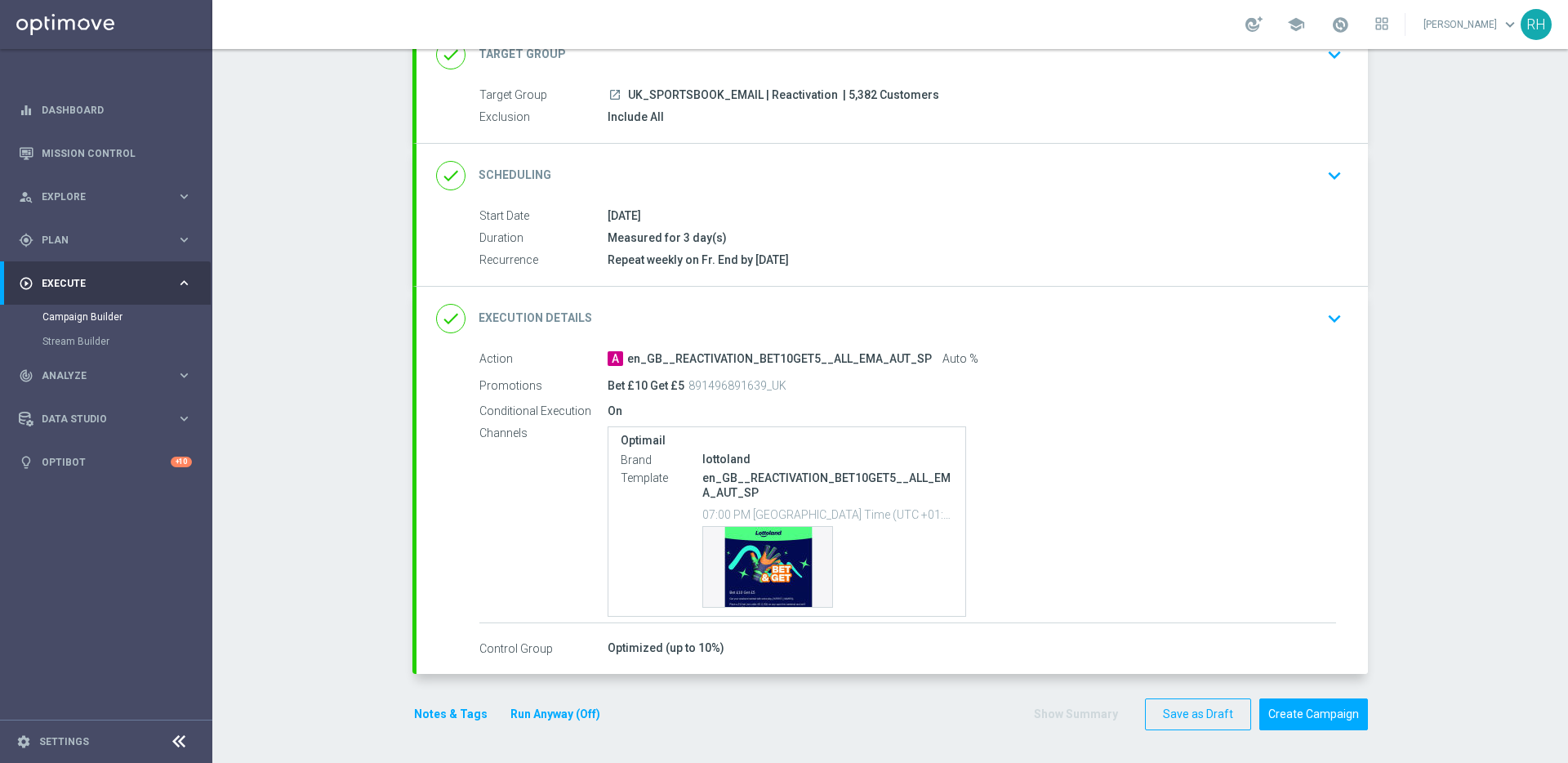
click at [1326, 322] on icon "keyboard_arrow_down" at bounding box center [1333, 318] width 24 height 24
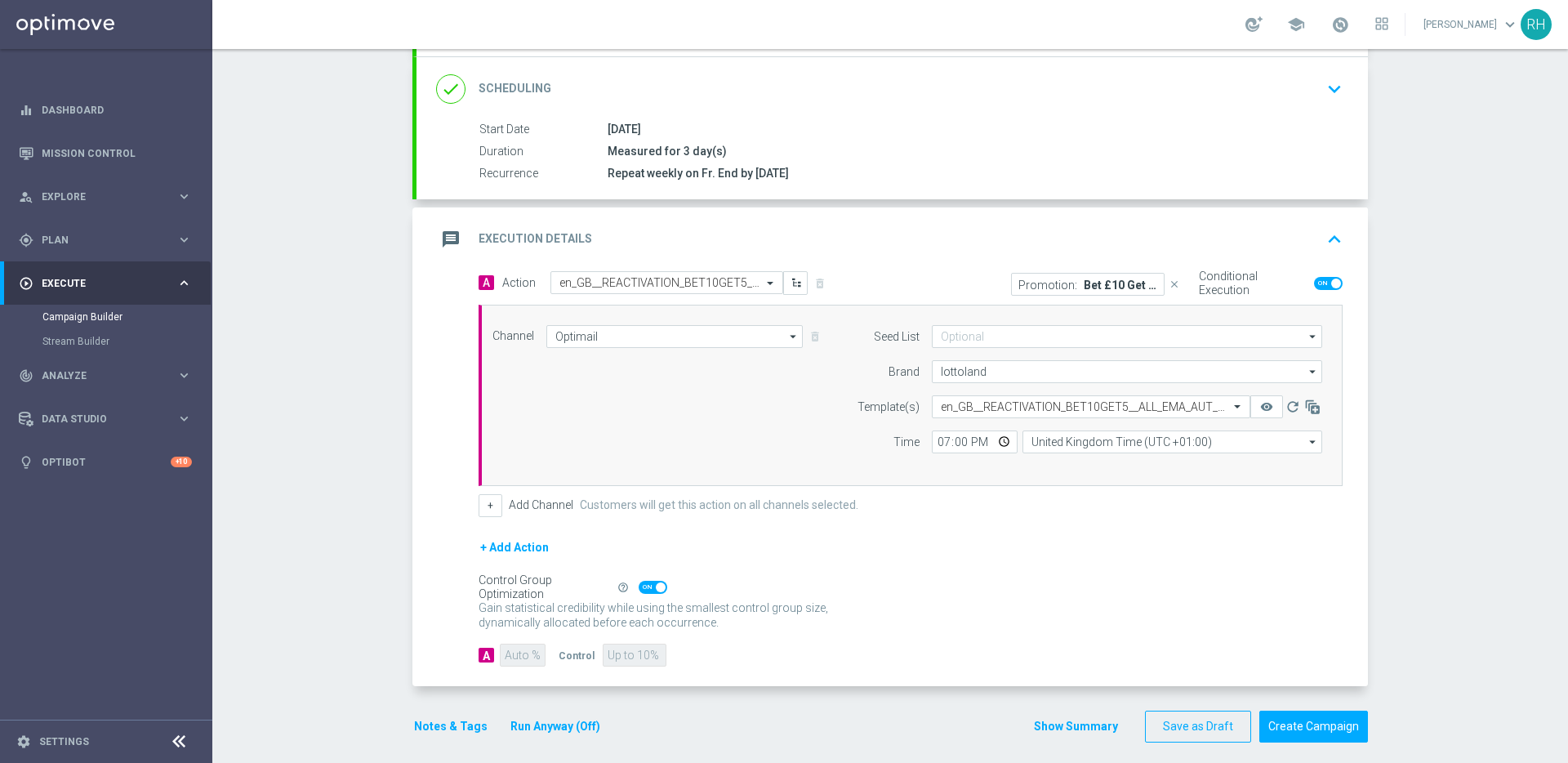
scroll to position [222, 0]
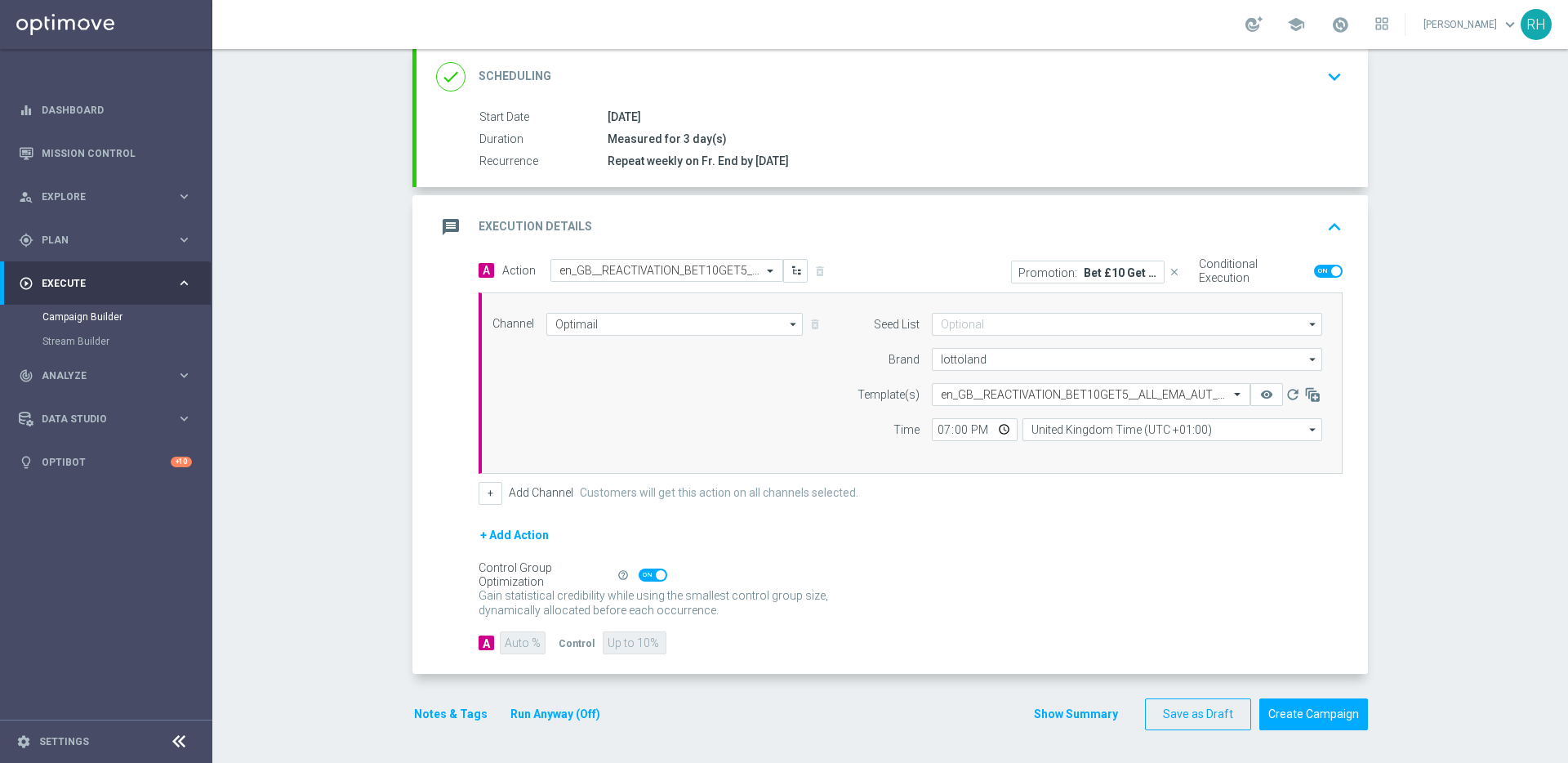
click at [1336, 224] on icon "keyboard_arrow_up" at bounding box center [1333, 226] width 24 height 24
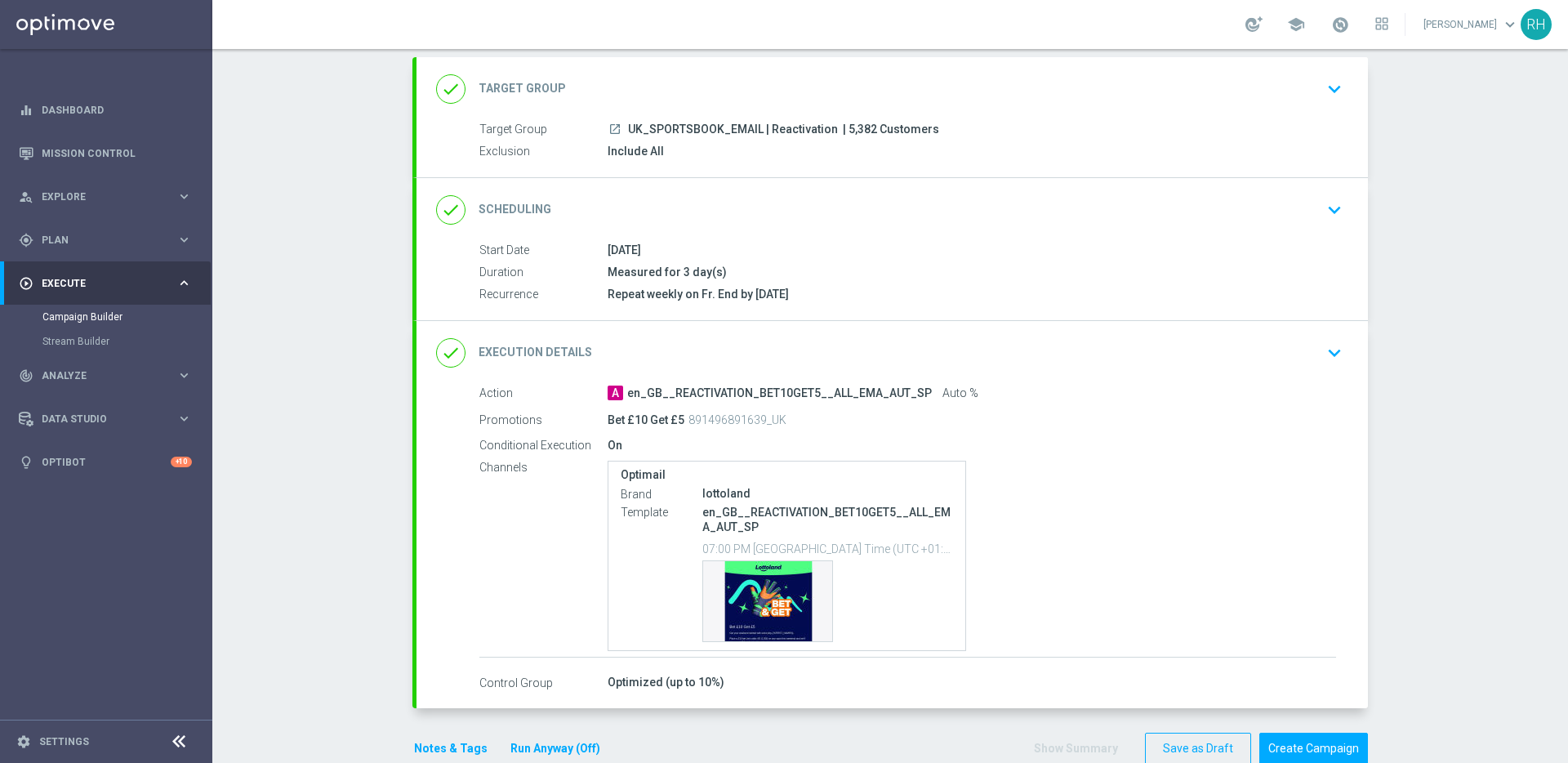
scroll to position [88, 0]
click at [1303, 216] on div "done Scheduling keyboard_arrow_down" at bounding box center [892, 210] width 912 height 31
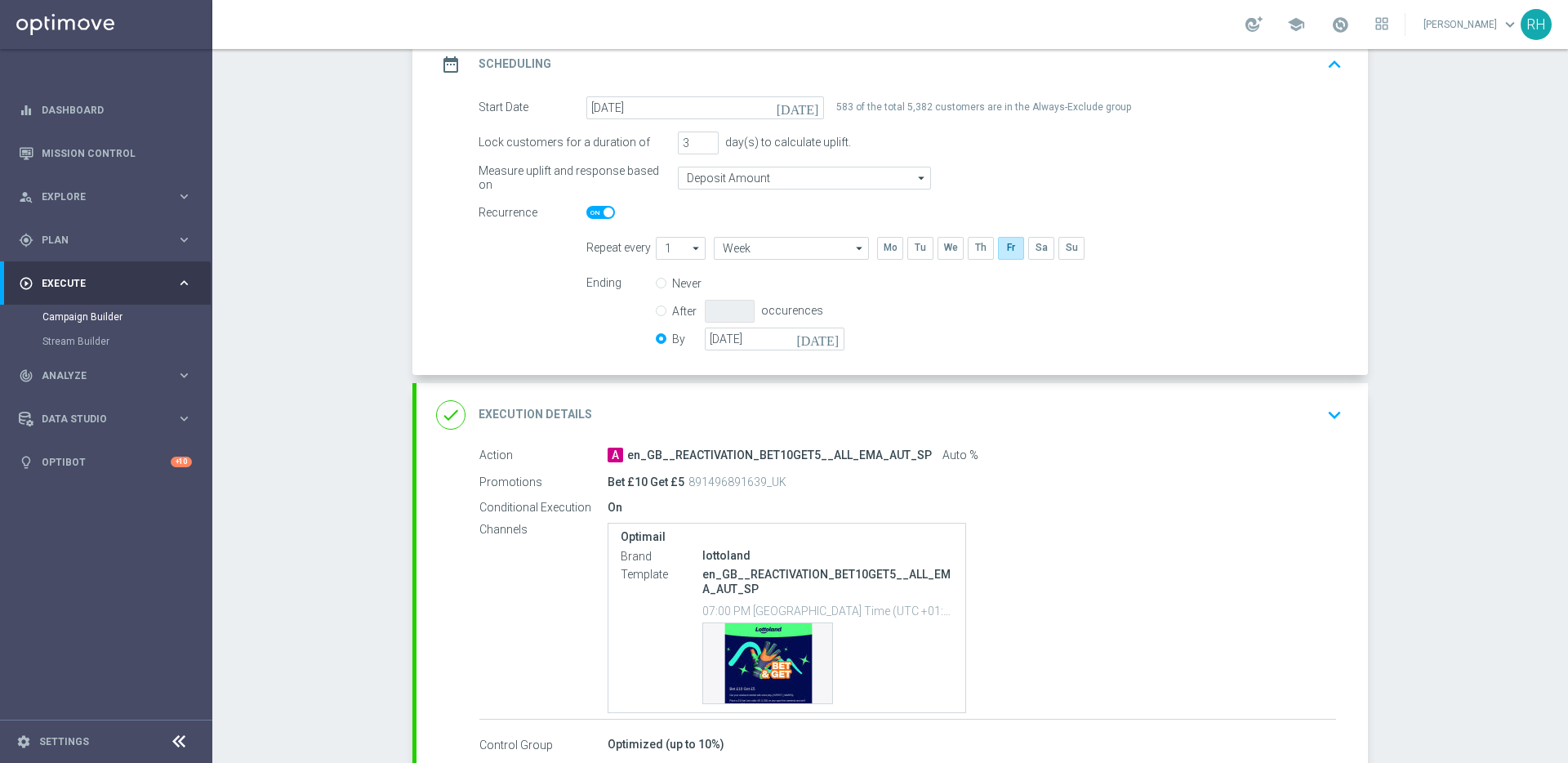
scroll to position [239, 0]
click at [1327, 76] on icon "keyboard_arrow_up" at bounding box center [1333, 67] width 24 height 24
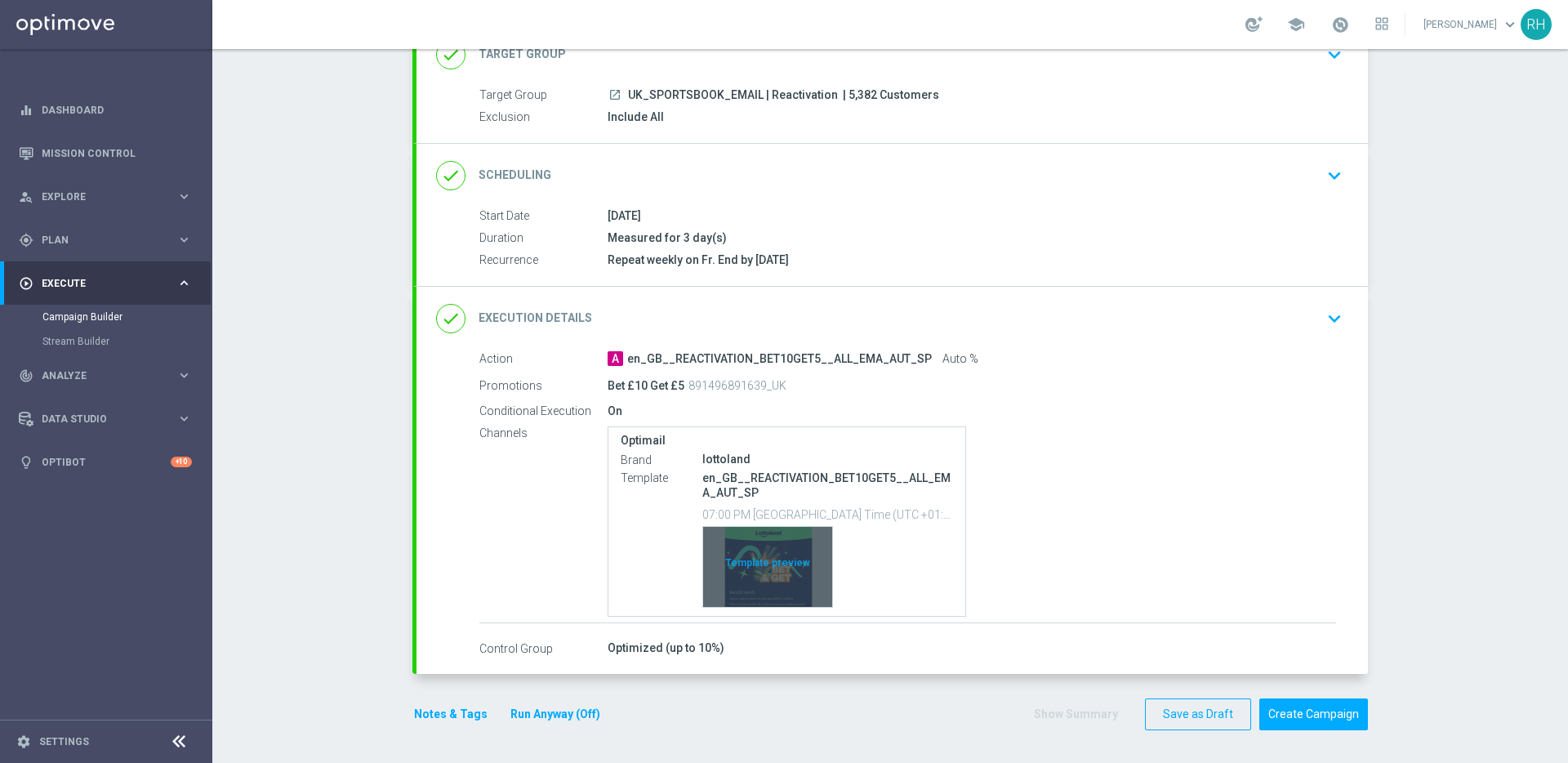
scroll to position [123, 0]
click at [461, 718] on button "Notes & Tags" at bounding box center [451, 714] width 77 height 20
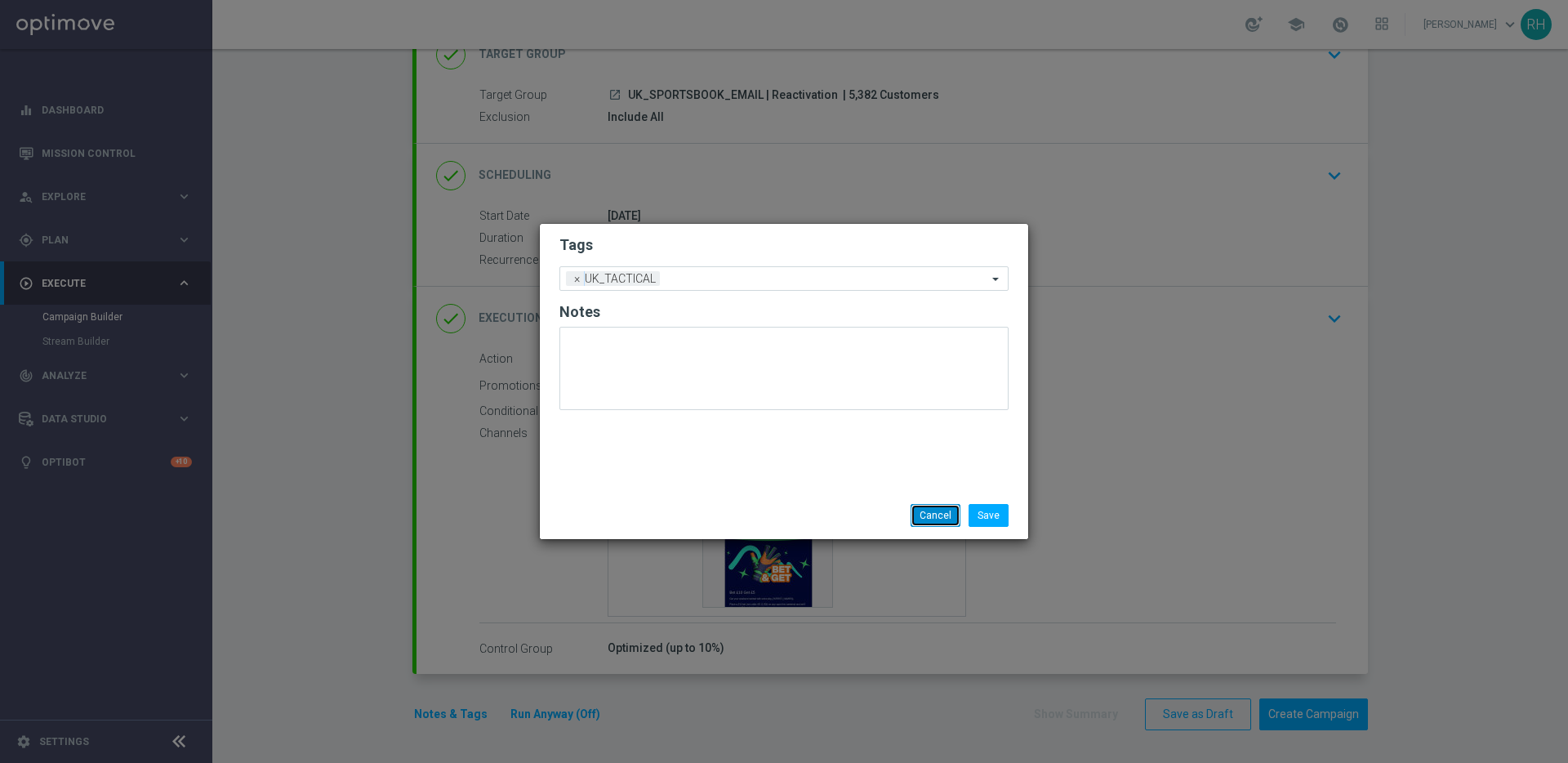
click at [932, 512] on button "Cancel" at bounding box center [934, 515] width 49 height 23
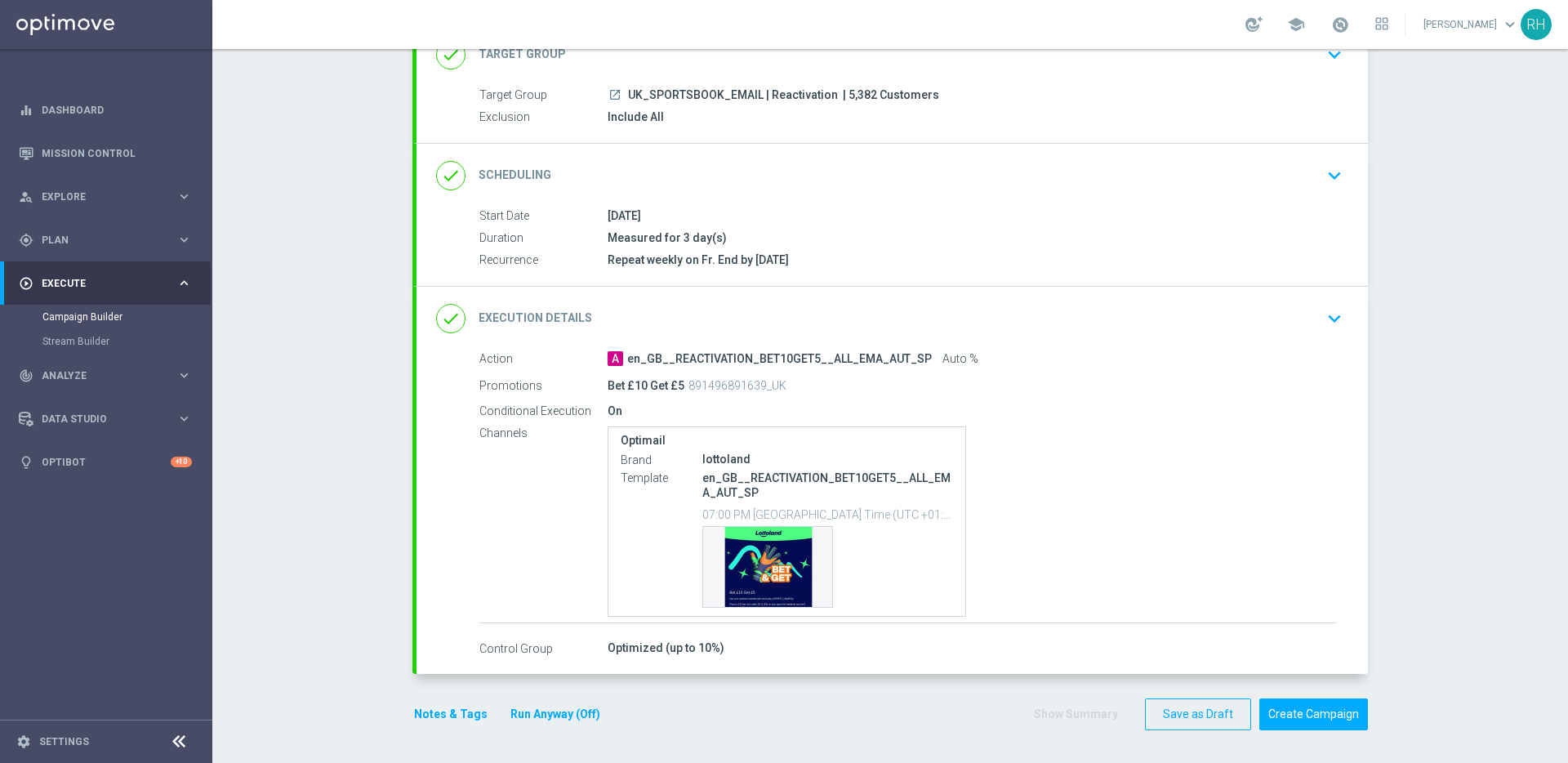
click at [1420, 637] on div "Campaign Builder Scheduled Campaign Triggered Campaign Status: Draft done Targe…" at bounding box center [889, 406] width 1355 height 714
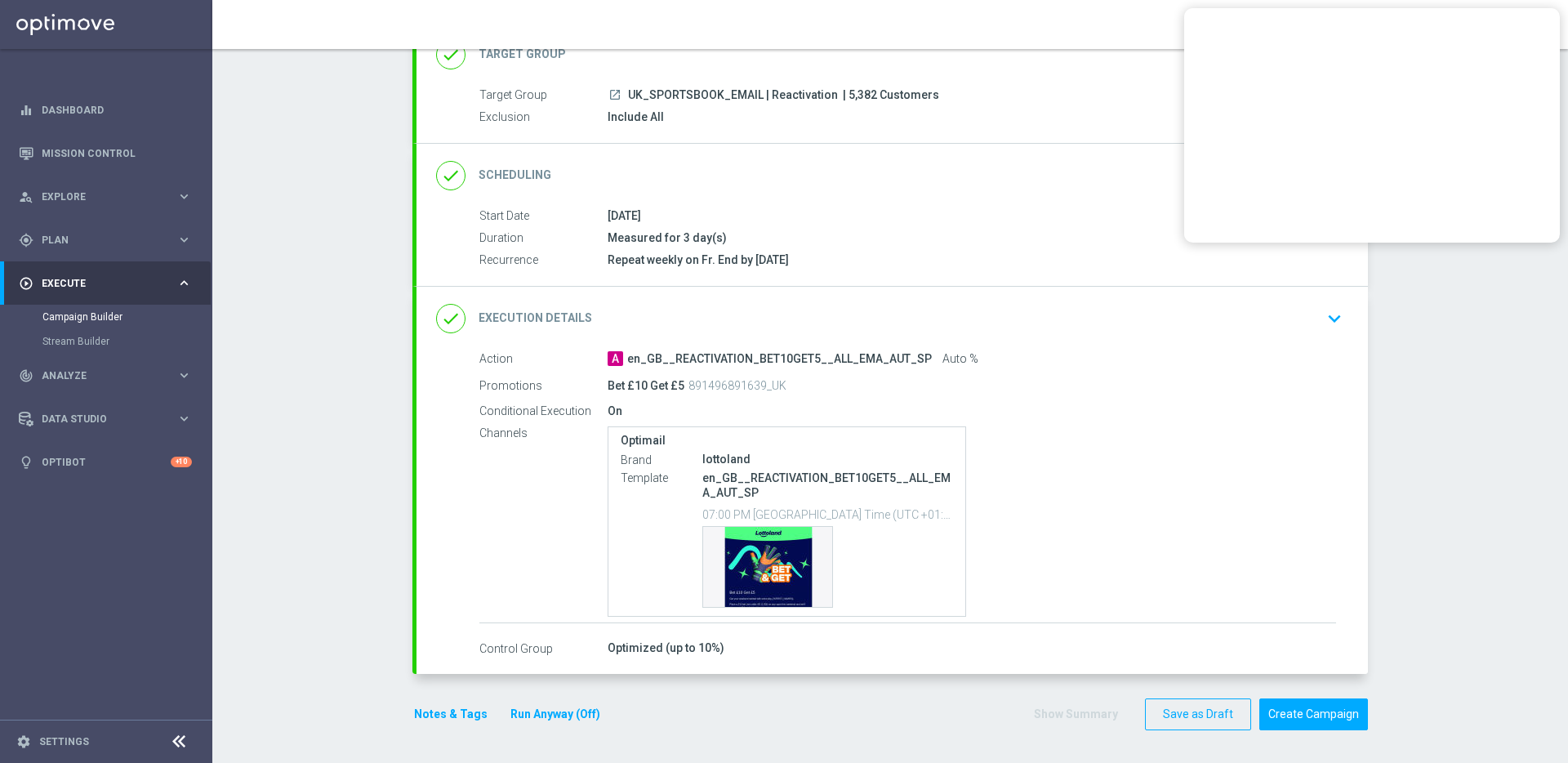
click at [1442, 433] on div "Campaign Builder Scheduled Campaign Triggered Campaign Status: Draft done Targe…" at bounding box center [889, 406] width 1355 height 714
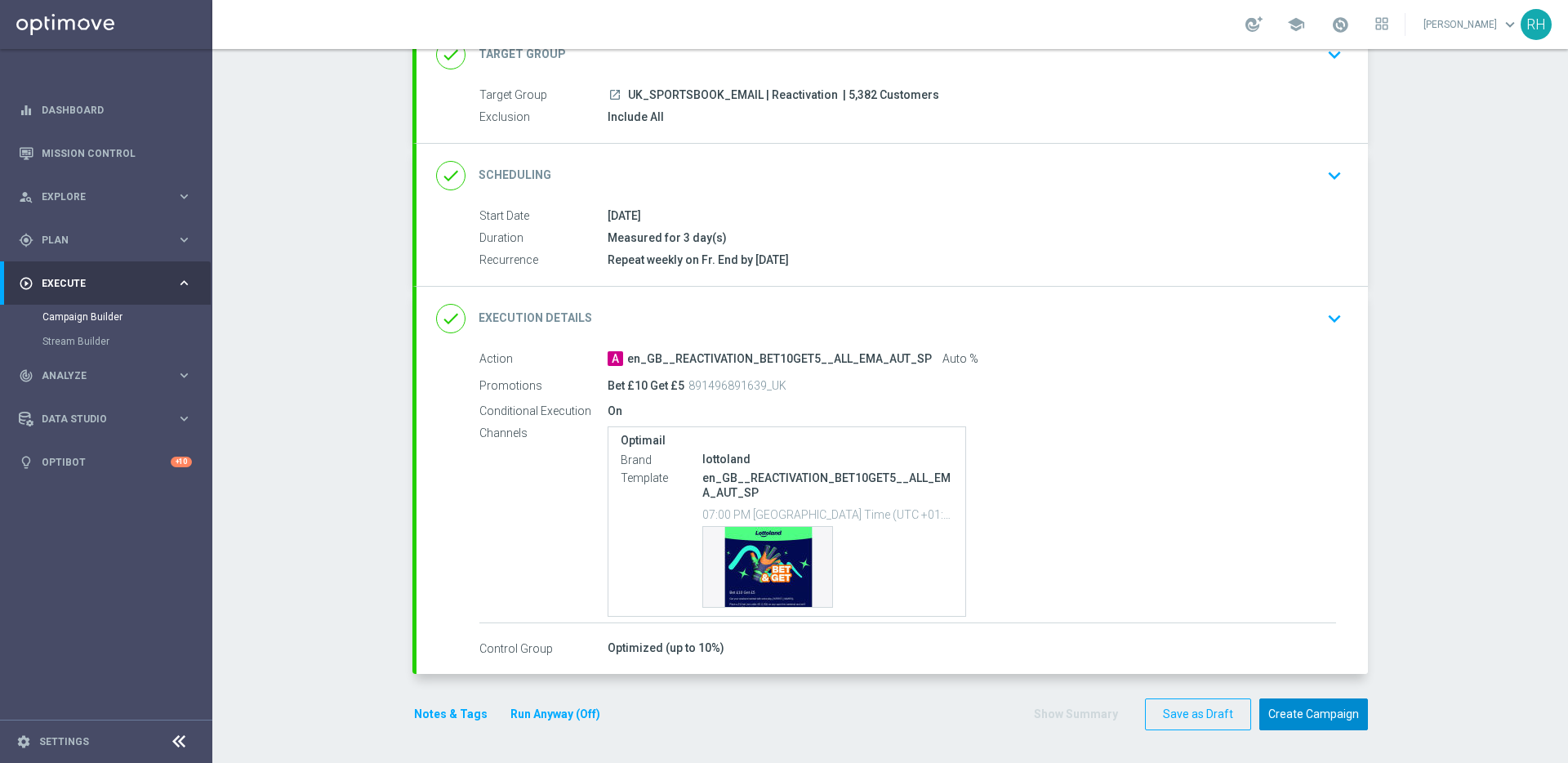
click at [1288, 725] on button "Create Campaign" at bounding box center [1313, 714] width 109 height 32
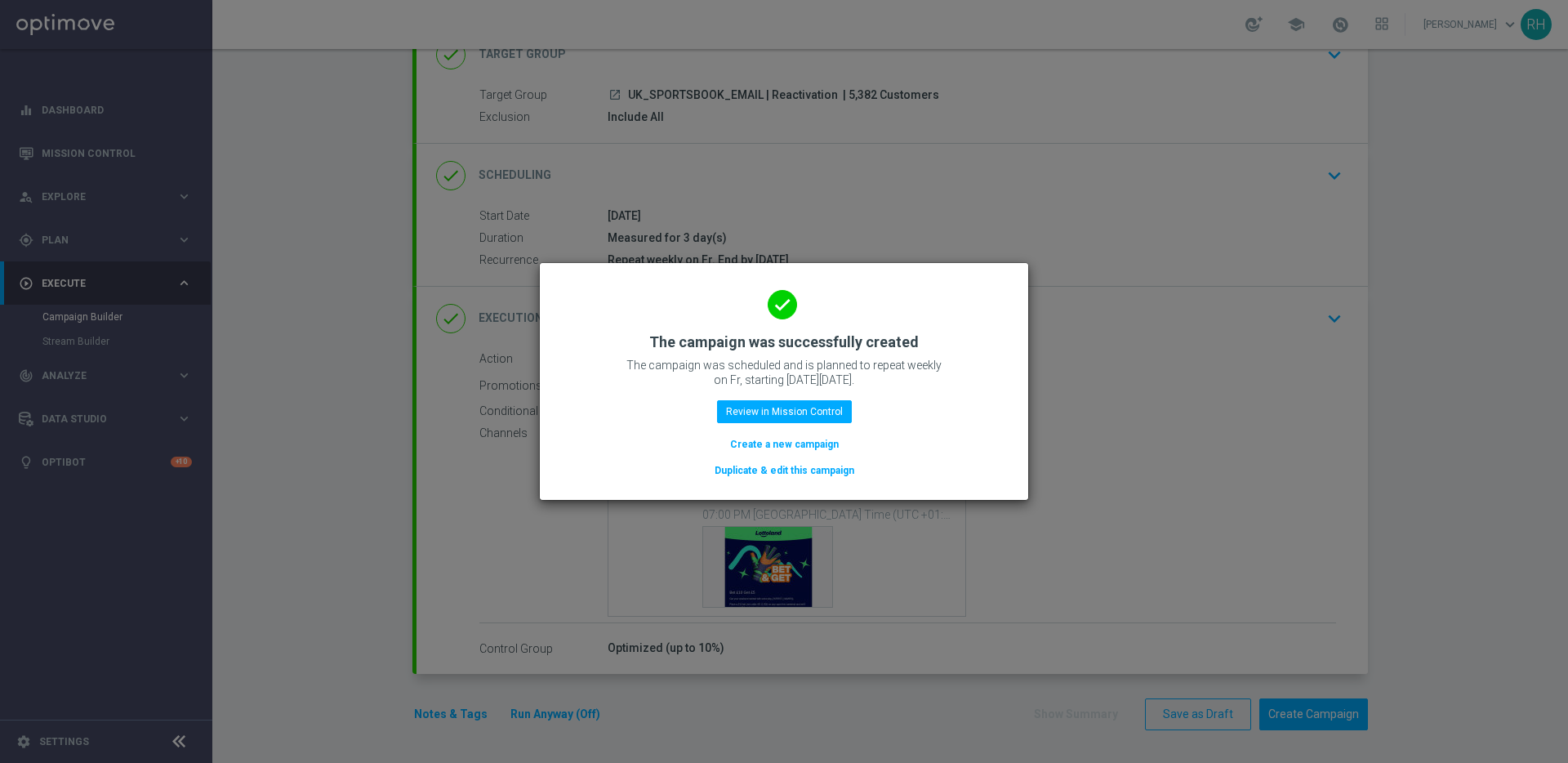
click at [1126, 417] on modal-container "done The campaign was successfully created The campaign was scheduled and is pl…" at bounding box center [784, 382] width 1568 height 763
click at [829, 423] on button "Review in Mission Control" at bounding box center [784, 411] width 135 height 23
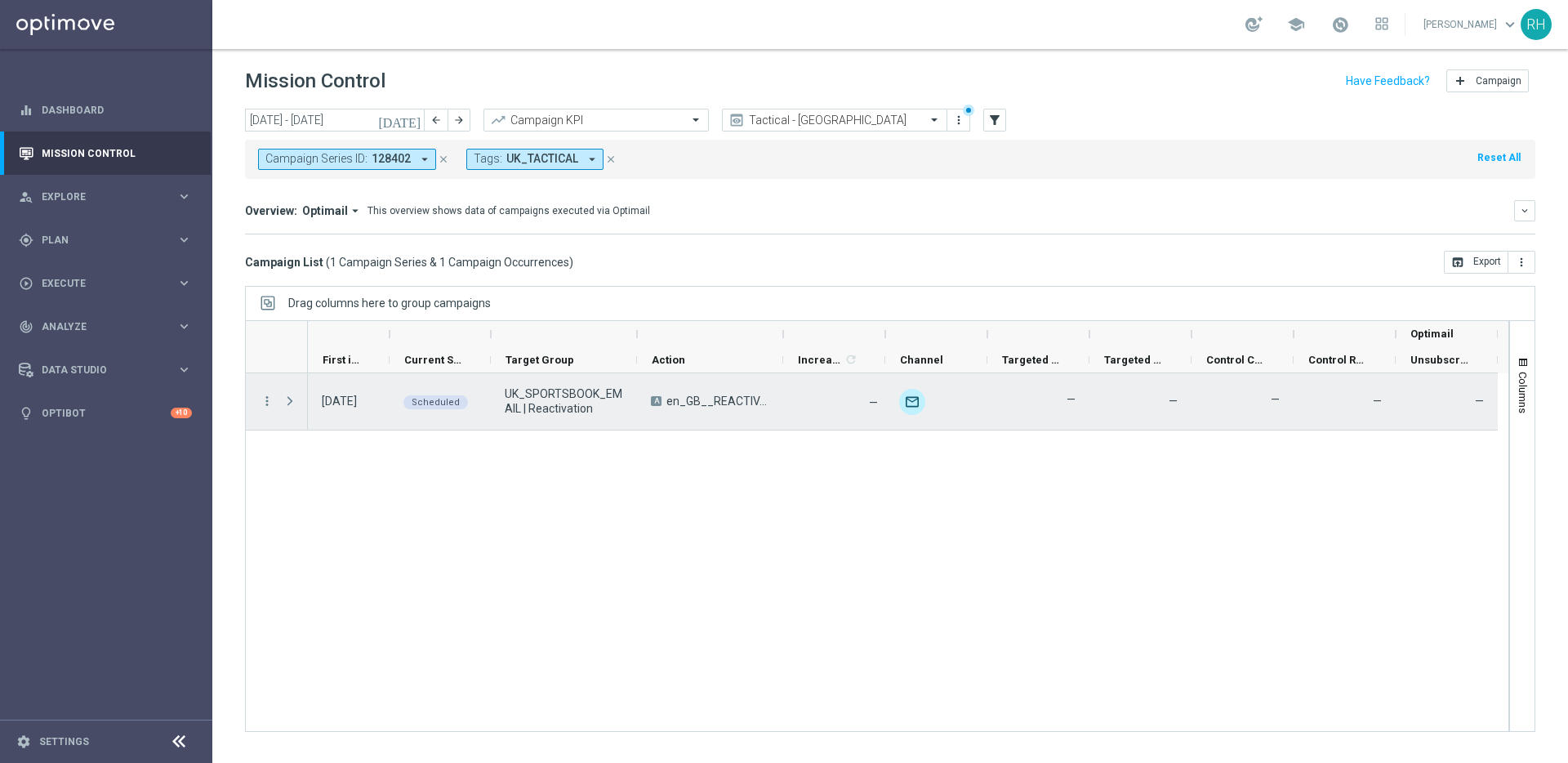
click at [570, 387] on span "UK_SPORTSBOOK_EMAIL | Reactivation" at bounding box center [563, 401] width 118 height 29
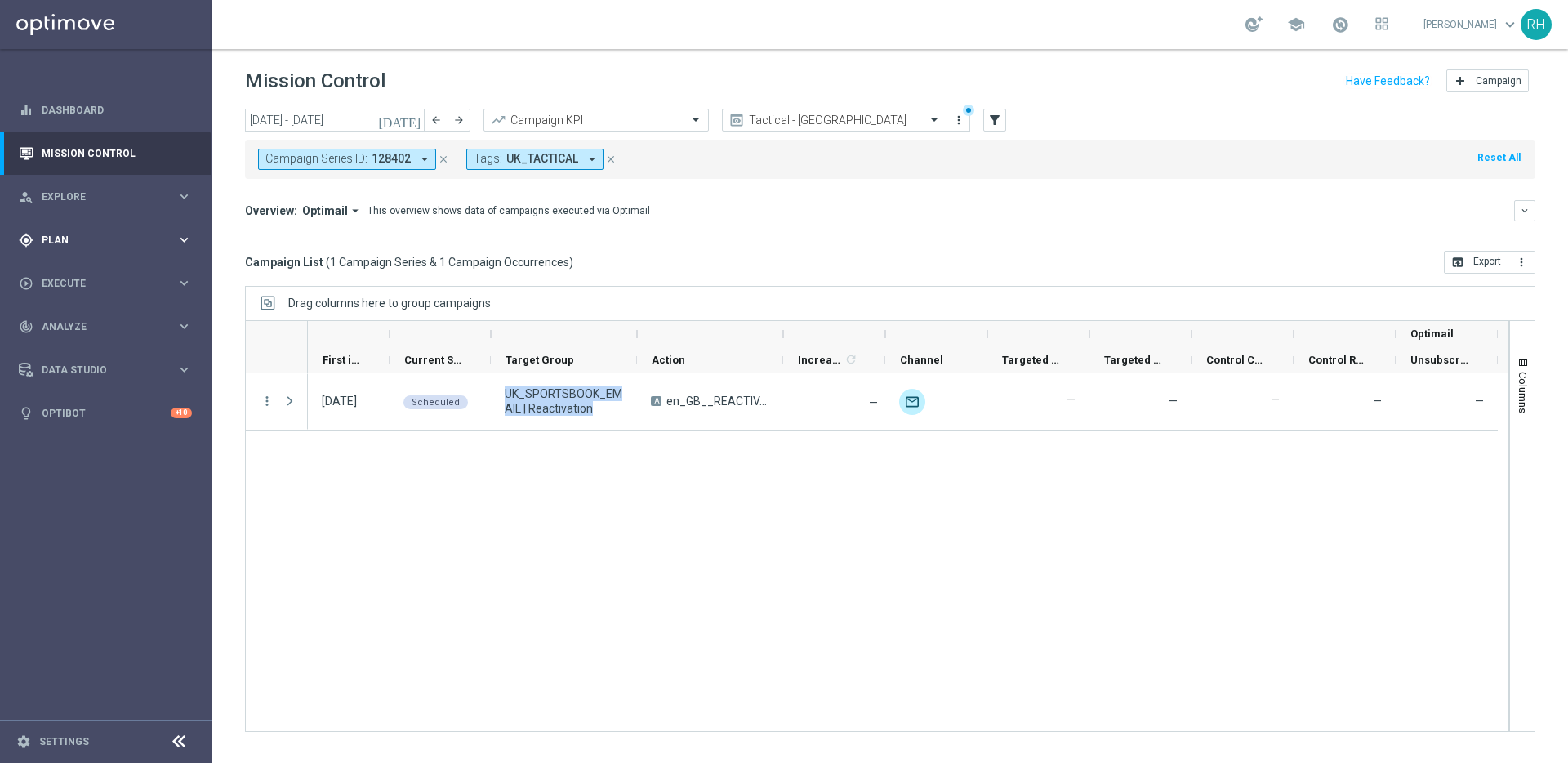
click at [146, 245] on div "gps_fixed Plan" at bounding box center [97, 241] width 158 height 15
click at [115, 272] on link "Target Groups" at bounding box center [106, 274] width 127 height 13
